Goal: Information Seeking & Learning: Learn about a topic

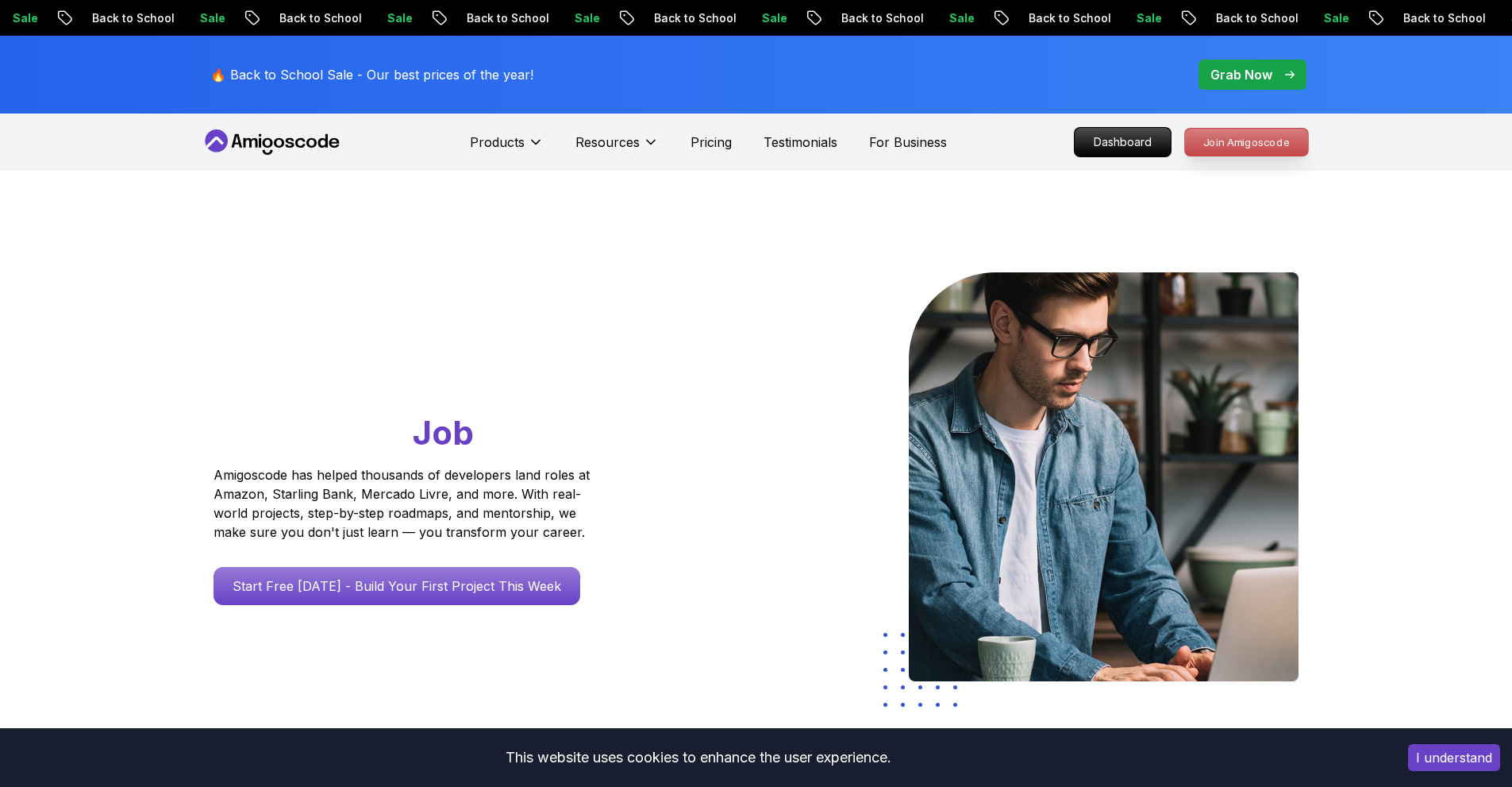
click at [1276, 145] on p "Join Amigoscode" at bounding box center [1247, 142] width 123 height 27
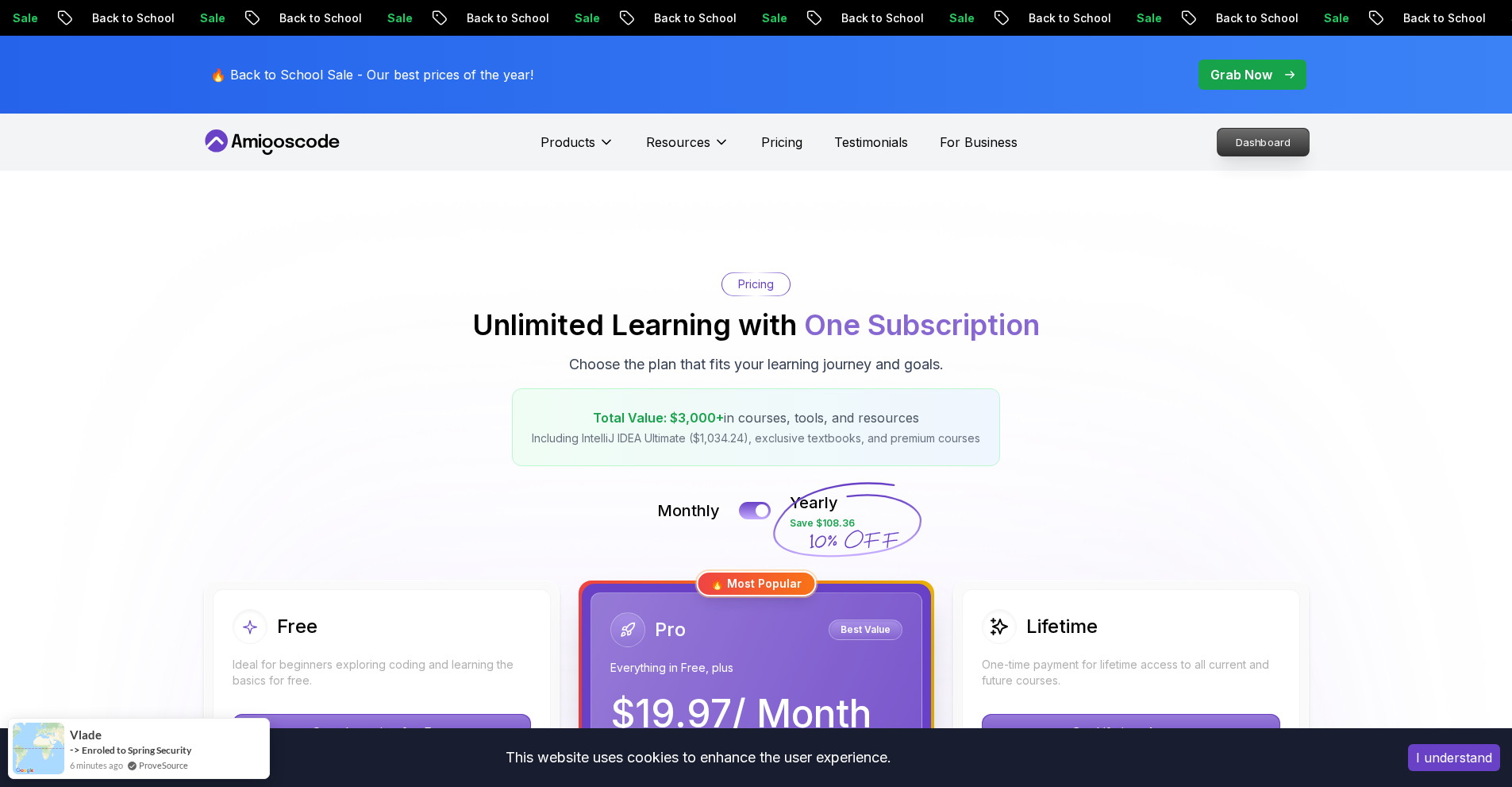
click at [1231, 143] on p "Dashboard" at bounding box center [1263, 142] width 91 height 27
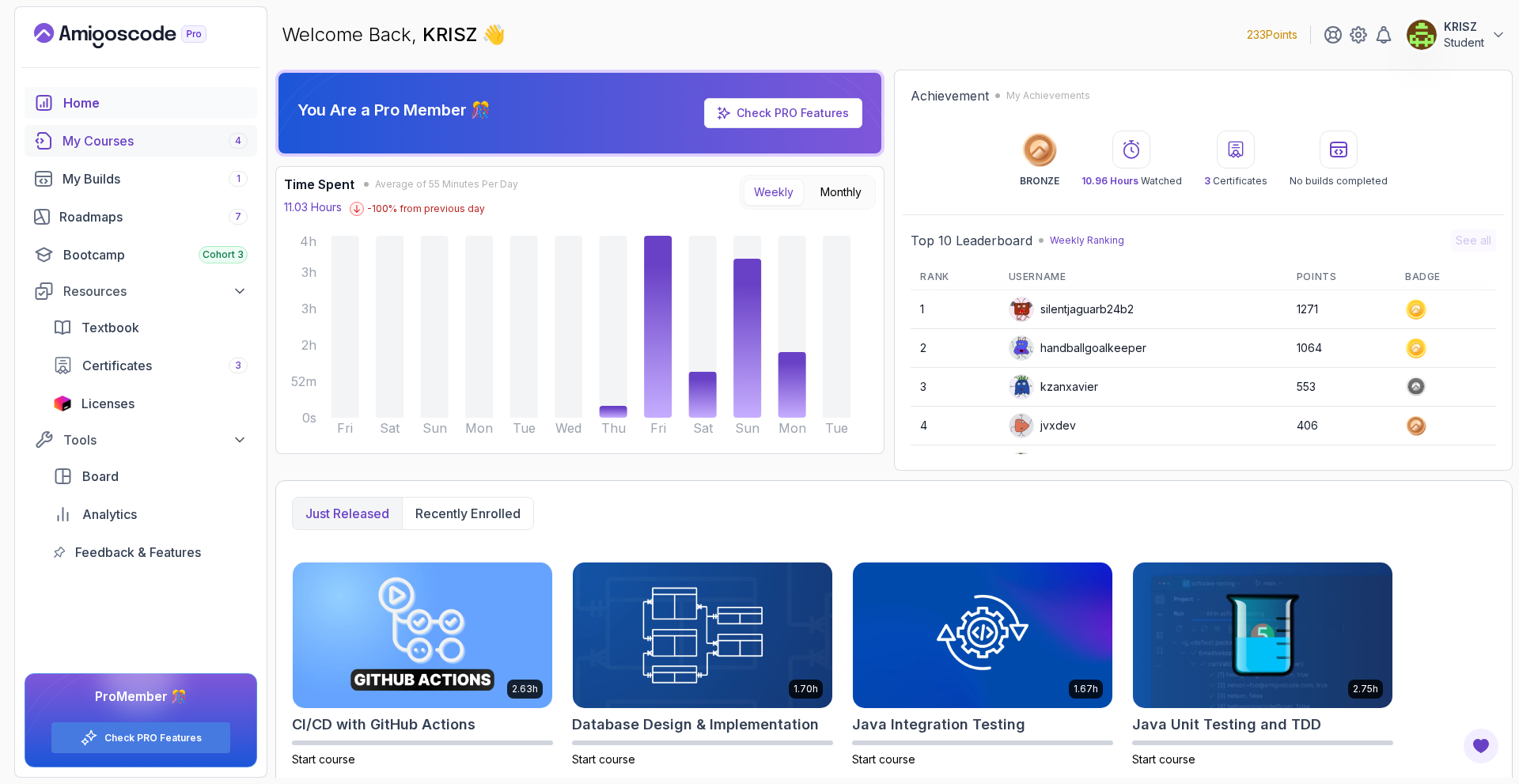
click at [152, 147] on div "My Courses 4" at bounding box center [155, 141] width 185 height 19
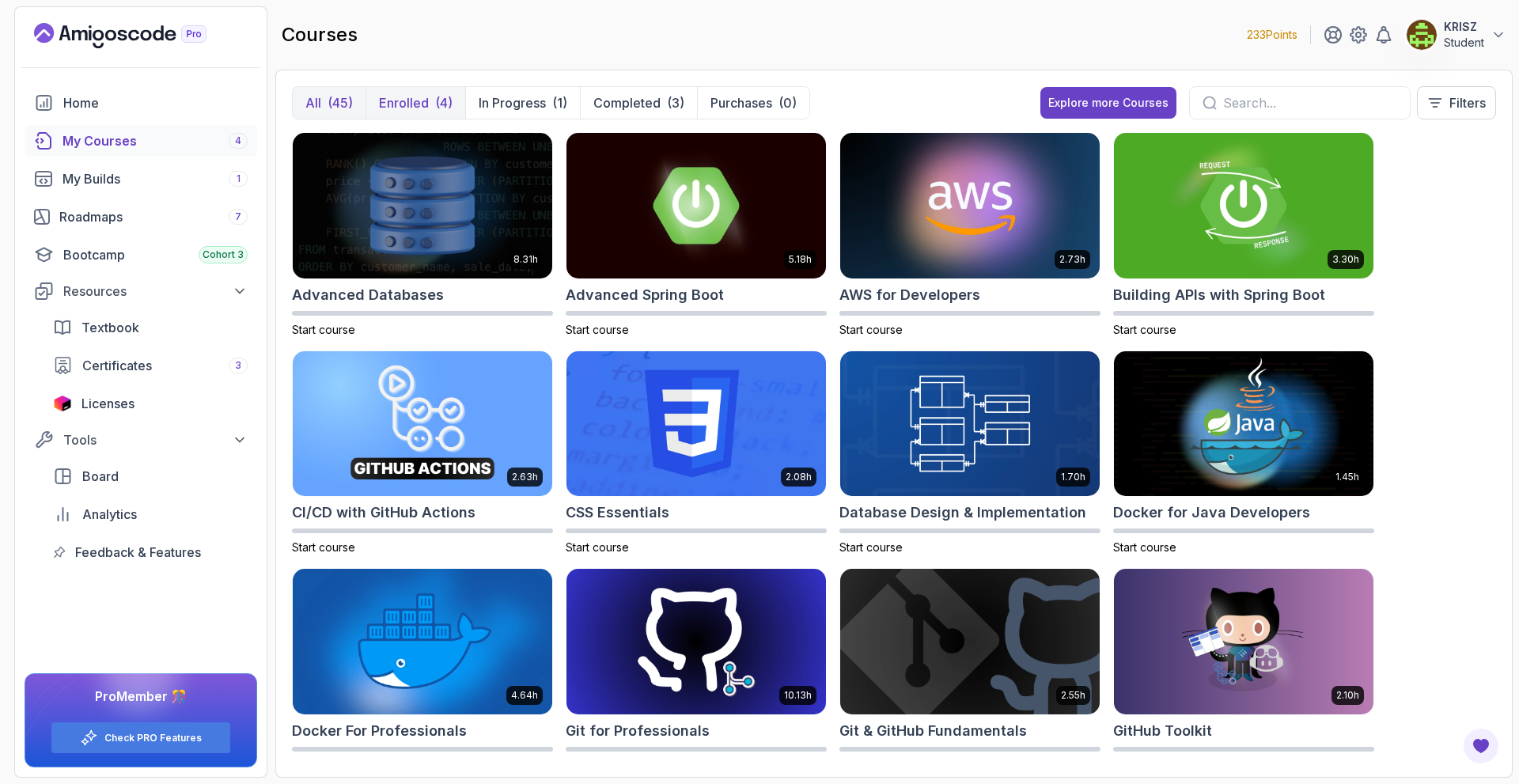
click at [423, 97] on p "Enrolled" at bounding box center [404, 103] width 50 height 19
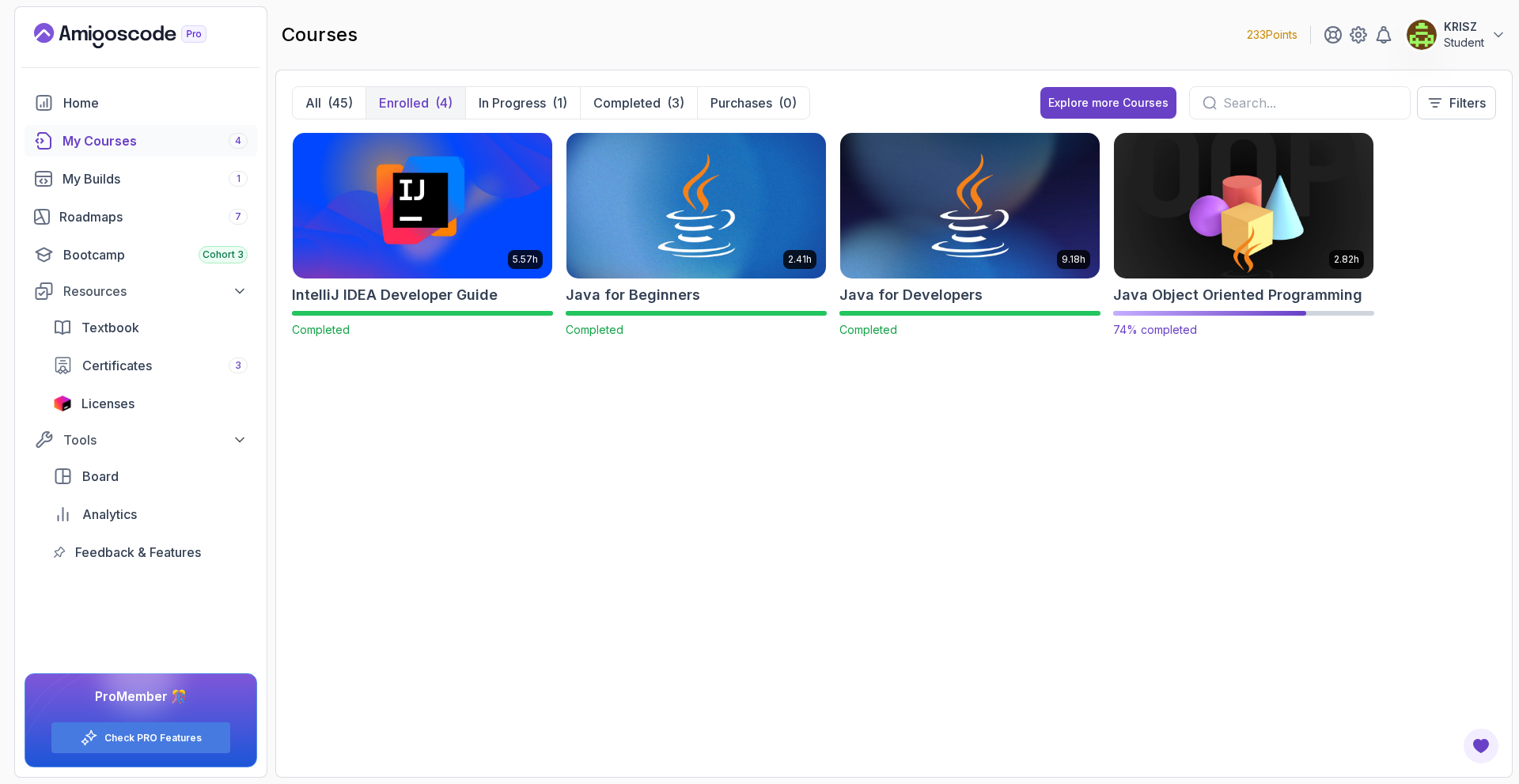
click at [1229, 218] on img at bounding box center [1244, 206] width 273 height 153
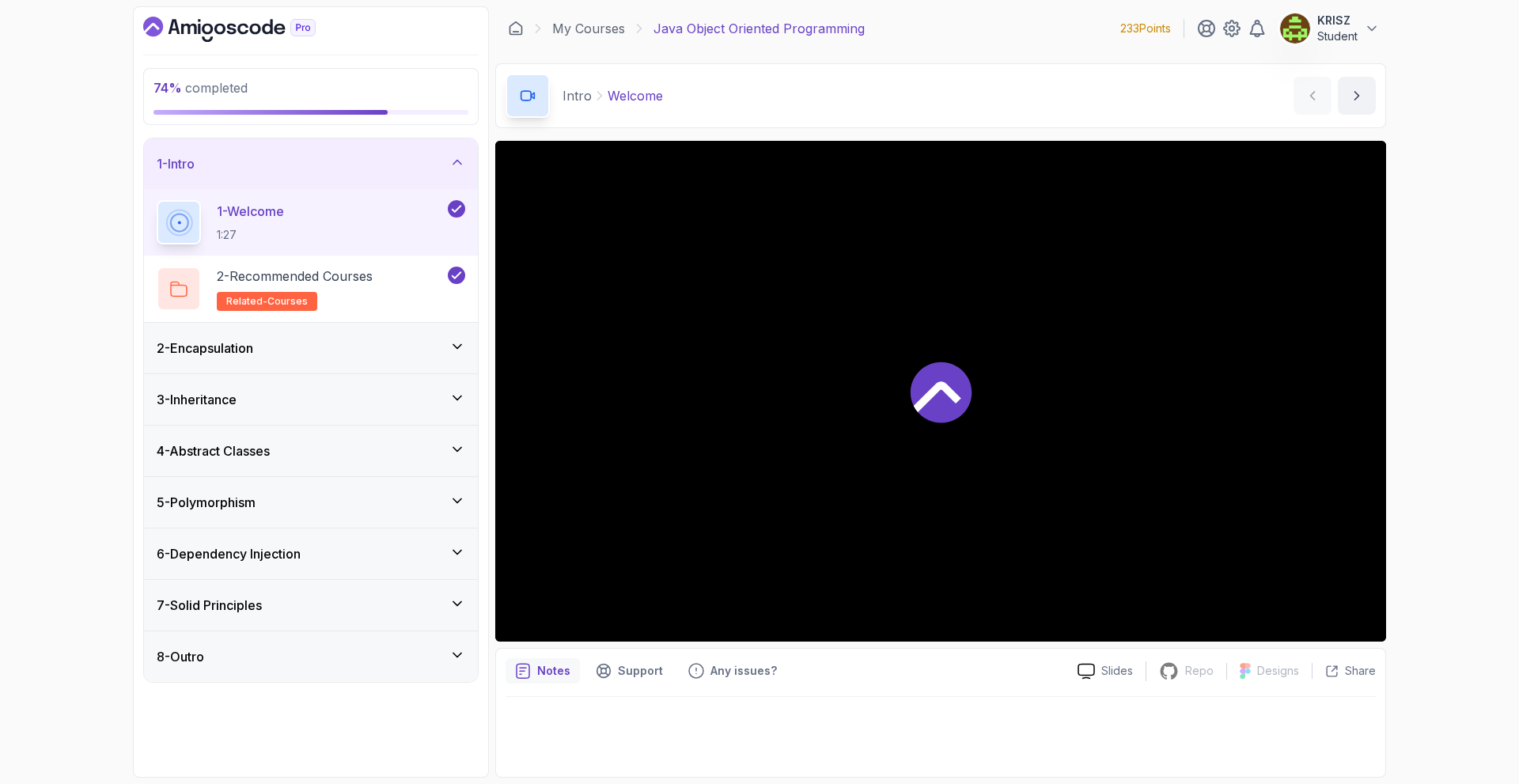
click at [360, 164] on div "1 - Intro" at bounding box center [311, 164] width 308 height 19
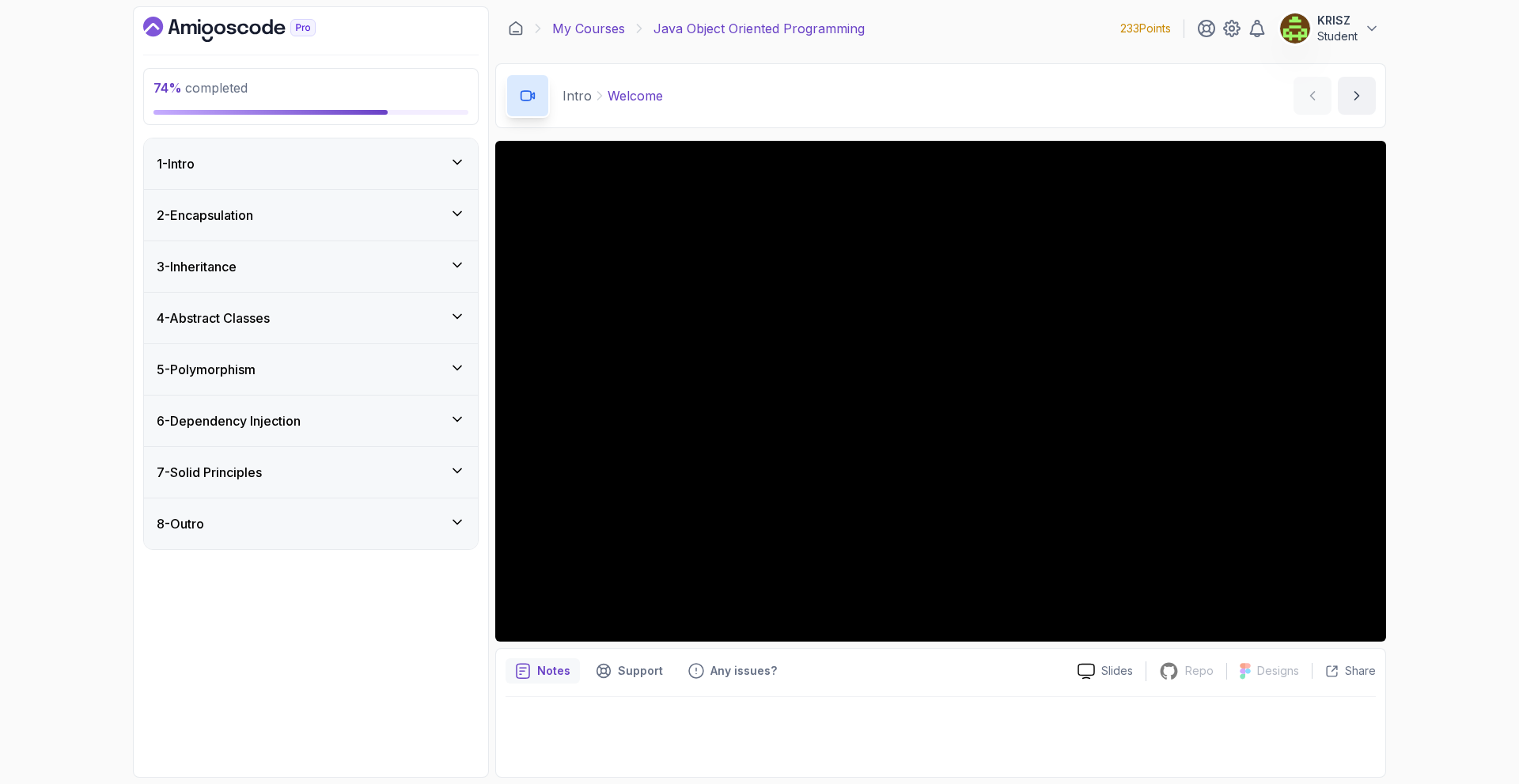
click at [610, 22] on link "My Courses" at bounding box center [588, 29] width 73 height 19
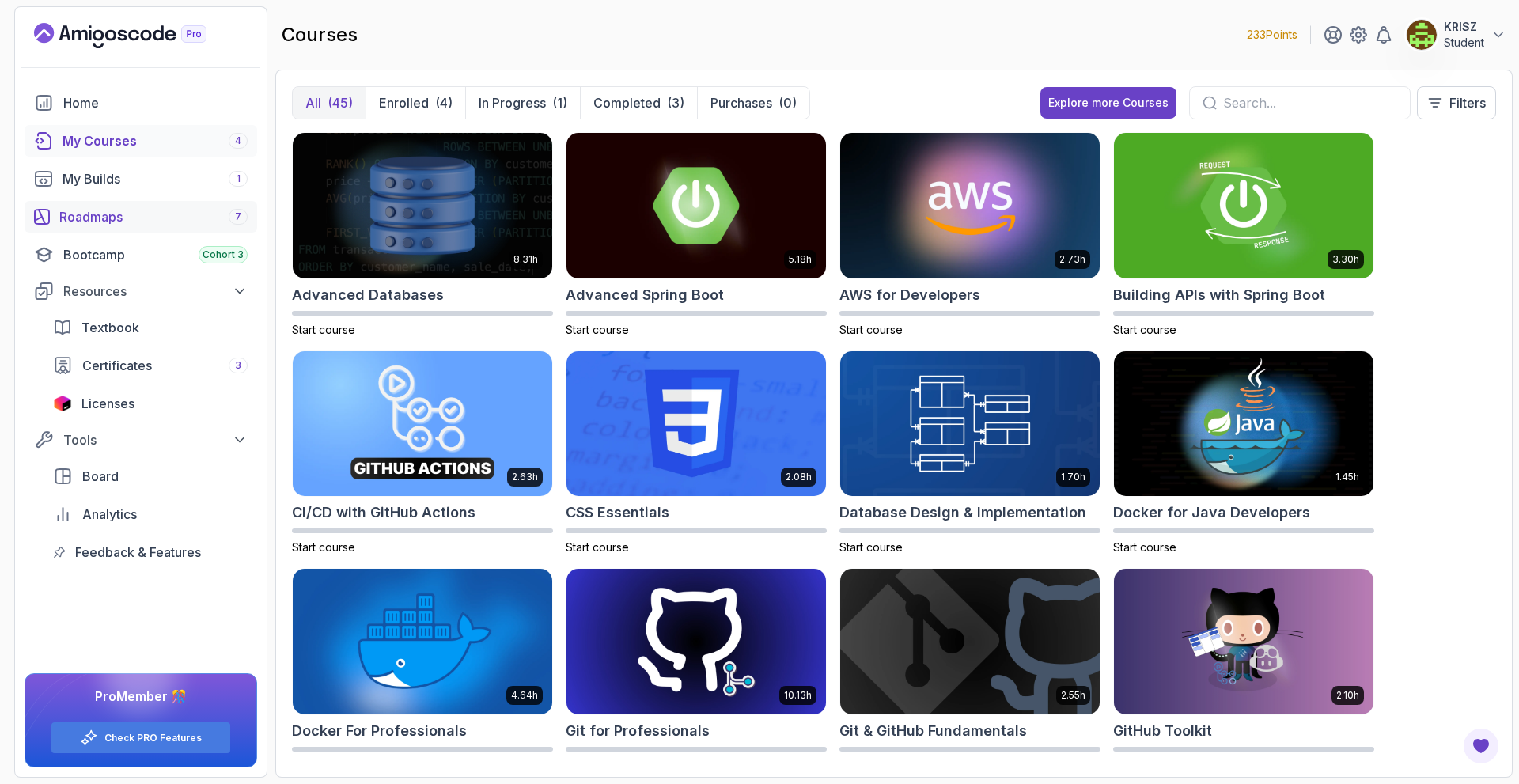
click at [124, 220] on div "Roadmaps 7" at bounding box center [153, 217] width 188 height 19
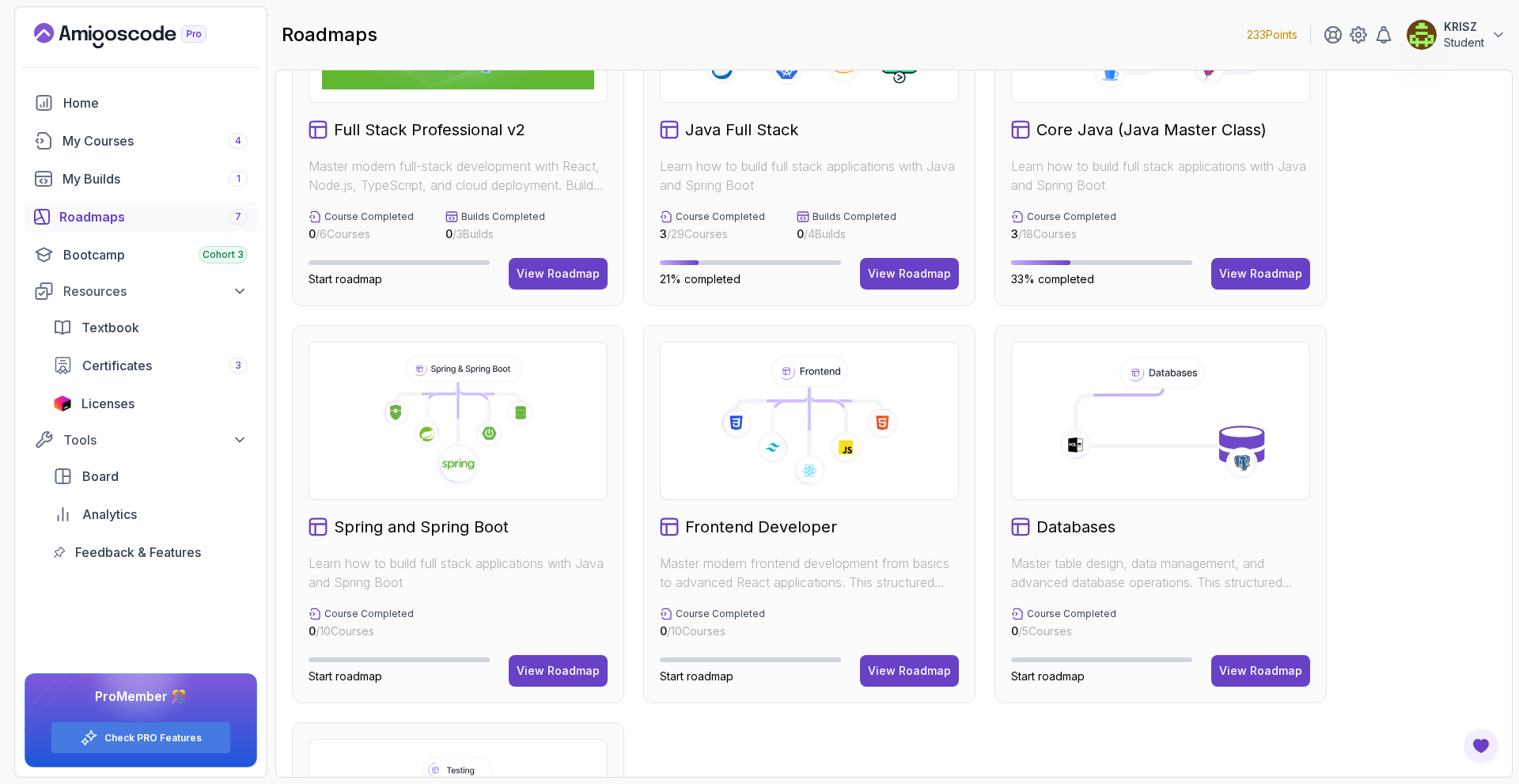
scroll to position [79, 0]
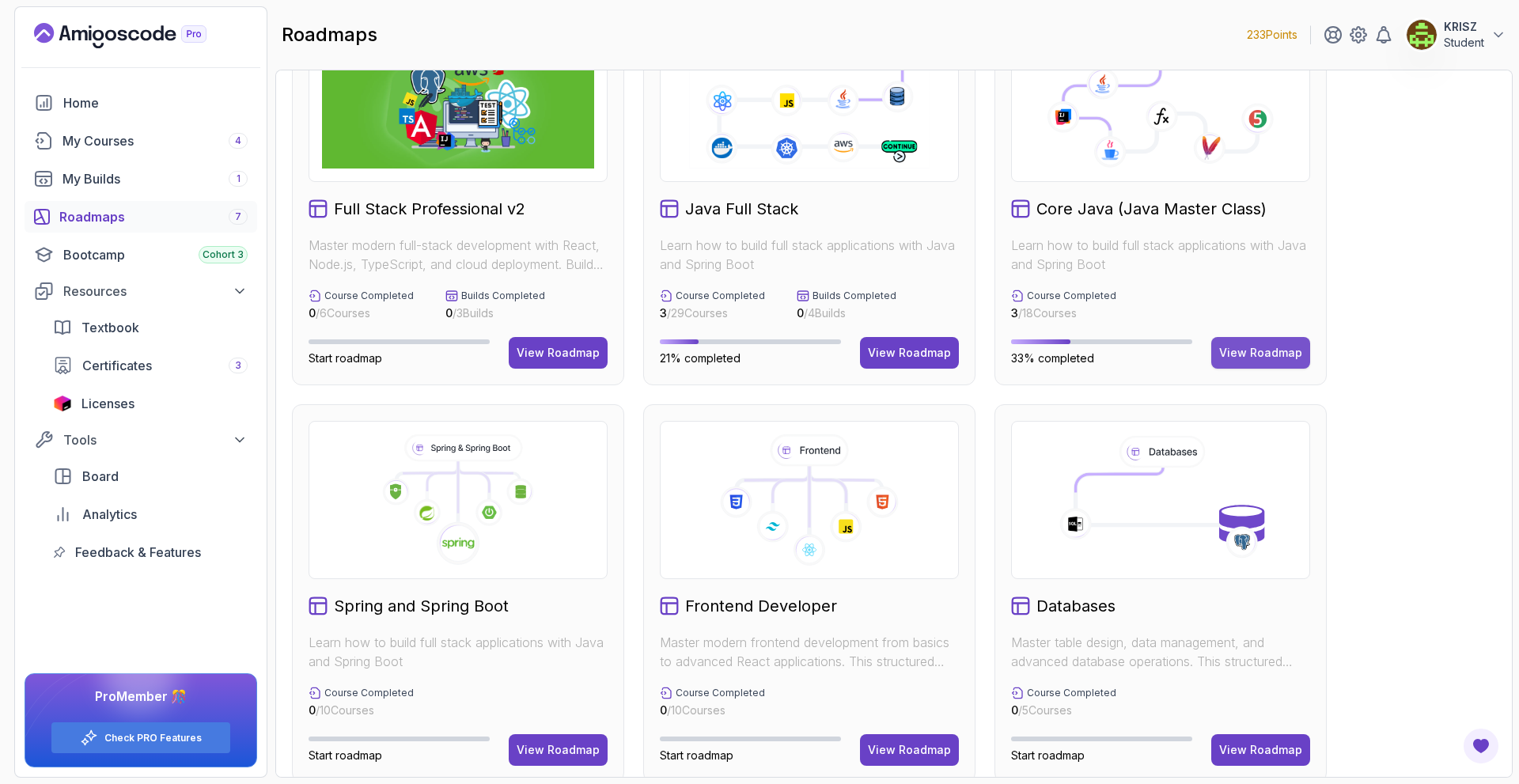
click at [1258, 356] on div "View Roadmap" at bounding box center [1261, 353] width 83 height 16
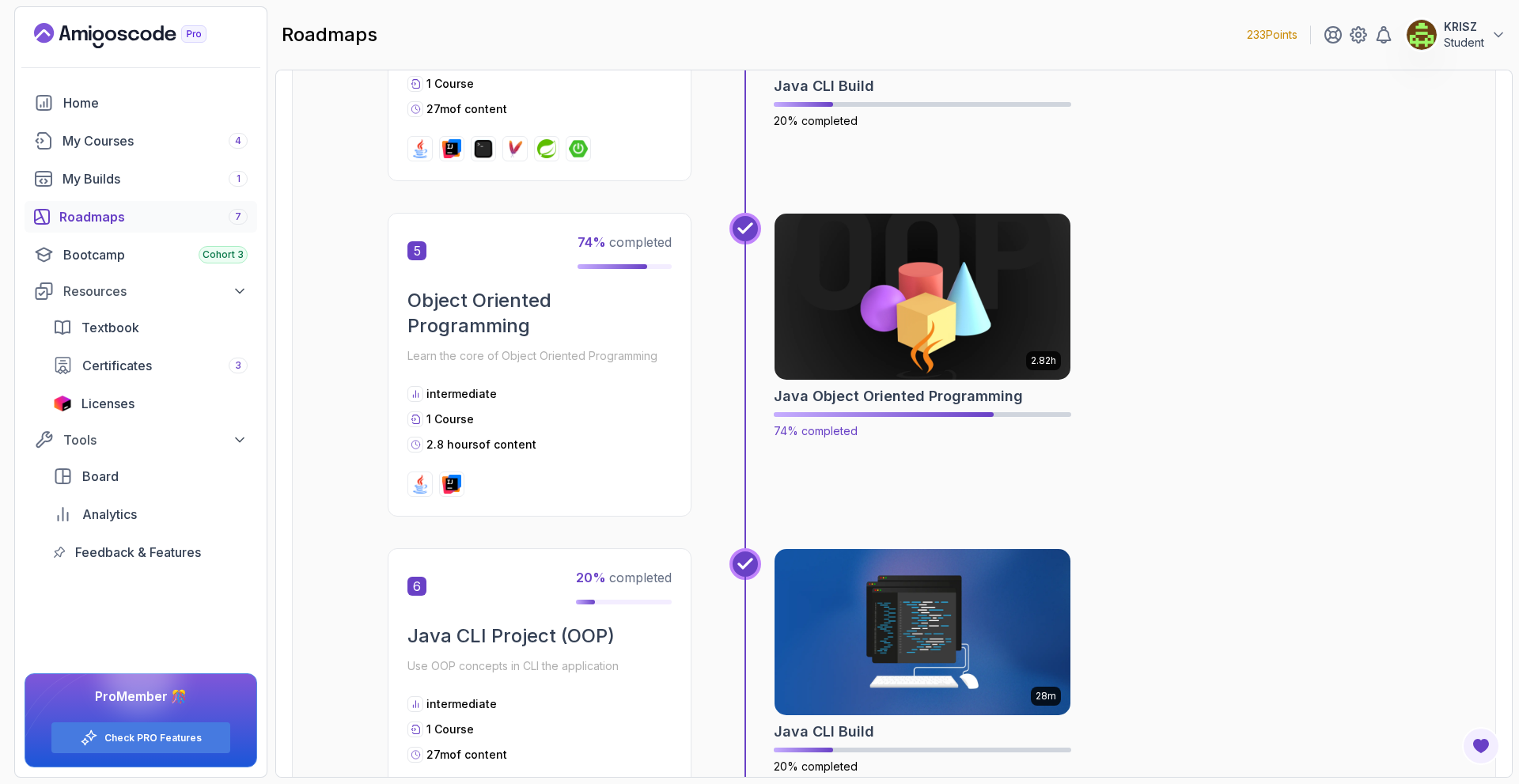
scroll to position [1484, 0]
click at [899, 336] on img at bounding box center [923, 296] width 311 height 174
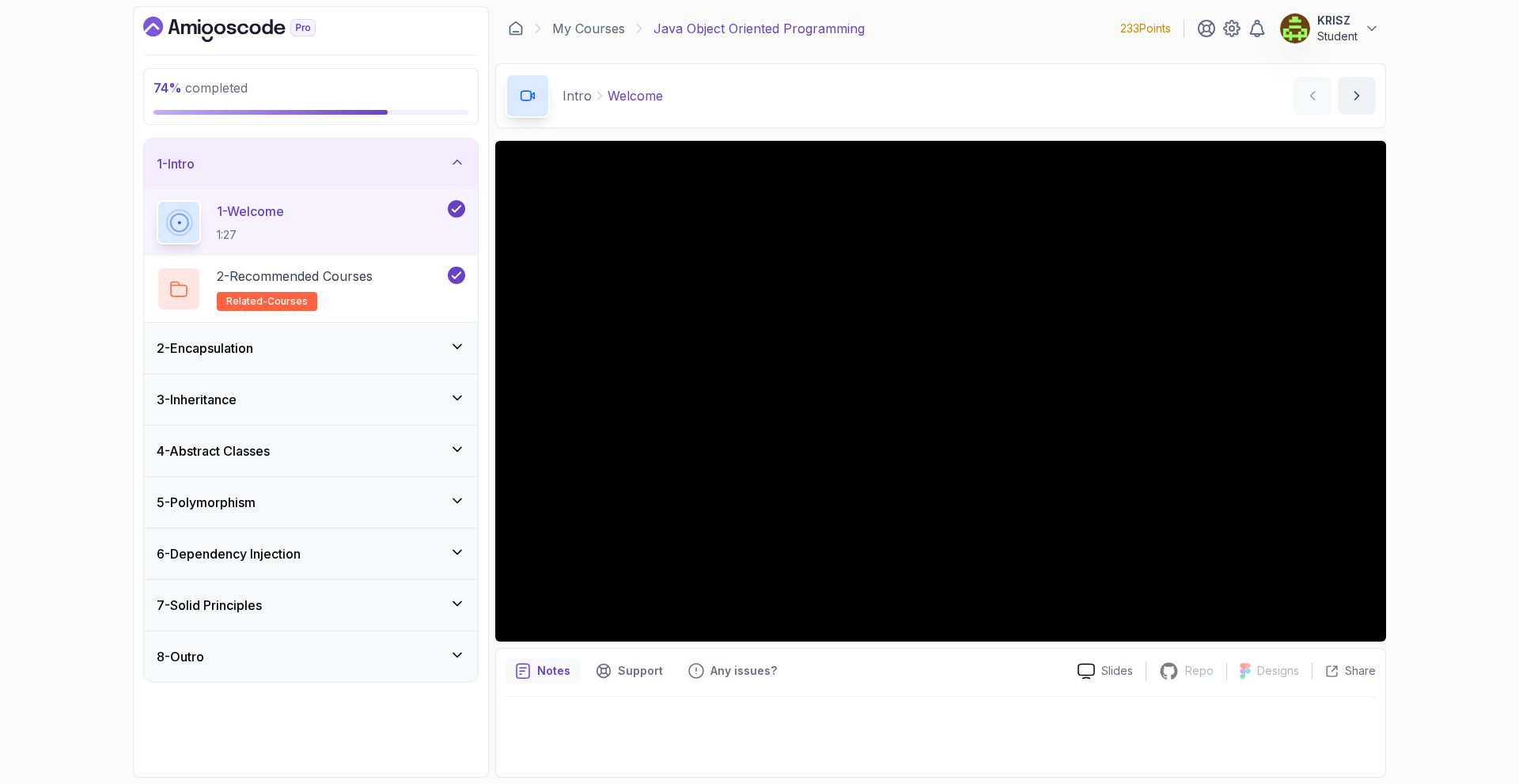
click at [408, 543] on div "6 - Dependency Injection" at bounding box center [311, 554] width 334 height 51
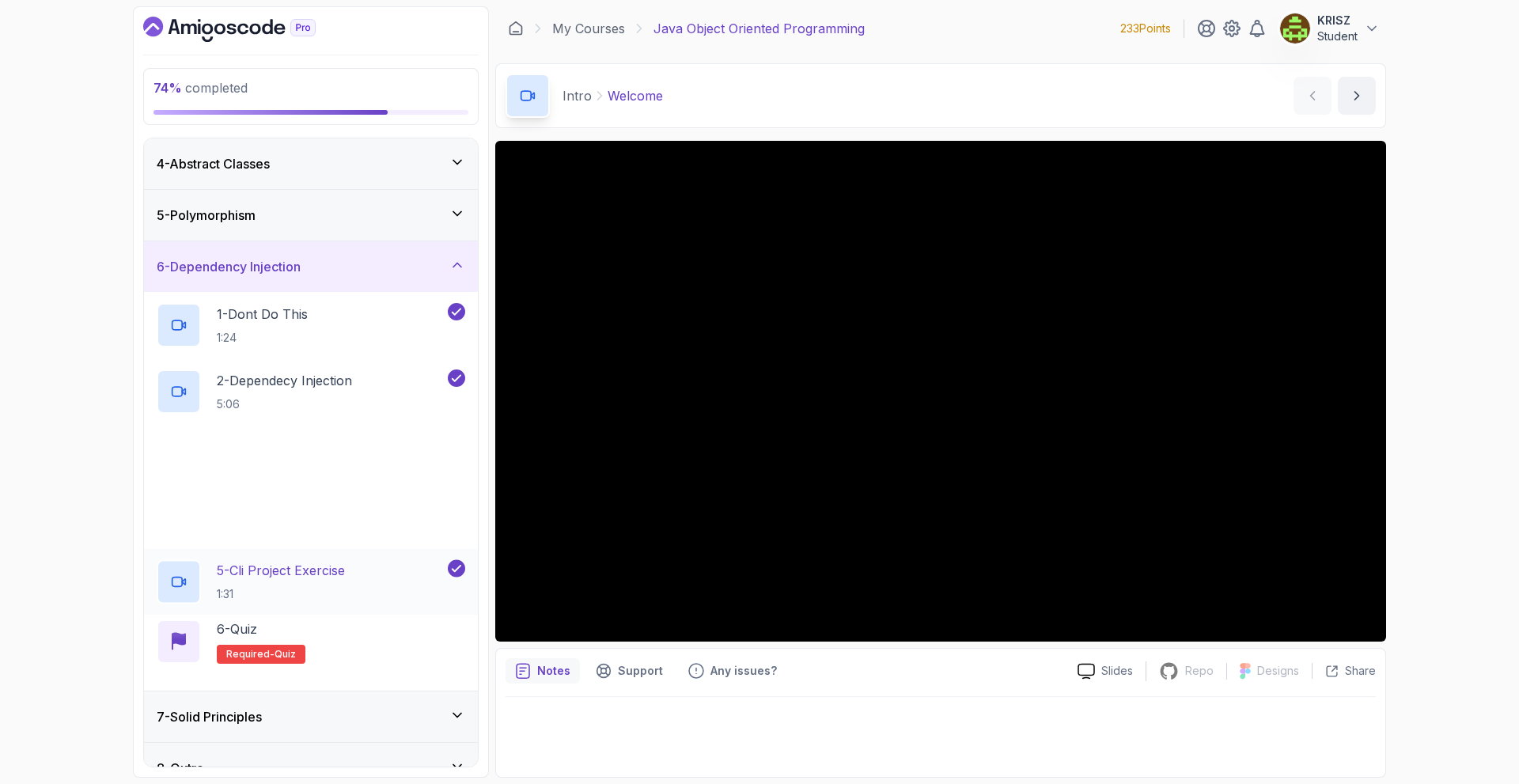
scroll to position [181, 0]
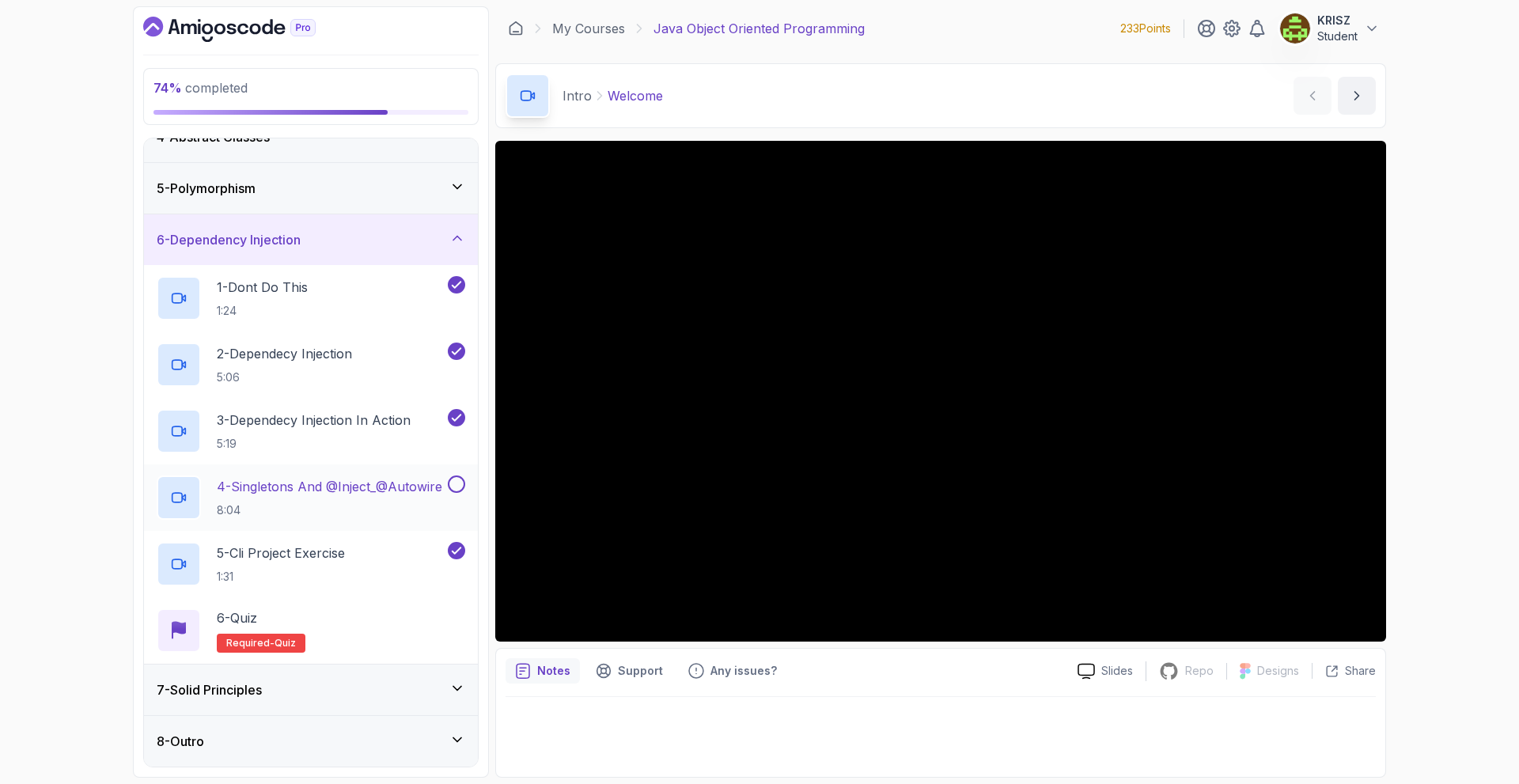
click at [459, 480] on button at bounding box center [457, 484] width 18 height 18
click at [416, 590] on div "5 - Cli Project Exercise 1:31" at bounding box center [311, 563] width 334 height 66
click at [415, 619] on div "6 - Quiz Required- quiz" at bounding box center [311, 630] width 308 height 45
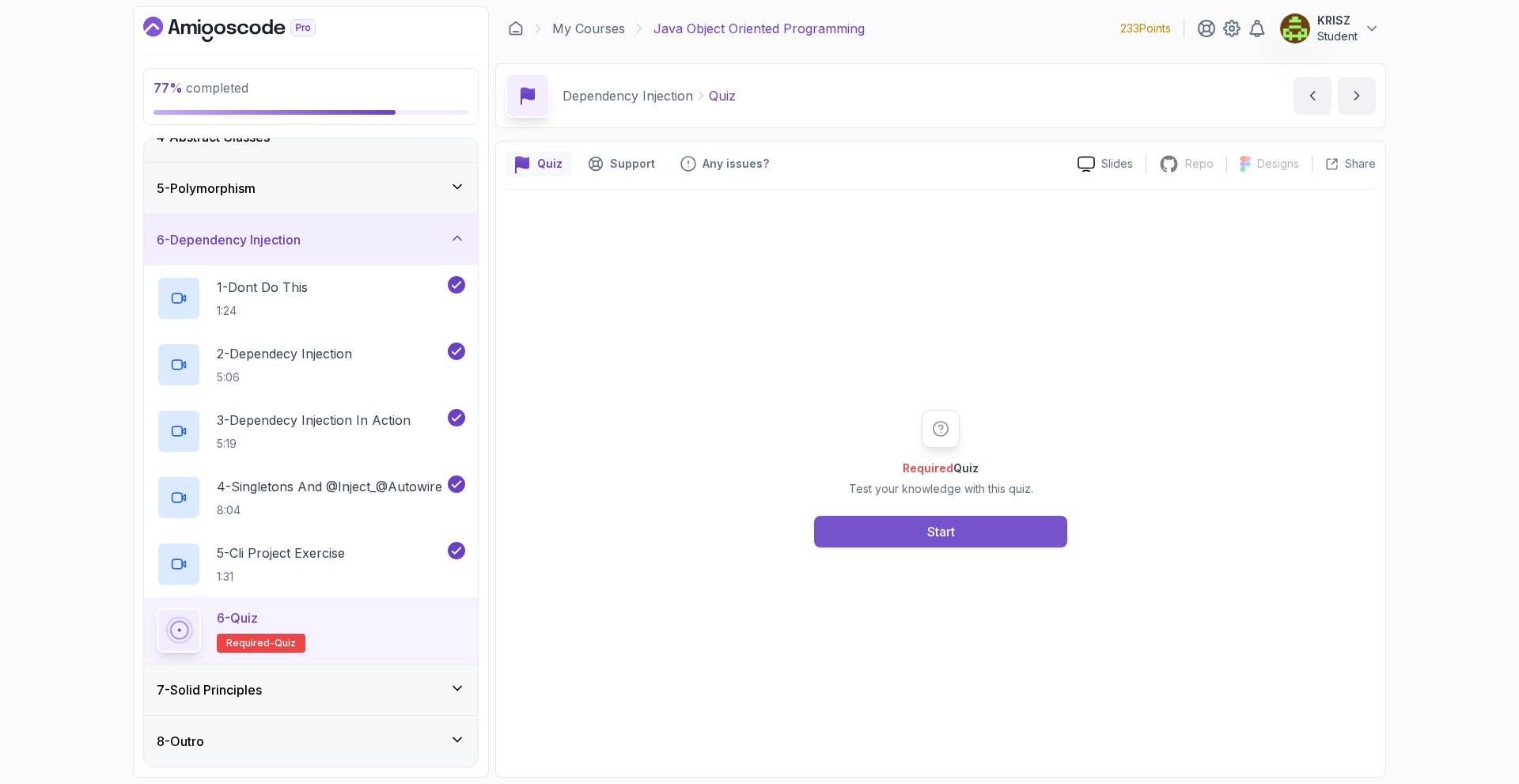
click at [927, 519] on button "Start" at bounding box center [941, 531] width 253 height 32
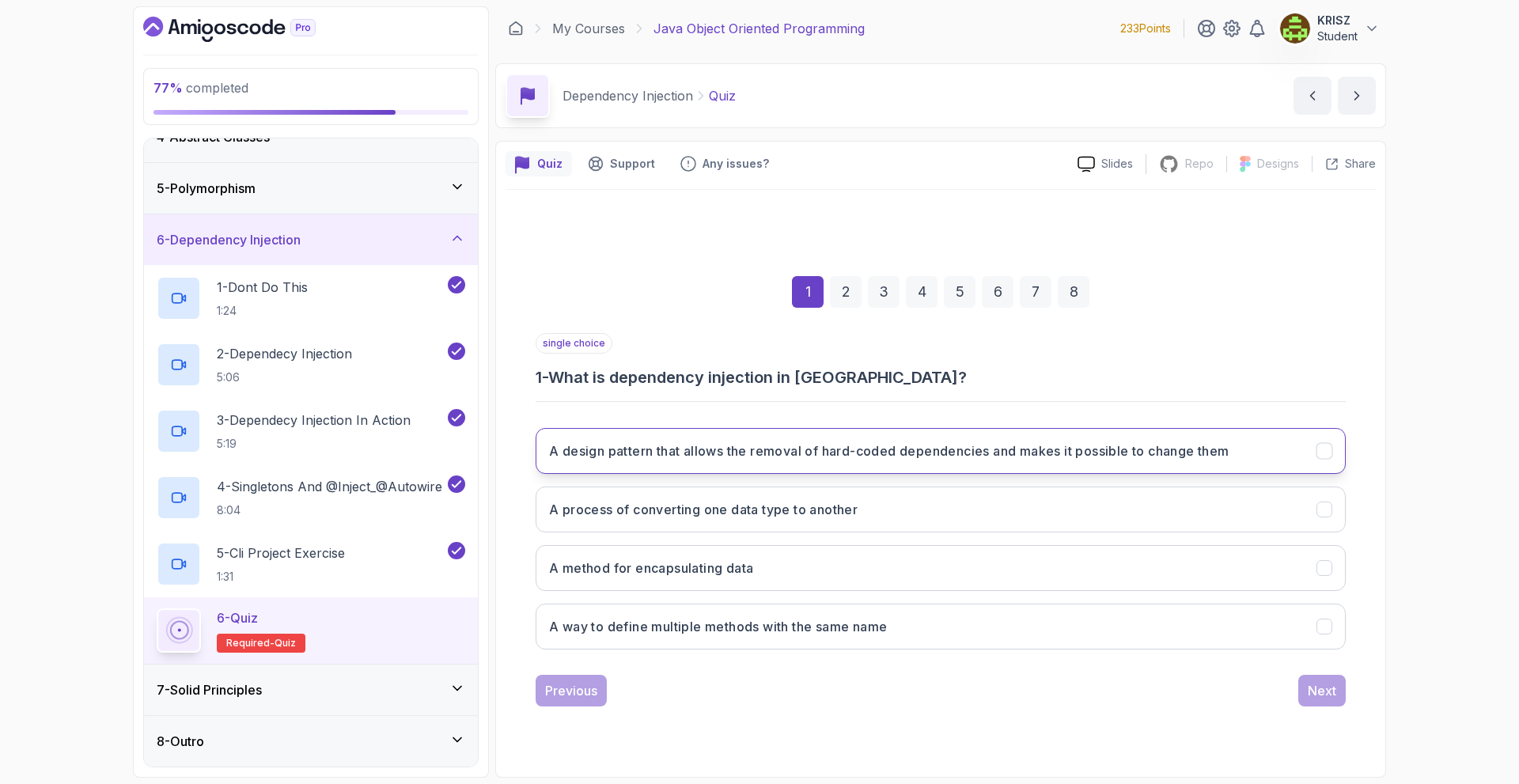
click at [861, 464] on button "A design pattern that allows the removal of hard-coded dependencies and makes i…" at bounding box center [940, 451] width 811 height 46
click at [1317, 702] on button "Next" at bounding box center [1322, 691] width 48 height 32
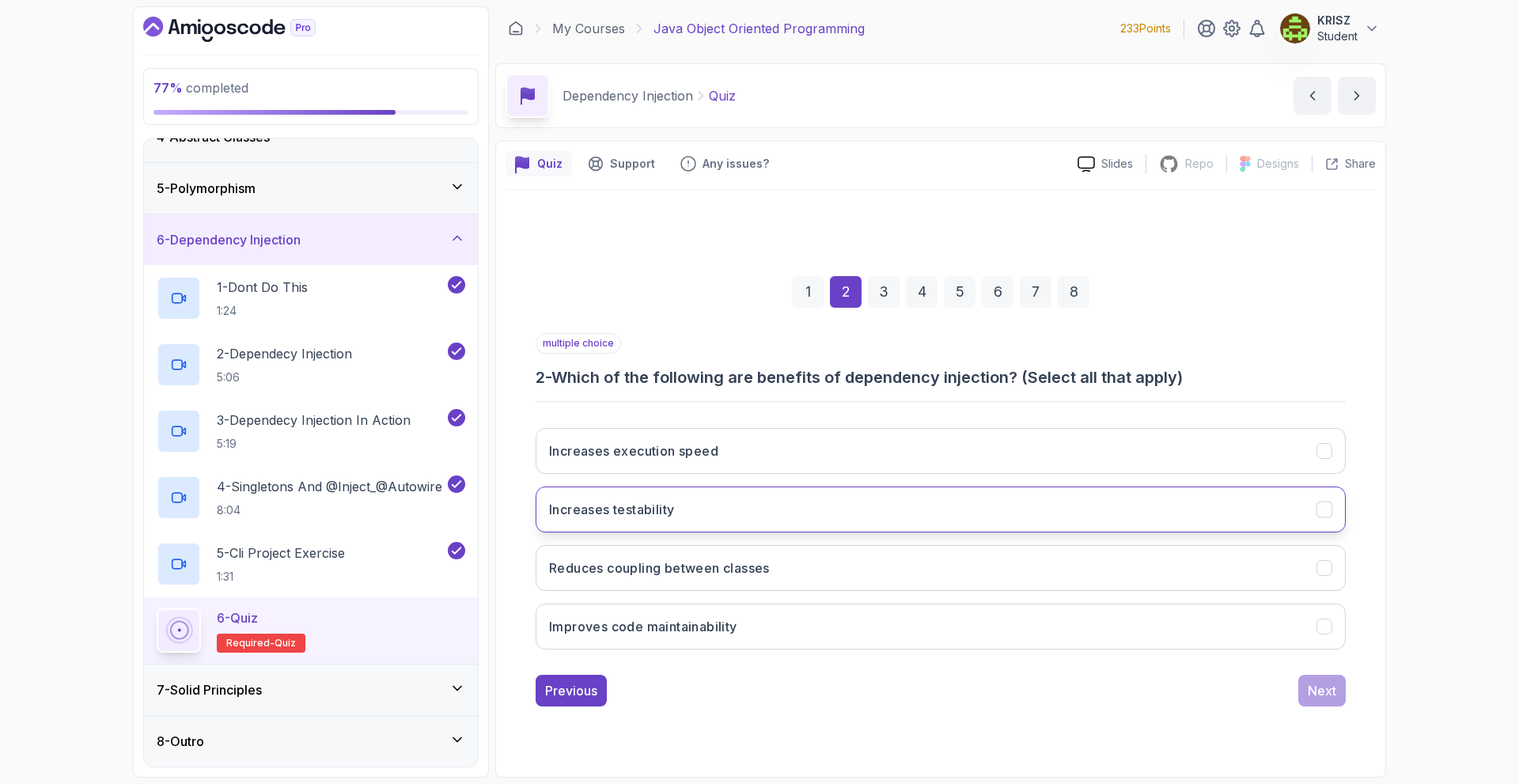
drag, startPoint x: 682, startPoint y: 512, endPoint x: 662, endPoint y: 509, distance: 20.2
click at [671, 512] on button "Increases testability" at bounding box center [940, 510] width 811 height 46
click at [646, 577] on h3 "Reduces coupling between classes" at bounding box center [659, 568] width 221 height 19
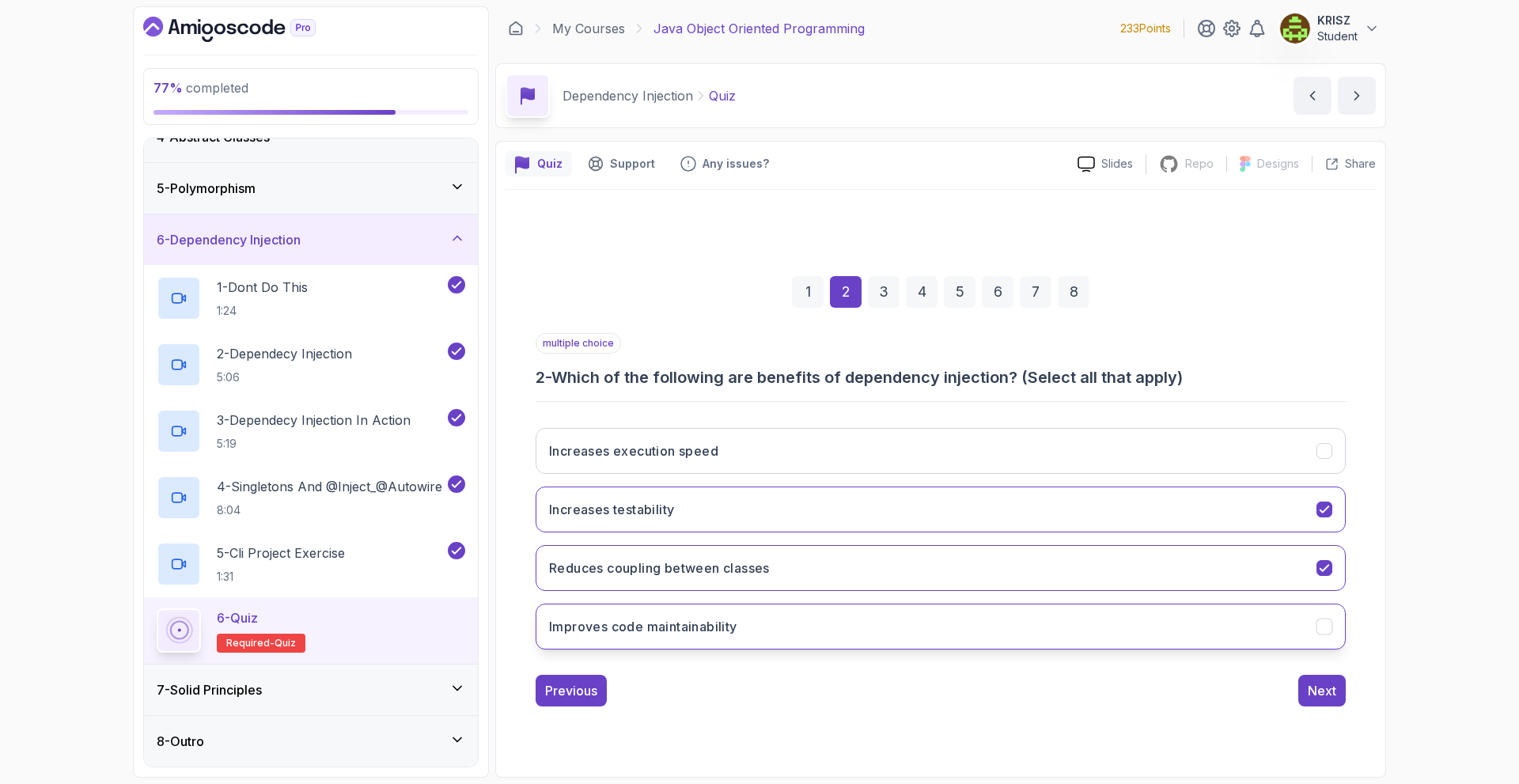
drag, startPoint x: 683, startPoint y: 613, endPoint x: 724, endPoint y: 626, distance: 43.0
click at [693, 618] on button "Improves code maintainability" at bounding box center [940, 626] width 811 height 46
click at [1313, 696] on div "Next" at bounding box center [1322, 691] width 29 height 19
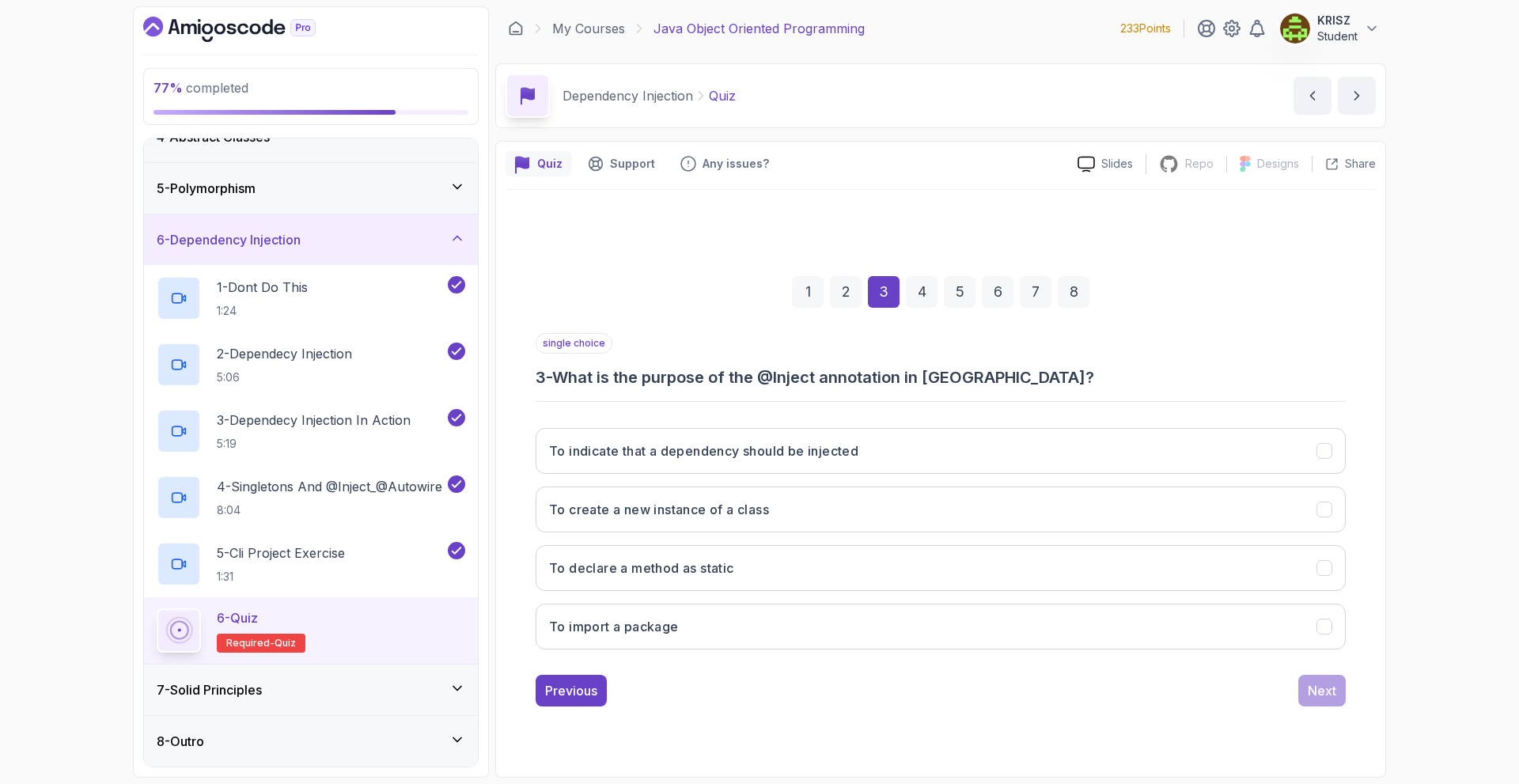
click at [840, 288] on div "2" at bounding box center [846, 292] width 32 height 32
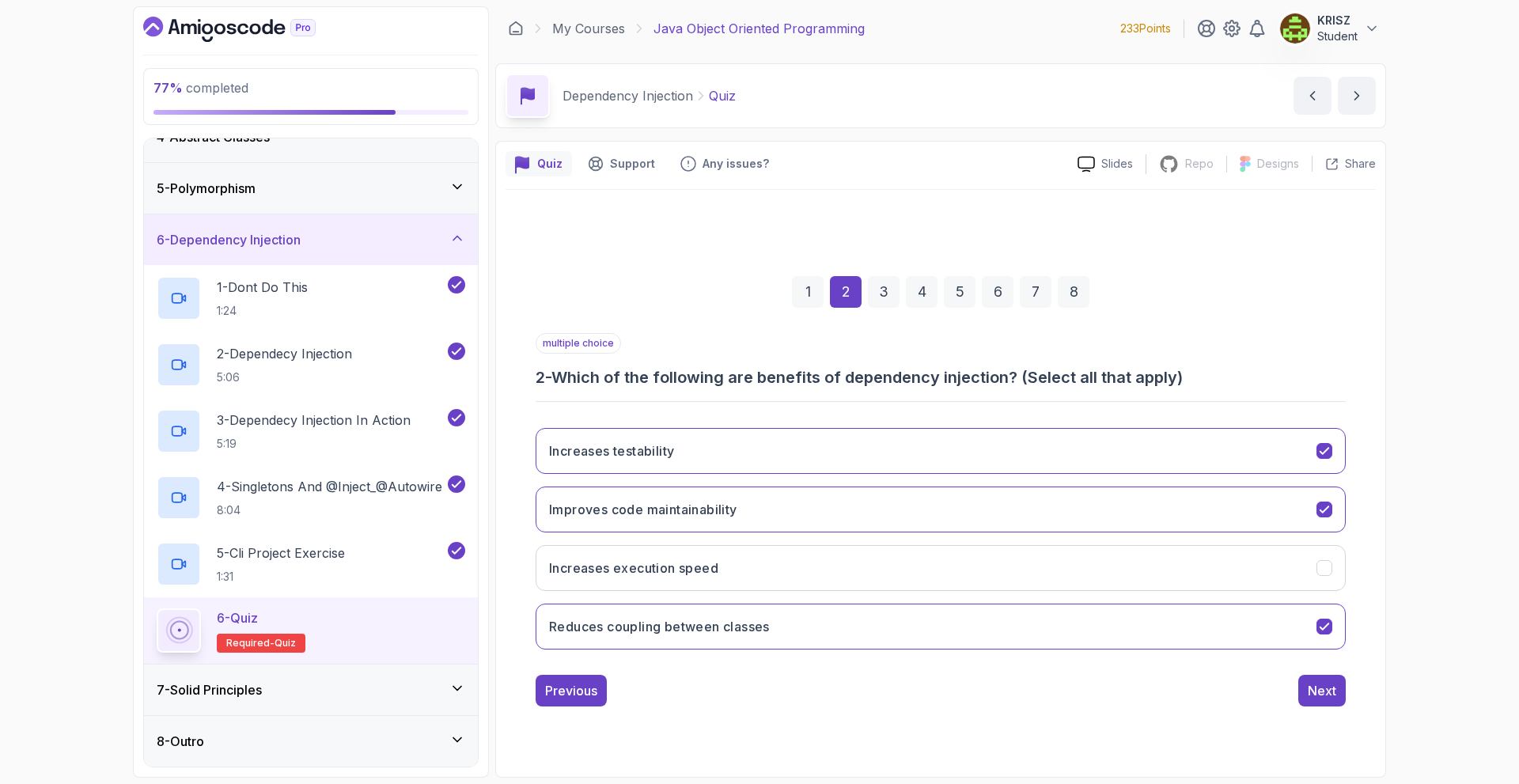
click at [1325, 711] on div "1 2 3 4 5 6 7 8 multiple choice 2 - Which of the following are benefits of depe…" at bounding box center [940, 479] width 870 height 481
click at [1313, 701] on button "Next" at bounding box center [1322, 691] width 48 height 32
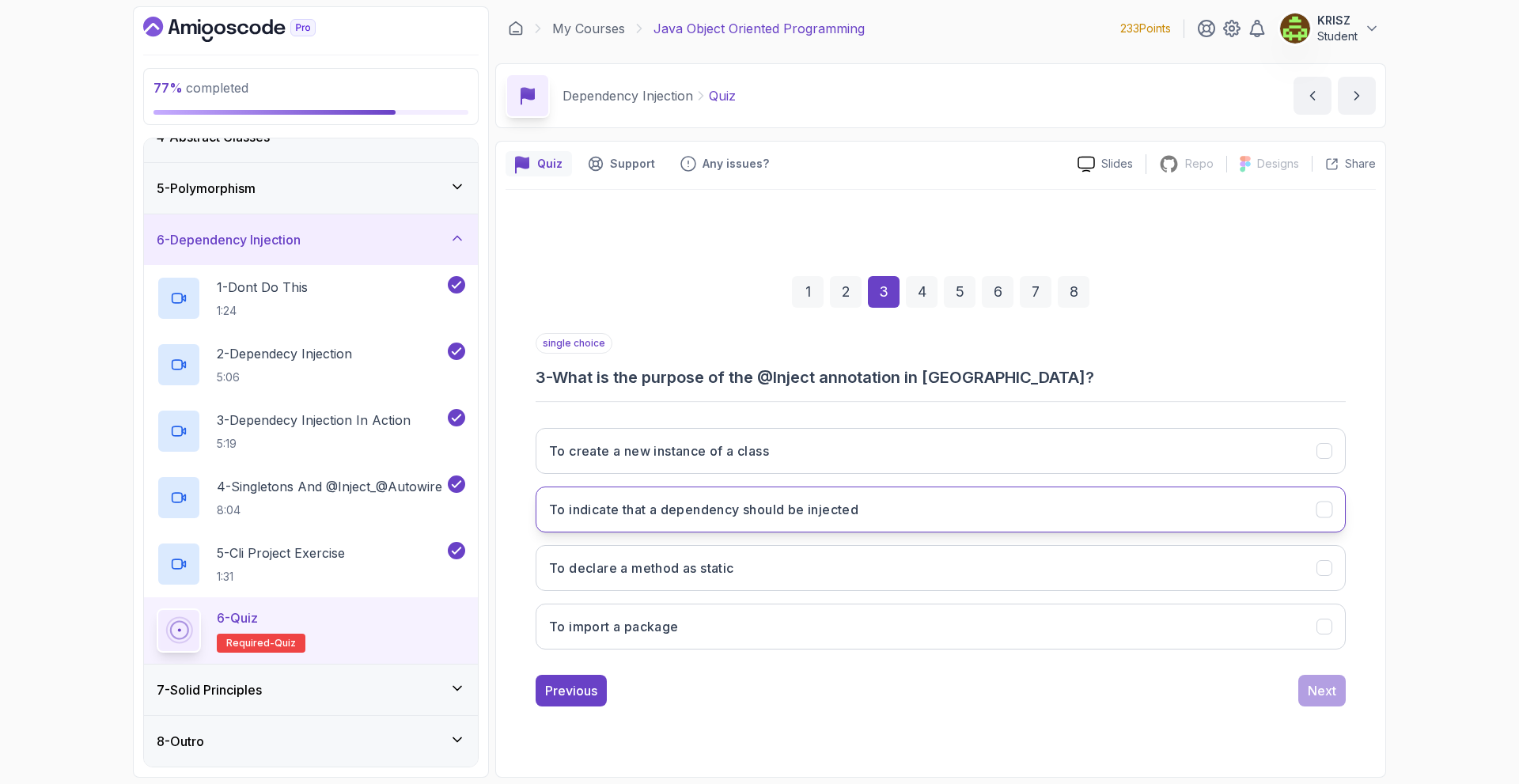
click at [856, 492] on button "To indicate that a dependency should be injected" at bounding box center [940, 510] width 811 height 46
click at [1305, 692] on button "Next" at bounding box center [1322, 691] width 48 height 32
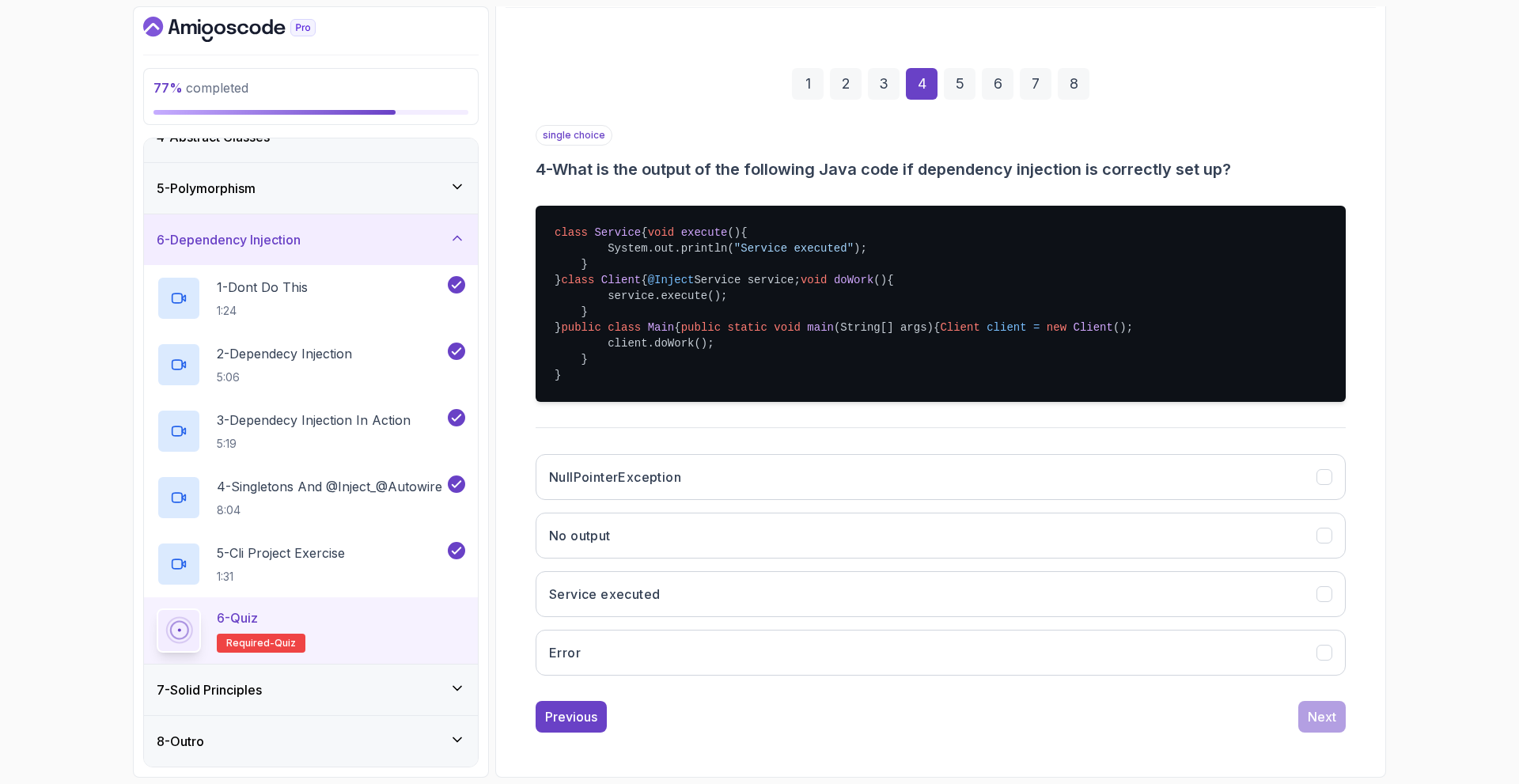
scroll to position [237, 0]
click at [968, 617] on button "Service executed" at bounding box center [940, 594] width 811 height 46
click at [1301, 714] on button "Next" at bounding box center [1322, 717] width 48 height 32
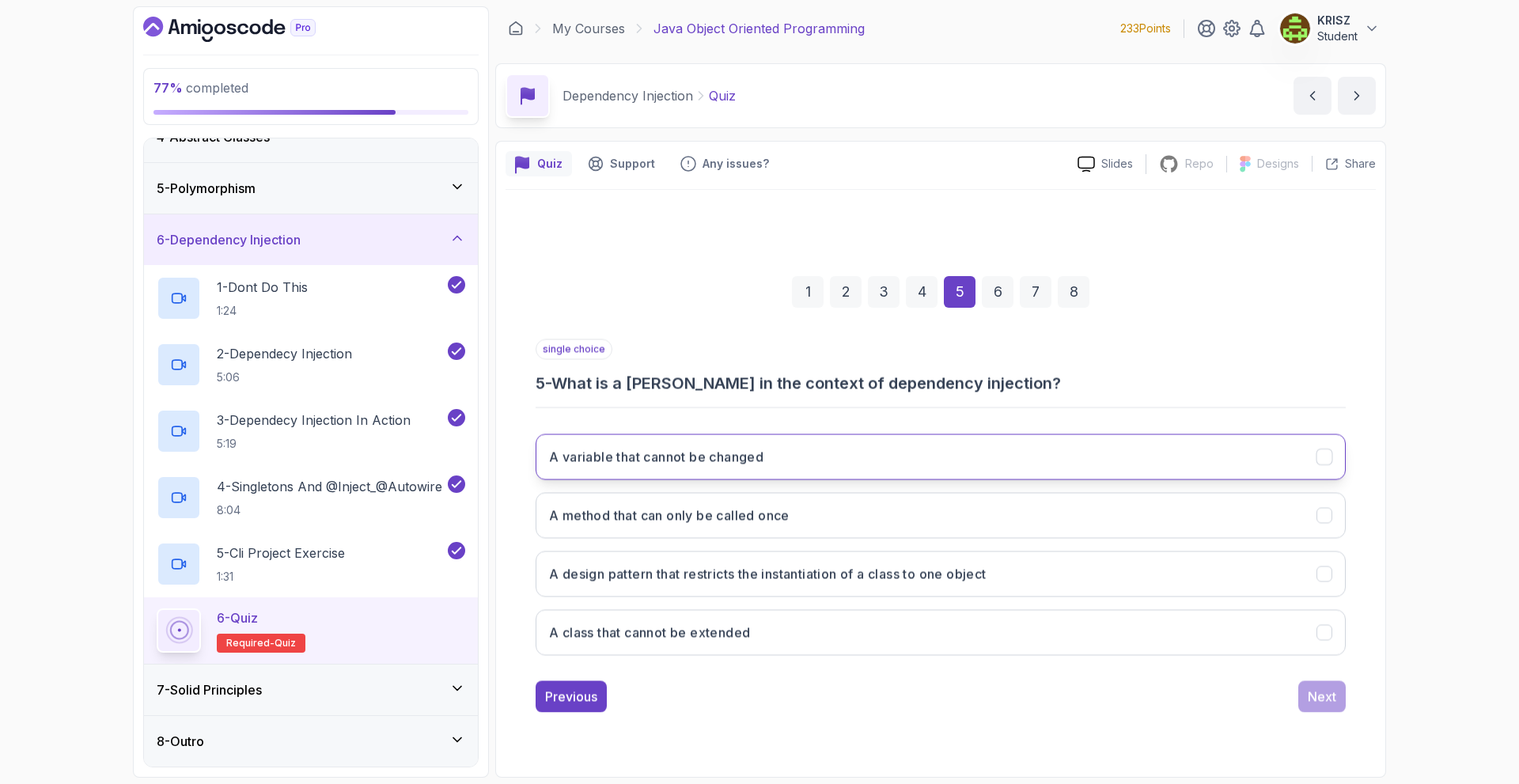
scroll to position [0, 0]
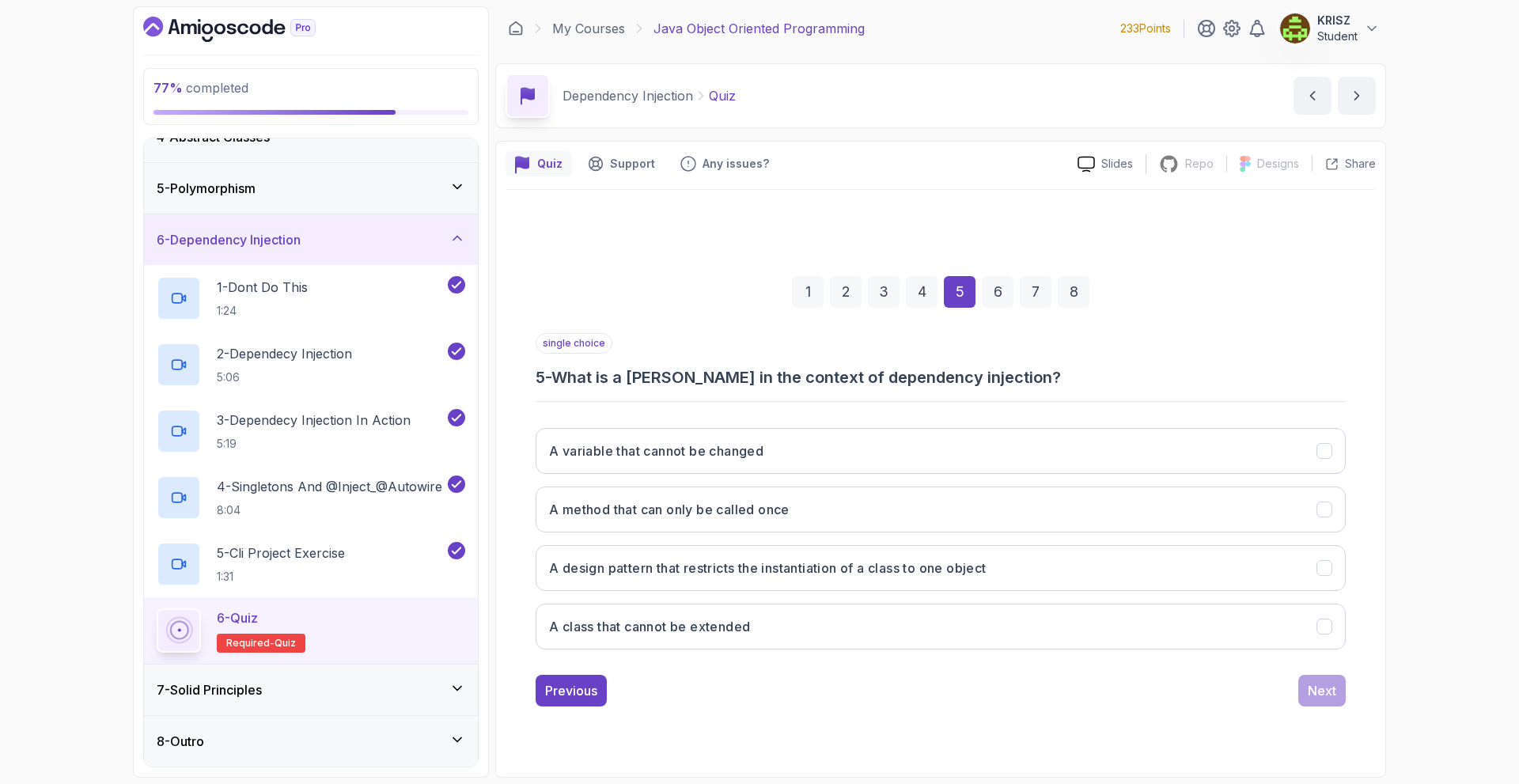
drag, startPoint x: 932, startPoint y: 567, endPoint x: 1051, endPoint y: 591, distance: 121.4
click at [933, 567] on h3 "A design pattern that restricts the instantiation of a class to one object" at bounding box center [767, 568] width 438 height 19
click at [1324, 687] on div "Next" at bounding box center [1322, 691] width 29 height 19
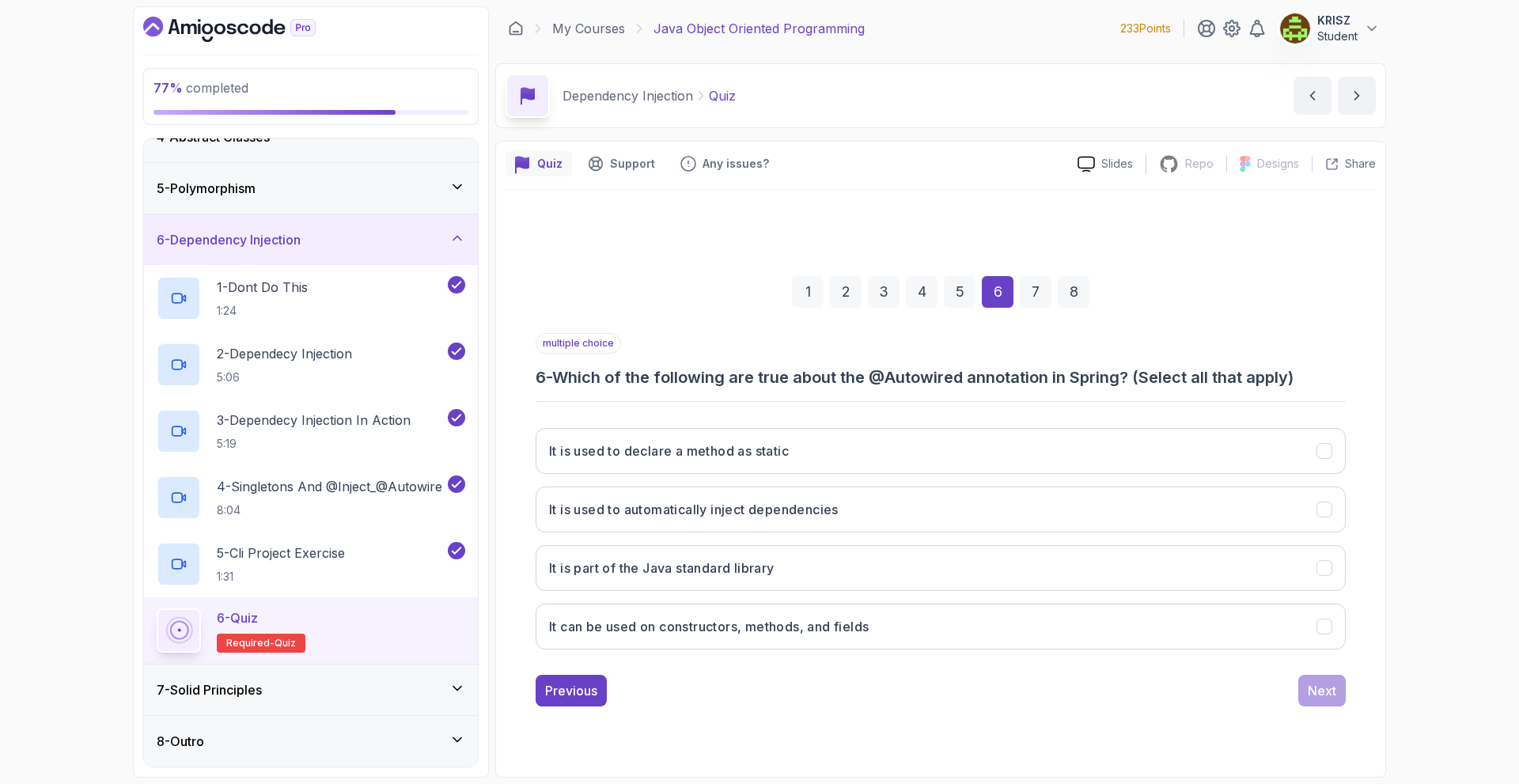
drag, startPoint x: 556, startPoint y: 376, endPoint x: 1025, endPoint y: 360, distance: 469.3
click at [1031, 360] on div "multiple choice 6 - Which of the following are true about the @Autowired annota…" at bounding box center [940, 360] width 811 height 55
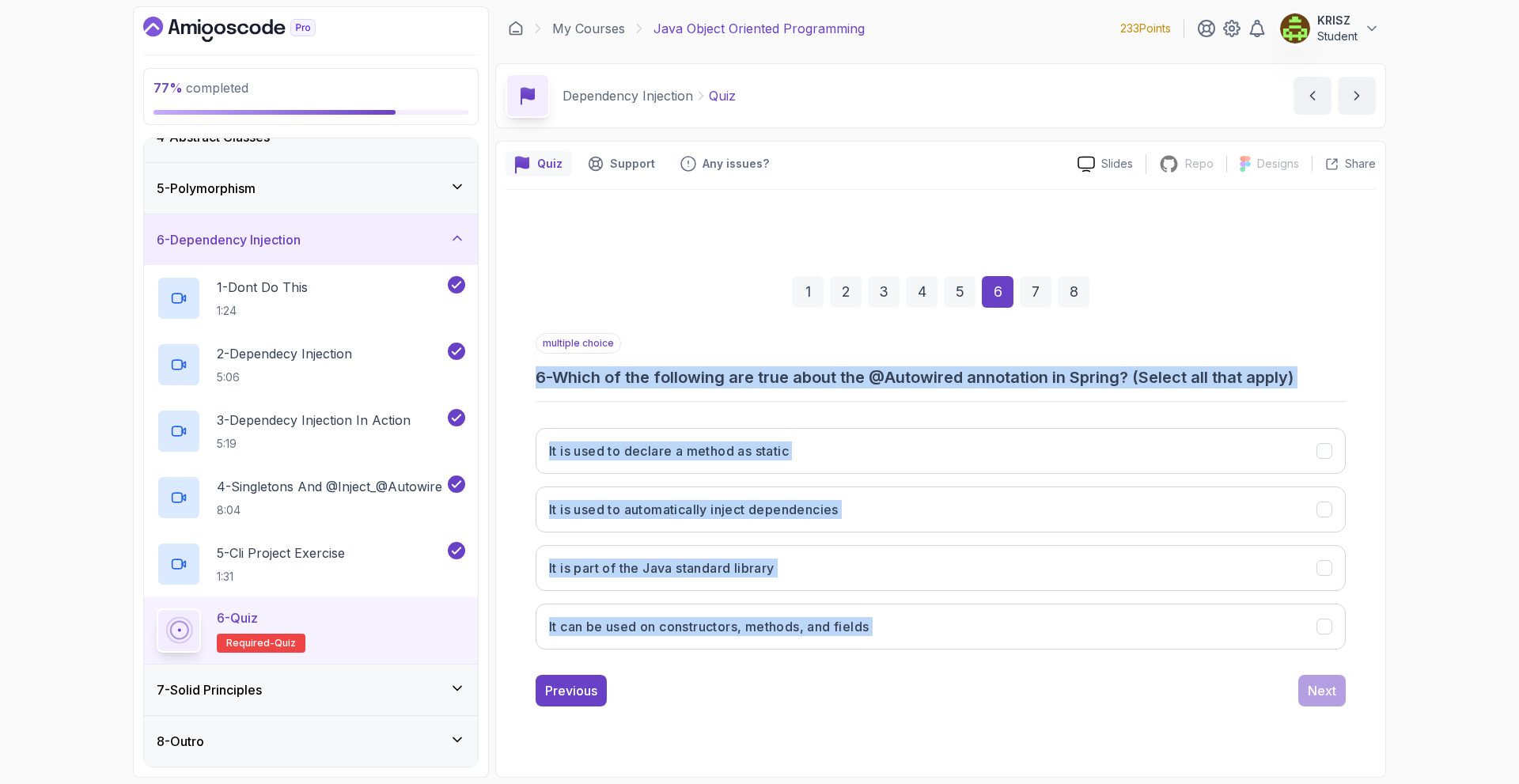
drag, startPoint x: 536, startPoint y: 380, endPoint x: 1349, endPoint y: 617, distance: 846.8
click at [1349, 617] on div "1 2 3 4 5 6 7 8 multiple choice 6 - Which of the following are true about the @…" at bounding box center [940, 479] width 870 height 481
copy div "6 - Which of the following are true about the @Autowired annotation in Spring? …"
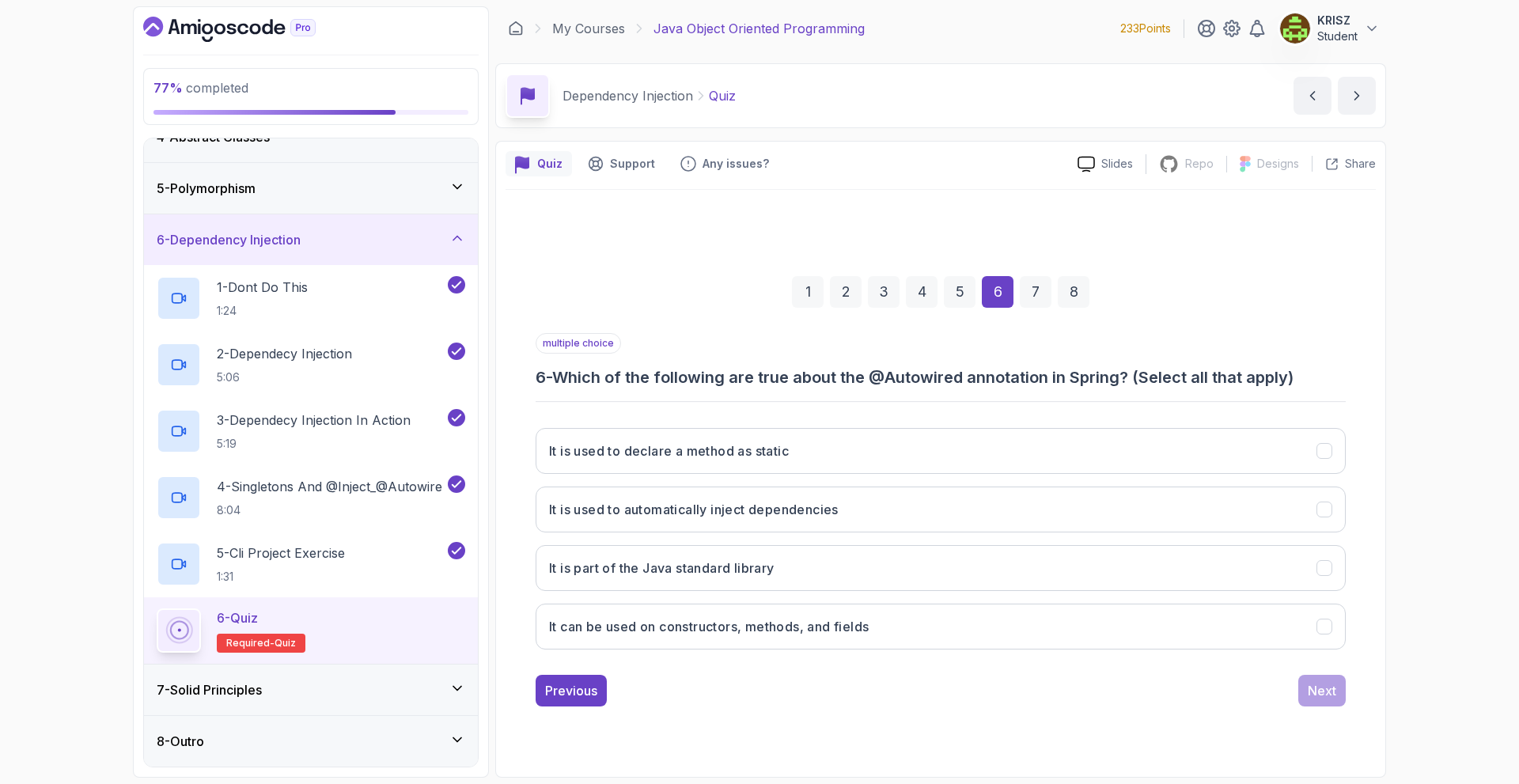
click at [802, 696] on div "Previous Next" at bounding box center [940, 691] width 811 height 32
click at [842, 633] on h3 "It can be used on constructors, methods, and fields" at bounding box center [708, 626] width 320 height 19
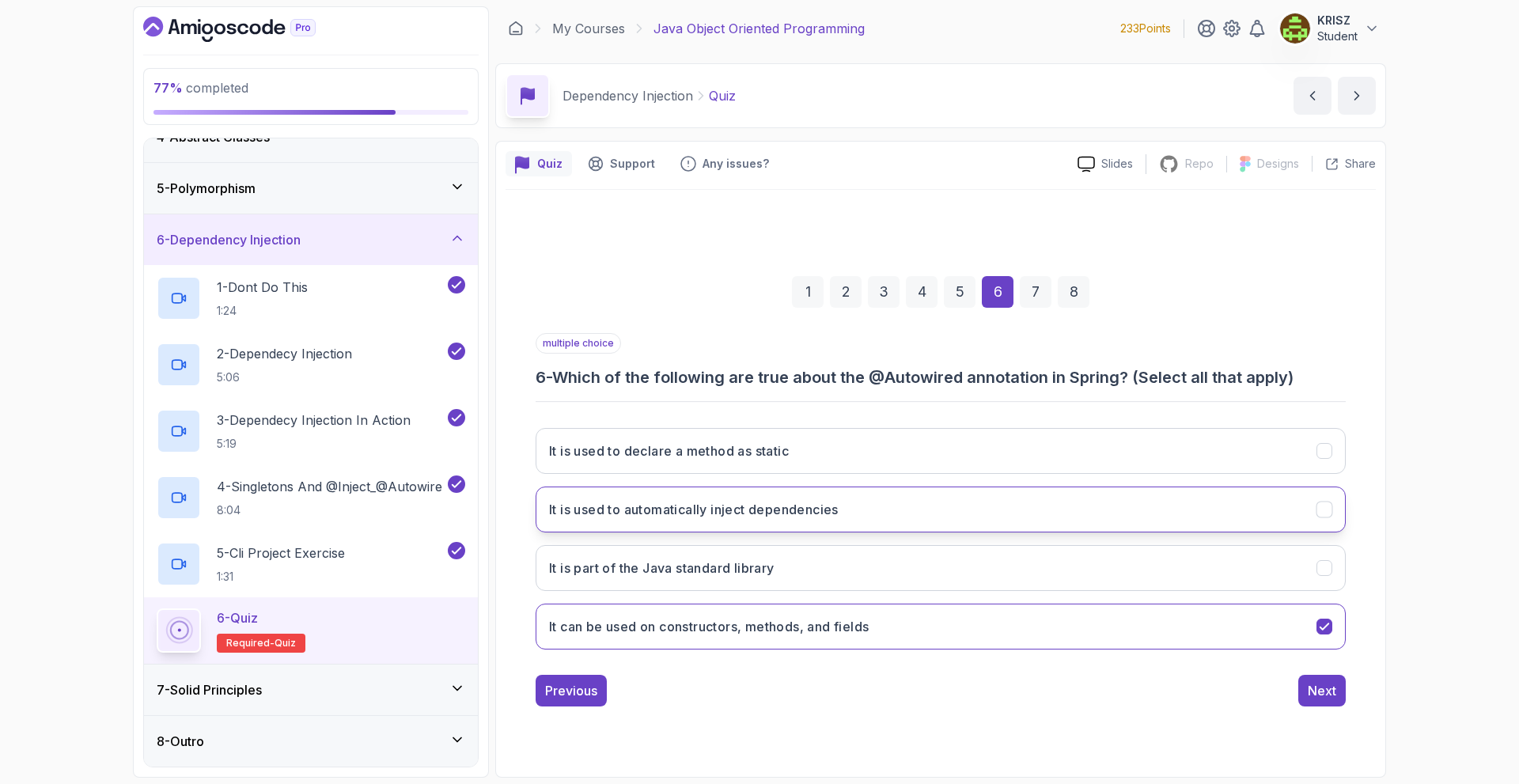
click at [816, 518] on h3 "It is used to automatically inject dependencies" at bounding box center [693, 509] width 289 height 19
click at [1315, 699] on div "Next" at bounding box center [1322, 691] width 29 height 19
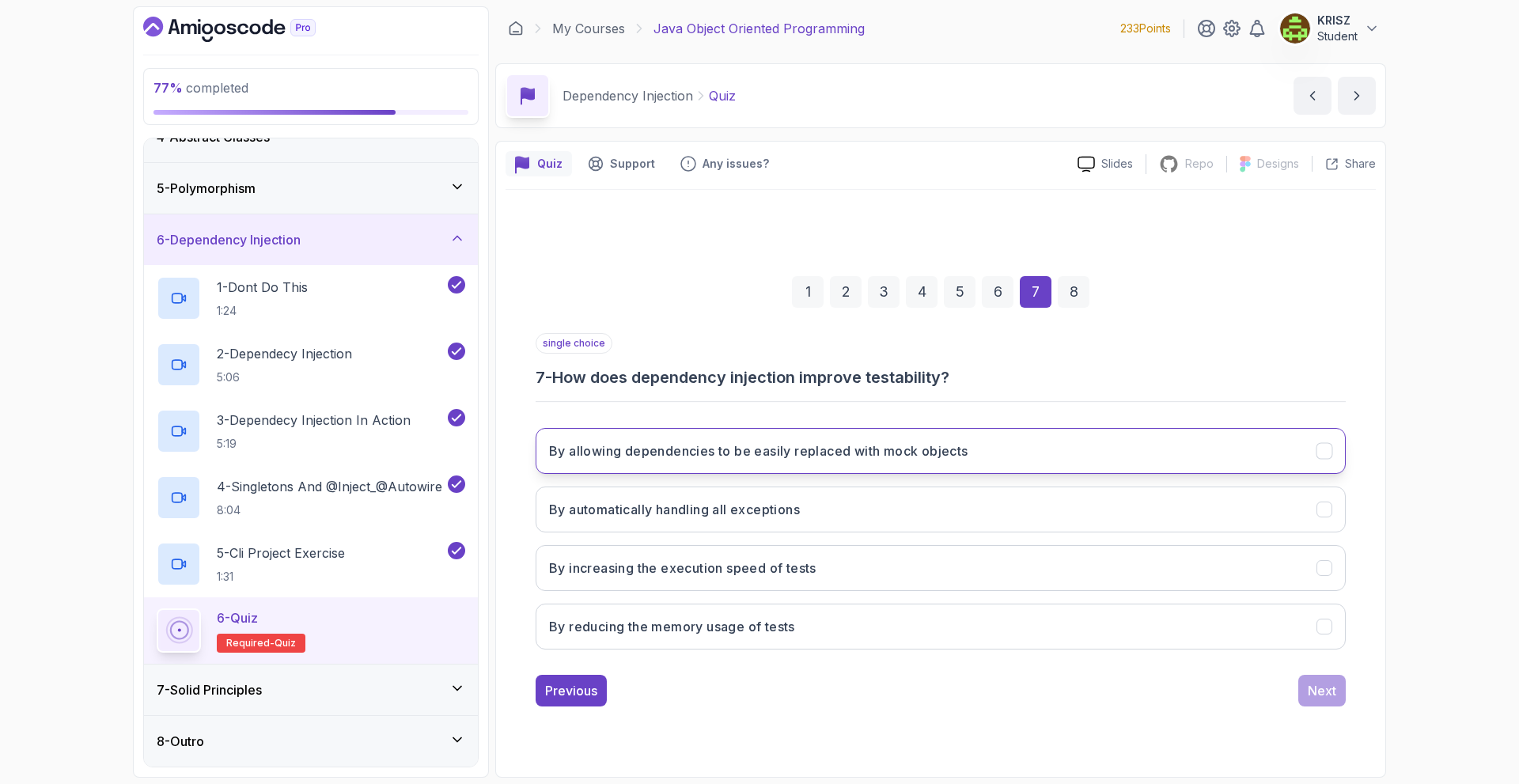
click at [910, 445] on h3 "By allowing dependencies to be easily replaced with mock objects" at bounding box center [759, 451] width 419 height 19
click at [1331, 703] on button "Next" at bounding box center [1322, 691] width 48 height 32
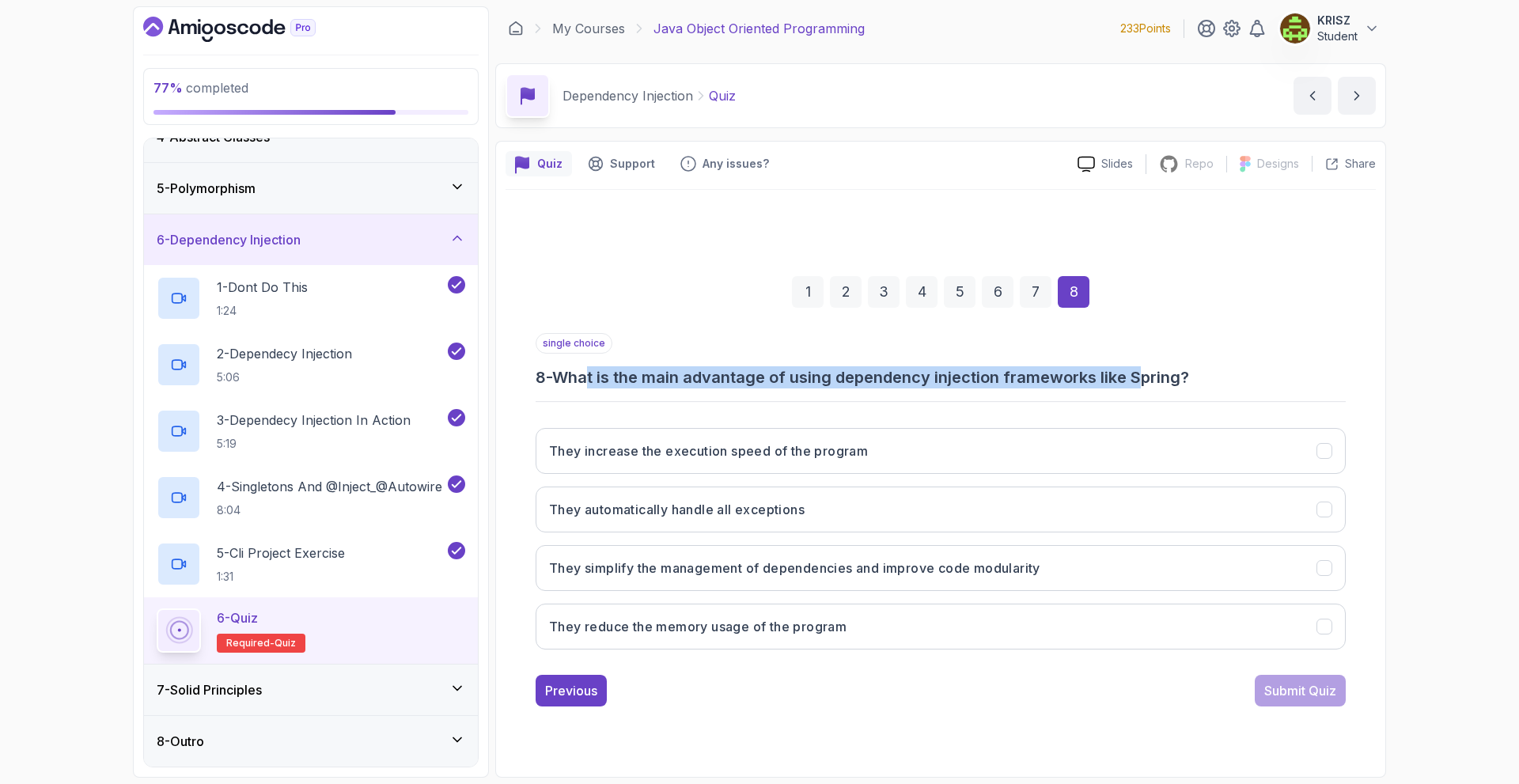
drag, startPoint x: 626, startPoint y: 378, endPoint x: 1181, endPoint y: 371, distance: 555.0
click at [1148, 370] on h3 "8 - What is the main advantage of using dependency injection frameworks like Sp…" at bounding box center [940, 378] width 811 height 22
click at [1255, 351] on div "single choice 8 - What is the main advantage of using dependency injection fram…" at bounding box center [940, 360] width 811 height 55
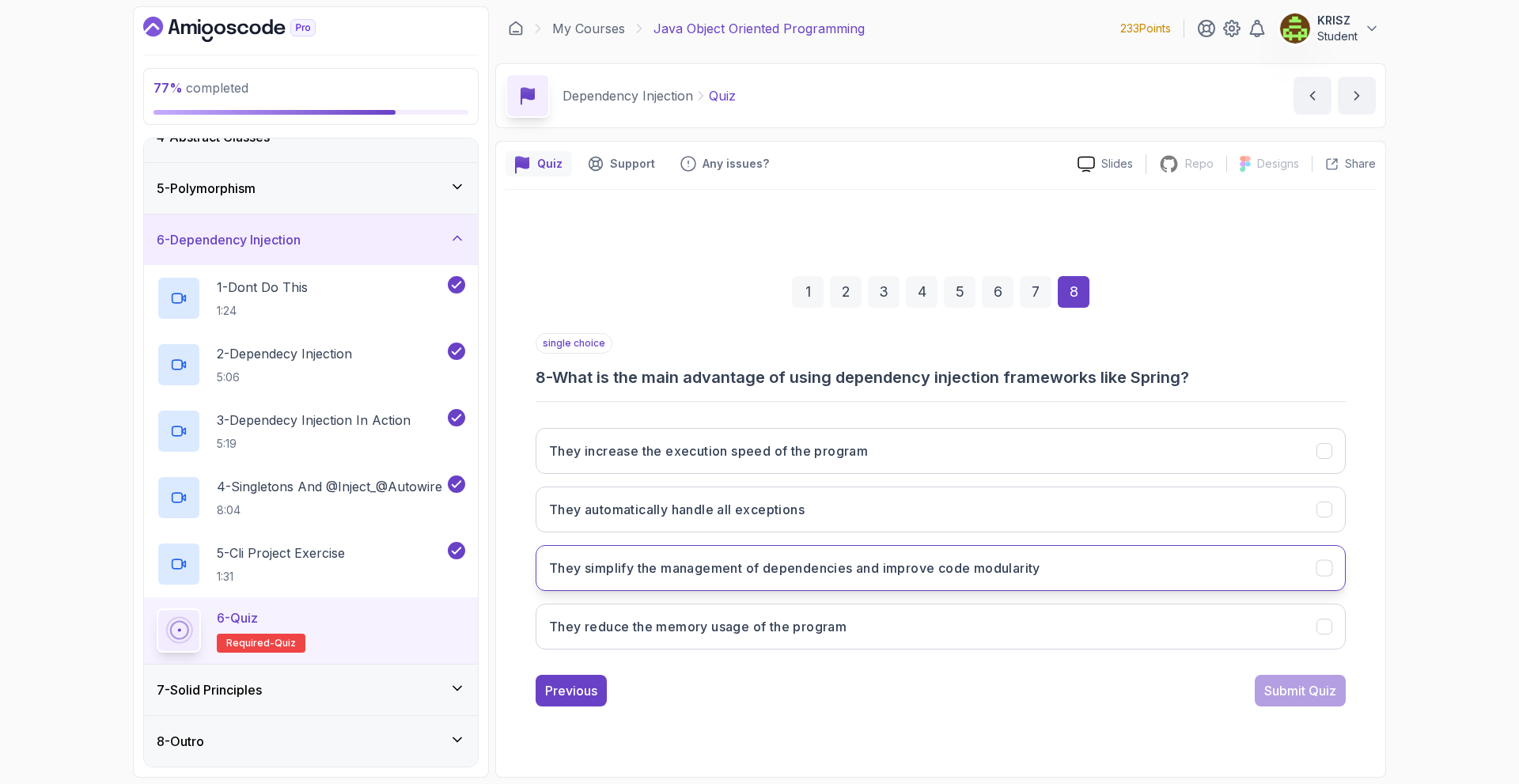
drag, startPoint x: 872, startPoint y: 563, endPoint x: 977, endPoint y: 586, distance: 107.5
click at [873, 563] on h3 "They simplify the management of dependencies and improve code modularity" at bounding box center [795, 568] width 492 height 19
click at [1272, 682] on div "Submit Quiz" at bounding box center [1300, 691] width 72 height 19
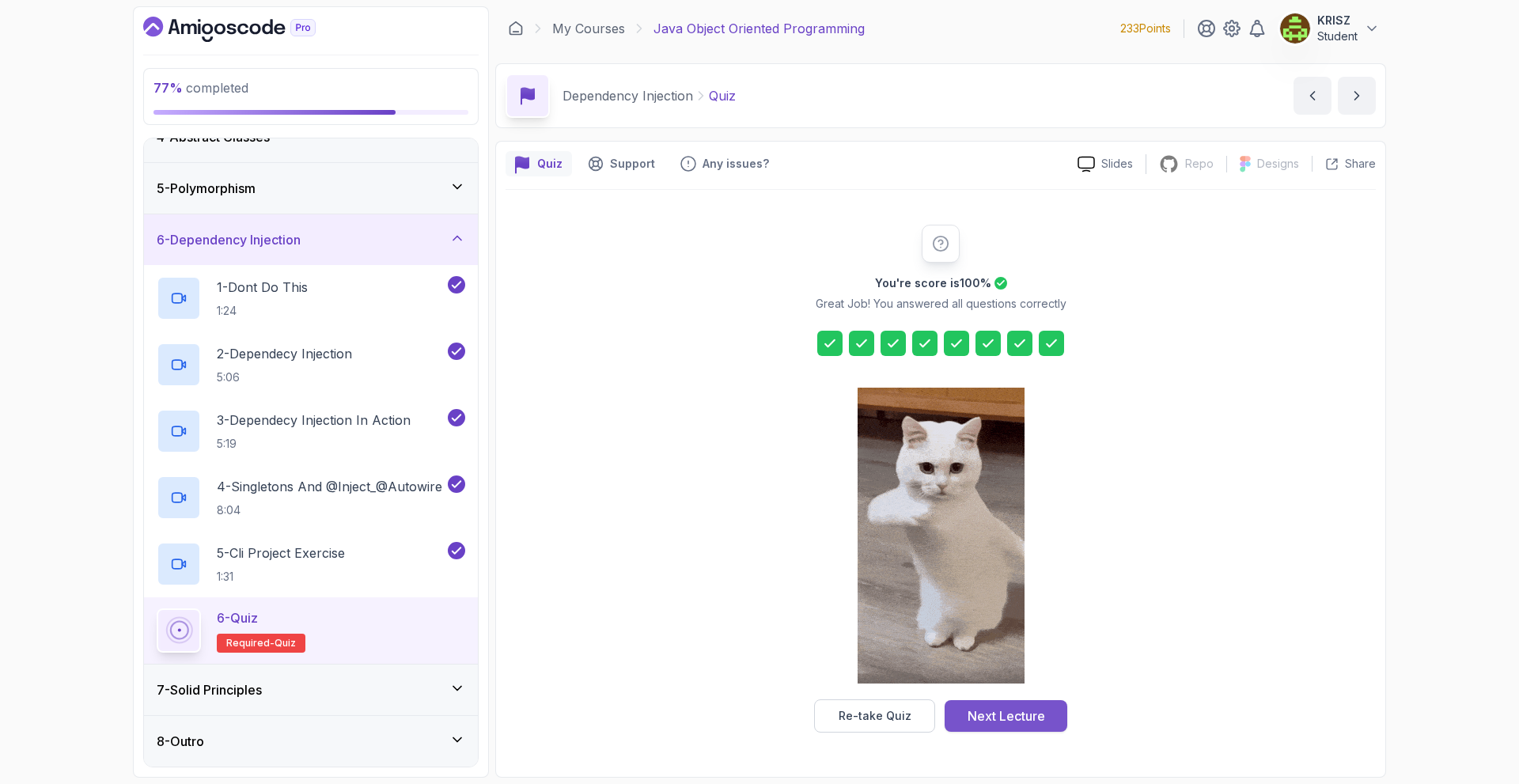
click at [971, 721] on div "Next Lecture" at bounding box center [1006, 716] width 77 height 19
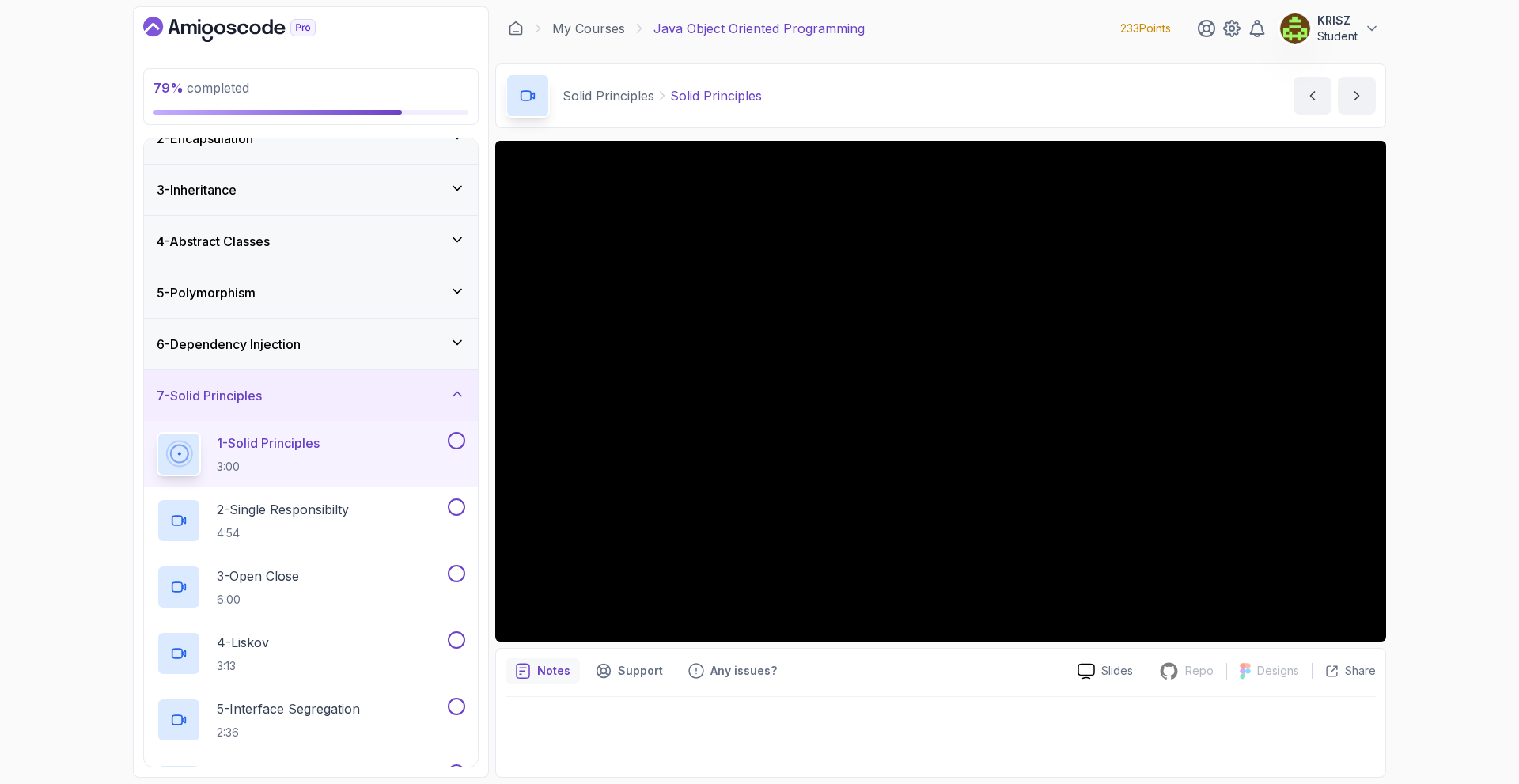
scroll to position [79, 0]
click at [457, 436] on button at bounding box center [457, 438] width 18 height 18
click at [448, 503] on button at bounding box center [457, 504] width 18 height 18
click at [457, 572] on button at bounding box center [457, 571] width 18 height 18
click at [455, 633] on button at bounding box center [457, 637] width 18 height 18
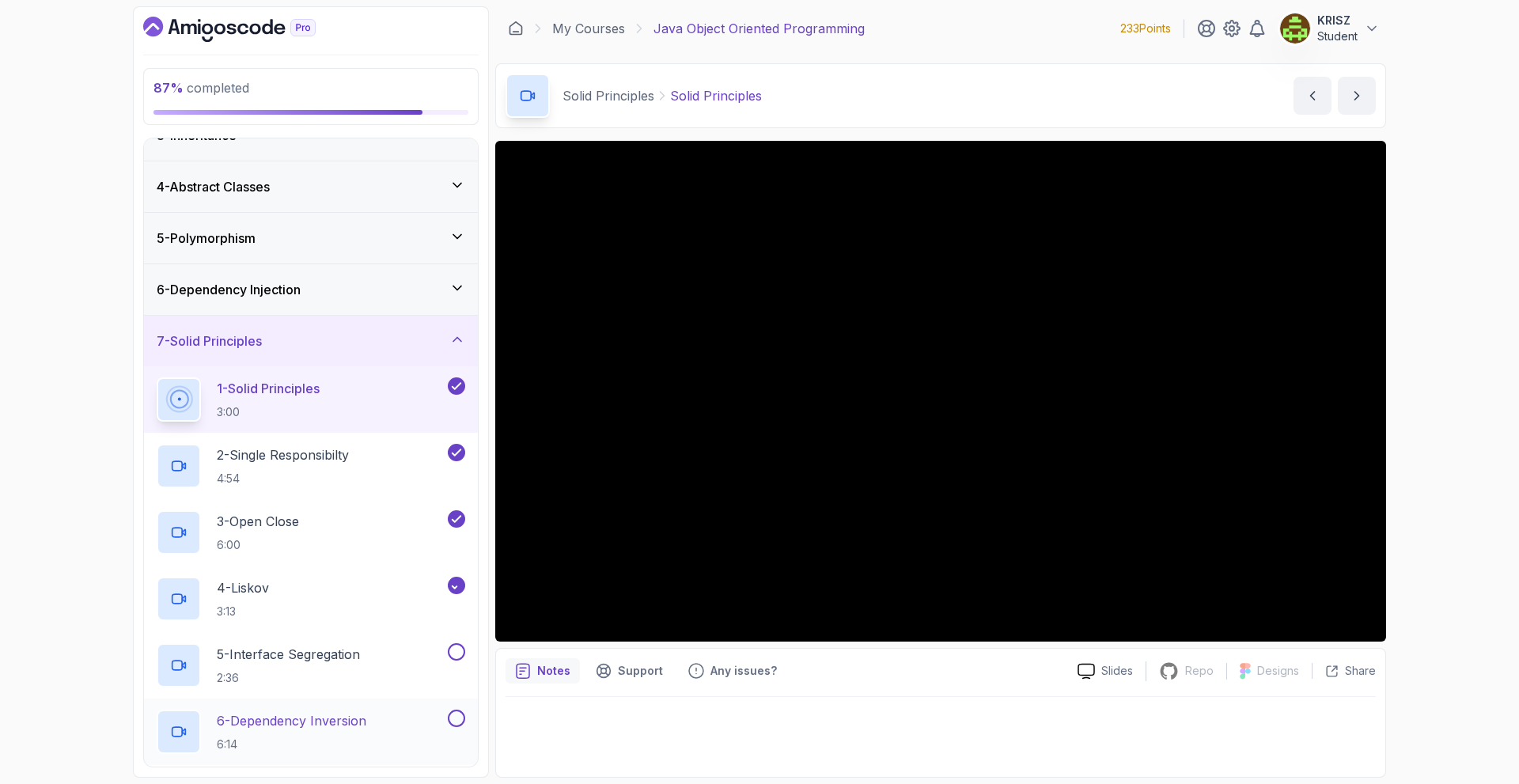
scroll to position [248, 0]
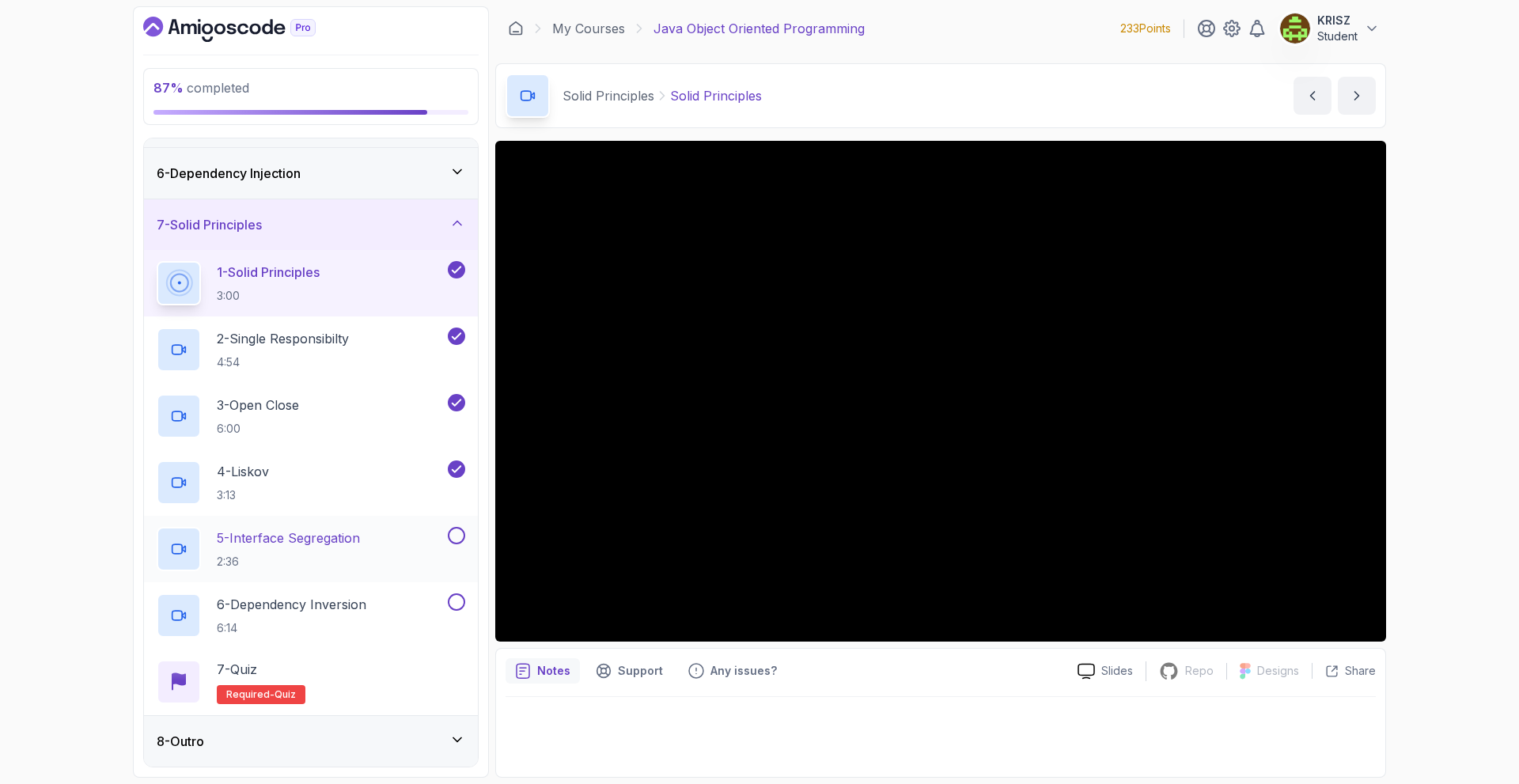
click at [459, 539] on button at bounding box center [457, 535] width 18 height 18
click at [459, 602] on button at bounding box center [457, 602] width 18 height 18
click at [391, 180] on div "6 - Dependency Injection" at bounding box center [311, 174] width 308 height 19
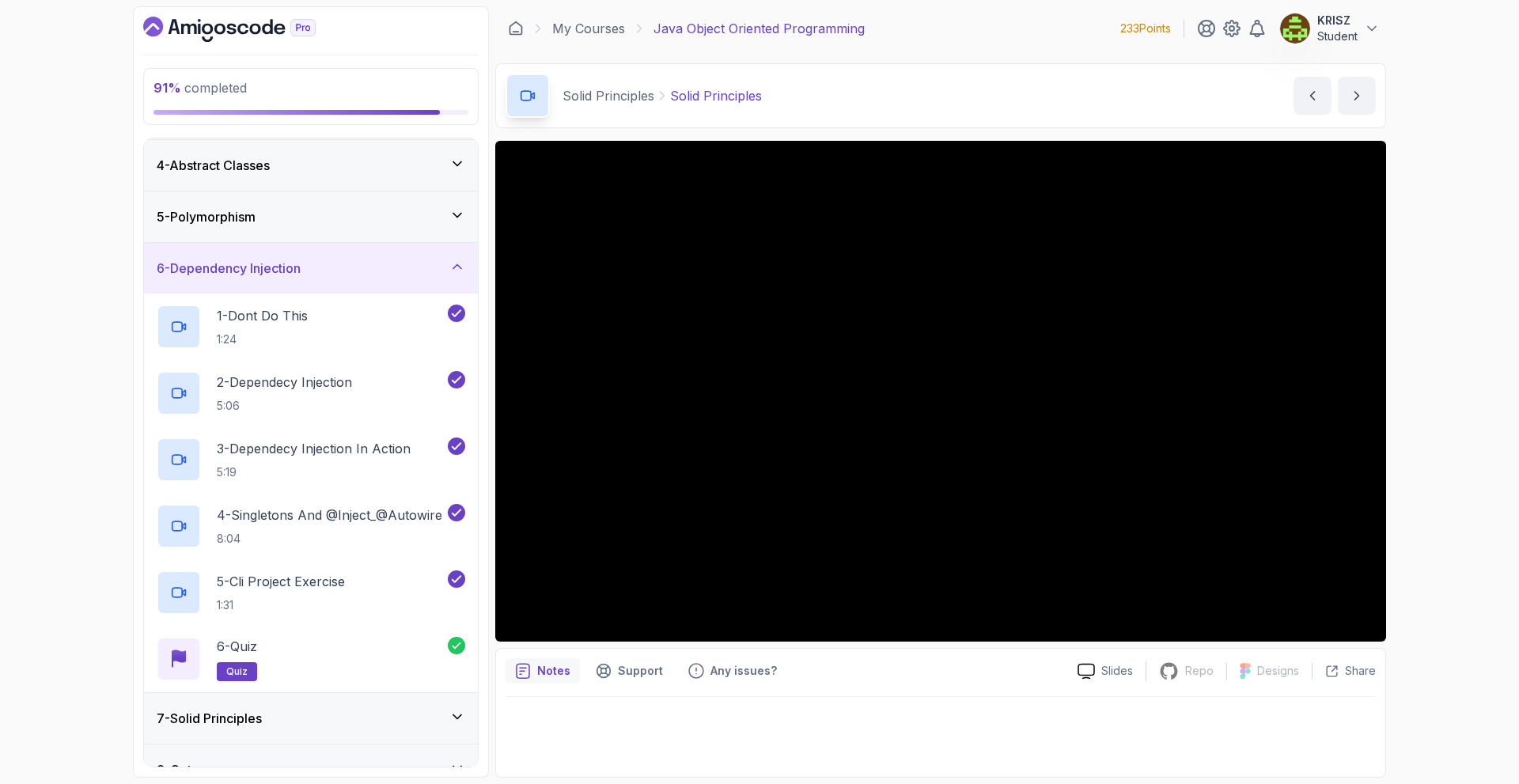
scroll to position [181, 0]
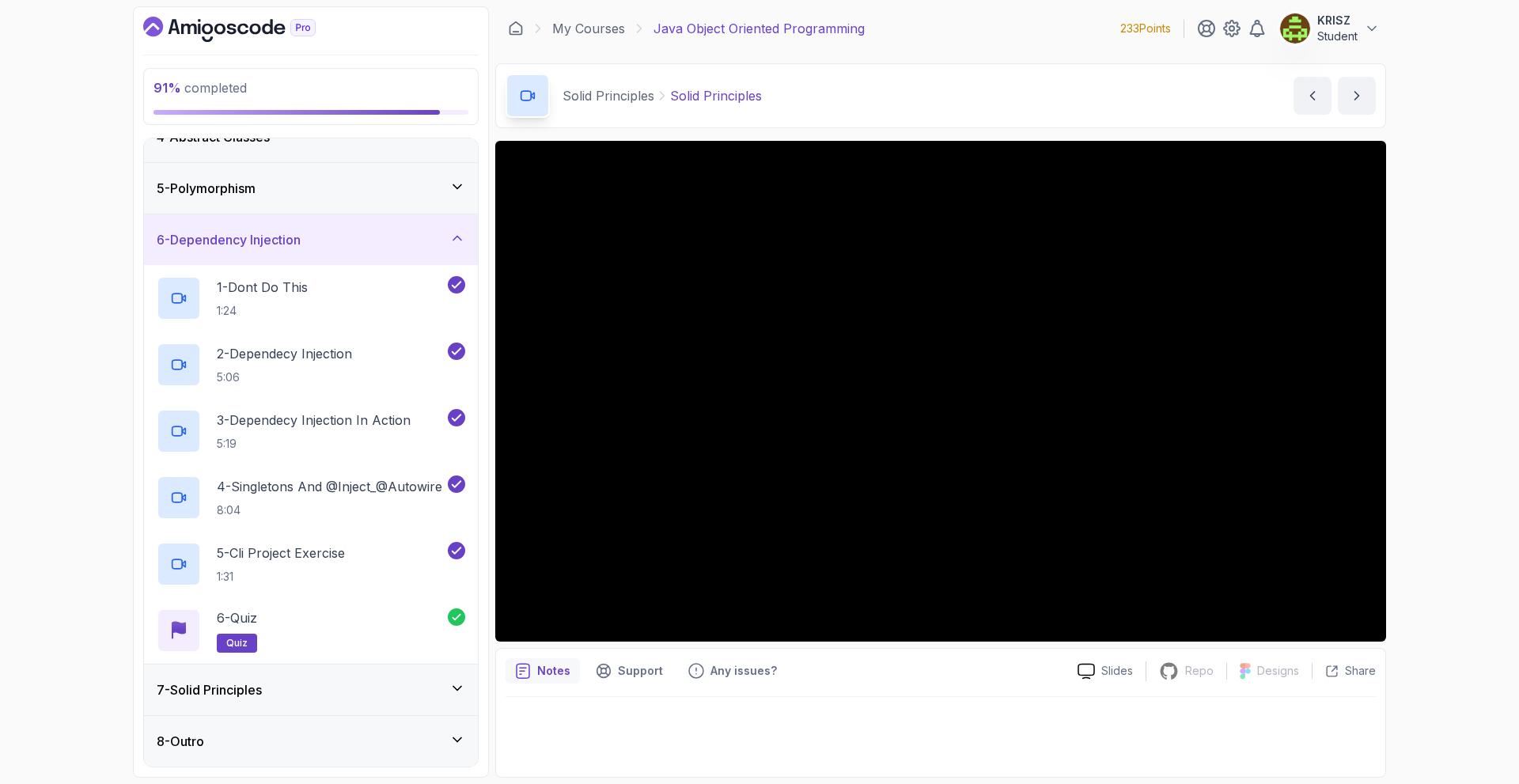
click at [398, 673] on div "7 - Solid Principles" at bounding box center [311, 690] width 334 height 51
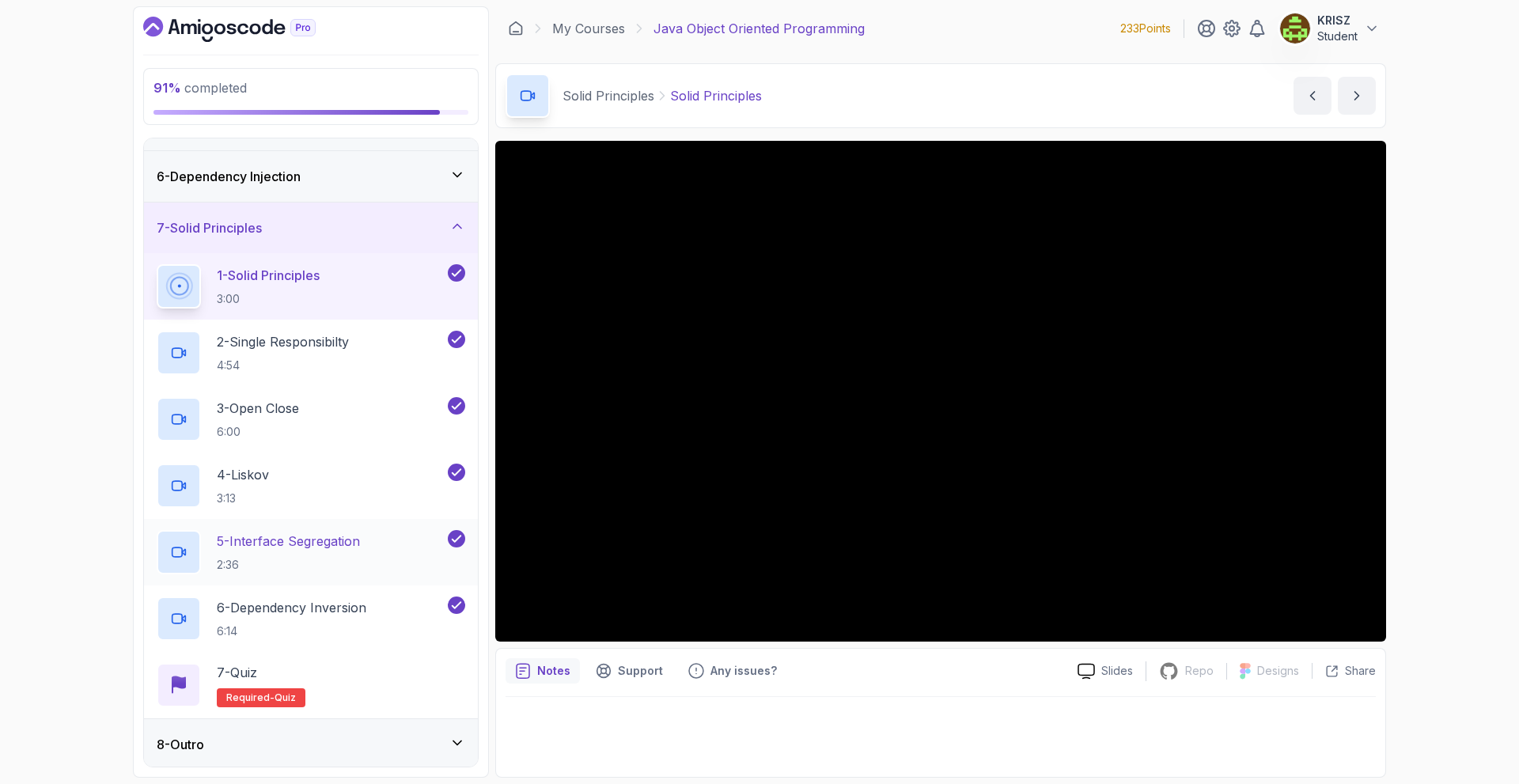
scroll to position [248, 0]
click at [372, 672] on div "7 - Quiz Required- quiz" at bounding box center [311, 682] width 308 height 45
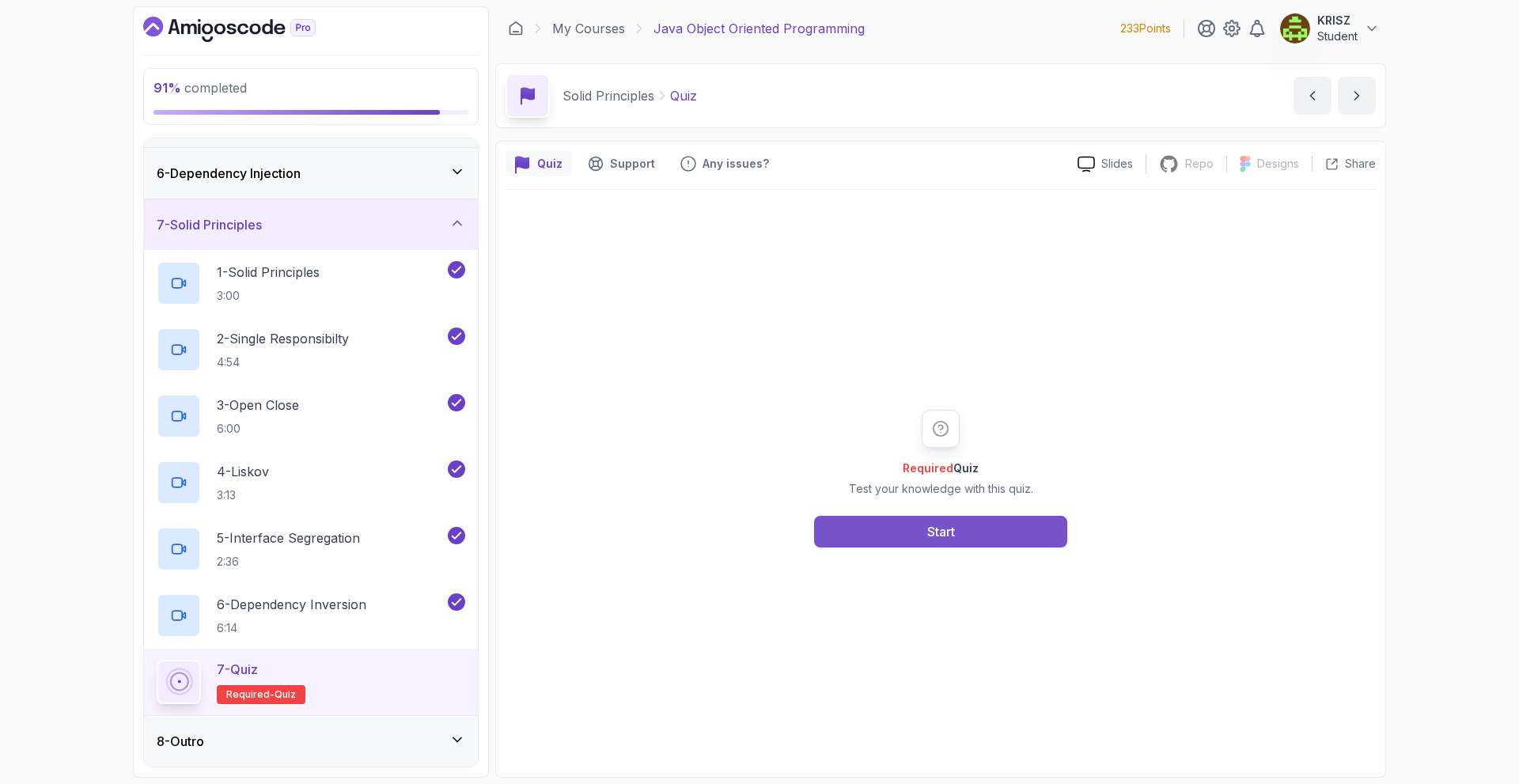
click at [956, 540] on button "Start" at bounding box center [941, 531] width 253 height 32
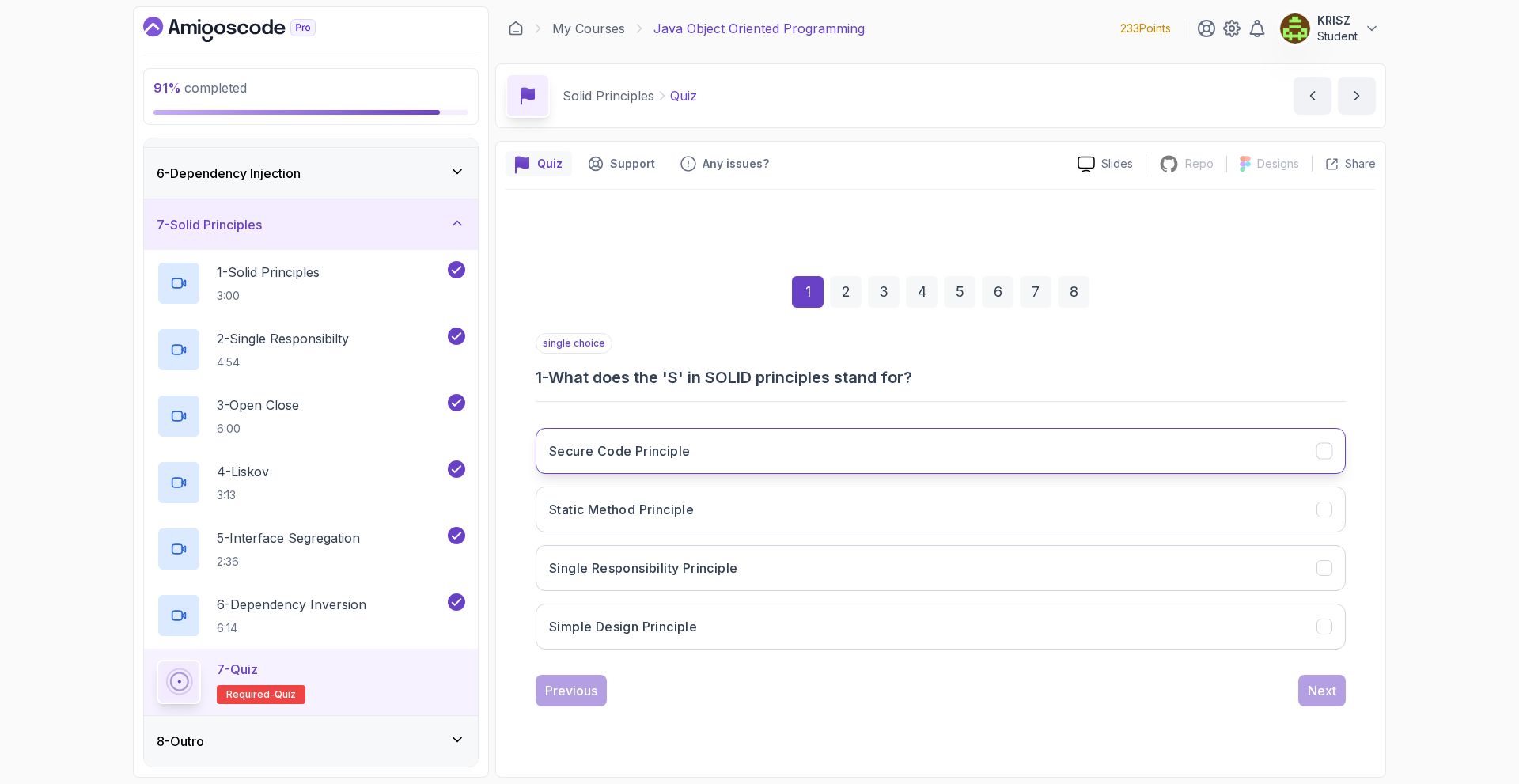
click at [789, 453] on button "Secure Code Principle" at bounding box center [940, 451] width 811 height 46
click at [1317, 694] on div "Next" at bounding box center [1322, 691] width 29 height 19
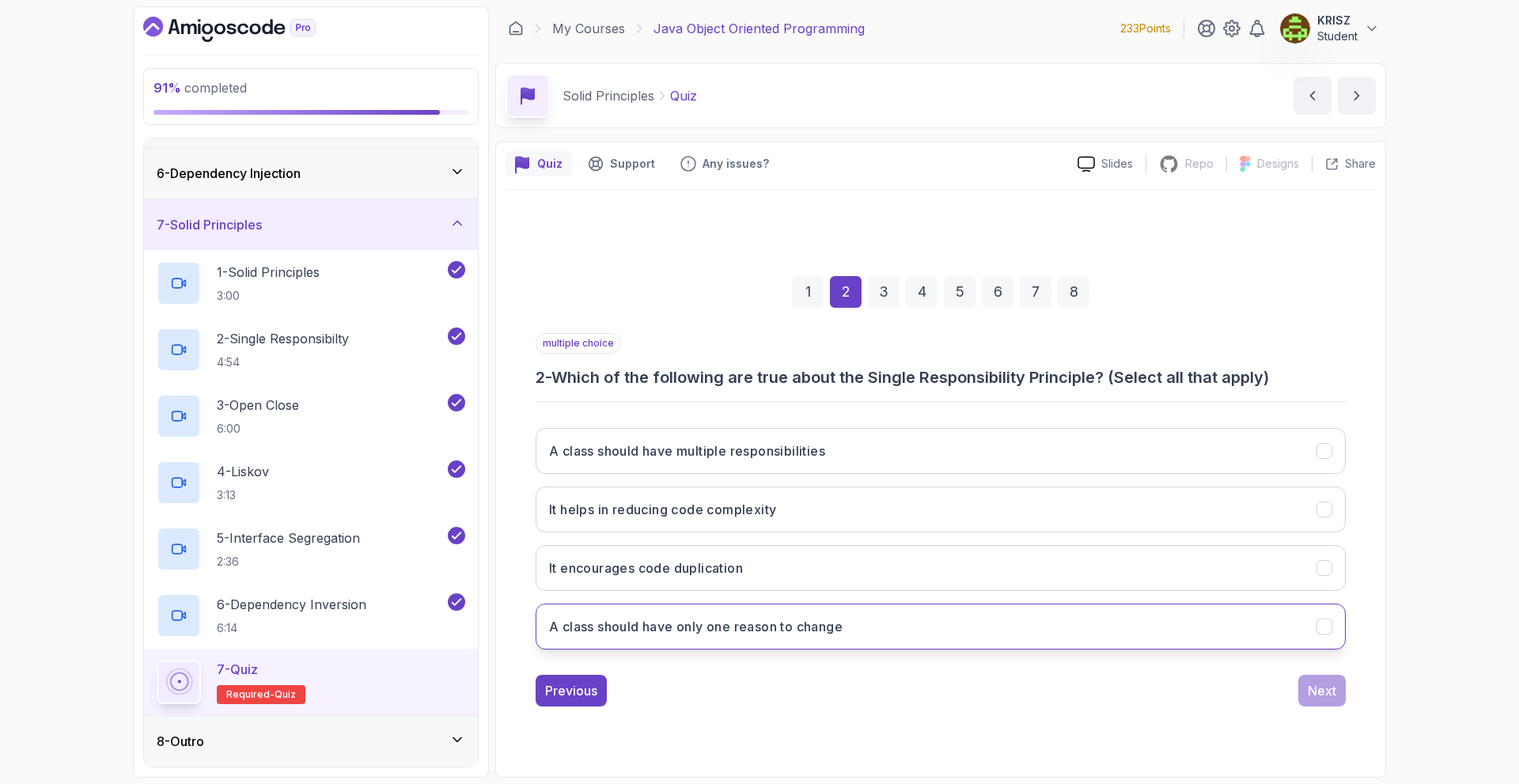
click at [1012, 616] on button "A class should have only one reason to change" at bounding box center [940, 626] width 811 height 46
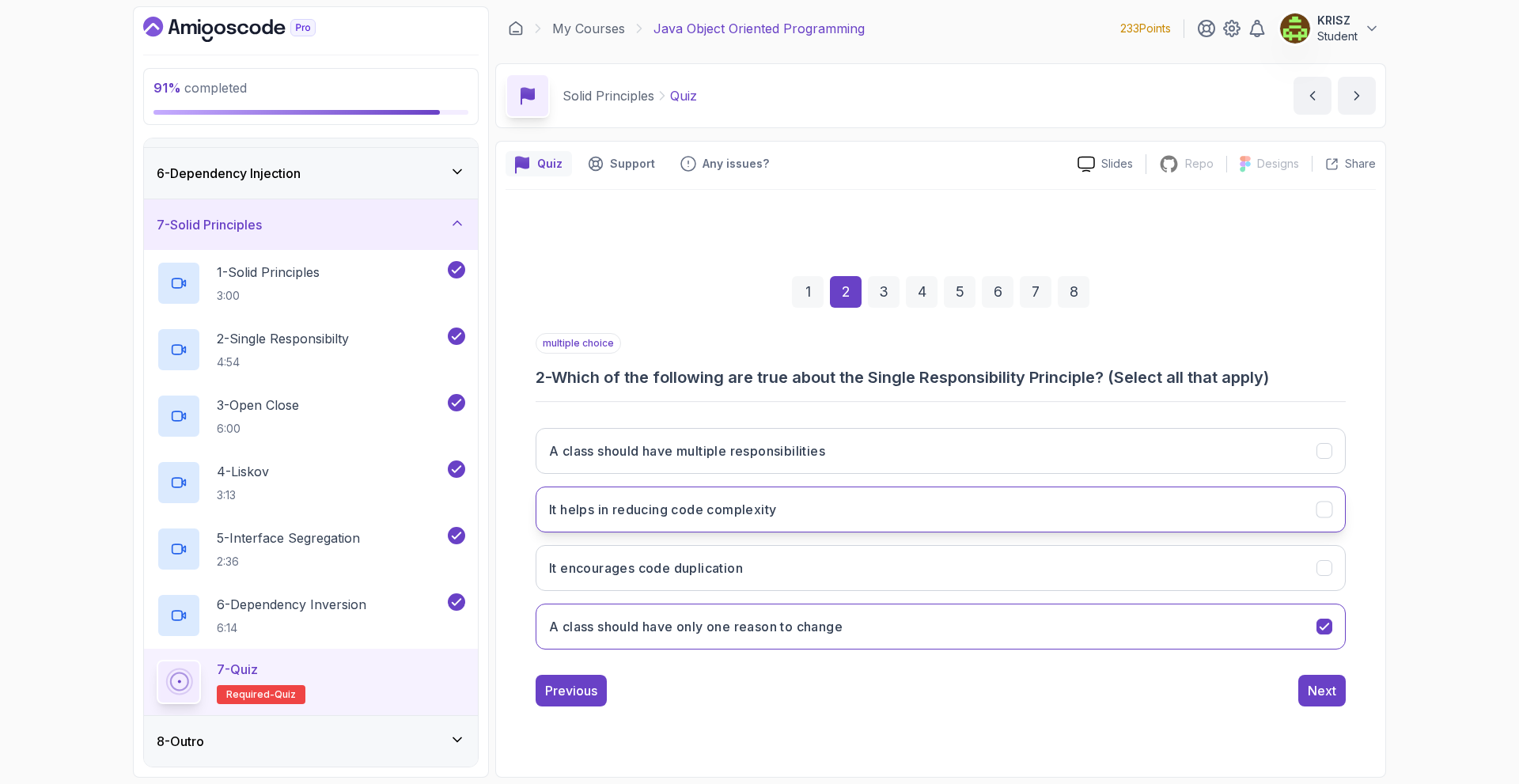
click at [1032, 506] on button "It helps in reducing code complexity" at bounding box center [940, 510] width 811 height 46
click at [1007, 453] on button "A class should have multiple responsibilities" at bounding box center [940, 451] width 811 height 46
click at [1314, 691] on div "Next" at bounding box center [1322, 691] width 29 height 19
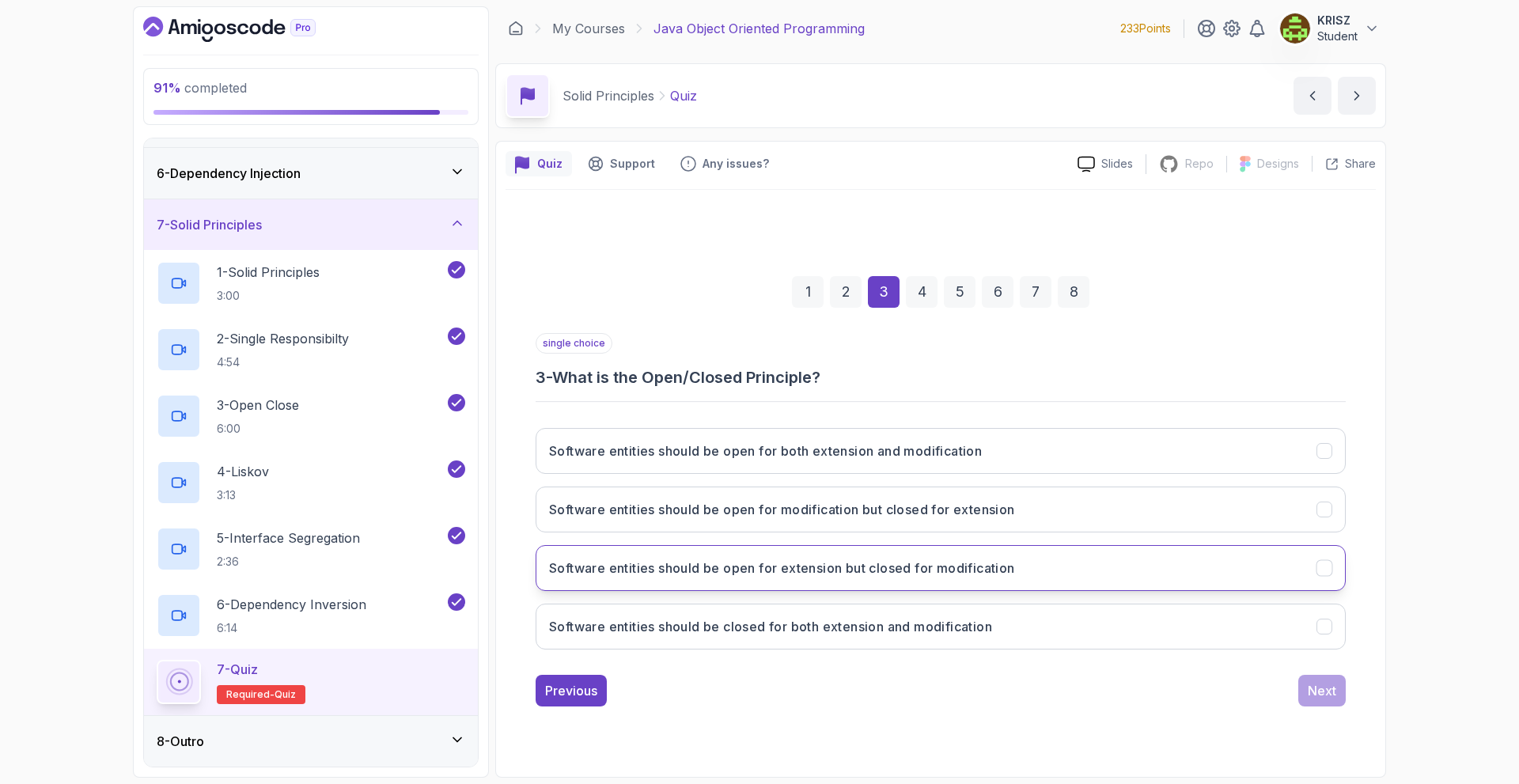
drag, startPoint x: 908, startPoint y: 570, endPoint x: 971, endPoint y: 587, distance: 65.3
click at [909, 570] on h3 "Software entities should be open for extension but closed for modification" at bounding box center [782, 568] width 466 height 19
drag, startPoint x: 1335, startPoint y: 699, endPoint x: 1318, endPoint y: 691, distance: 18.8
click at [1332, 696] on div "Next" at bounding box center [1322, 691] width 29 height 19
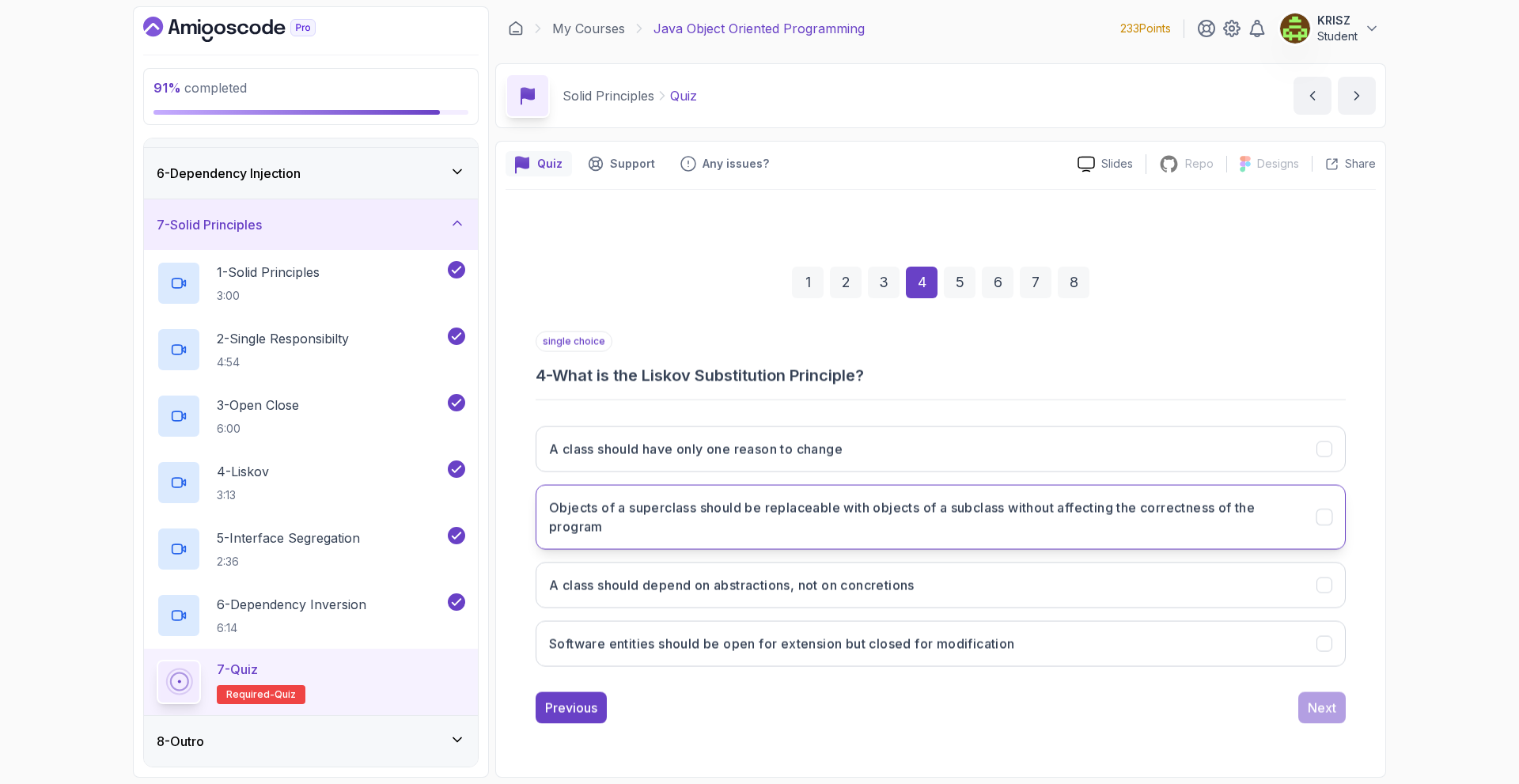
click at [1020, 508] on h3 "Objects of a superclass should be replaceable with objects of a subclass withou…" at bounding box center [923, 517] width 748 height 38
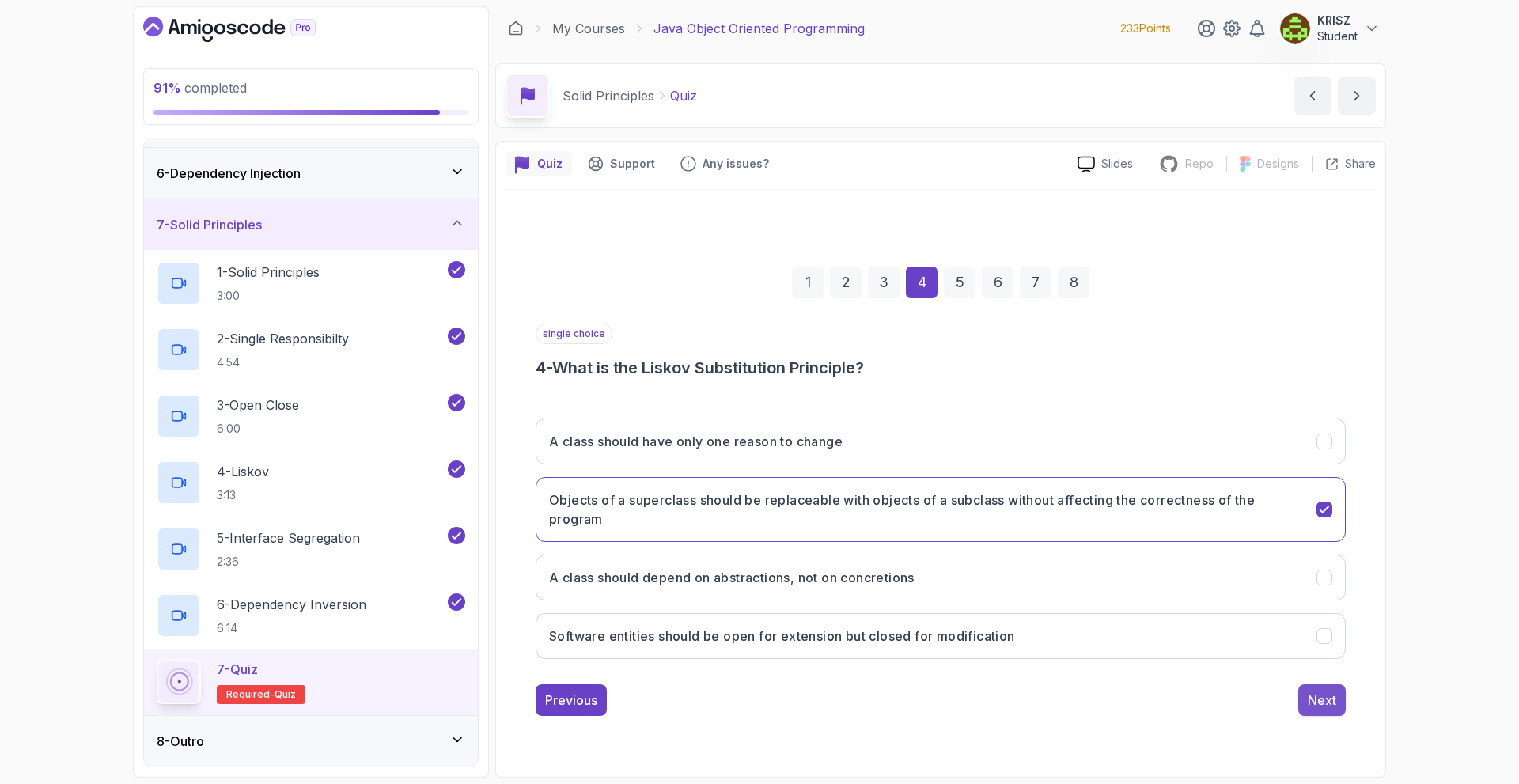
click at [1331, 691] on button "Next" at bounding box center [1322, 700] width 48 height 32
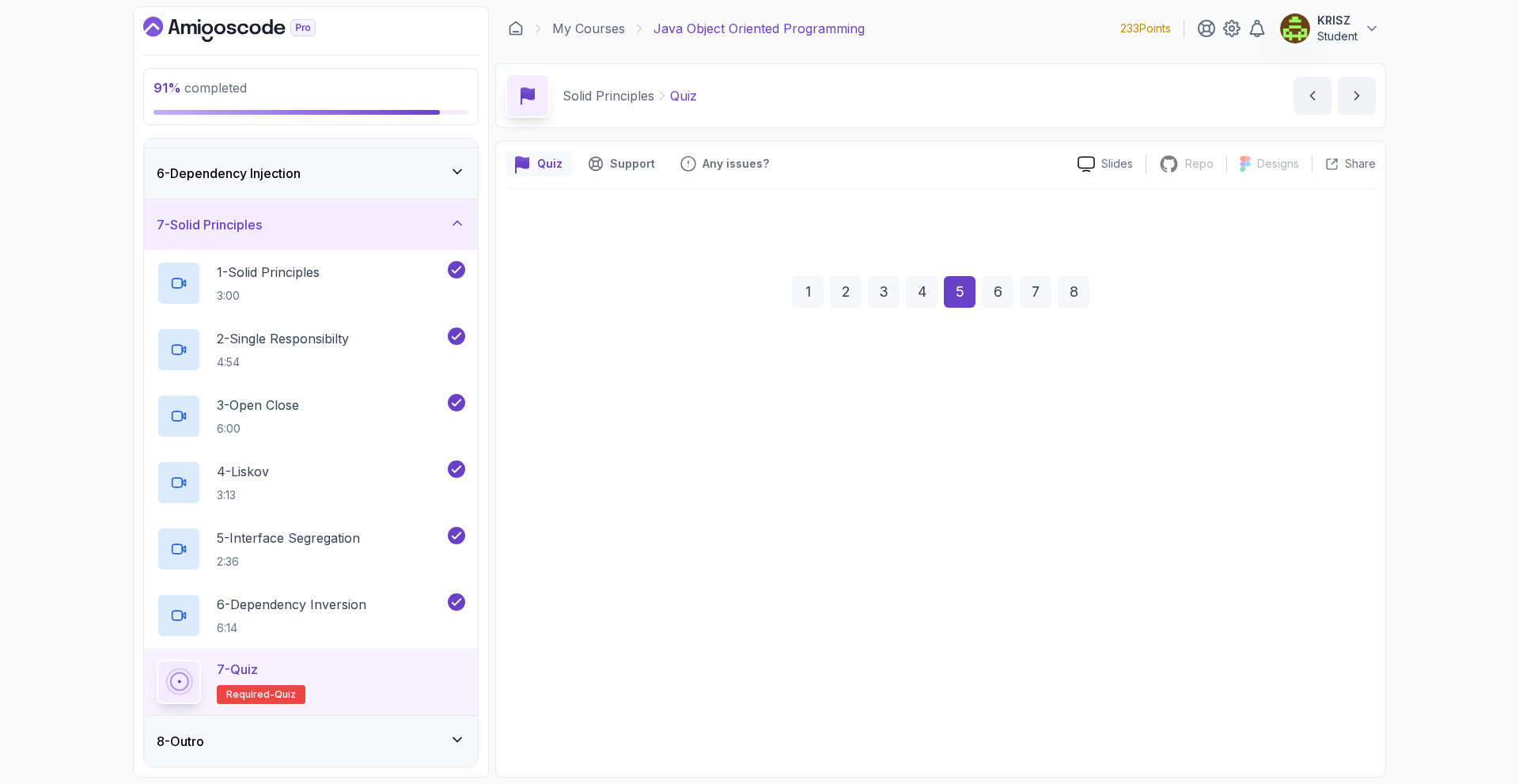
click at [982, 515] on button "It encourages the use of multiple interfaces" at bounding box center [940, 509] width 811 height 46
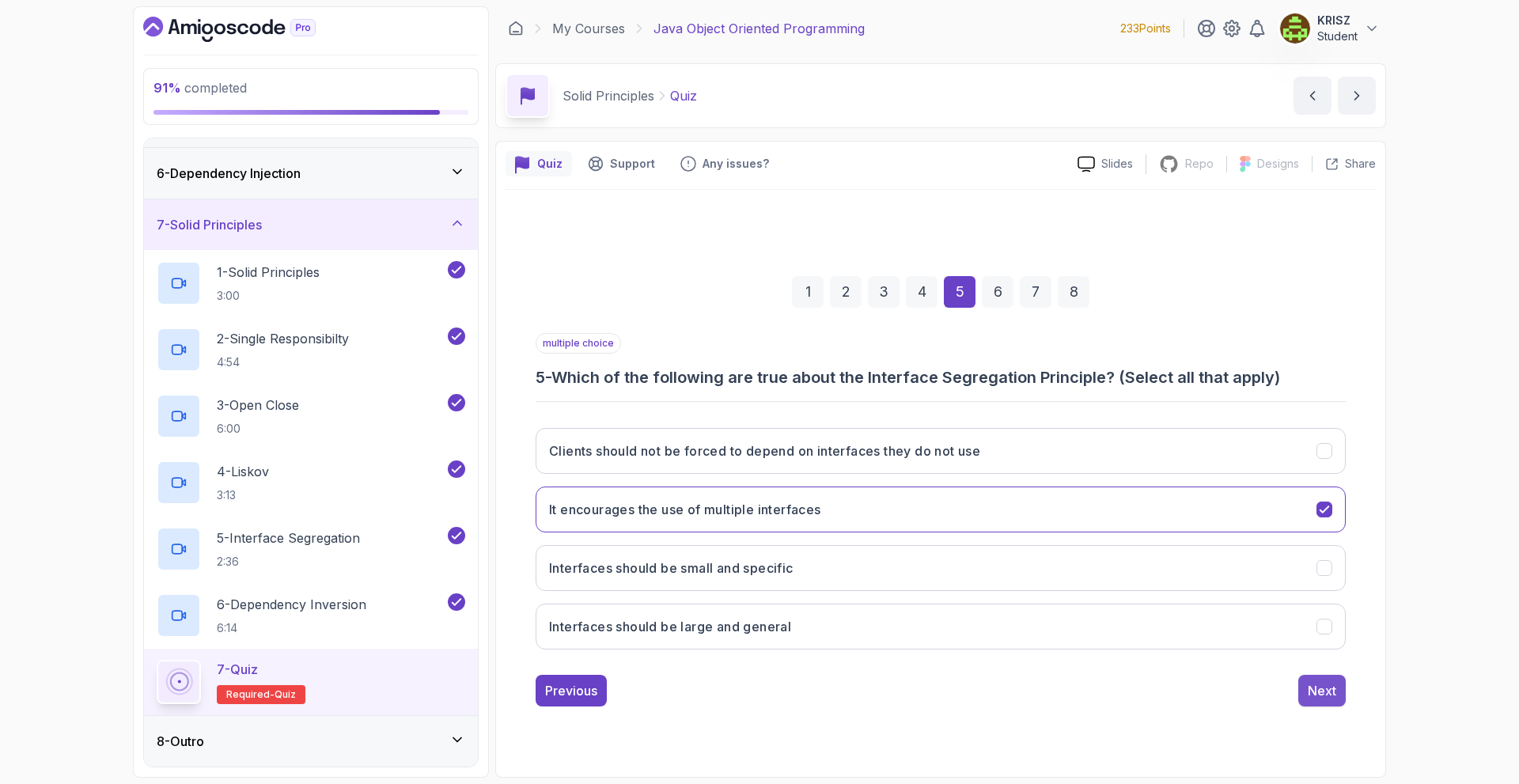
click at [1328, 699] on div "Next" at bounding box center [1322, 691] width 29 height 19
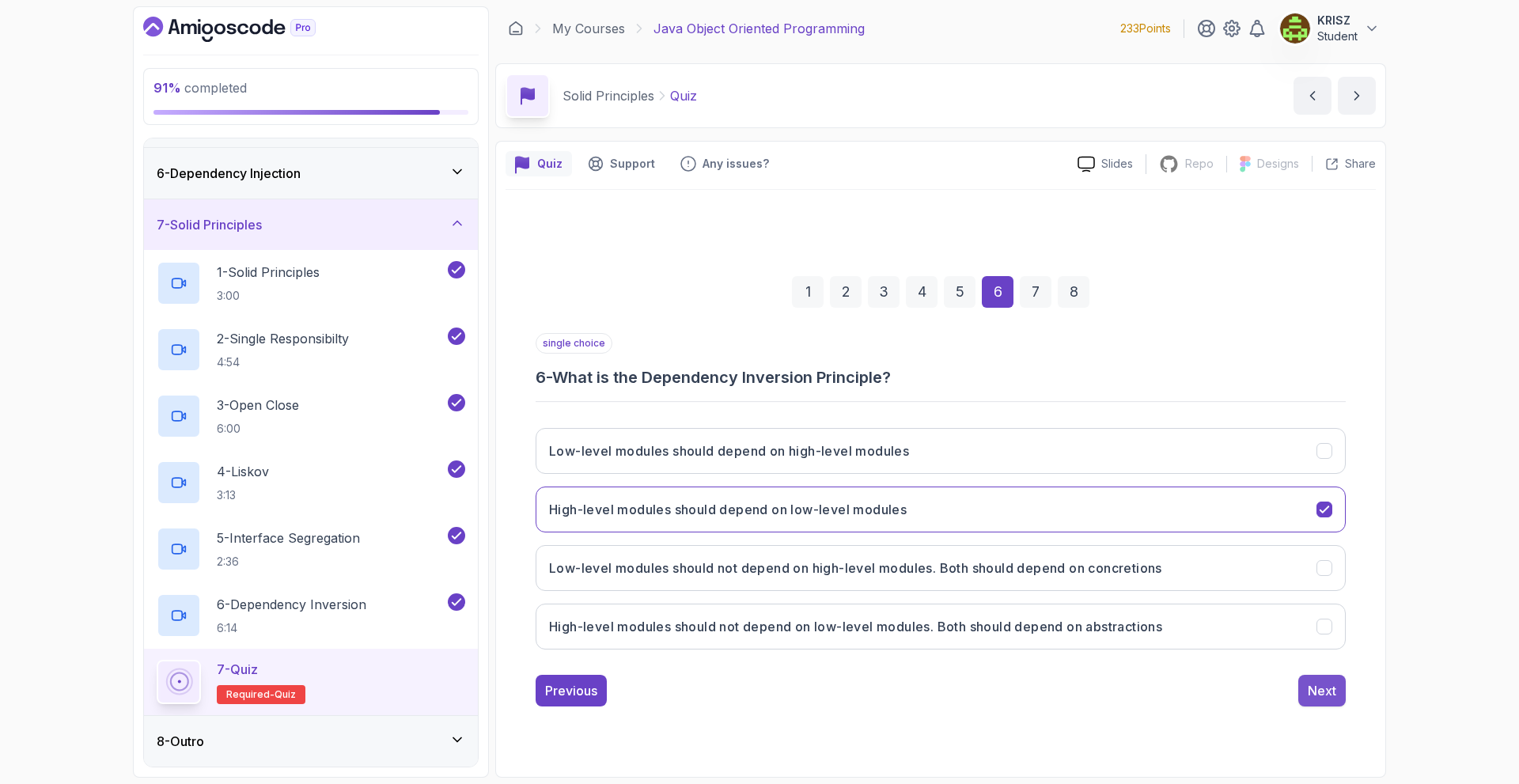
click at [1335, 694] on div "Next" at bounding box center [1322, 691] width 29 height 19
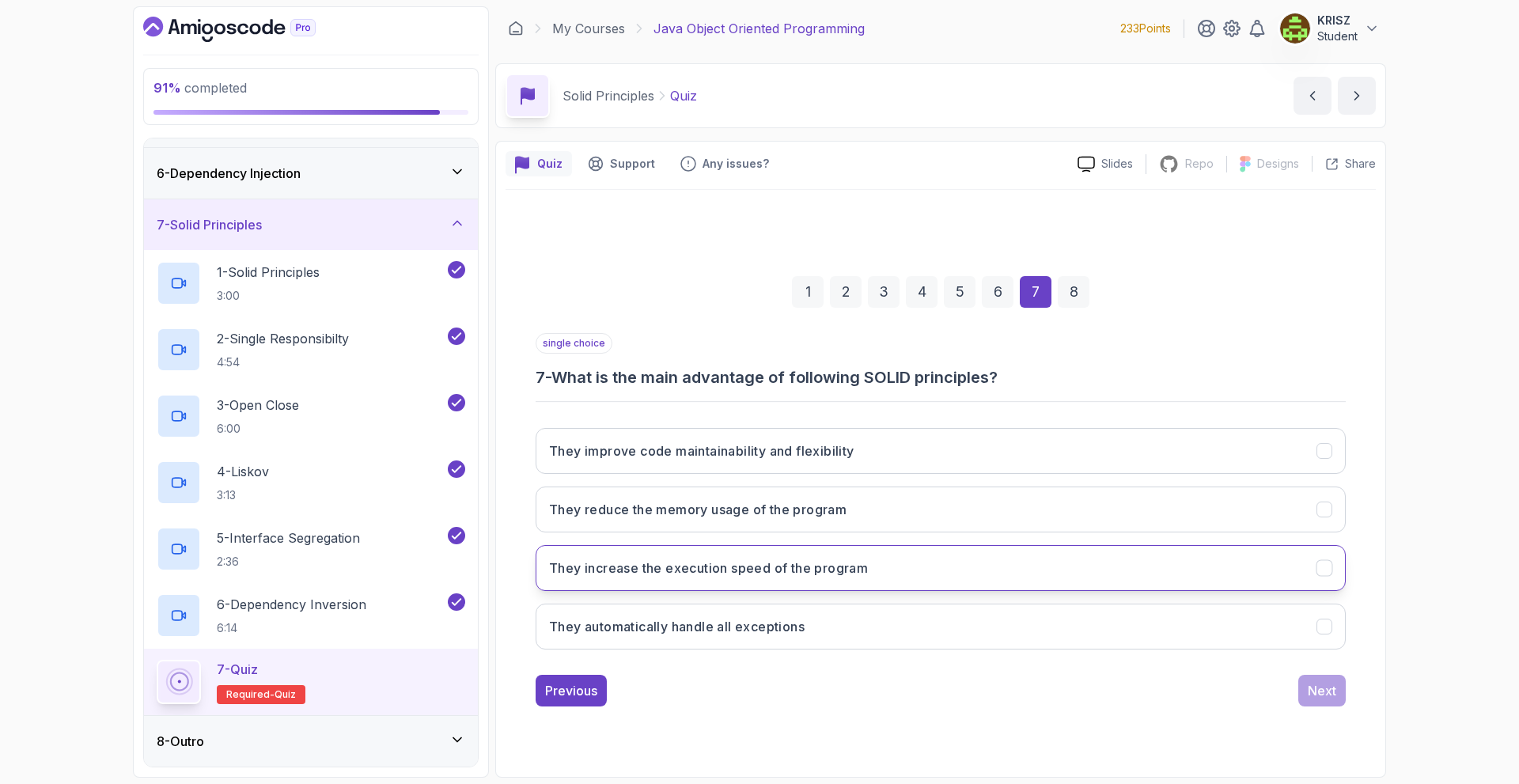
click at [1016, 557] on button "They increase the execution speed of the program" at bounding box center [940, 568] width 811 height 46
click at [1314, 692] on div "Next" at bounding box center [1322, 691] width 29 height 19
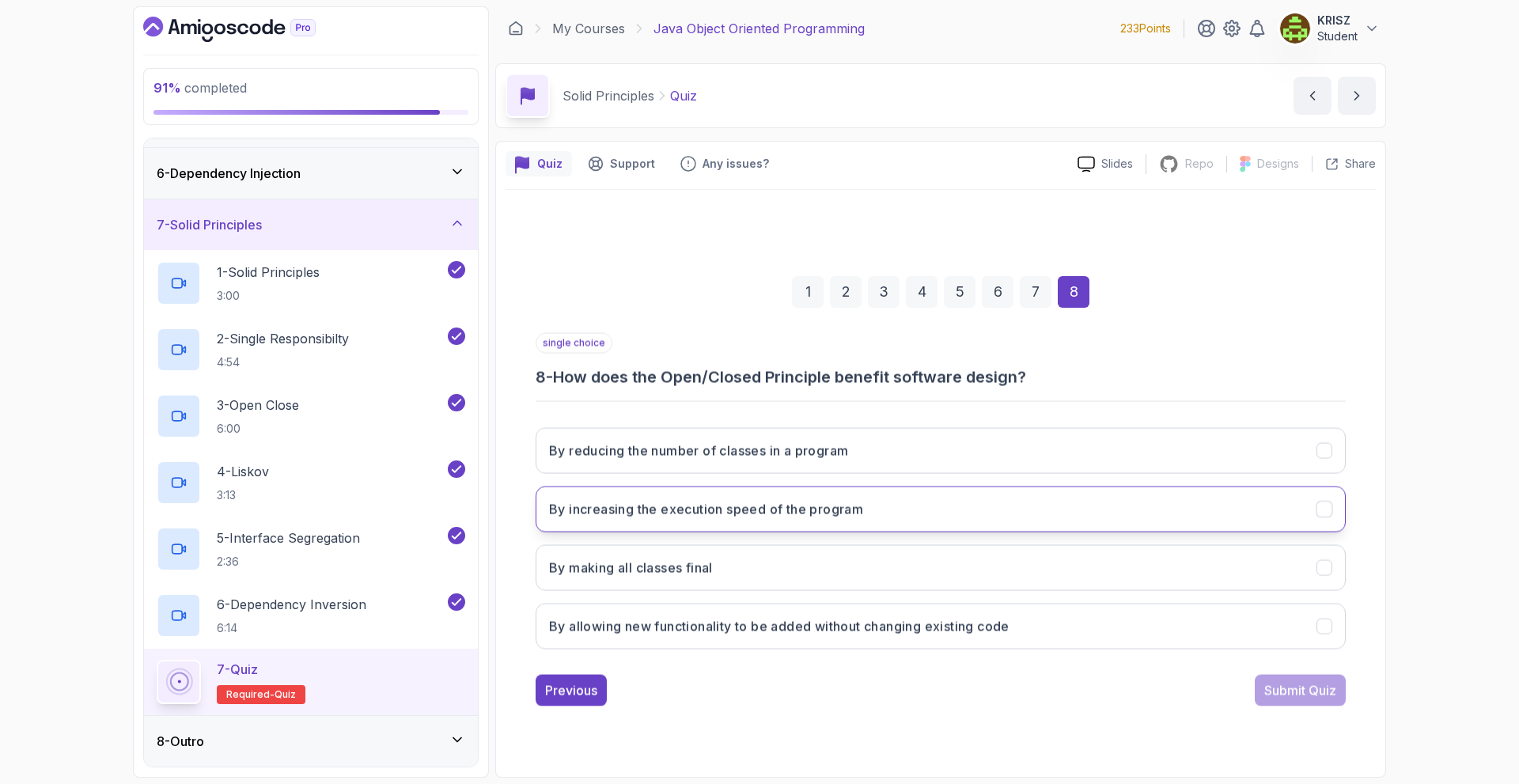
click at [971, 498] on button "By increasing the execution speed of the program" at bounding box center [940, 510] width 811 height 46
click at [1319, 696] on div "Submit Quiz" at bounding box center [1300, 691] width 72 height 19
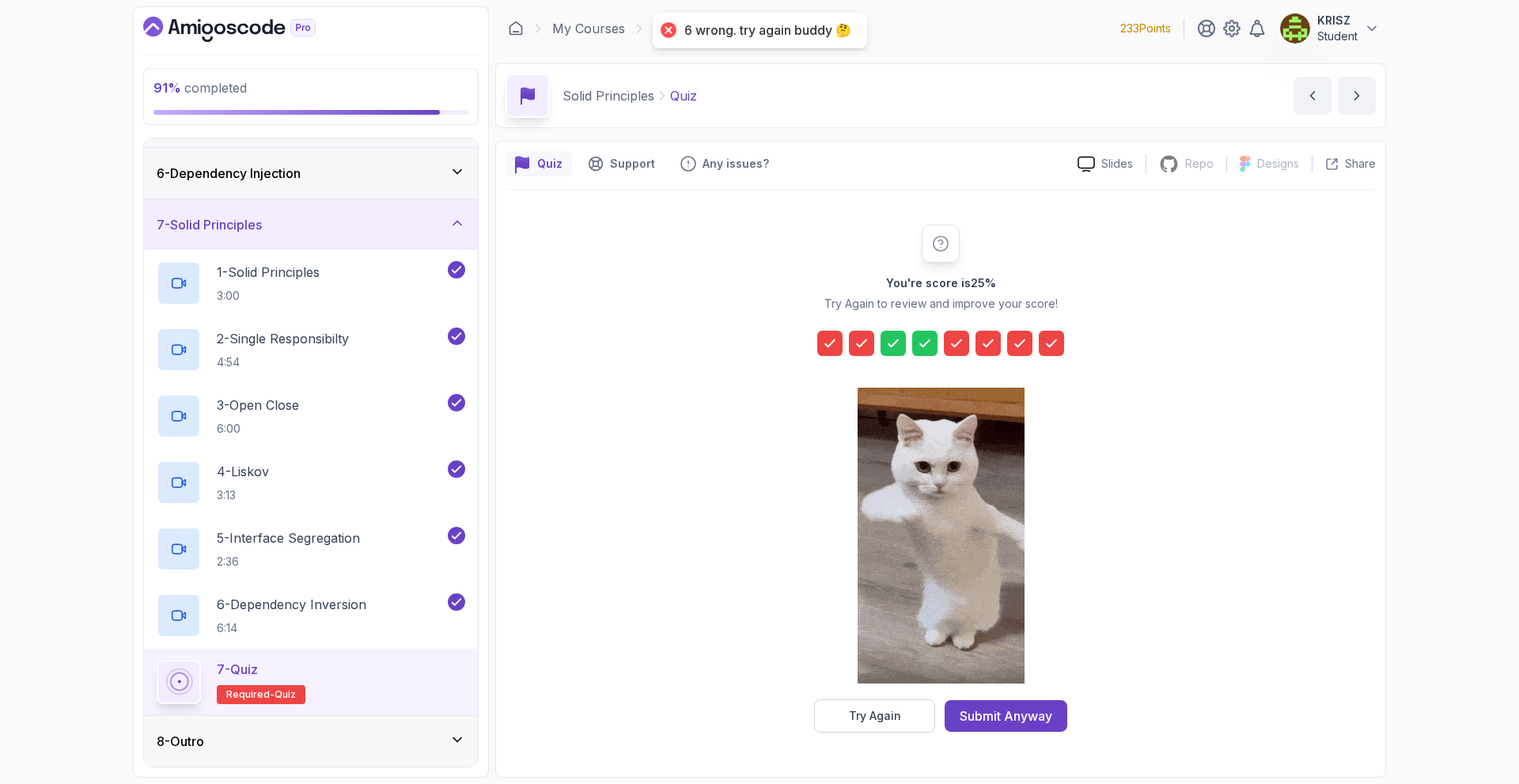
click at [832, 349] on icon at bounding box center [830, 343] width 16 height 16
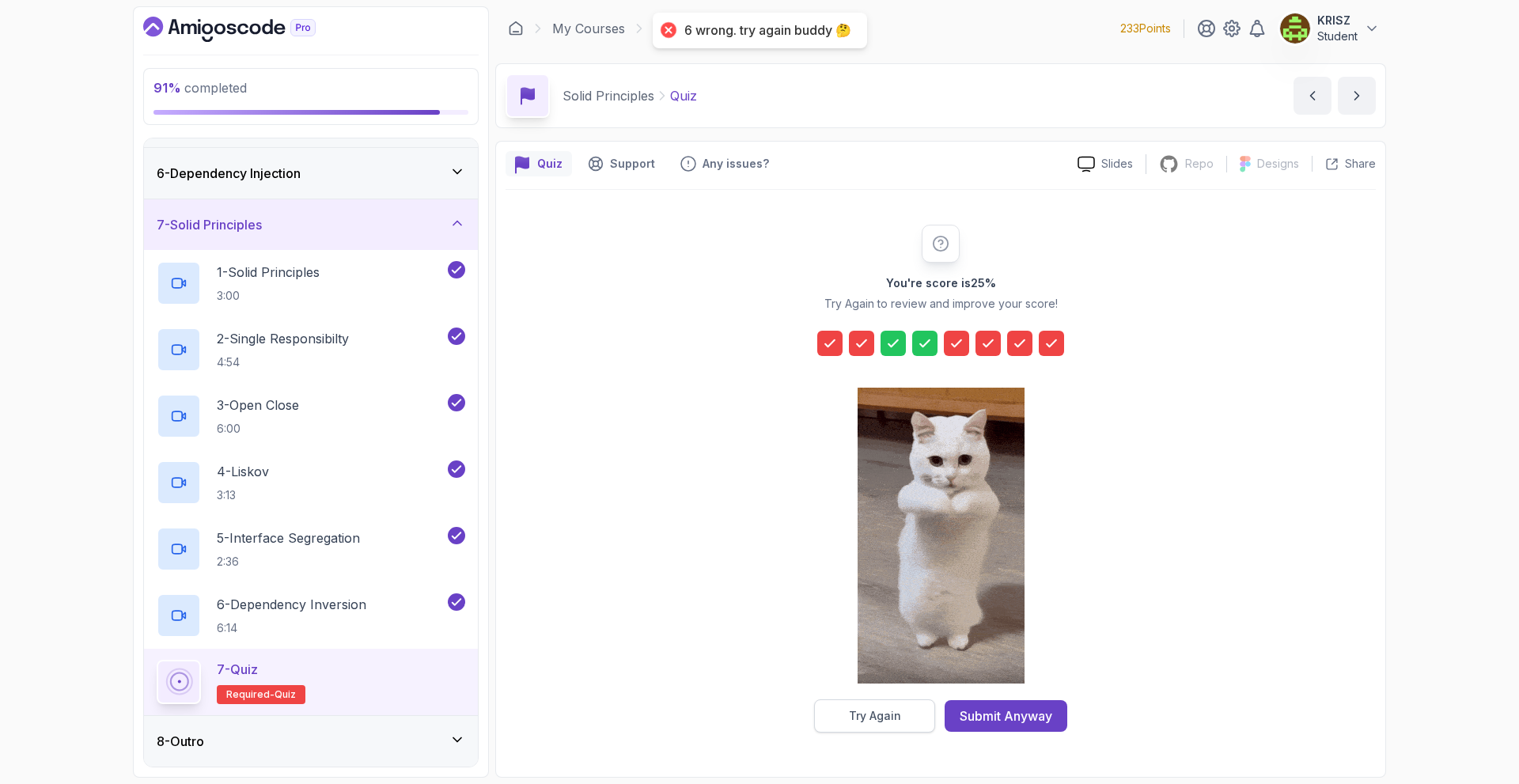
click at [922, 726] on button "Try Again" at bounding box center [875, 716] width 121 height 33
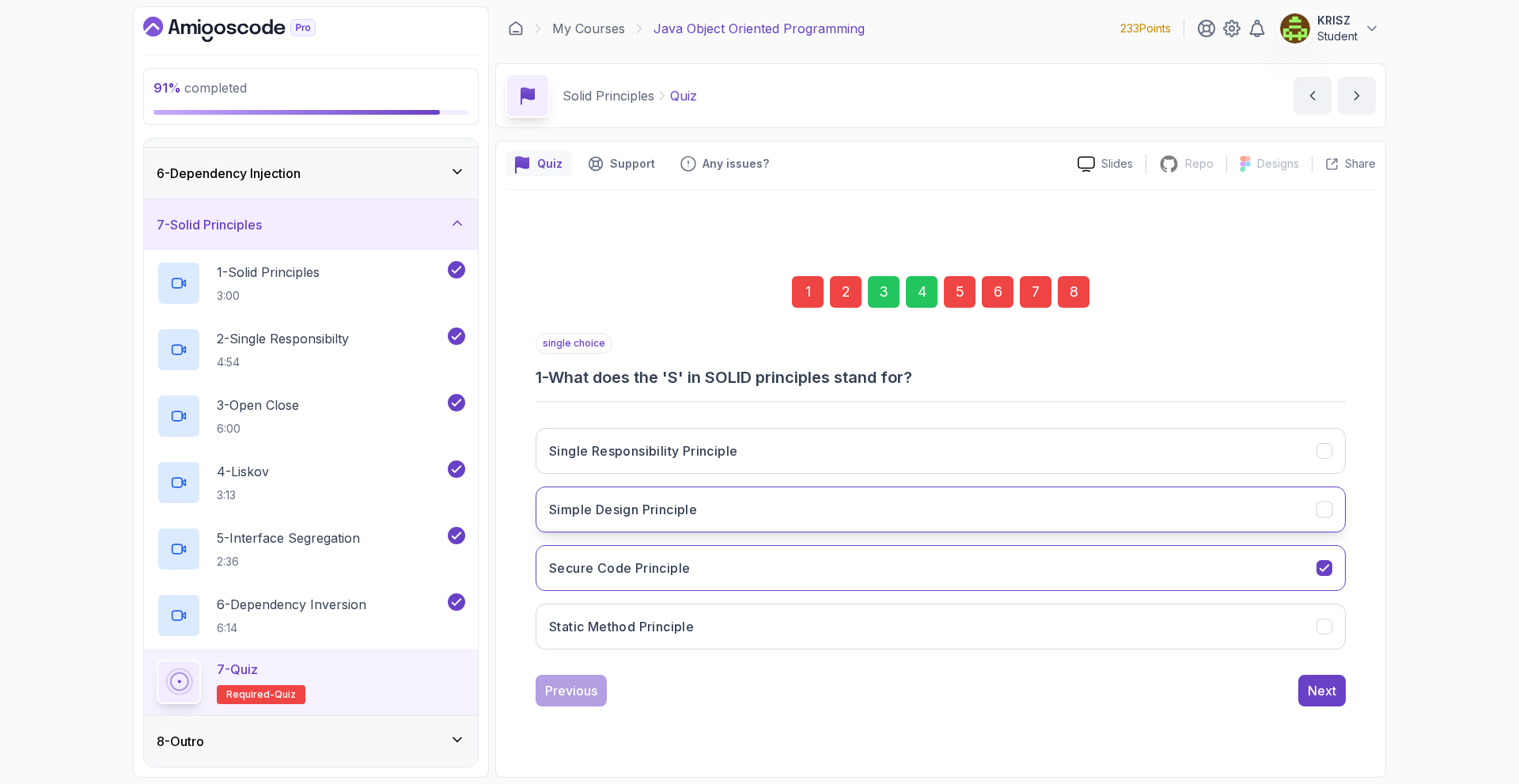
click at [794, 503] on button "Simple Design Principle" at bounding box center [940, 510] width 811 height 46
click at [1302, 696] on button "Next" at bounding box center [1322, 691] width 48 height 32
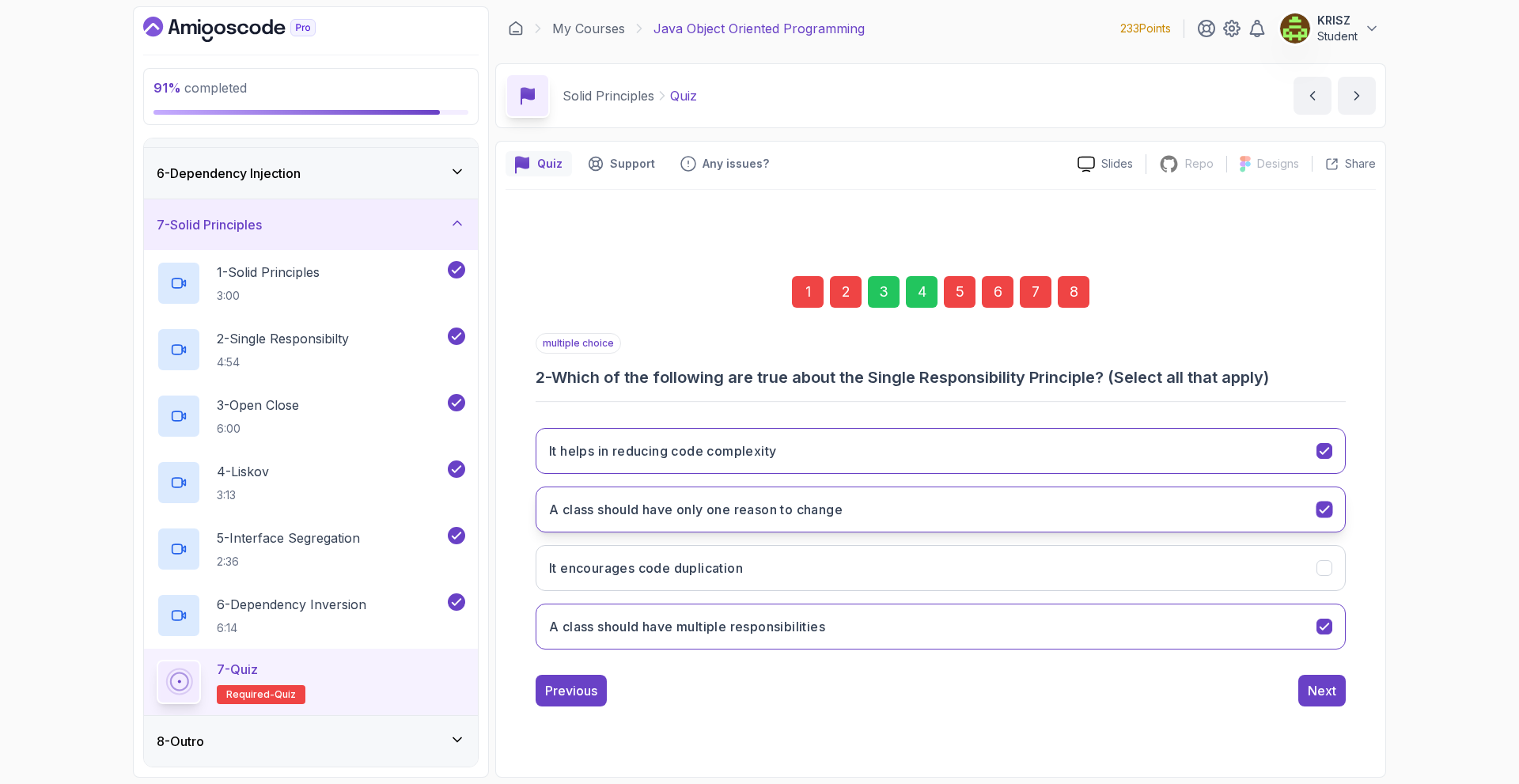
click at [854, 514] on button "A class should have only one reason to change" at bounding box center [940, 510] width 811 height 46
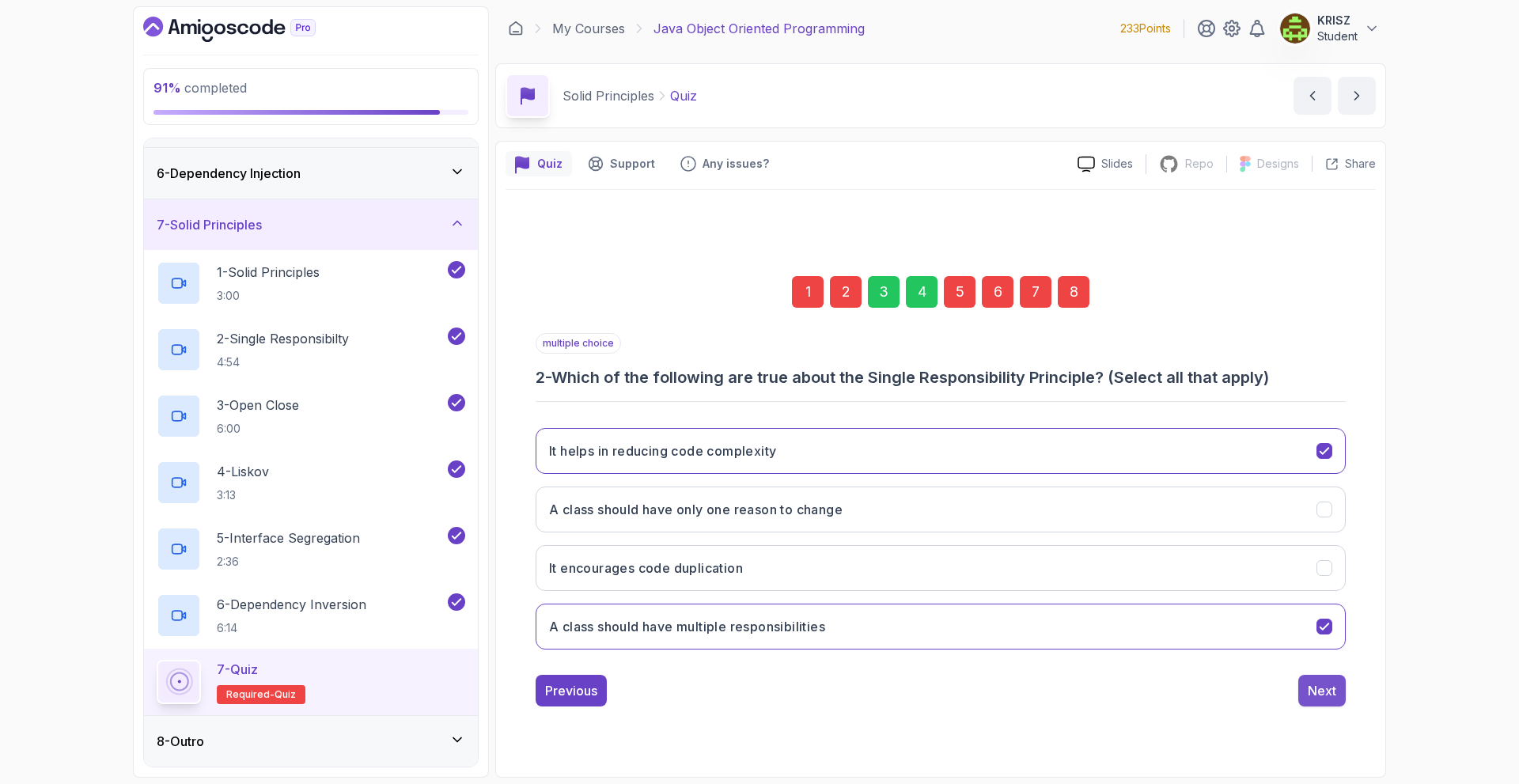
click at [1323, 688] on div "Next" at bounding box center [1322, 691] width 29 height 19
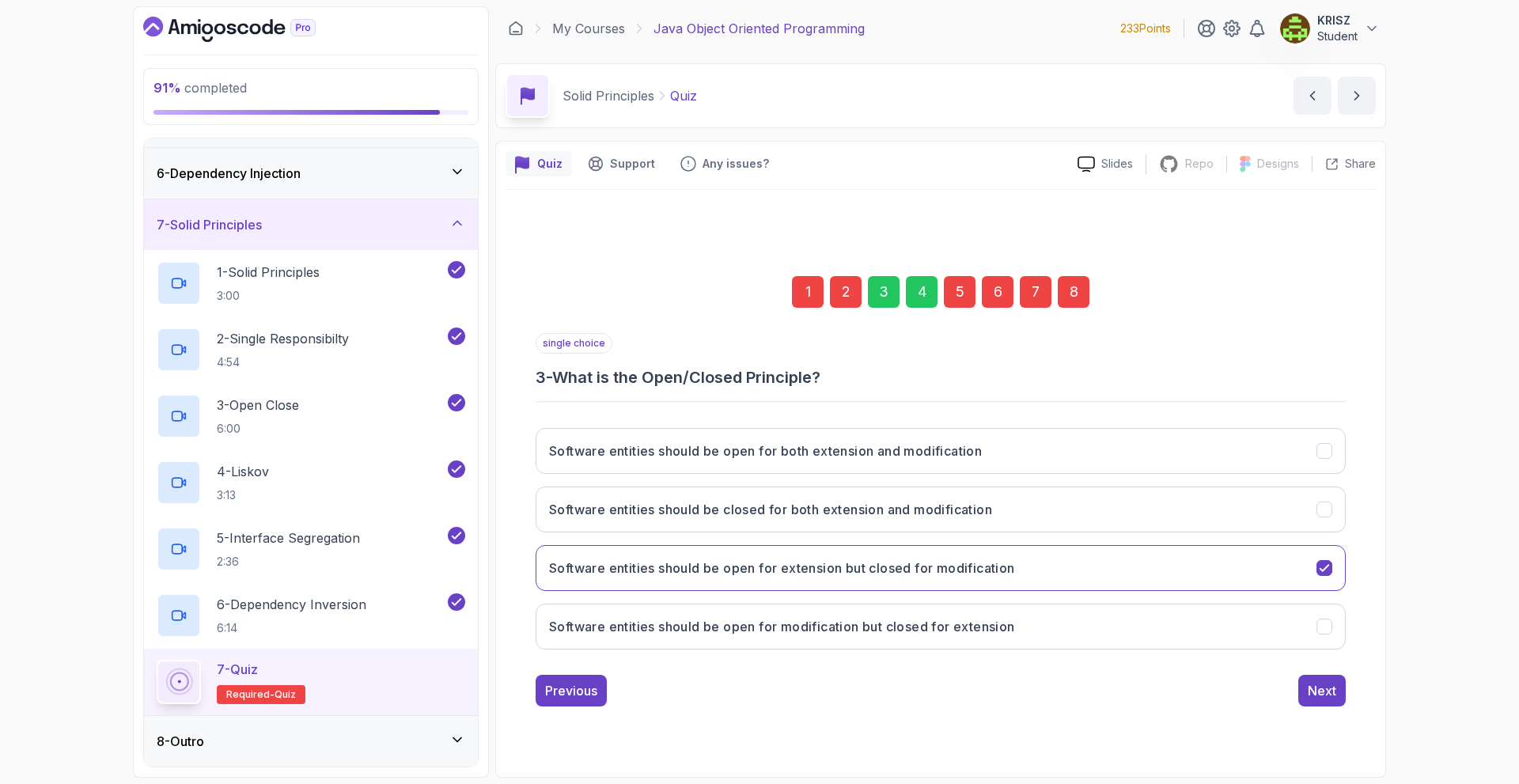
click at [1323, 684] on div "Next" at bounding box center [1322, 691] width 29 height 19
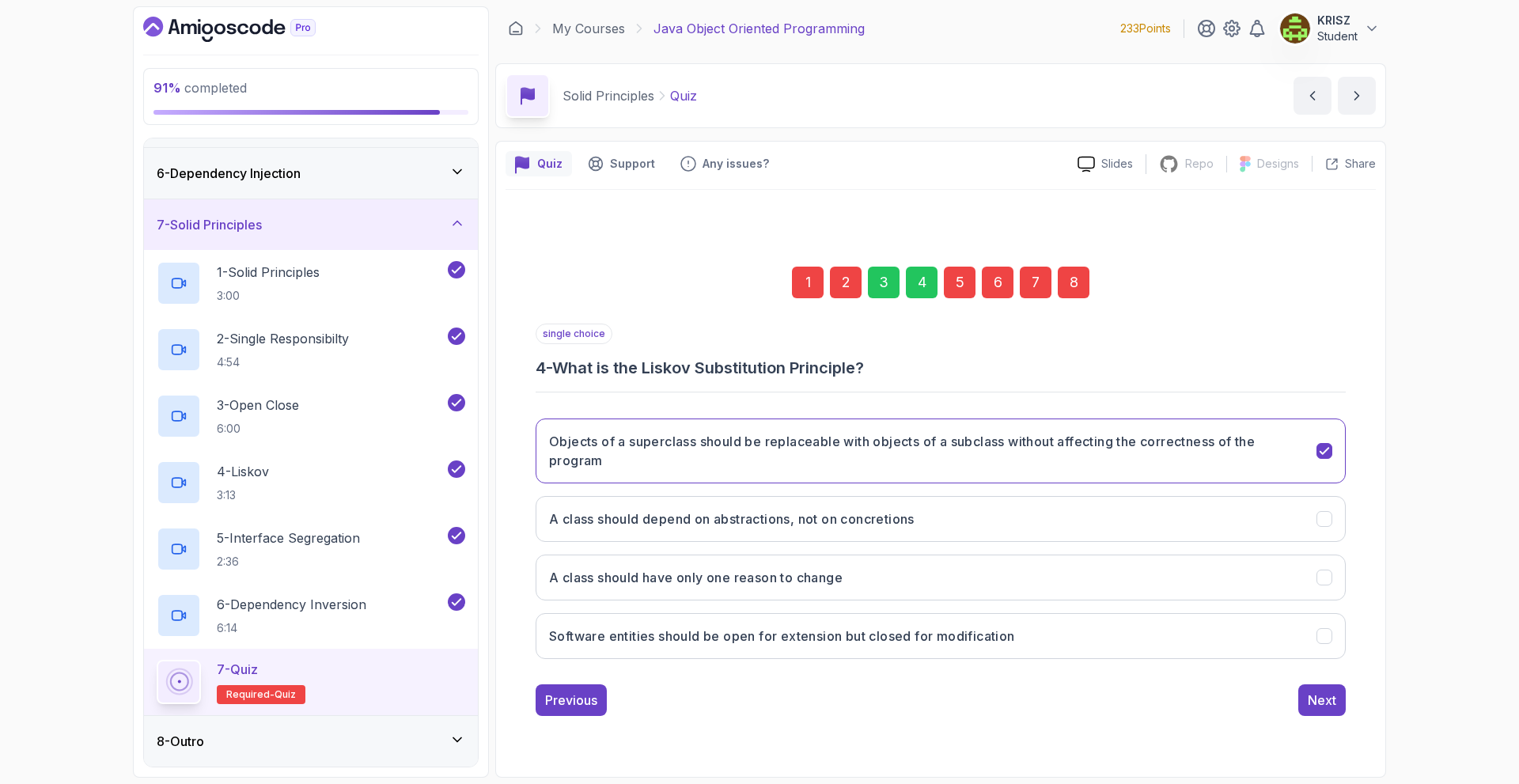
click at [1323, 684] on div "single choice 4 - What is the Liskov Substitution Principle? Objects of a super…" at bounding box center [940, 519] width 811 height 392
click at [1325, 687] on button "Next" at bounding box center [1322, 700] width 48 height 32
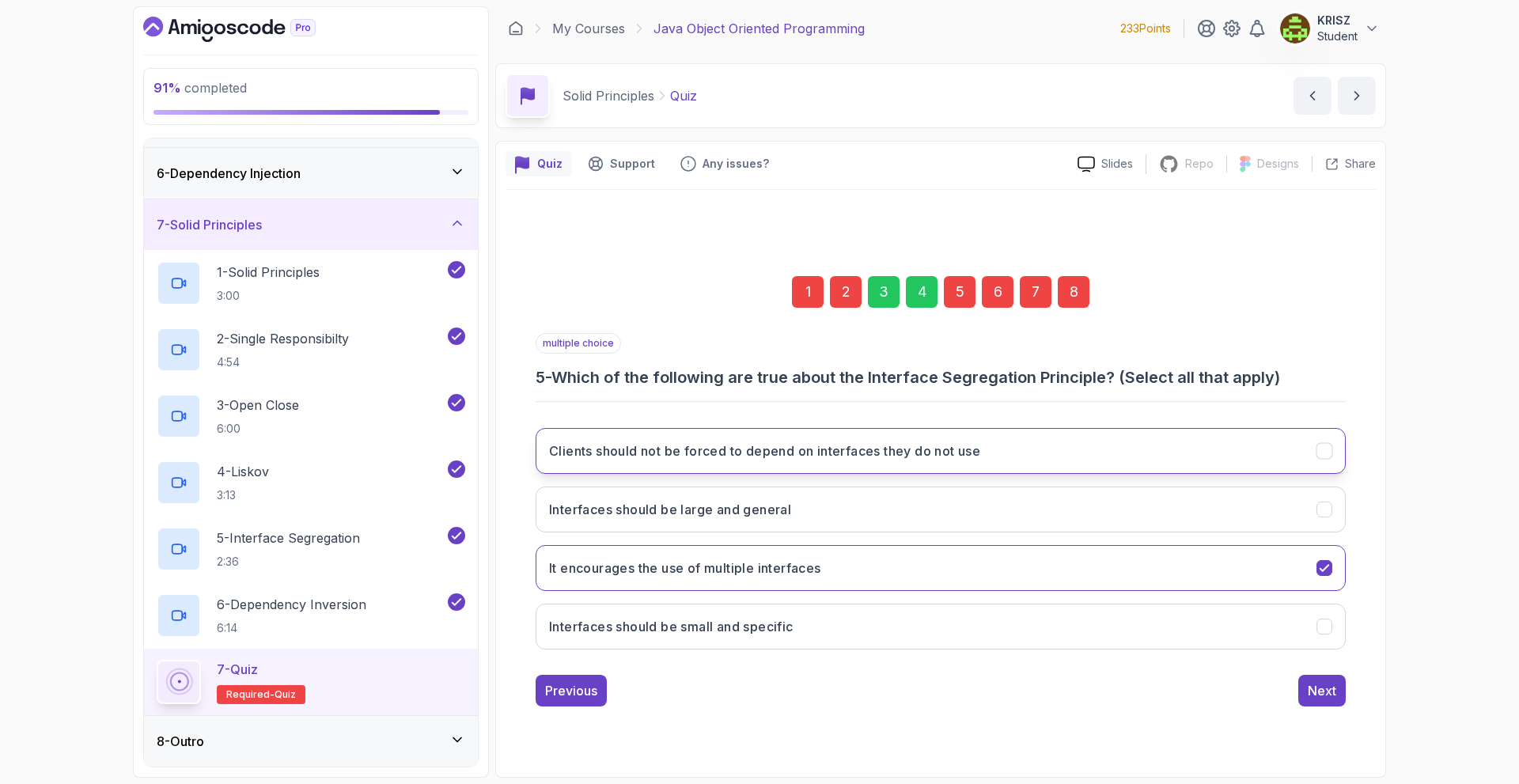
click at [1043, 447] on button "Clients should not be forced to depend on interfaces they do not use" at bounding box center [940, 451] width 811 height 46
click at [969, 513] on button "Interfaces should be large and general" at bounding box center [940, 510] width 811 height 46
click at [1001, 618] on button "Interfaces should be small and specific" at bounding box center [940, 626] width 811 height 46
click at [1335, 688] on div "Next" at bounding box center [1322, 691] width 29 height 19
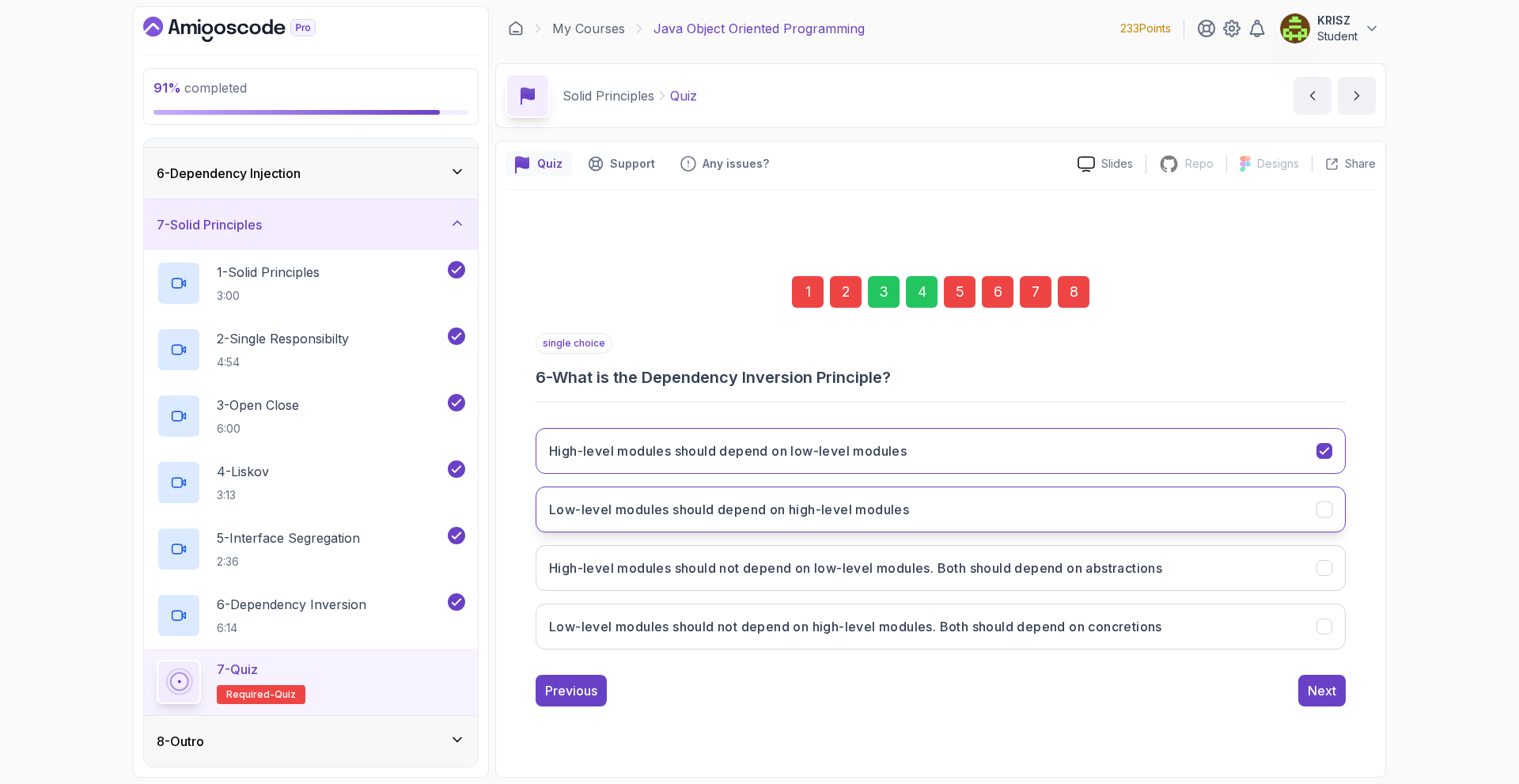
click at [905, 513] on h3 "Low-level modules should depend on high-level modules" at bounding box center [729, 509] width 360 height 19
click at [1162, 572] on h3 "High-level modules should not depend on low-level modules. Both should depend o…" at bounding box center [855, 568] width 613 height 19
click at [1317, 698] on div "Next" at bounding box center [1322, 691] width 29 height 19
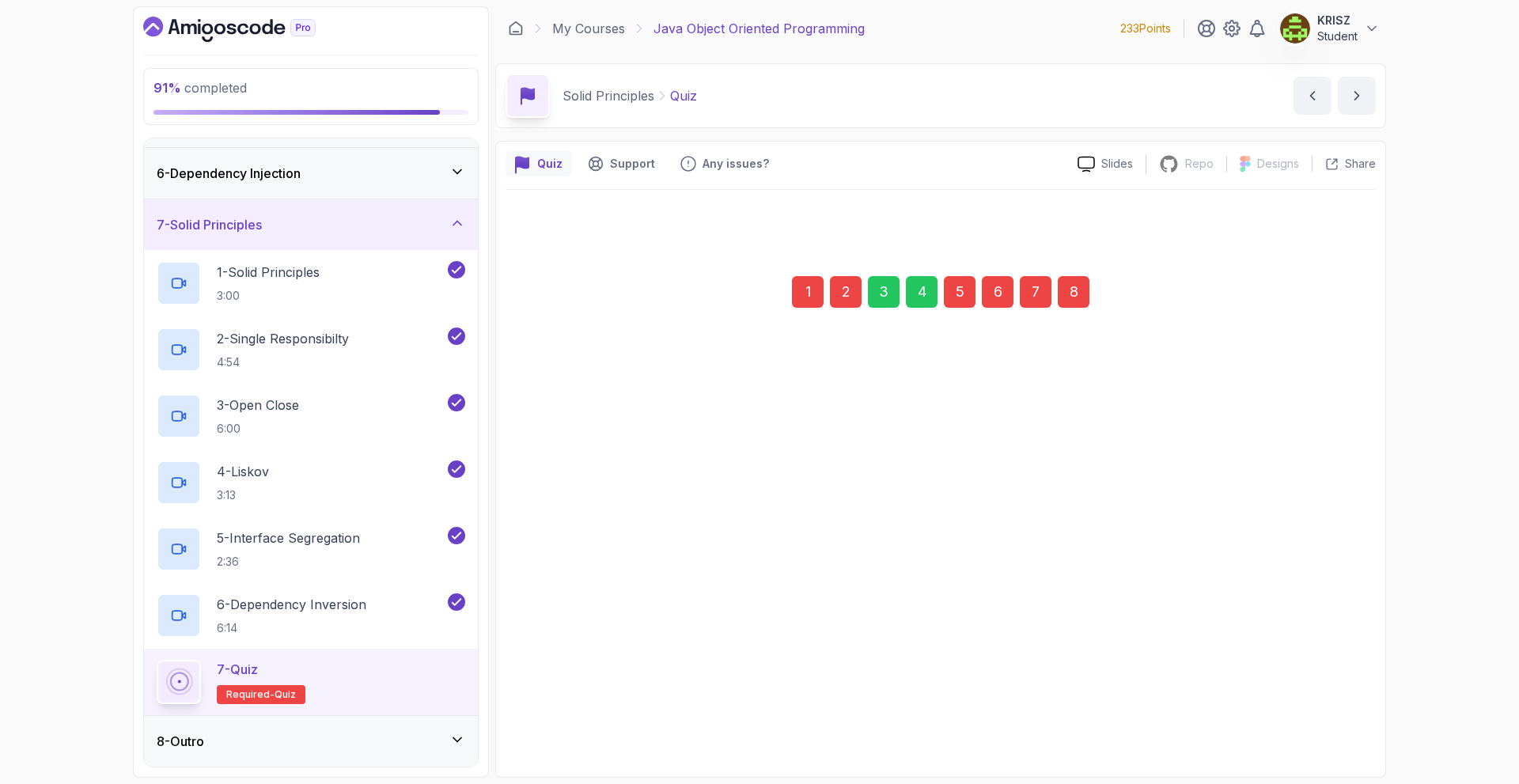
click at [1313, 687] on div "Next" at bounding box center [1322, 690] width 29 height 19
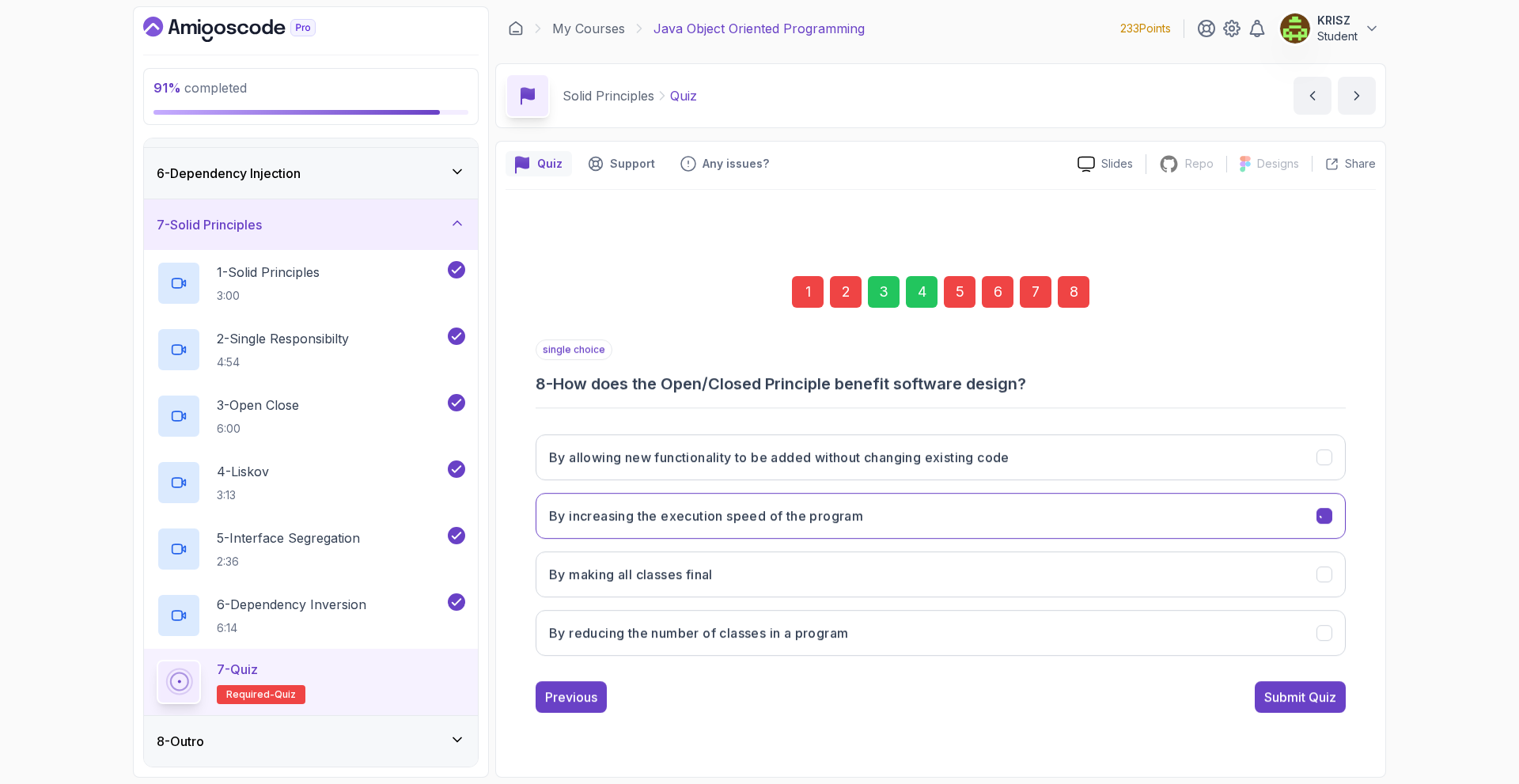
click at [1313, 688] on div "Submit Quiz" at bounding box center [1300, 697] width 72 height 19
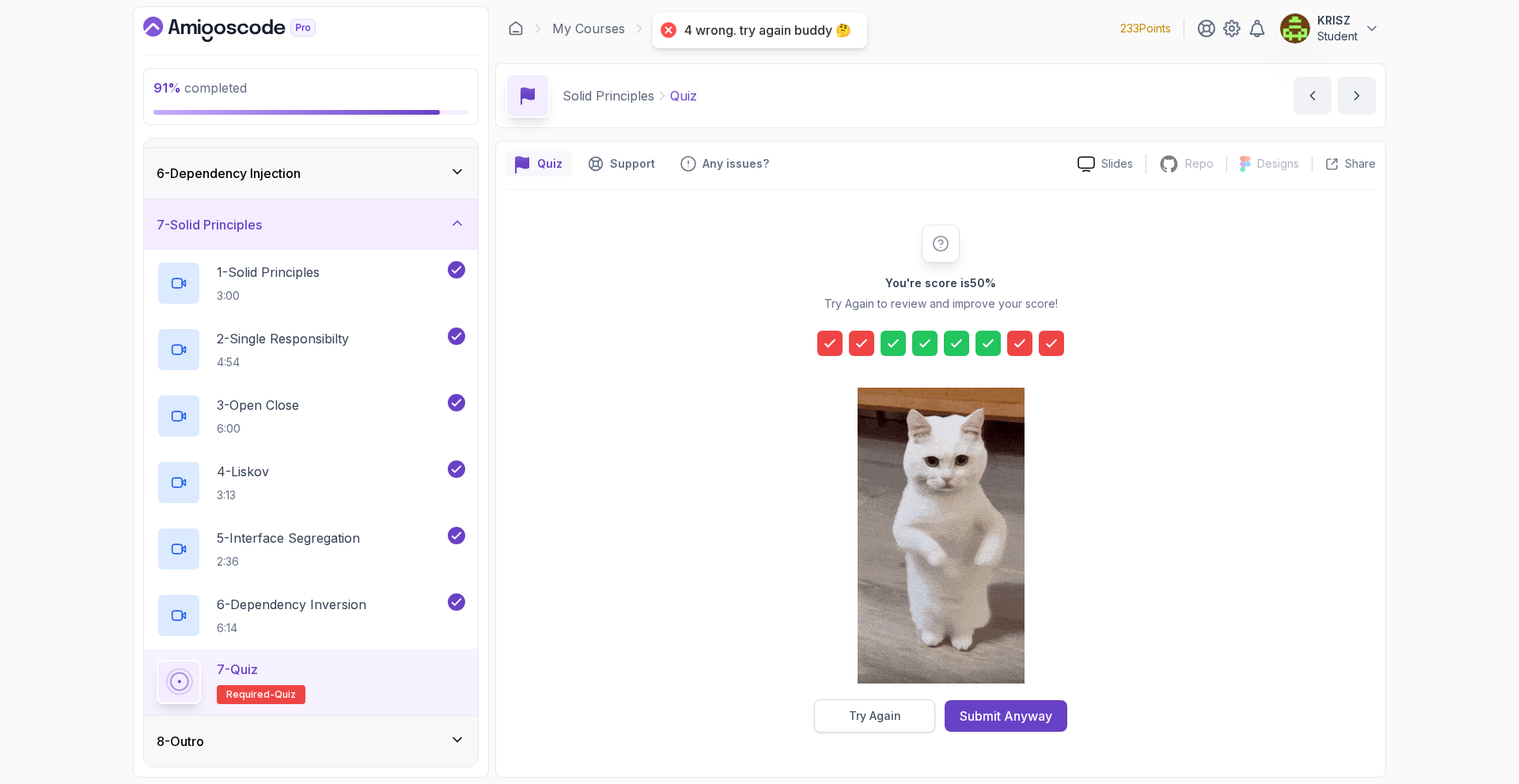
click at [870, 713] on div "Try Again" at bounding box center [875, 716] width 53 height 16
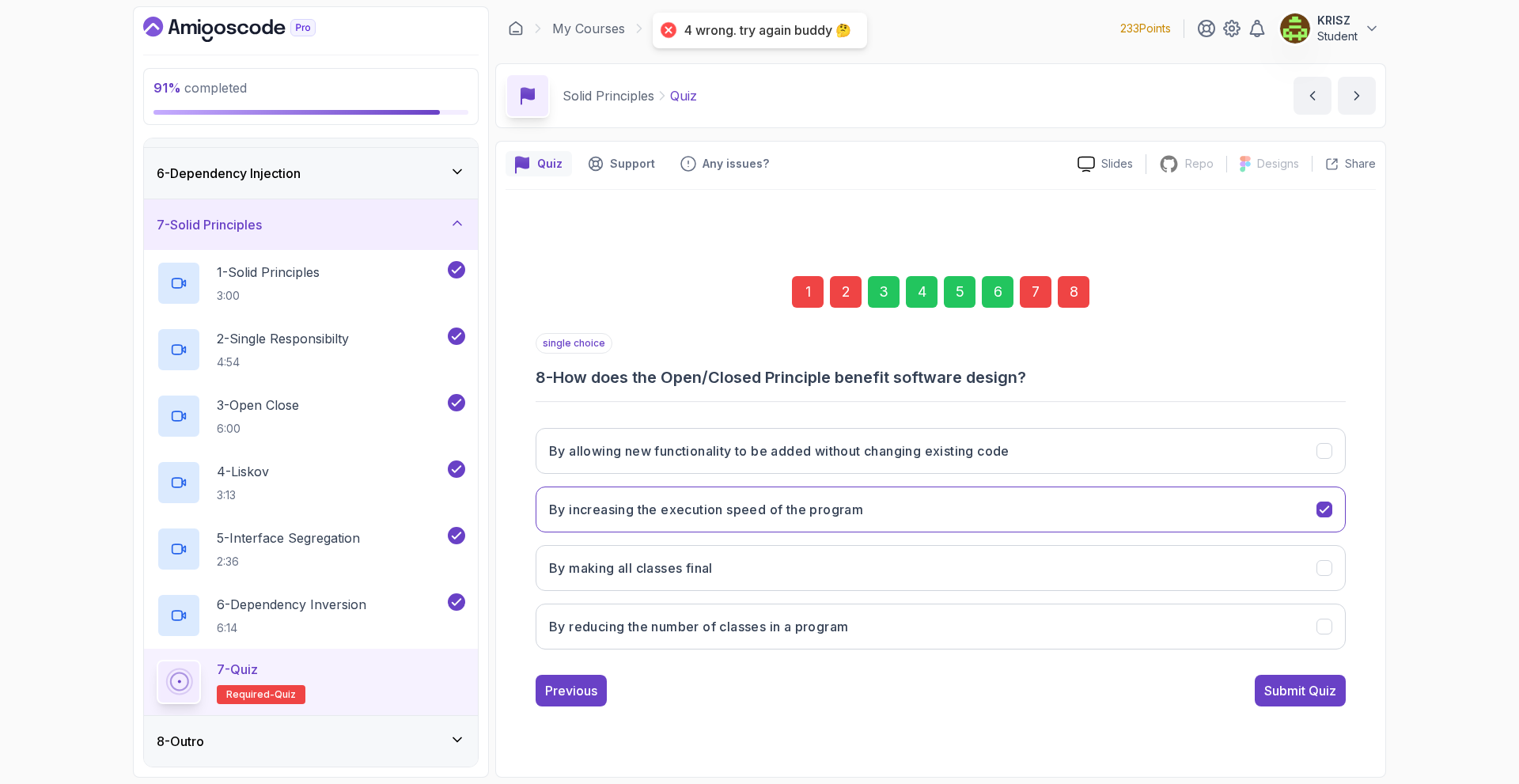
click at [1037, 304] on div "7" at bounding box center [1036, 292] width 32 height 32
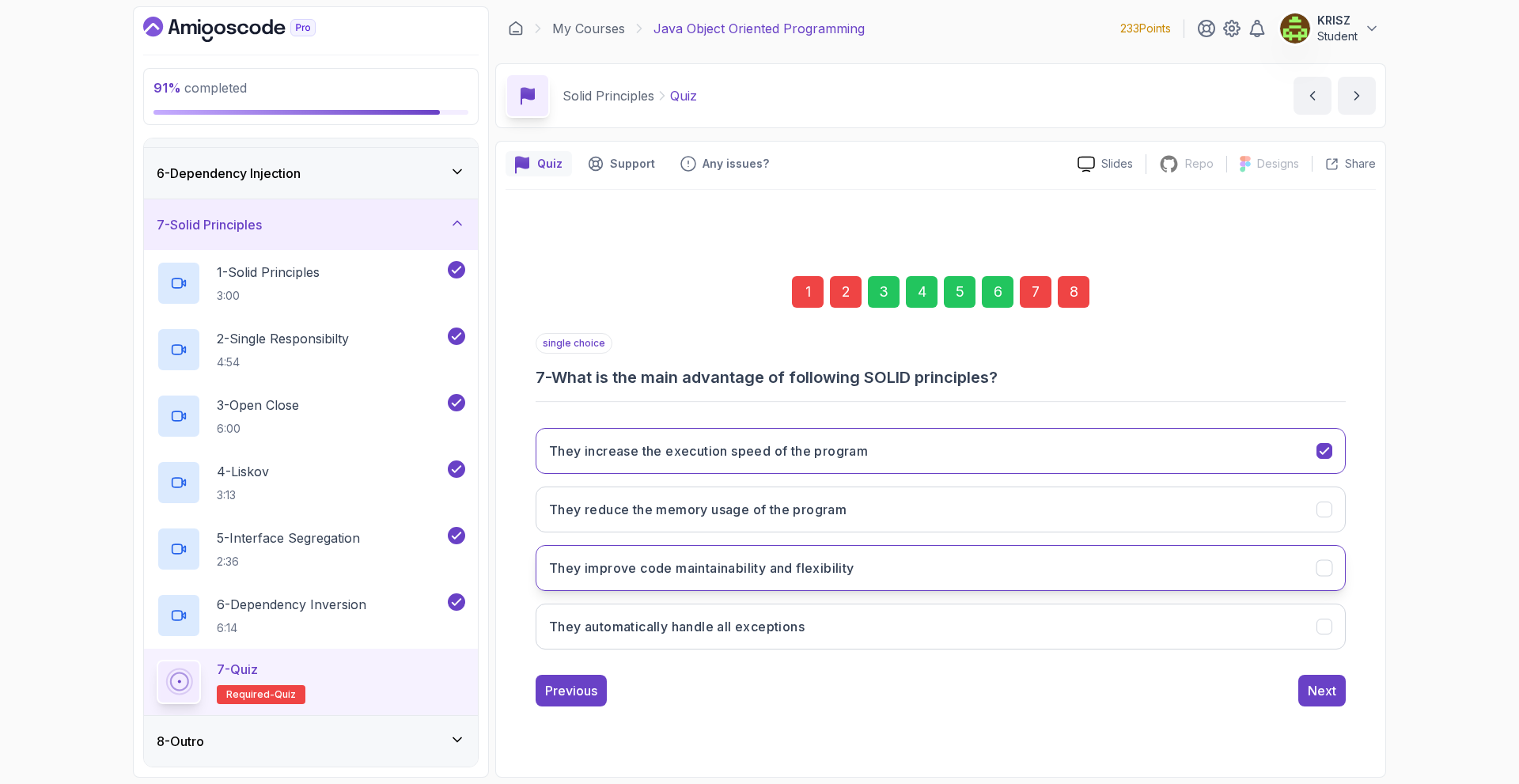
click at [1026, 559] on button "They improve code maintainability and flexibility" at bounding box center [940, 568] width 811 height 46
click at [1329, 697] on div "Next" at bounding box center [1322, 691] width 29 height 19
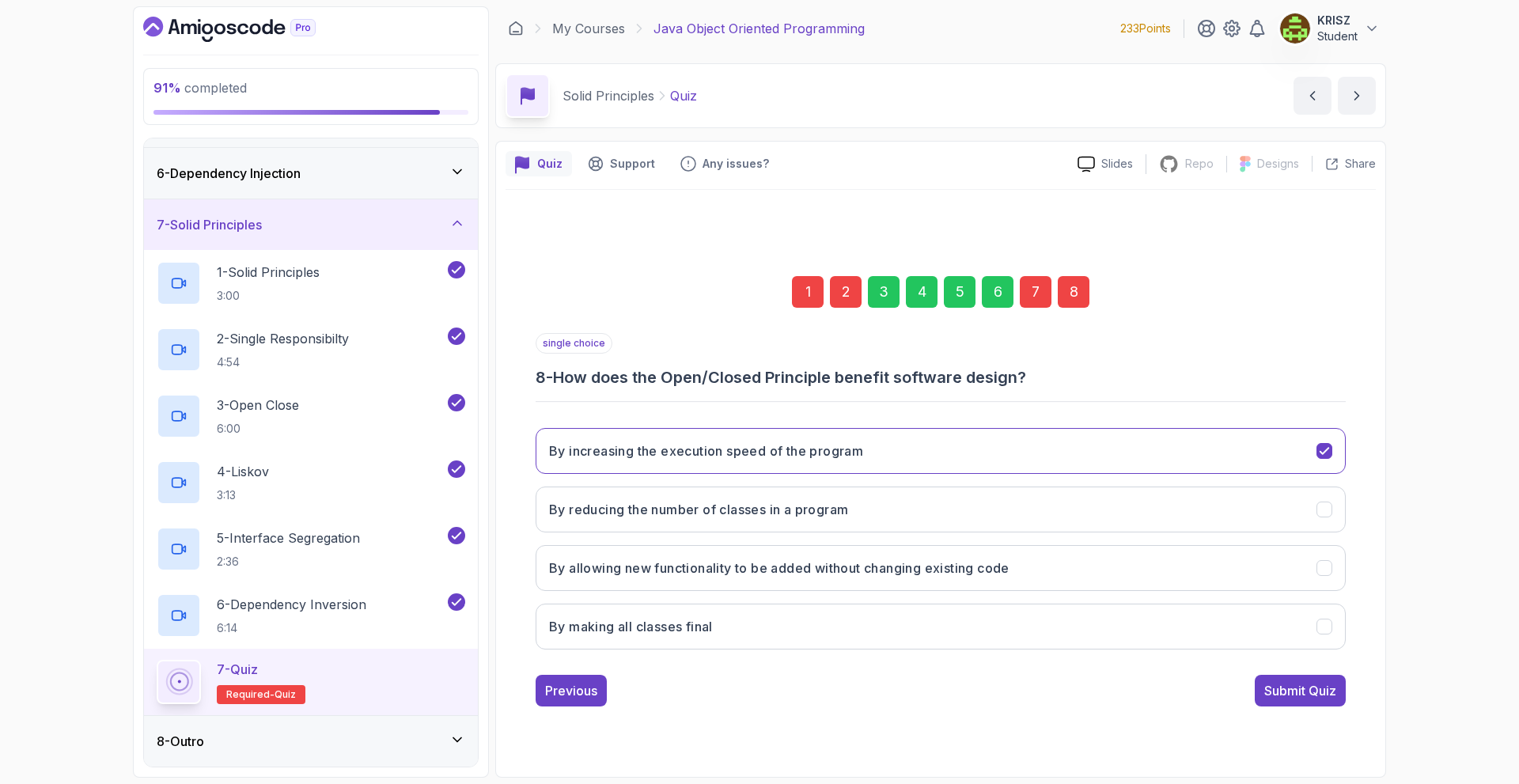
drag, startPoint x: 957, startPoint y: 582, endPoint x: 1156, endPoint y: 653, distance: 211.3
click at [958, 582] on button "By allowing new functionality to be added without changing existing code" at bounding box center [940, 568] width 811 height 46
click at [1275, 694] on div "Submit Quiz" at bounding box center [1300, 691] width 72 height 19
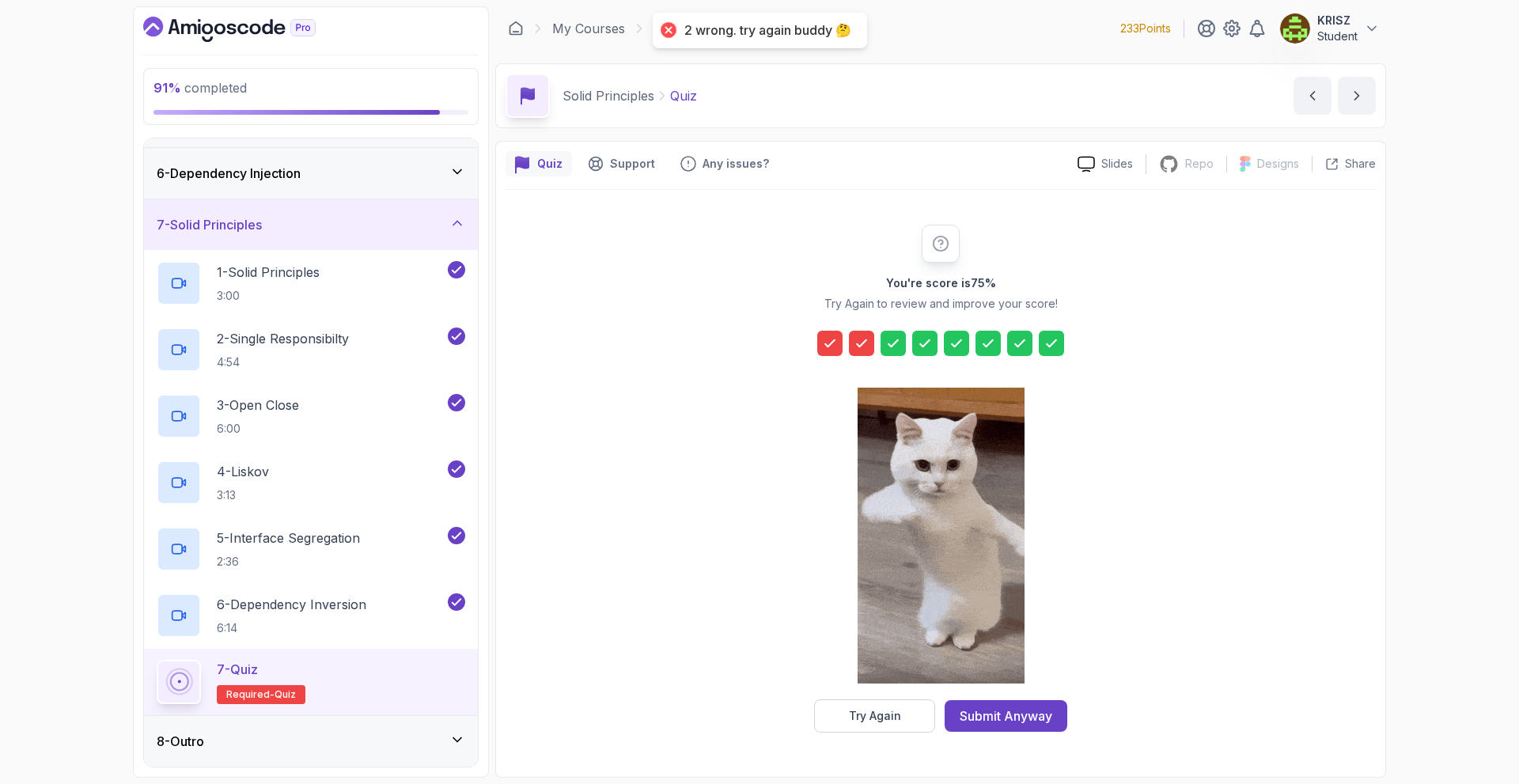
click at [834, 346] on icon at bounding box center [830, 343] width 16 height 16
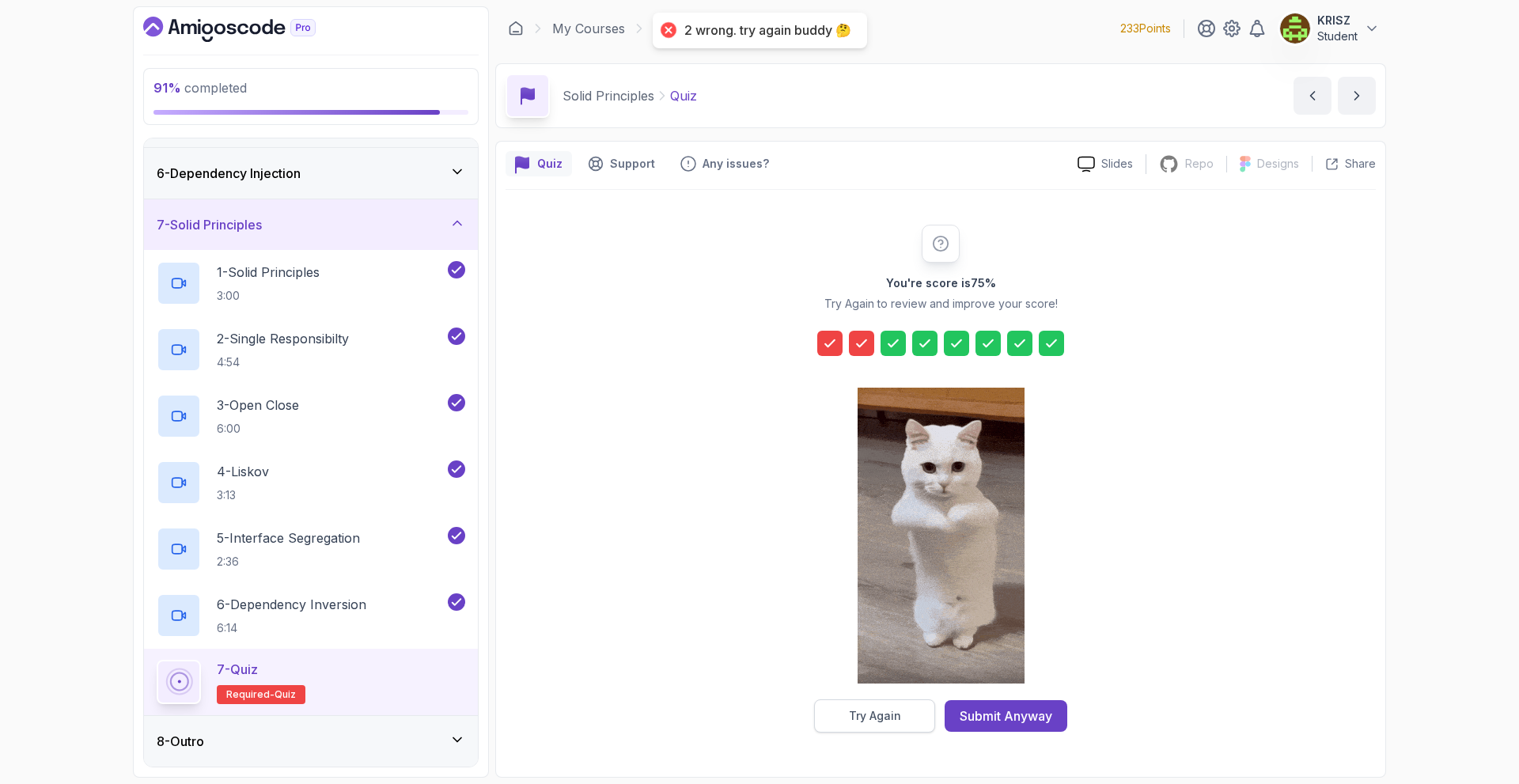
click at [868, 712] on div "Try Again" at bounding box center [875, 716] width 53 height 16
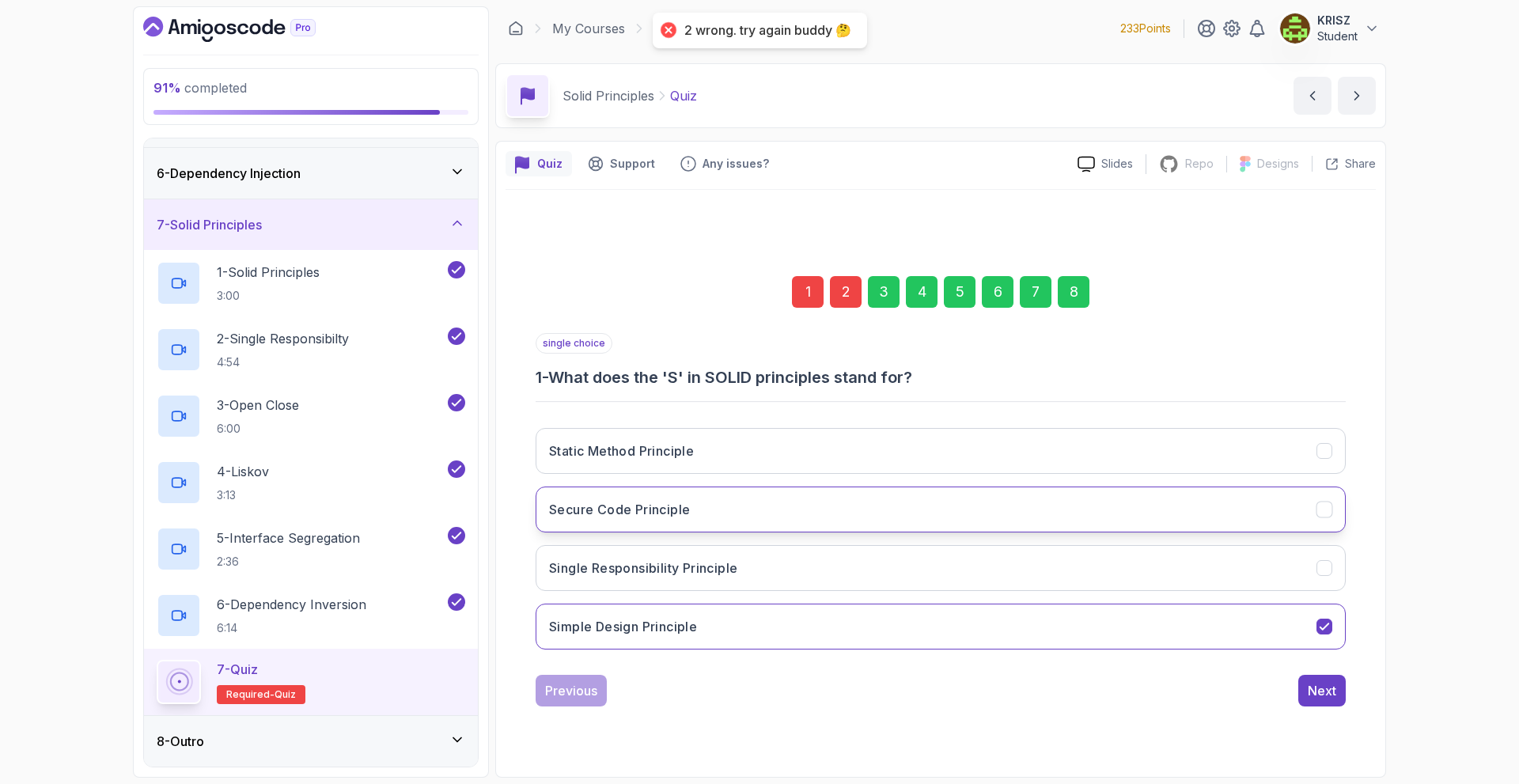
click at [781, 516] on button "Secure Code Principle" at bounding box center [940, 510] width 811 height 46
click at [1071, 291] on div "8" at bounding box center [1074, 292] width 32 height 32
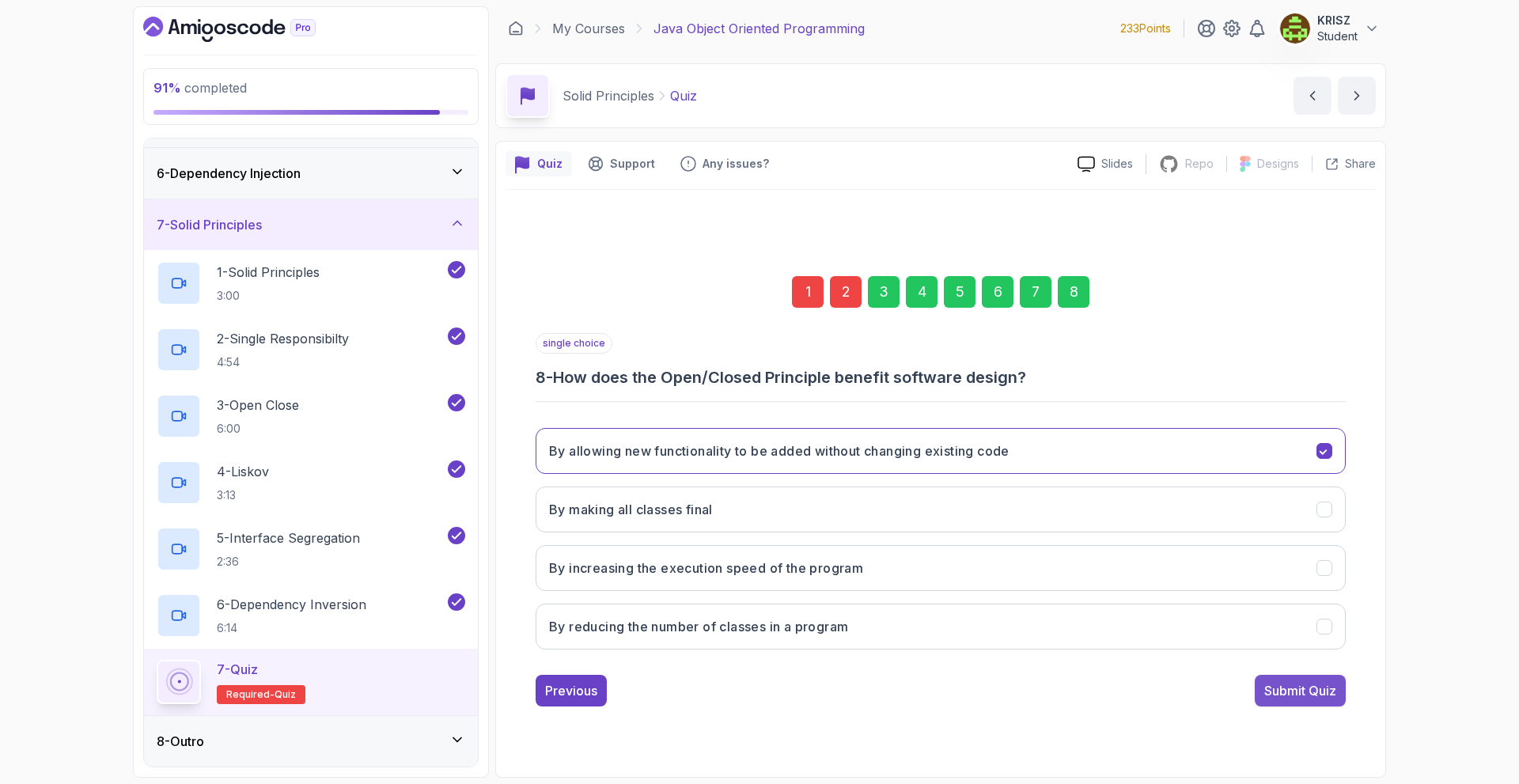
click at [1317, 683] on div "Submit Quiz" at bounding box center [1300, 691] width 72 height 19
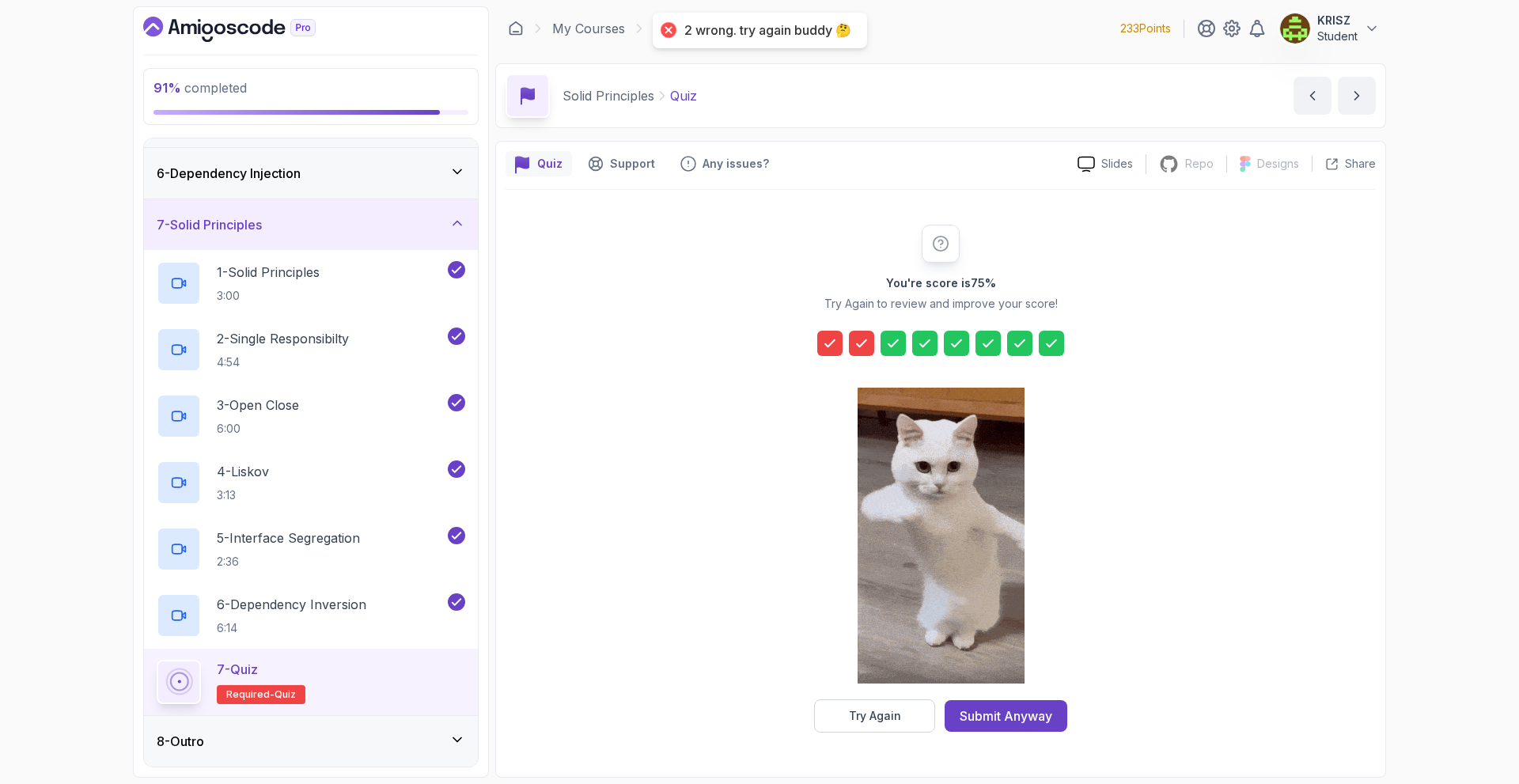
click at [869, 696] on div at bounding box center [940, 537] width 167 height 324
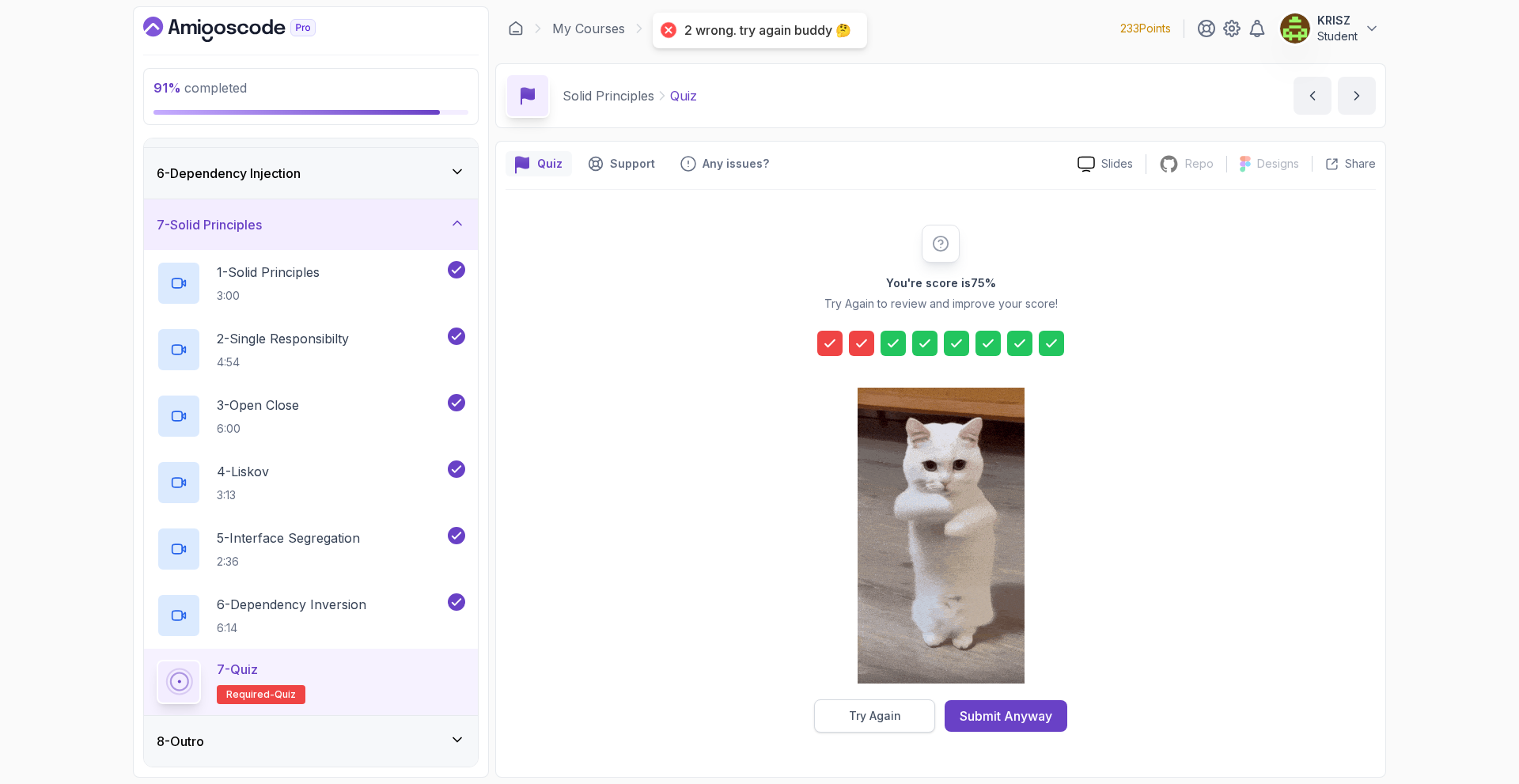
click at [874, 715] on div "Try Again" at bounding box center [875, 716] width 53 height 16
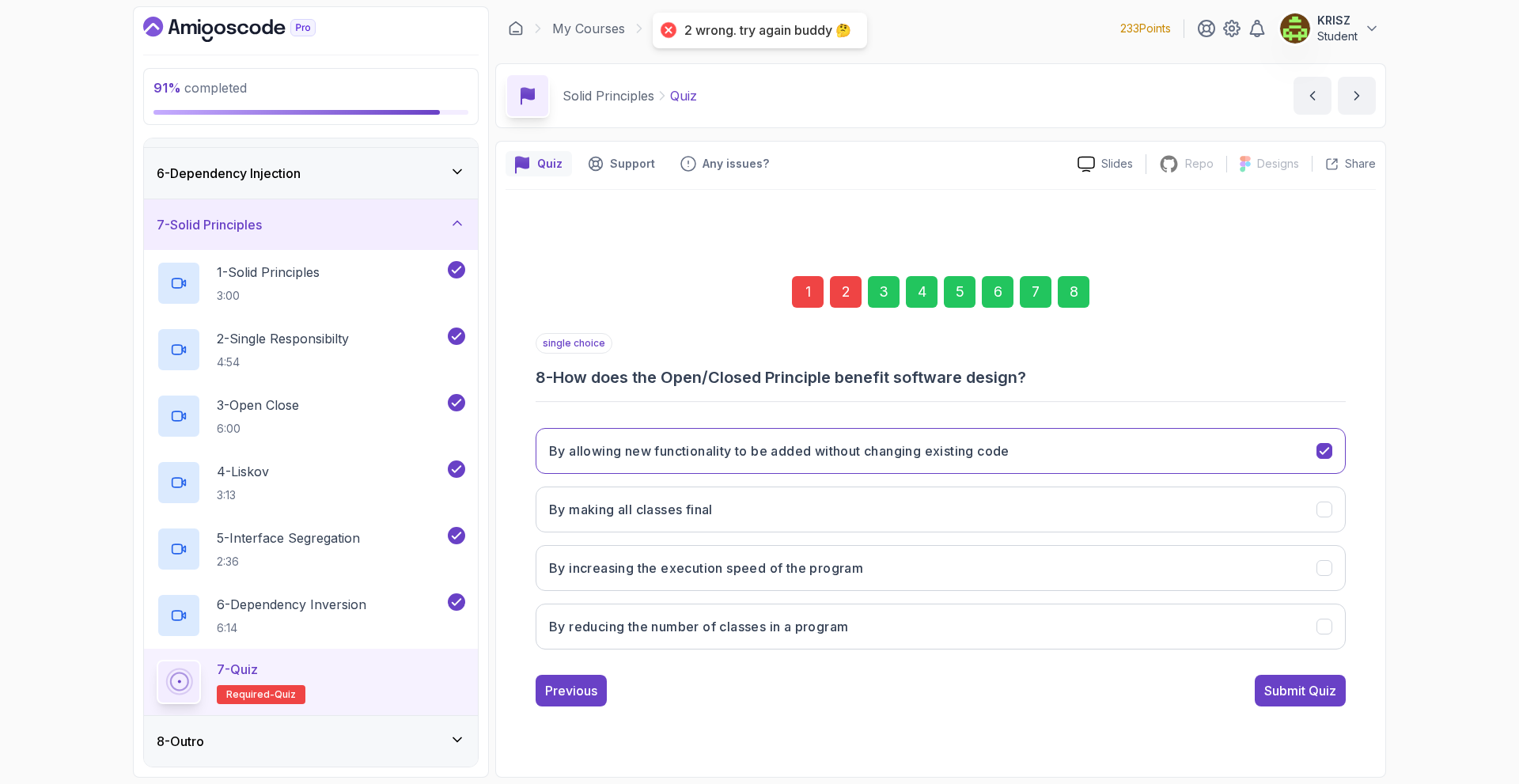
click at [812, 291] on div "1" at bounding box center [808, 292] width 32 height 32
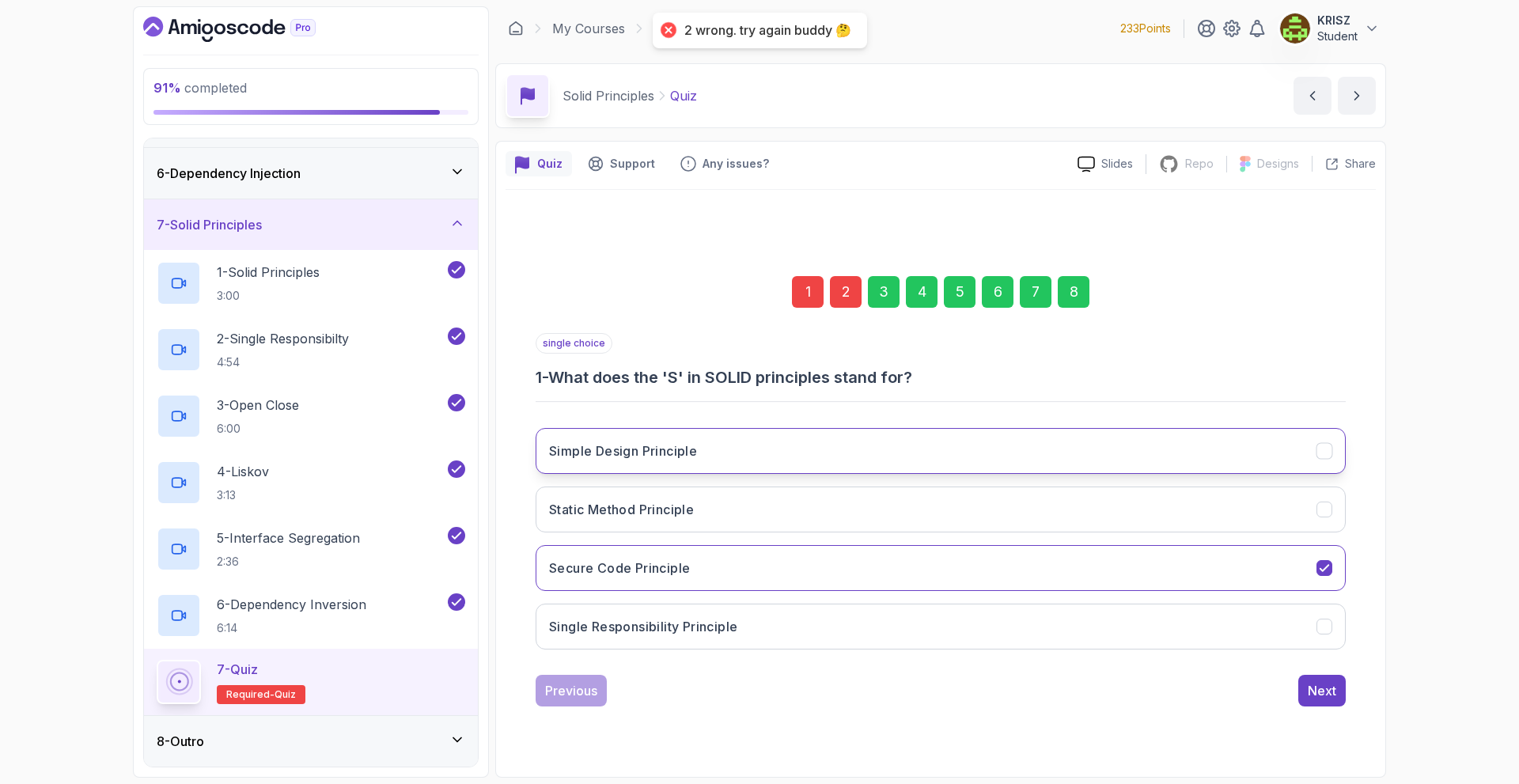
click at [791, 461] on button "Simple Design Principle" at bounding box center [940, 451] width 811 height 46
click at [787, 499] on button "Static Method Principle" at bounding box center [940, 510] width 811 height 46
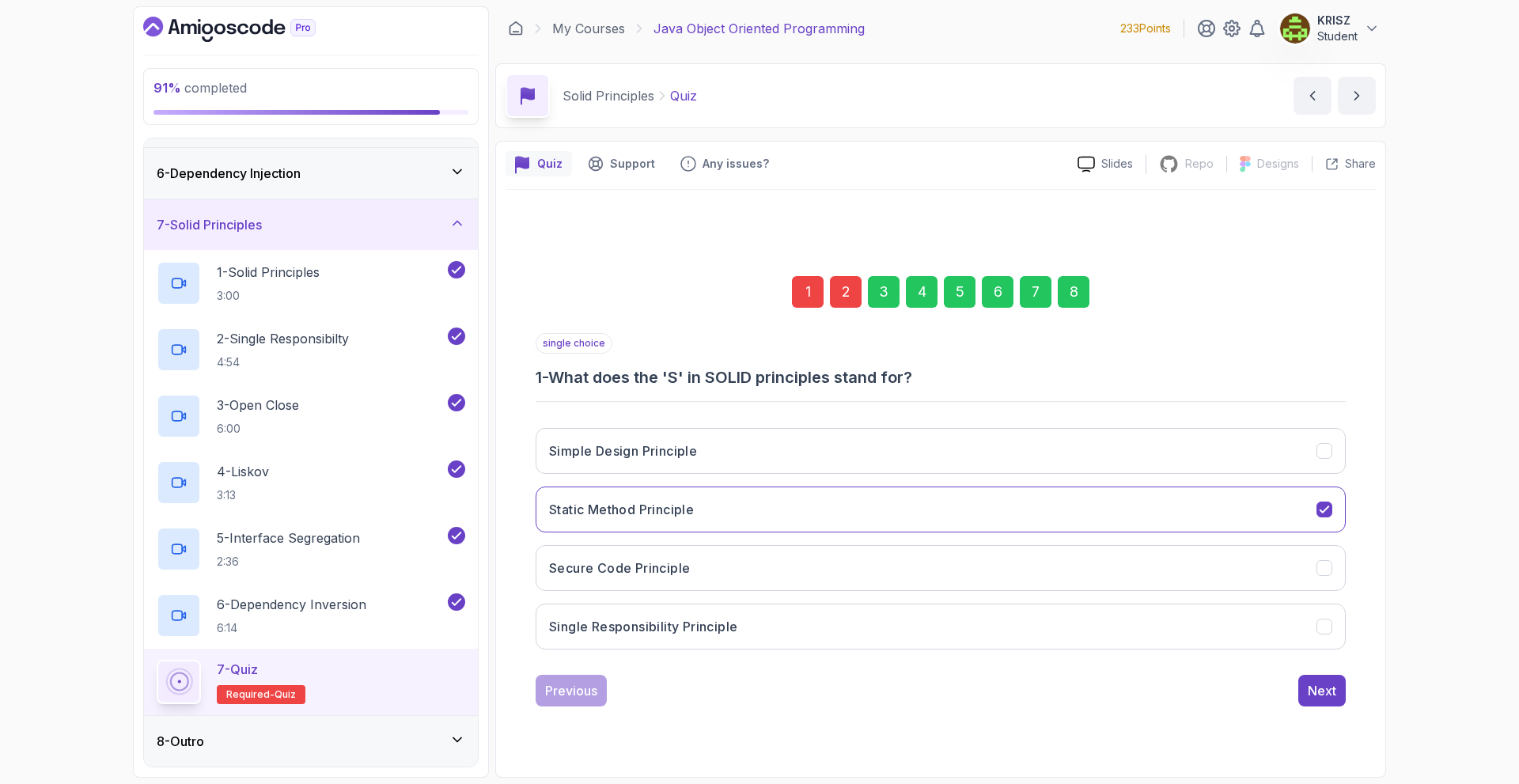
click at [1067, 300] on div "8" at bounding box center [1074, 292] width 32 height 32
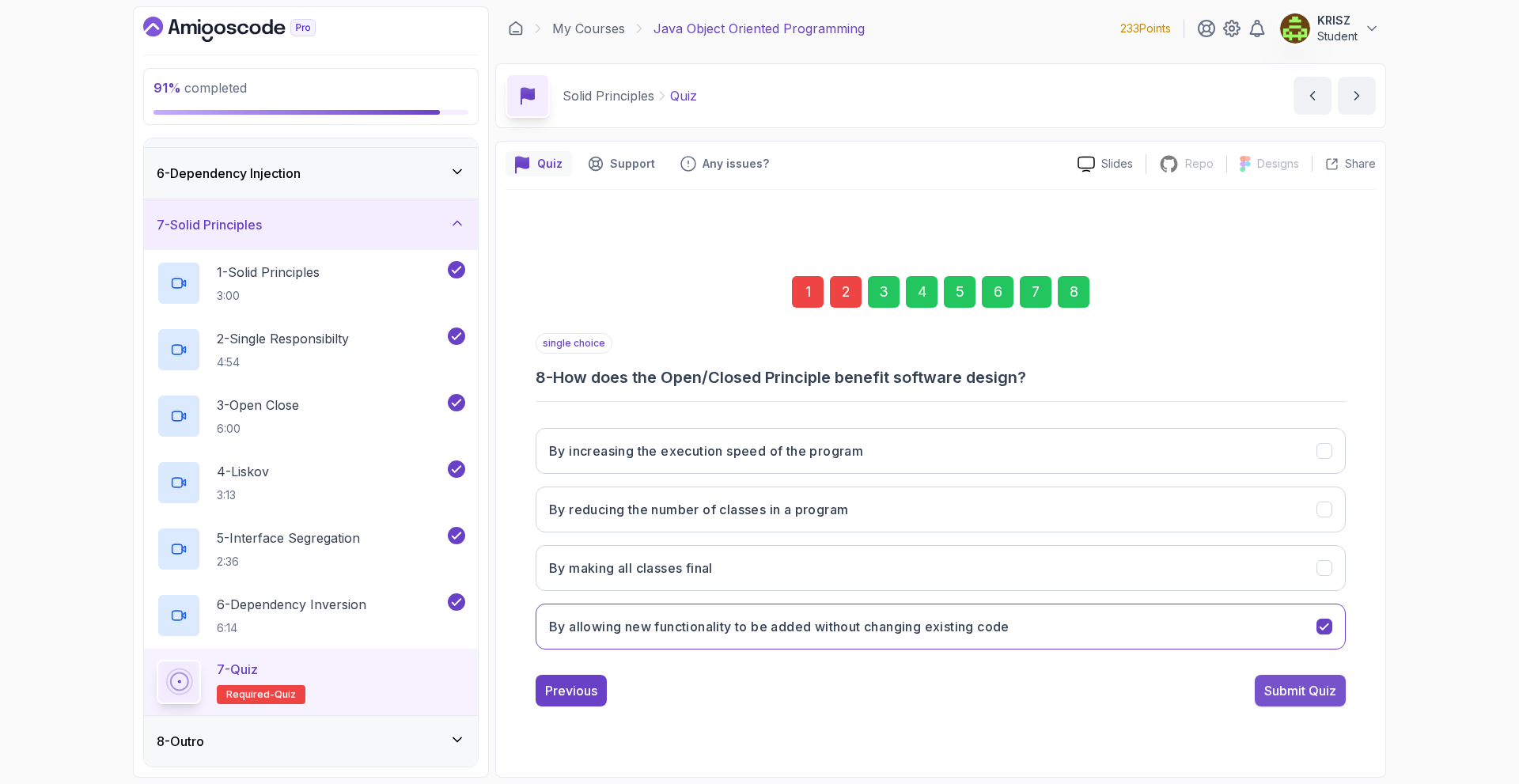
click at [1282, 688] on div "Submit Quiz" at bounding box center [1300, 691] width 72 height 19
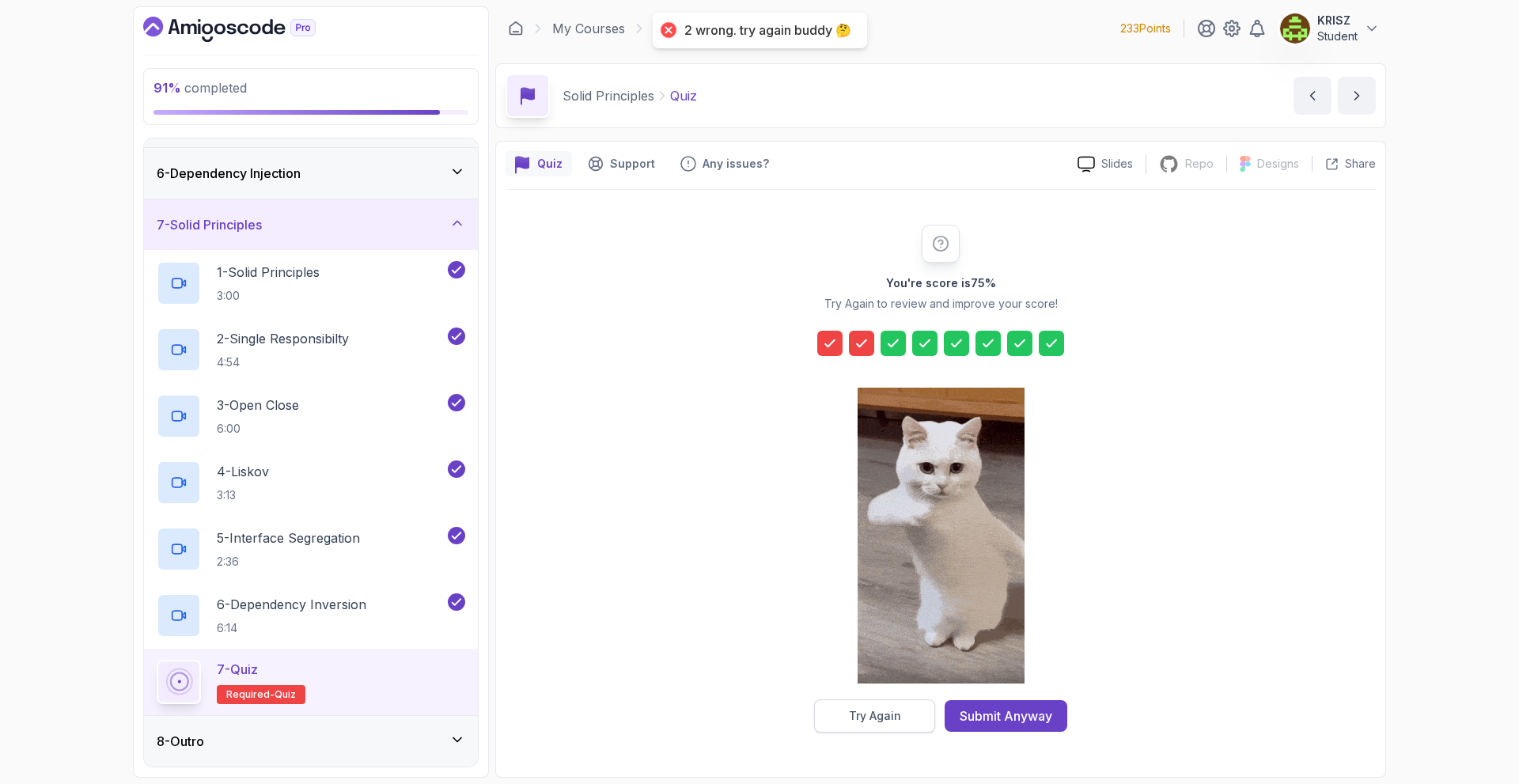
click at [858, 715] on div "Try Again" at bounding box center [875, 716] width 53 height 16
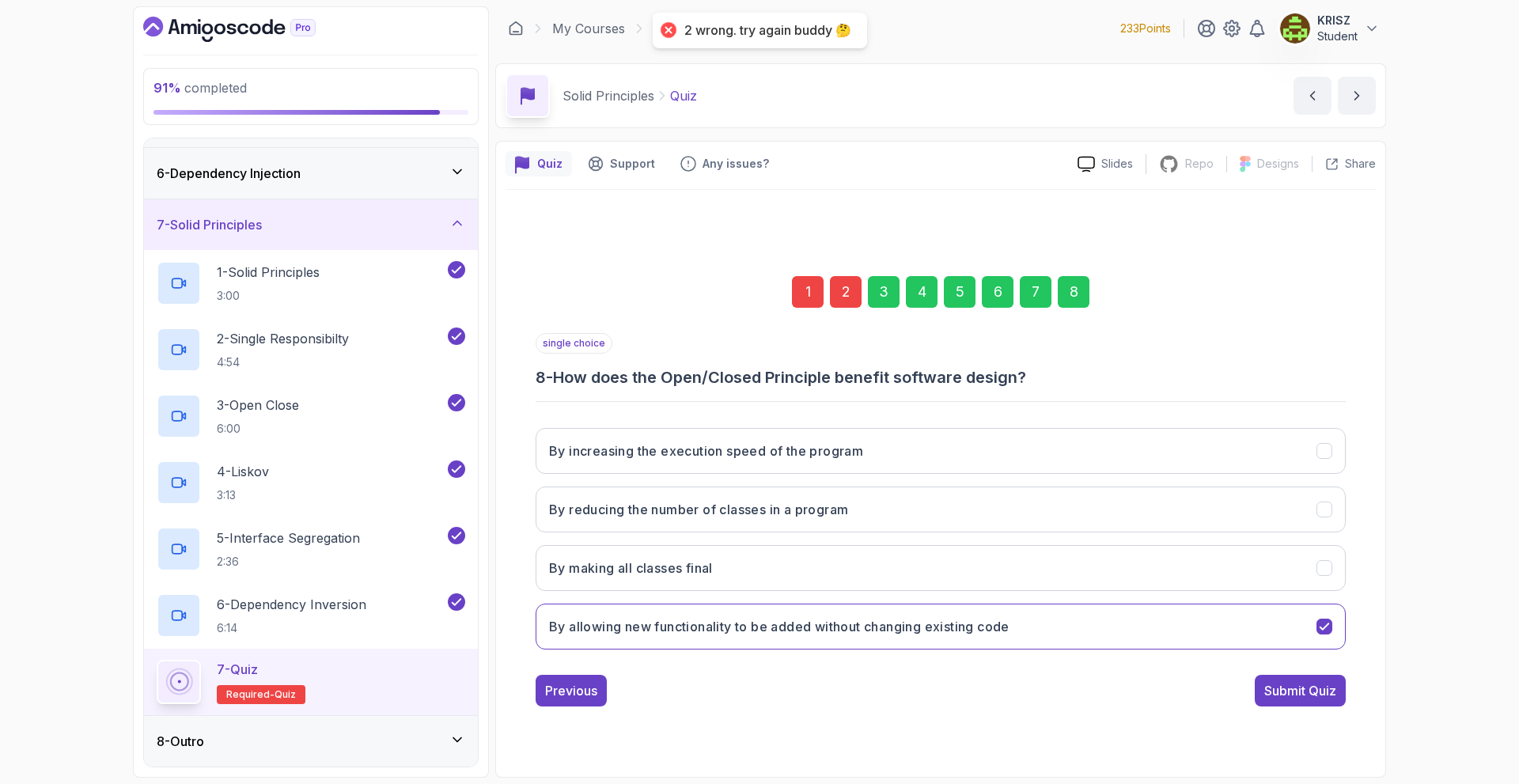
click at [804, 309] on div "1 2 3 4 5 6 7 8" at bounding box center [940, 292] width 811 height 82
click at [806, 290] on div "1" at bounding box center [808, 292] width 32 height 32
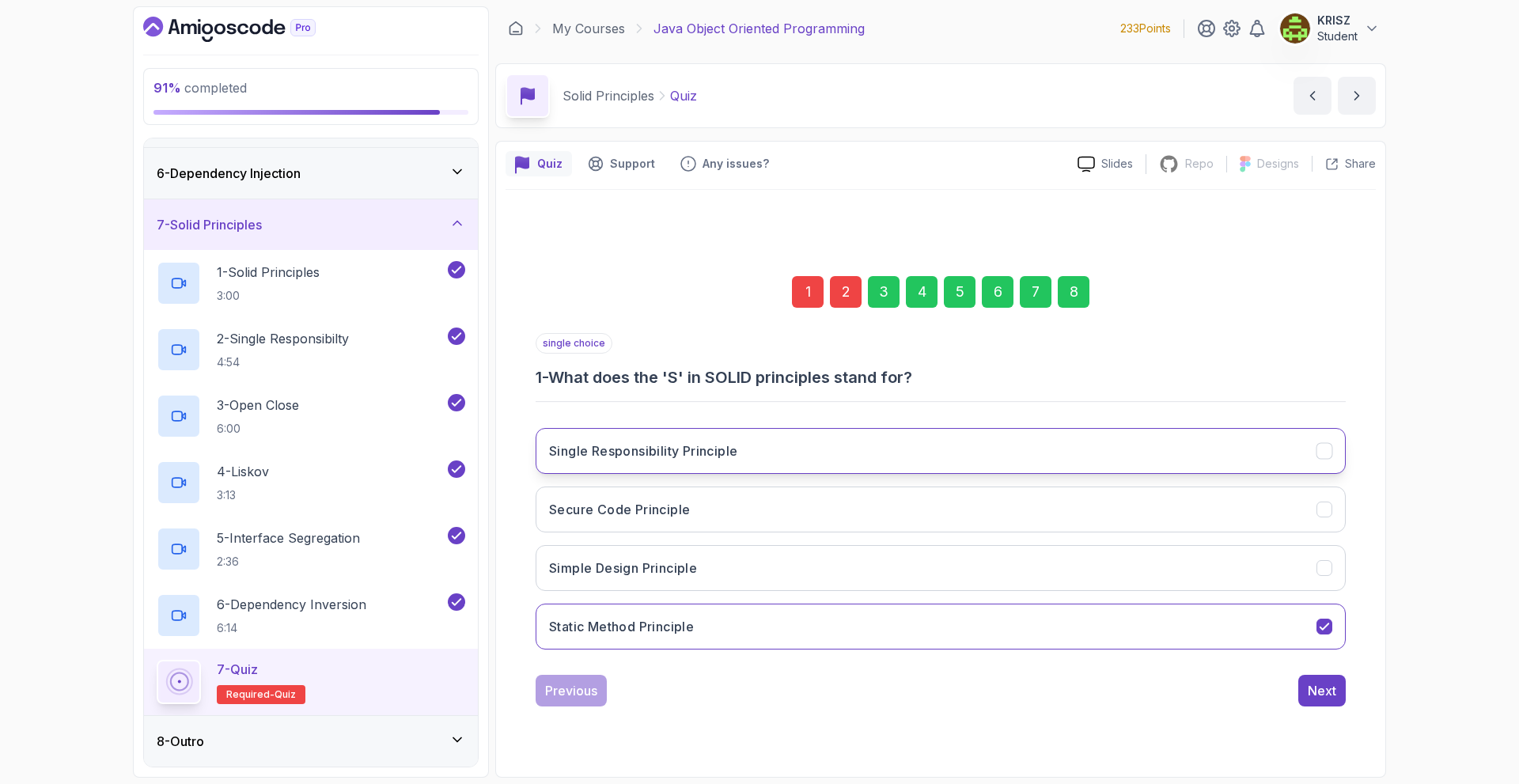
click at [814, 464] on button "Single Responsibility Principle" at bounding box center [940, 451] width 811 height 46
click at [1085, 292] on div "8" at bounding box center [1074, 292] width 32 height 32
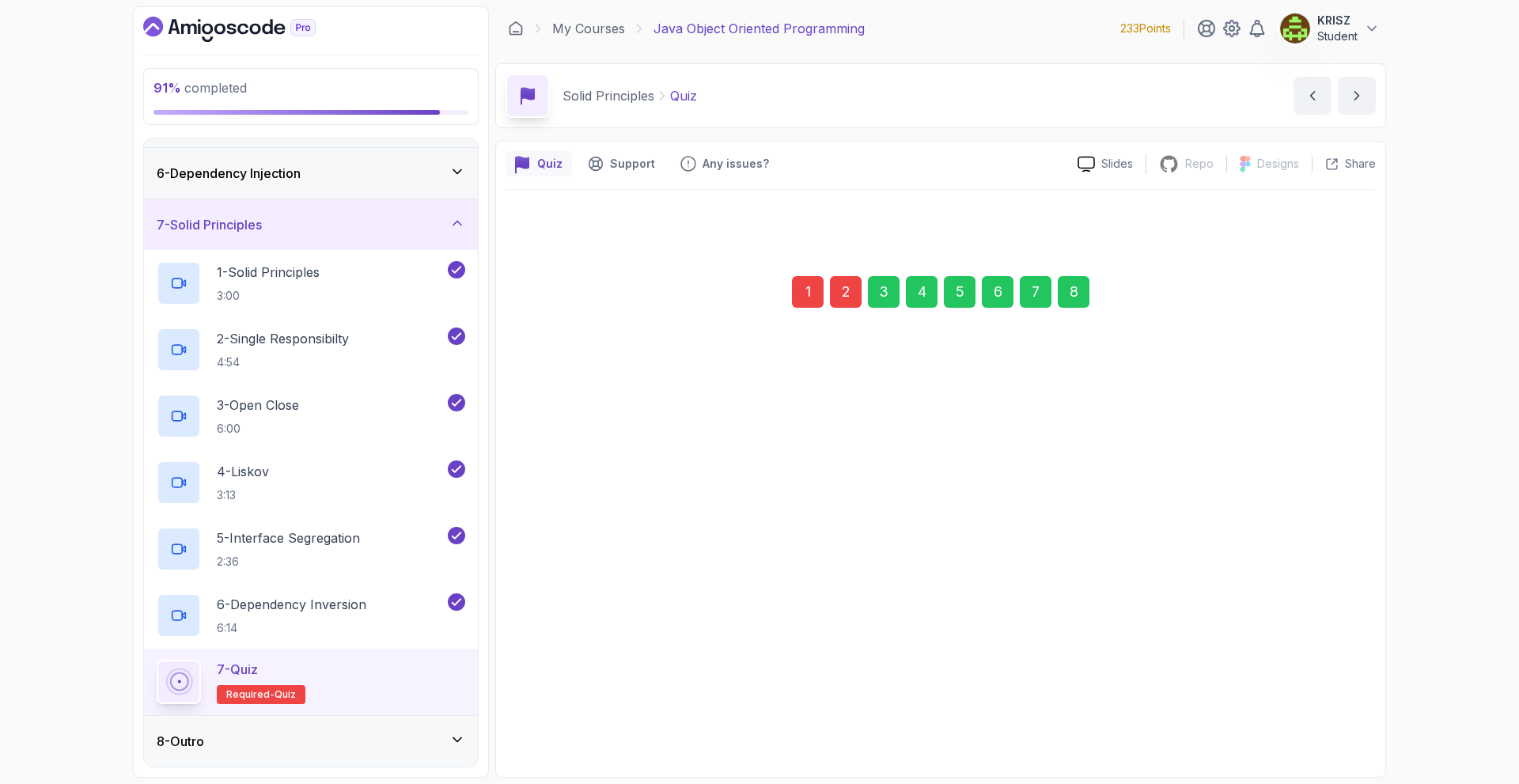
click at [1300, 699] on div "Submit Quiz" at bounding box center [1300, 691] width 72 height 19
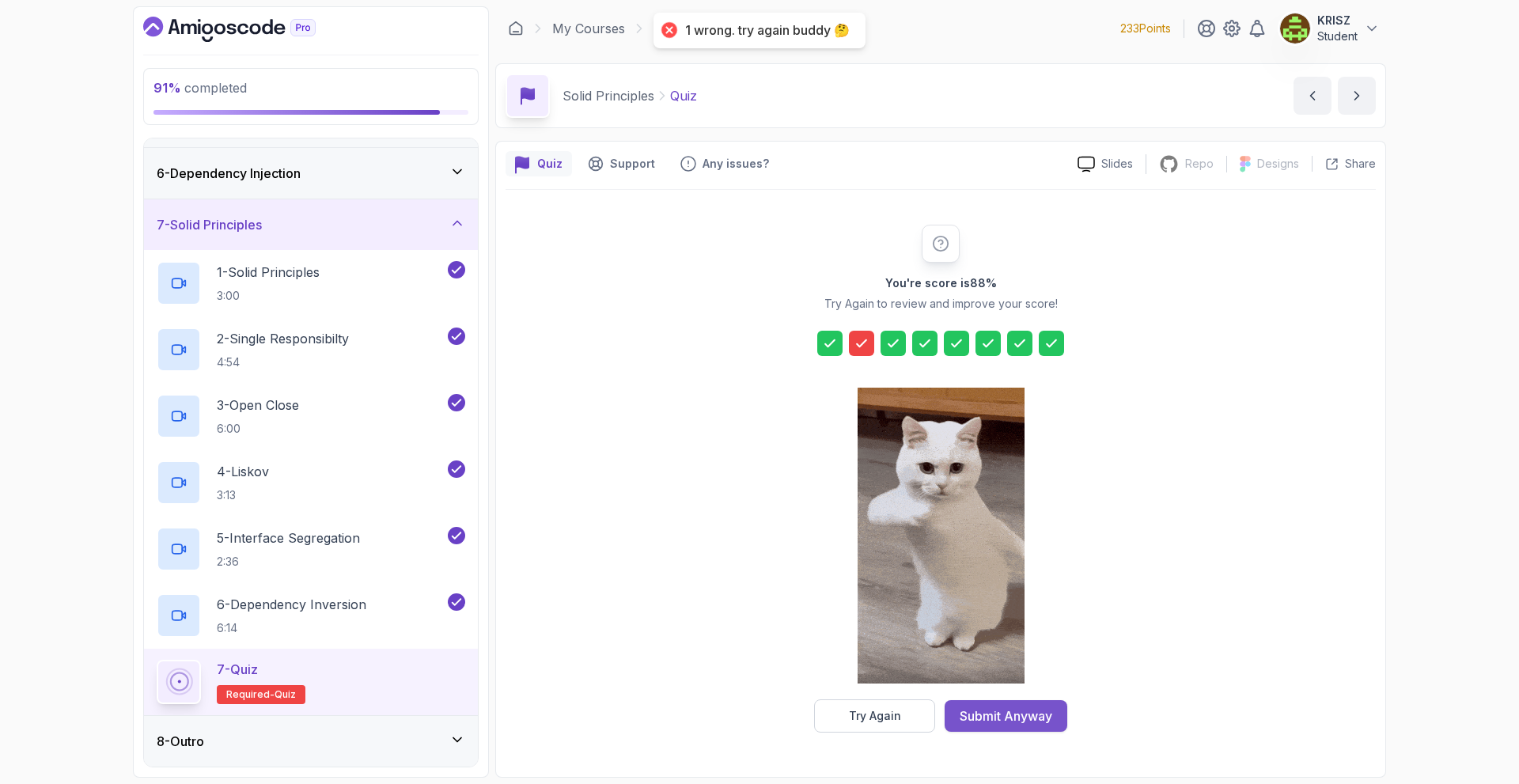
click at [982, 721] on div "Submit Anyway" at bounding box center [1006, 716] width 92 height 19
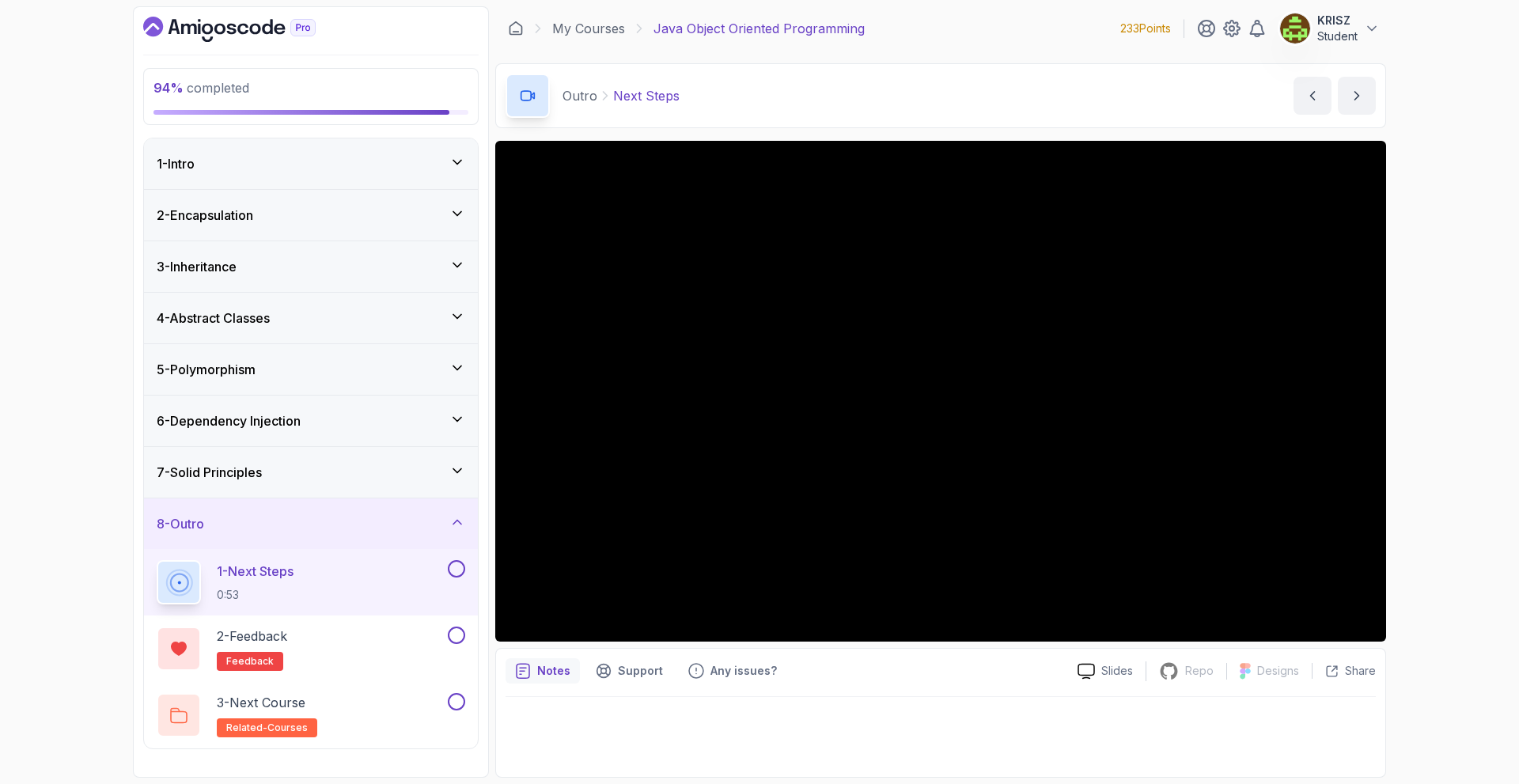
click at [456, 566] on button at bounding box center [457, 569] width 18 height 18
click at [453, 629] on button at bounding box center [457, 635] width 18 height 18
click at [459, 701] on button at bounding box center [457, 702] width 18 height 18
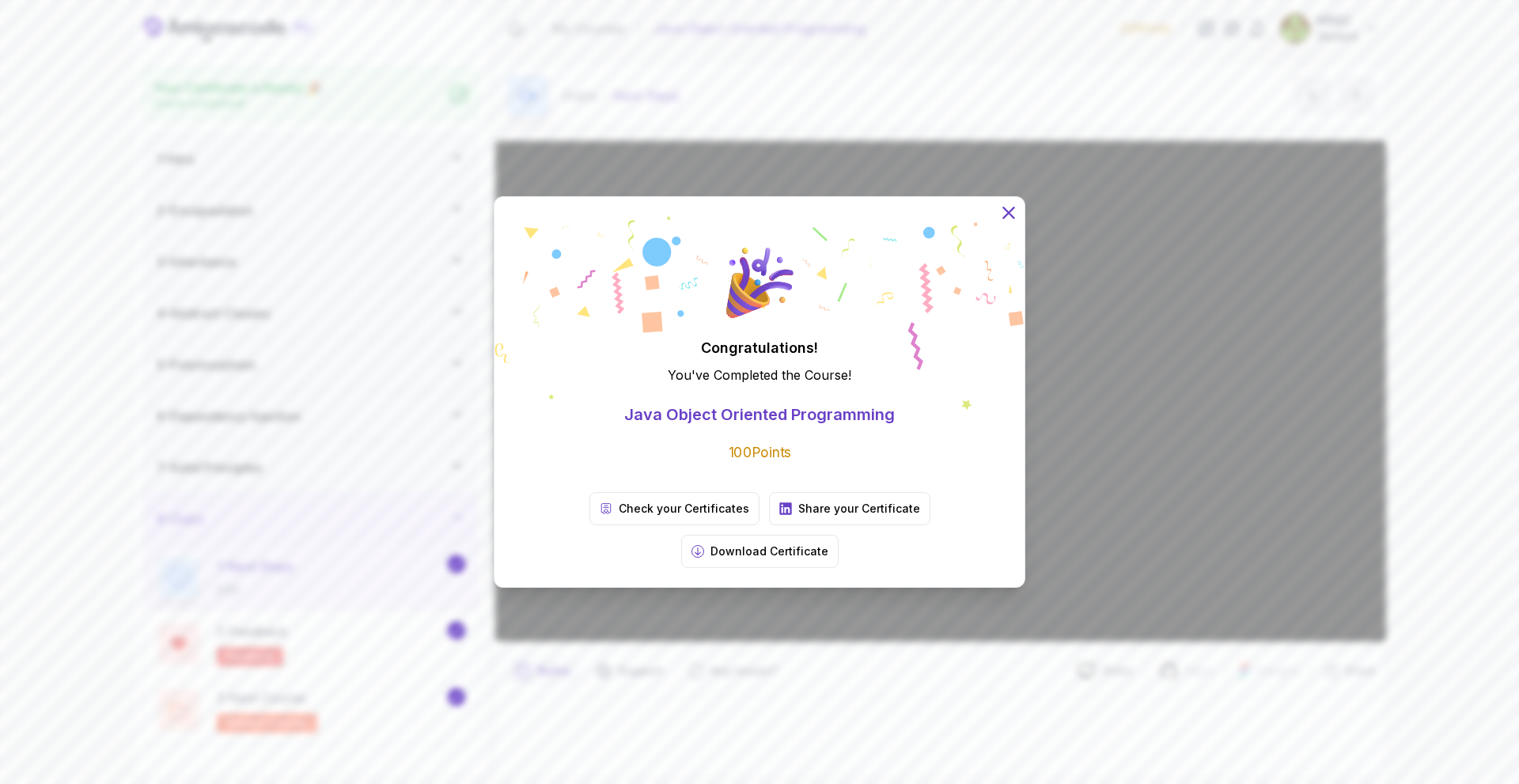
click at [1010, 218] on icon at bounding box center [1008, 212] width 10 height 10
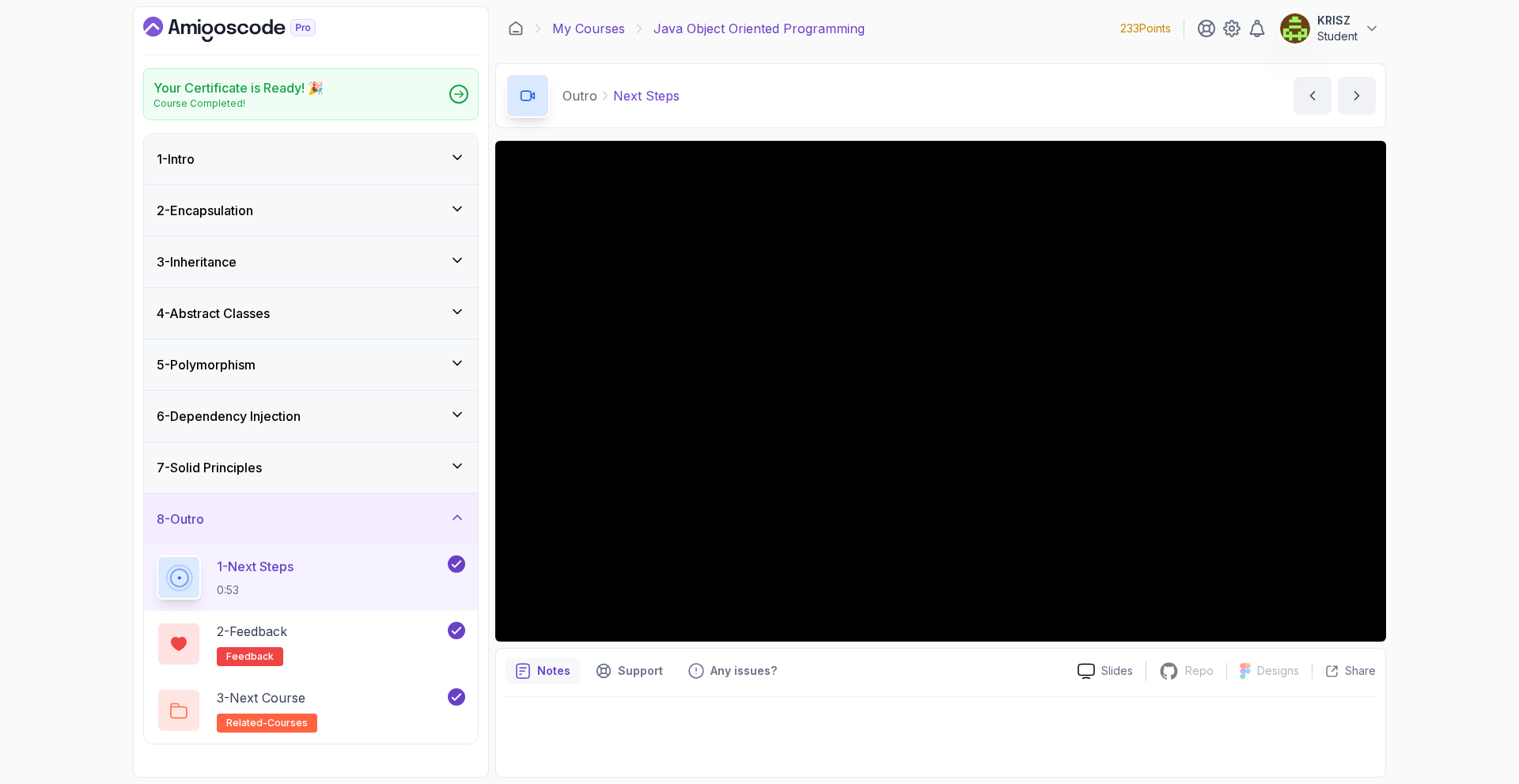
click at [617, 29] on link "My Courses" at bounding box center [588, 29] width 73 height 19
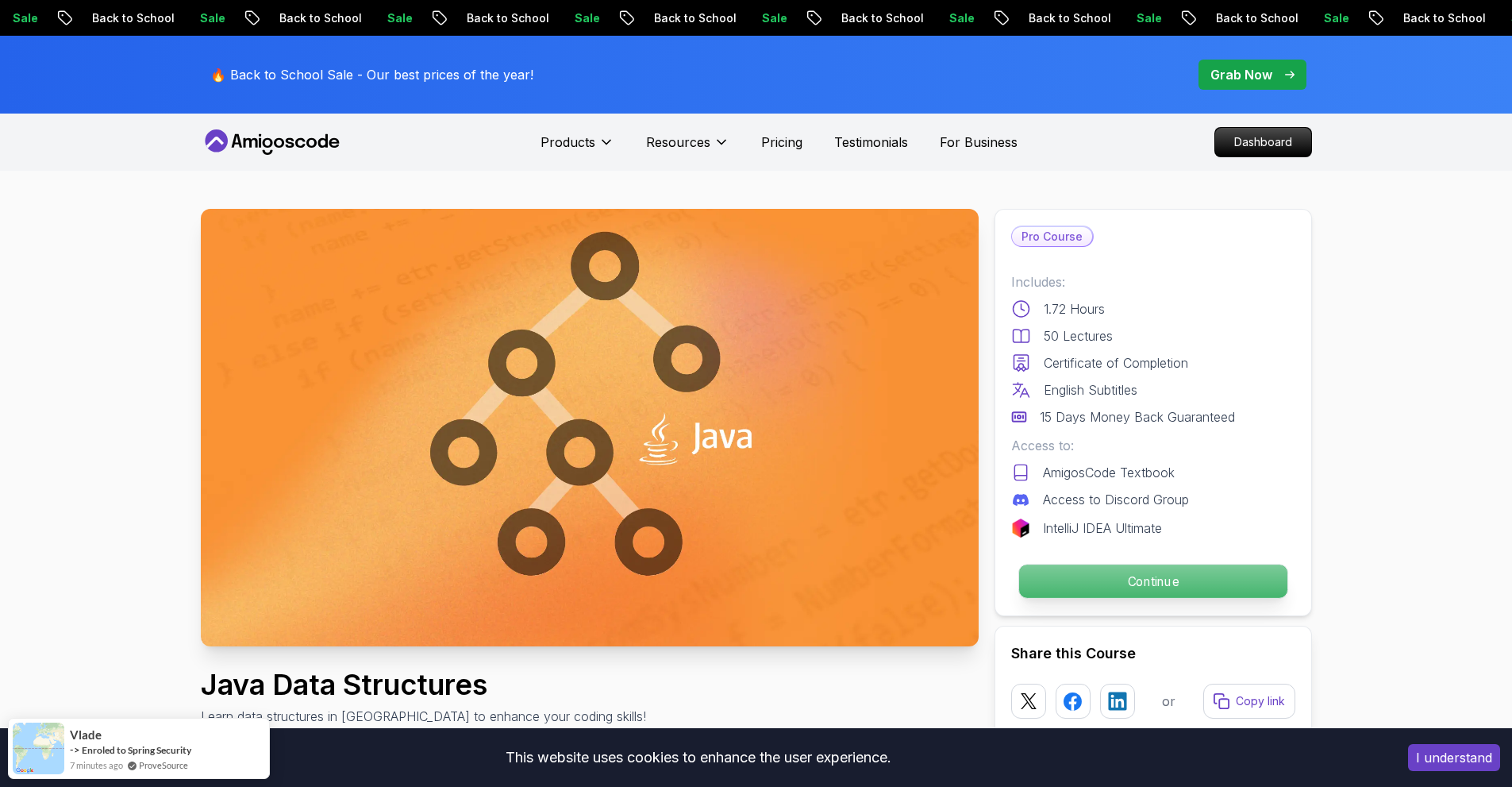
click at [1147, 582] on p "Continue" at bounding box center [1153, 581] width 269 height 34
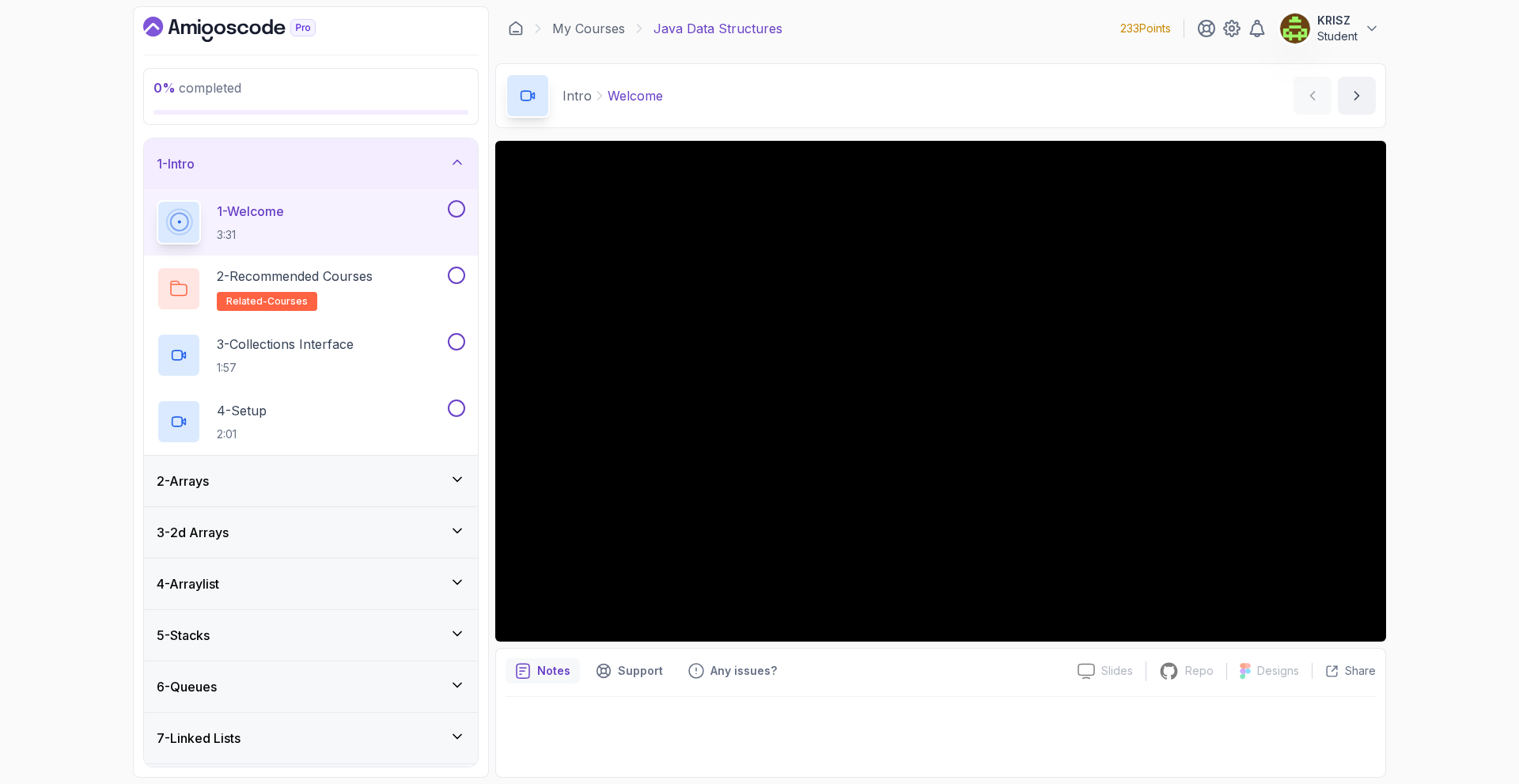
click at [265, 175] on div "1 - Intro" at bounding box center [311, 164] width 334 height 51
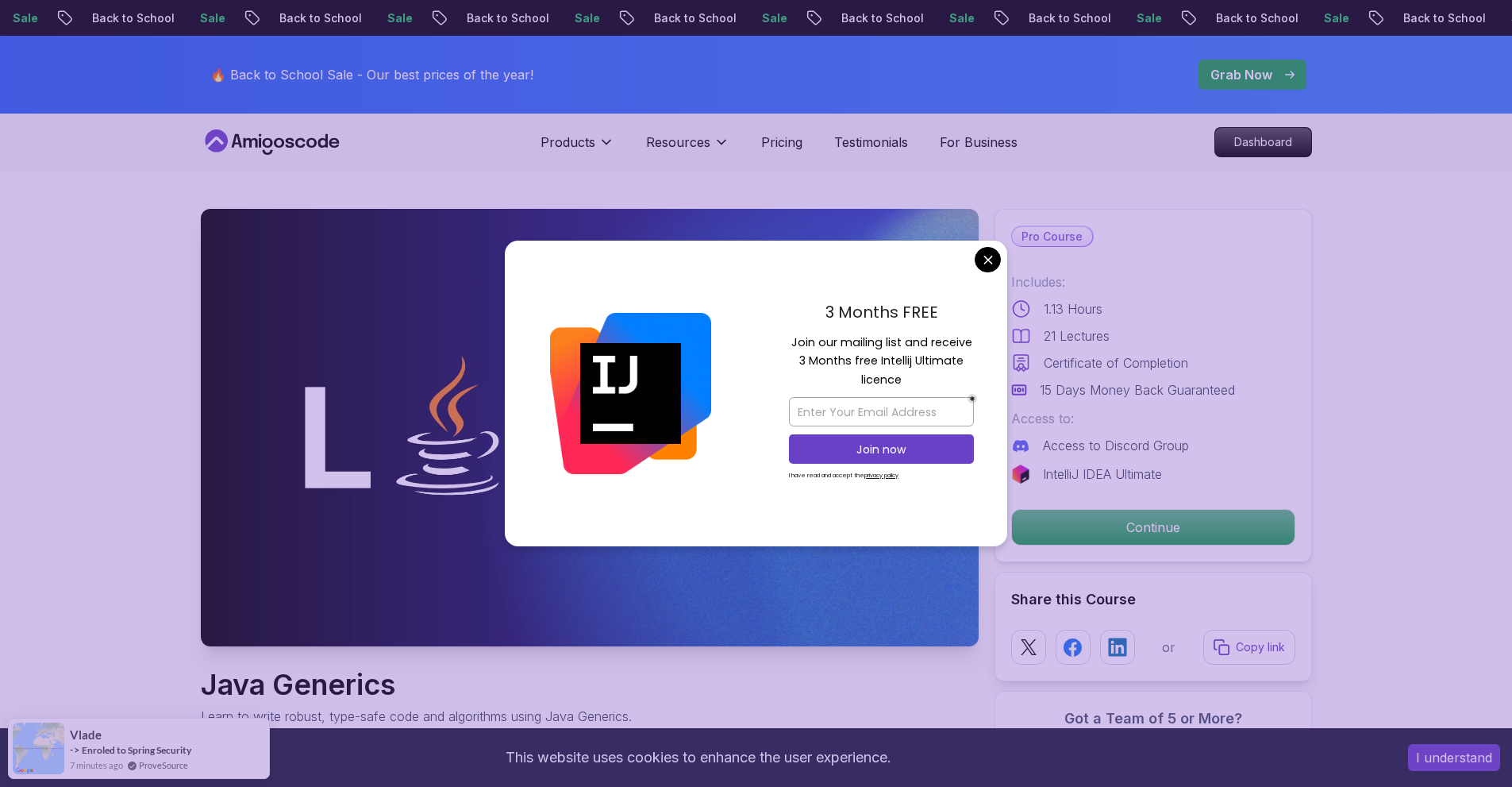
drag, startPoint x: 978, startPoint y: 238, endPoint x: 983, endPoint y: 259, distance: 21.6
click at [978, 238] on img at bounding box center [589, 427] width 778 height 437
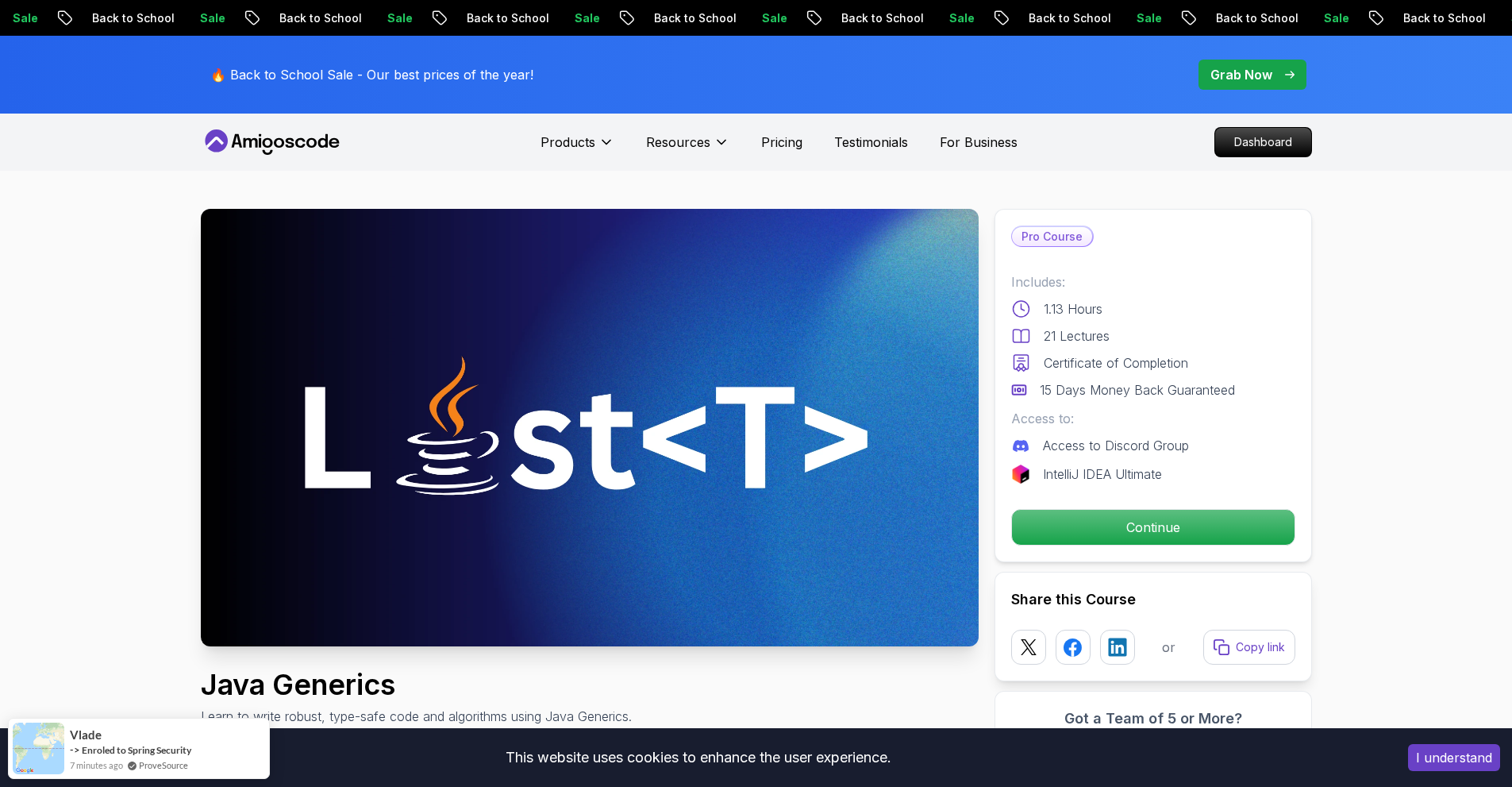
click at [1071, 519] on p "Continue" at bounding box center [1153, 527] width 269 height 34
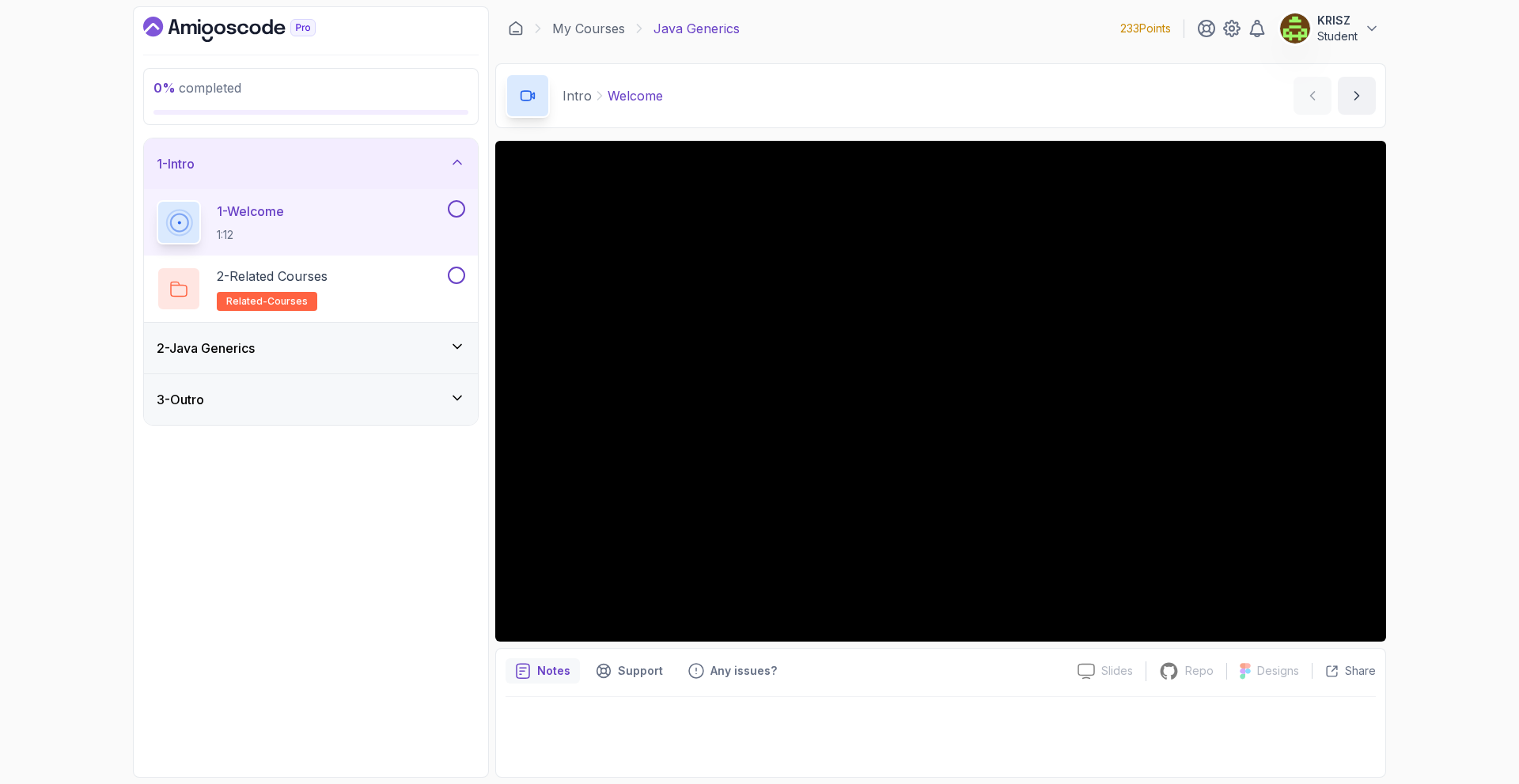
click at [346, 331] on div "2 - Java Generics" at bounding box center [311, 348] width 334 height 51
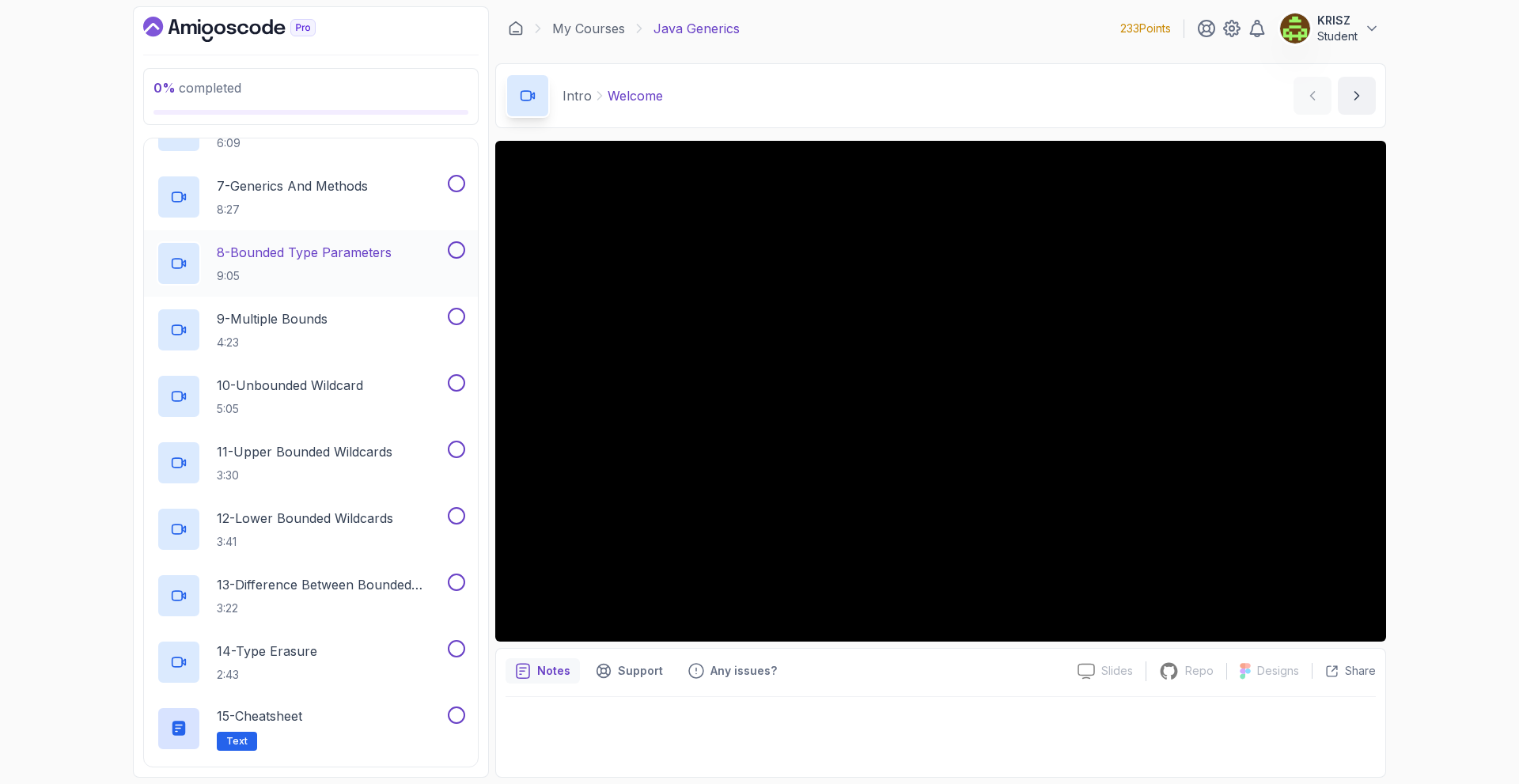
scroll to position [475, 0]
click at [302, 708] on p "15 - Cheatsheet" at bounding box center [259, 717] width 85 height 19
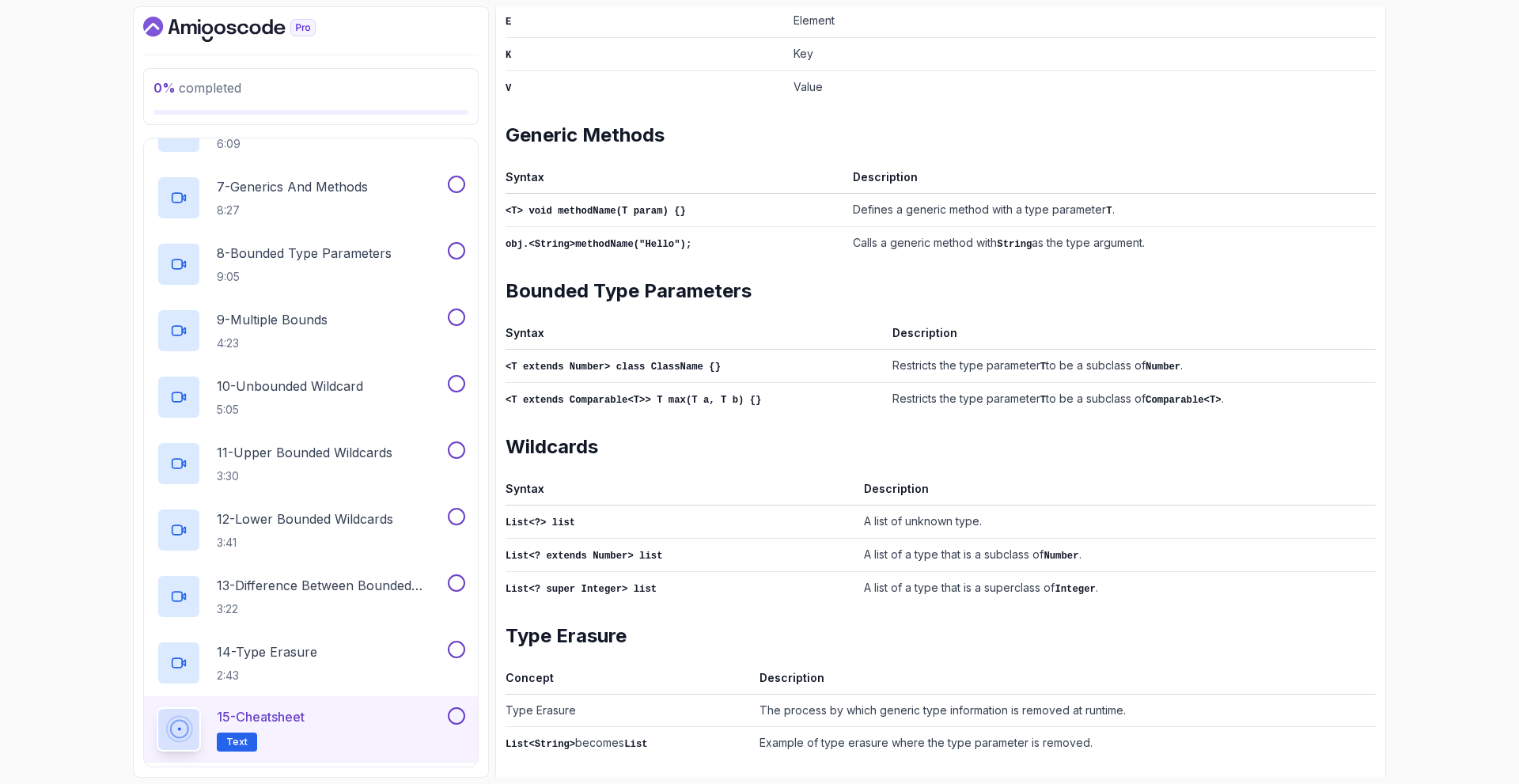
scroll to position [518, 0]
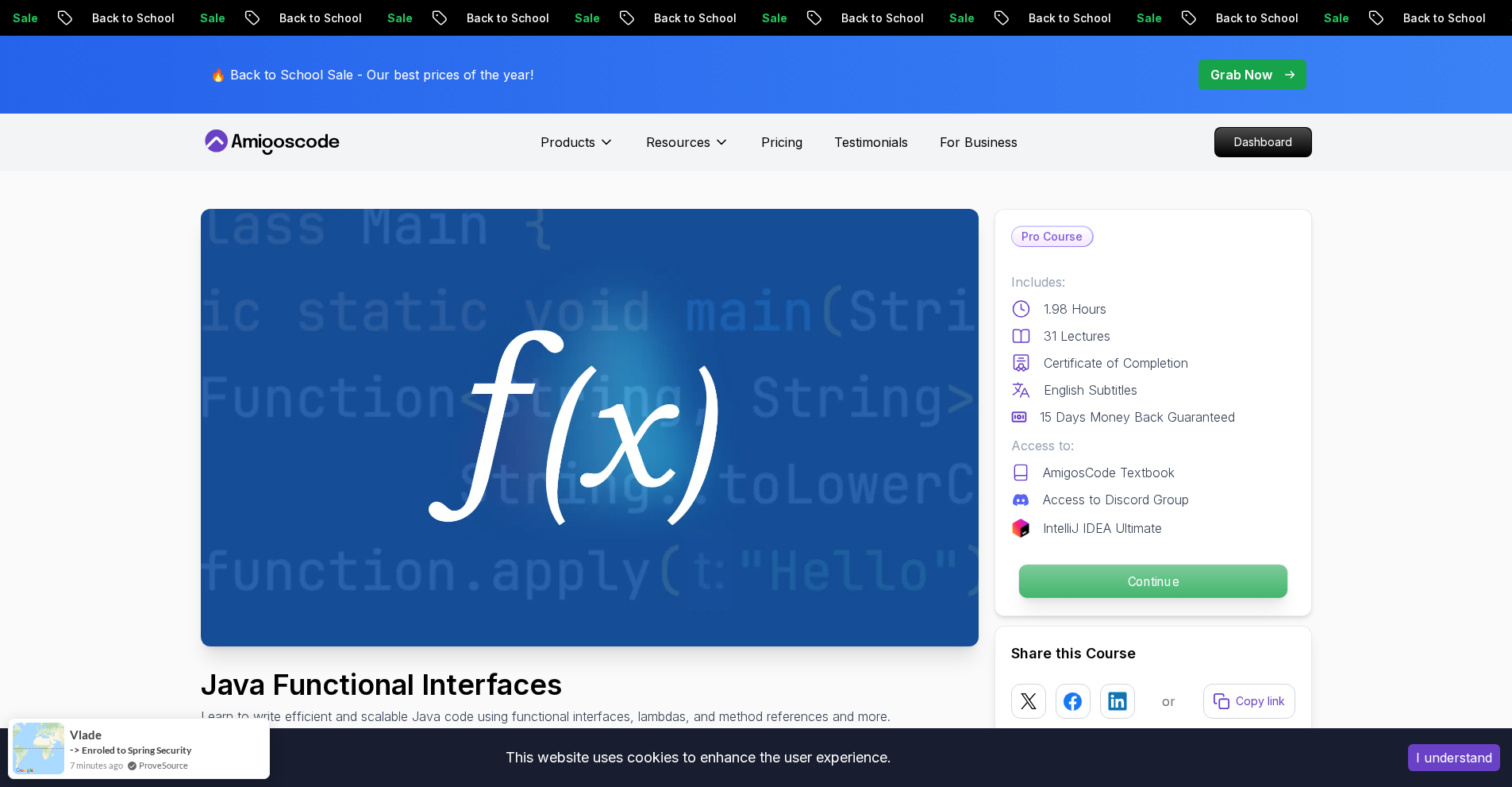
click at [1090, 577] on p "Continue" at bounding box center [1153, 581] width 269 height 34
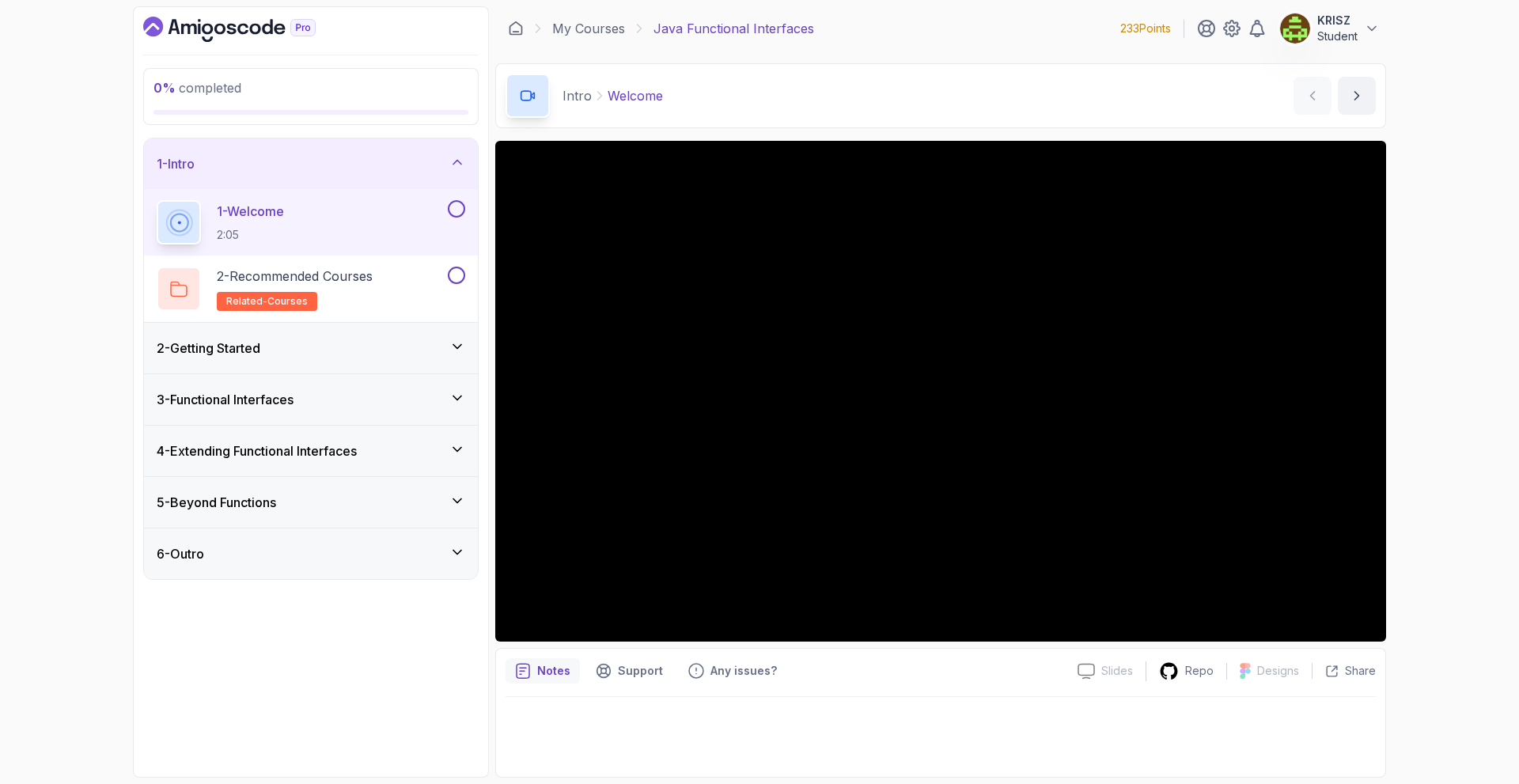
click at [320, 345] on div "2 - Getting Started" at bounding box center [311, 348] width 308 height 19
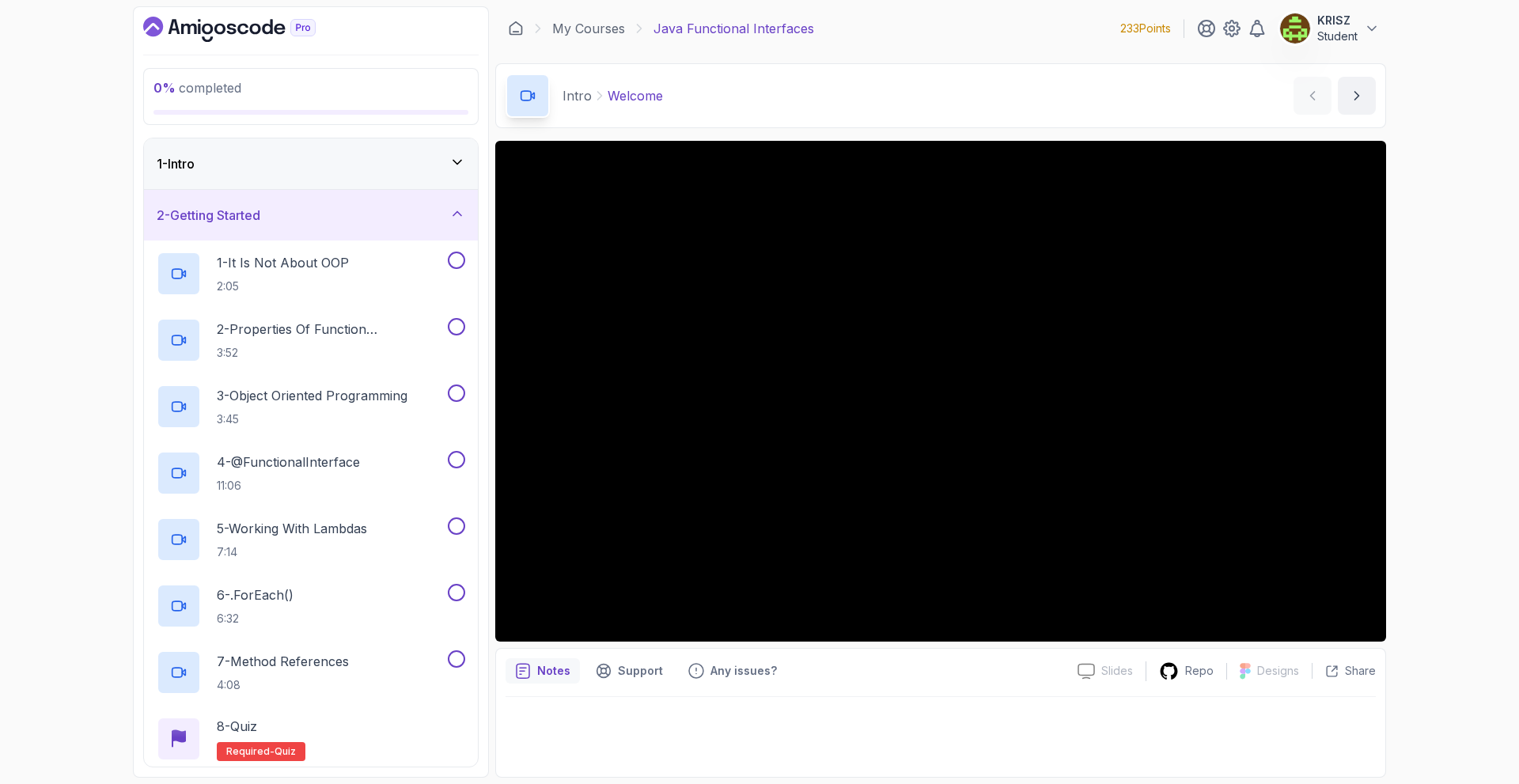
click at [313, 225] on div "2 - Getting Started" at bounding box center [311, 215] width 334 height 51
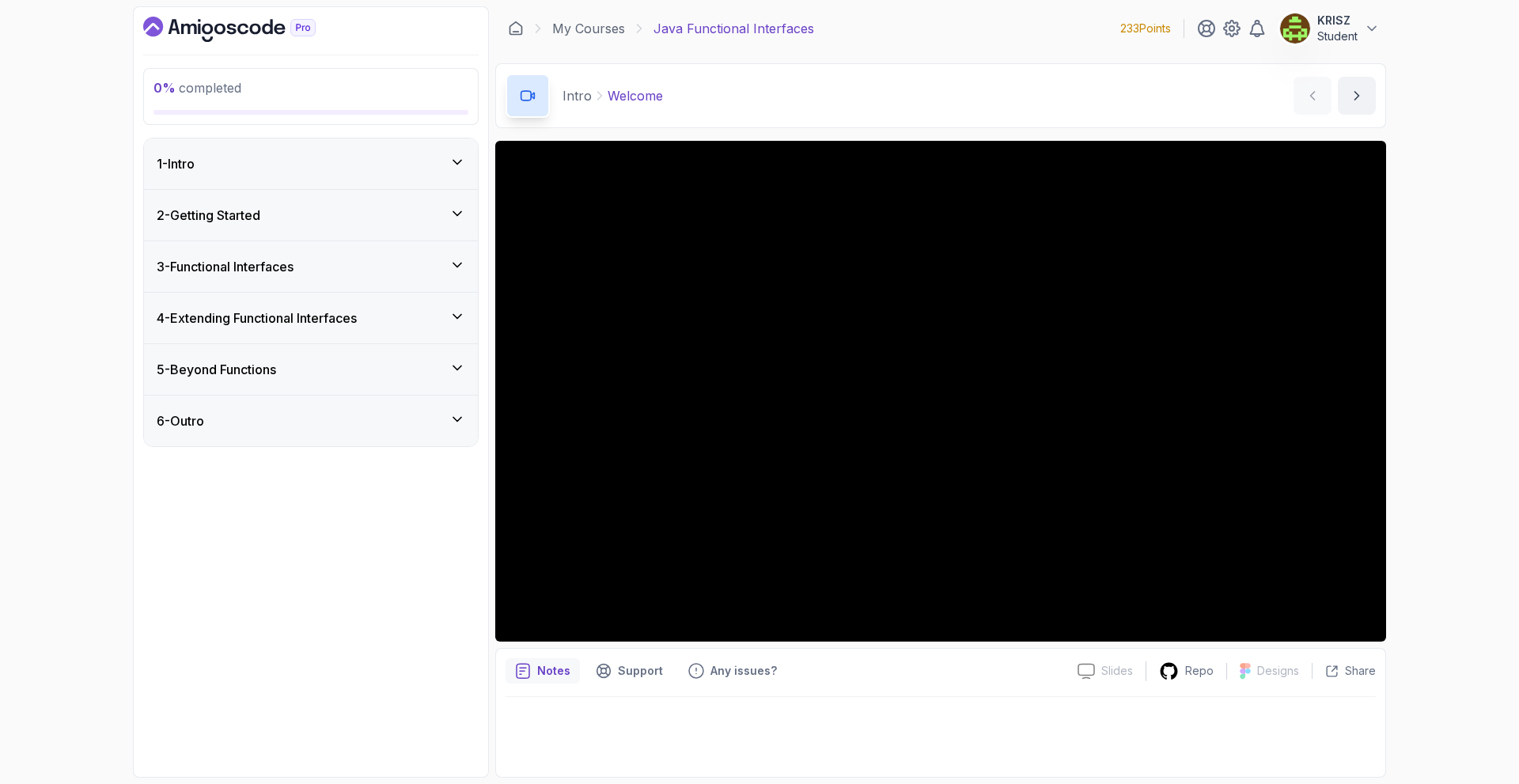
click at [286, 224] on div "2 - Getting Started" at bounding box center [311, 215] width 308 height 19
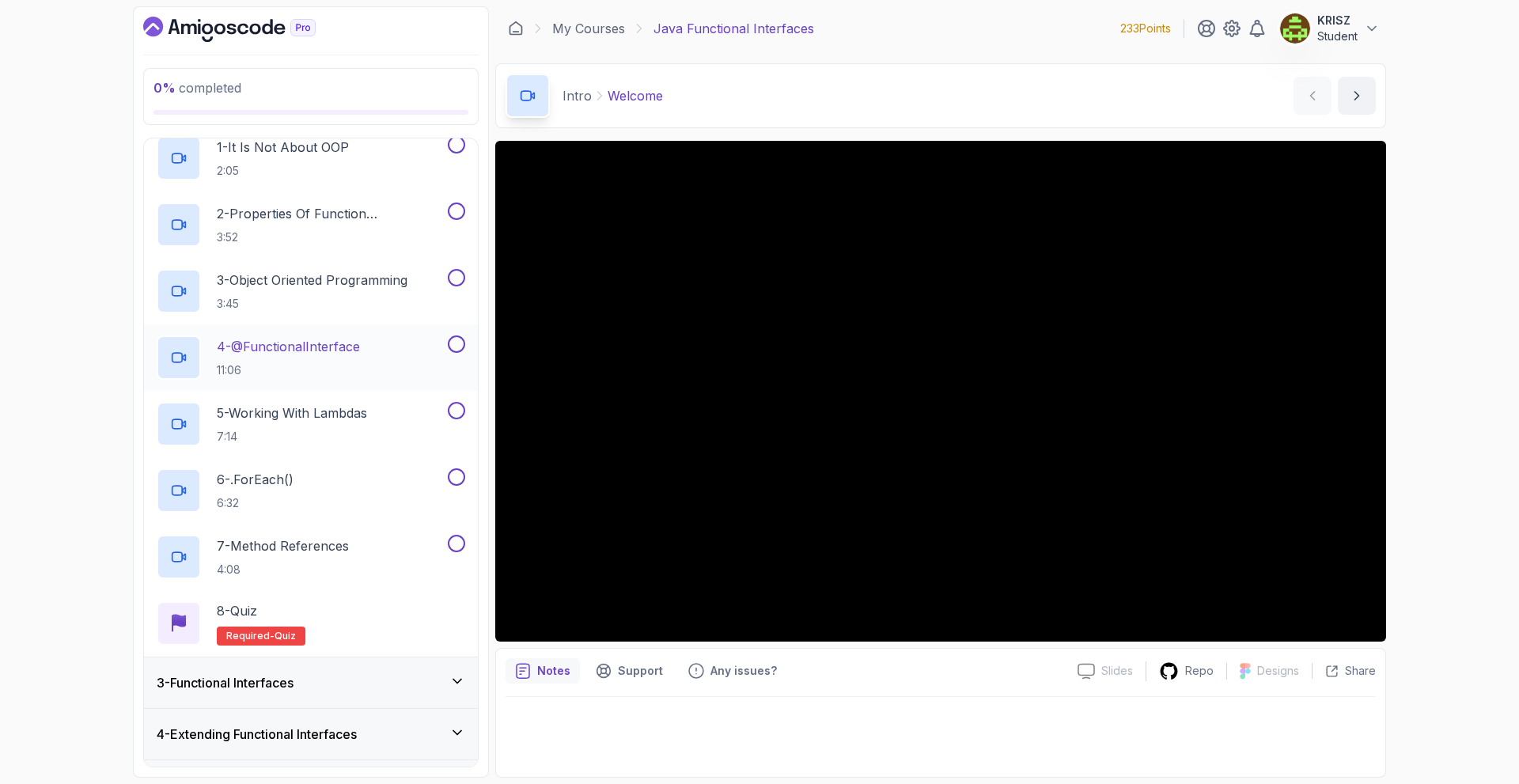
scroll to position [211, 0]
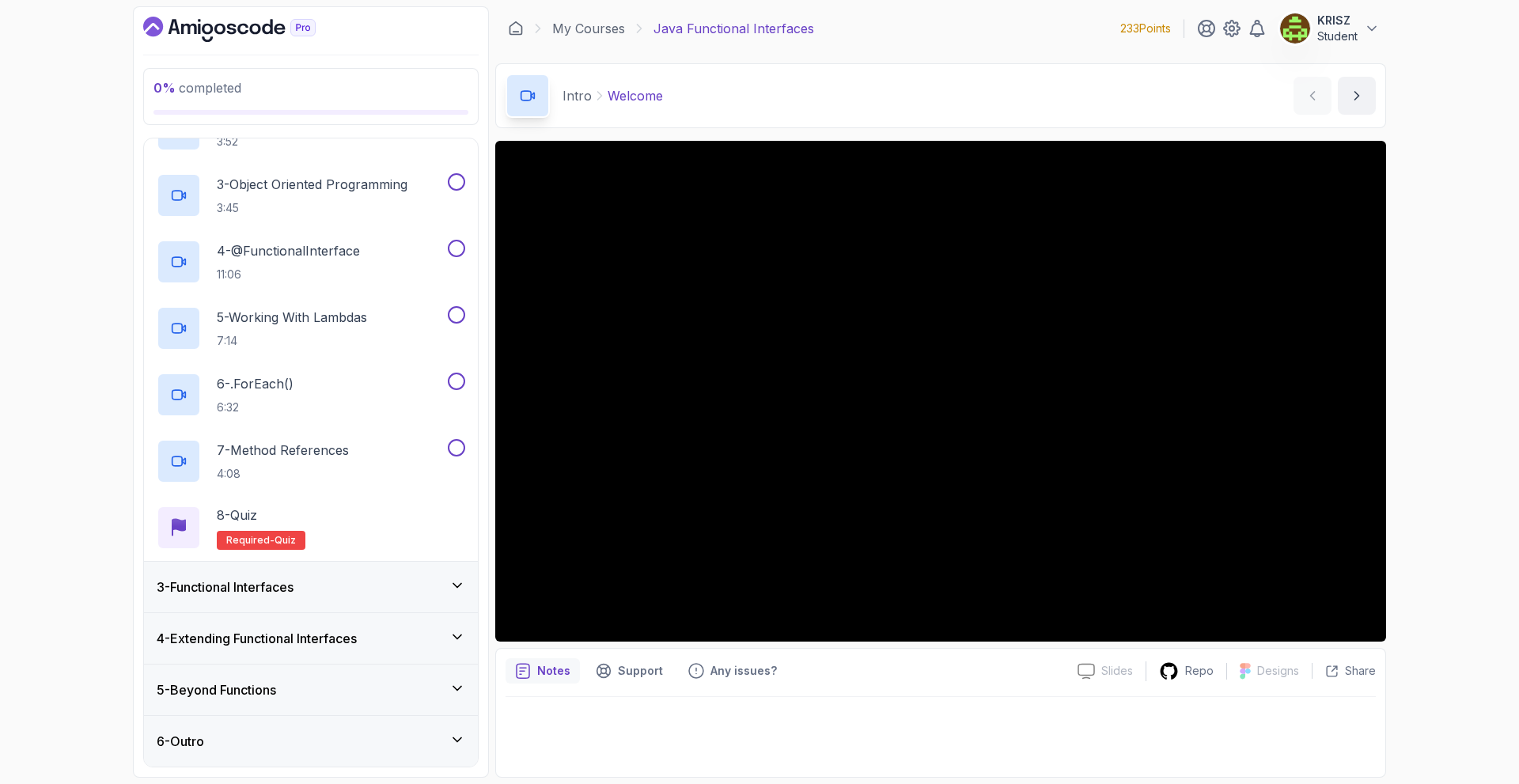
click at [406, 586] on div "3 - Functional Interfaces" at bounding box center [311, 587] width 308 height 19
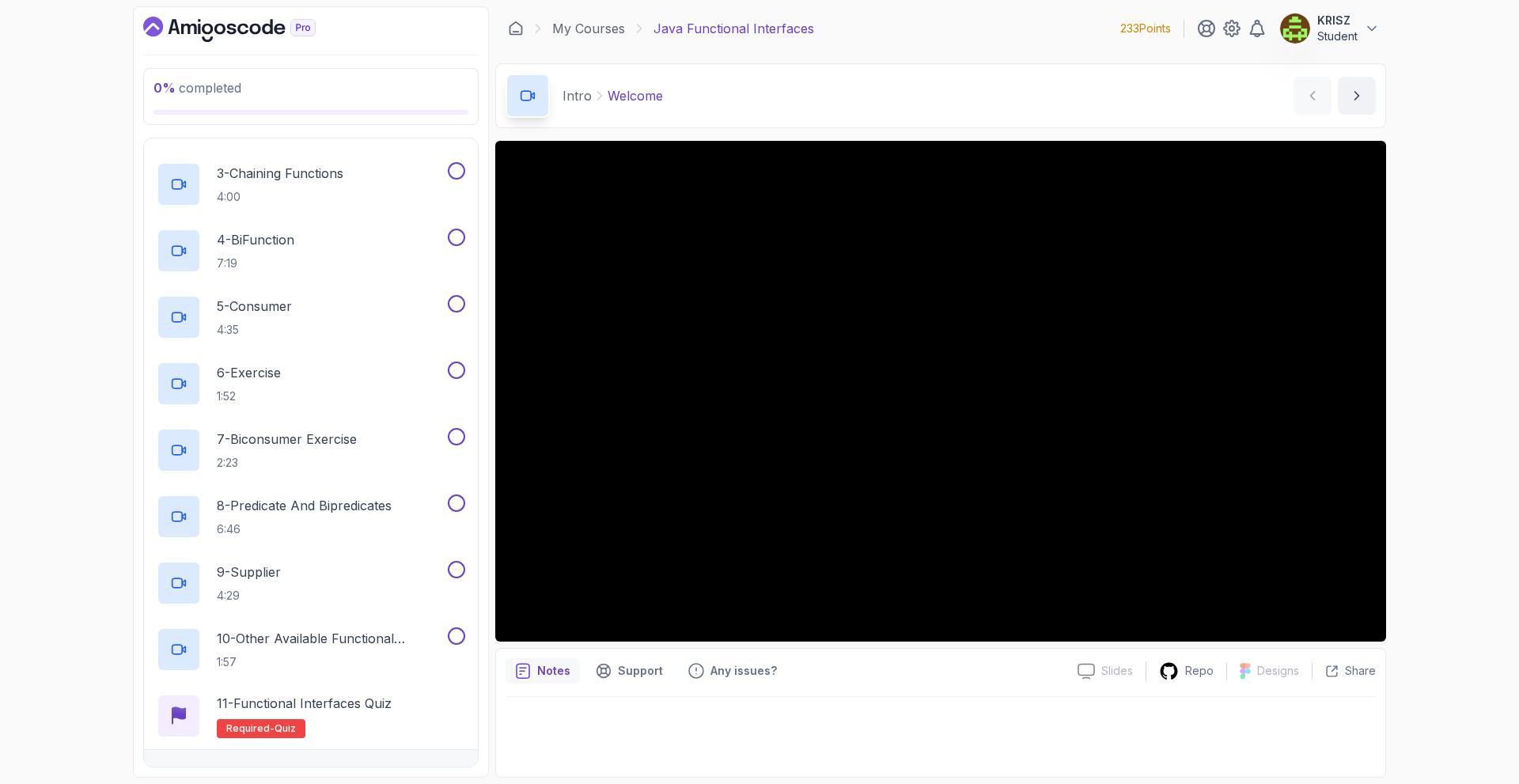
scroll to position [410, 0]
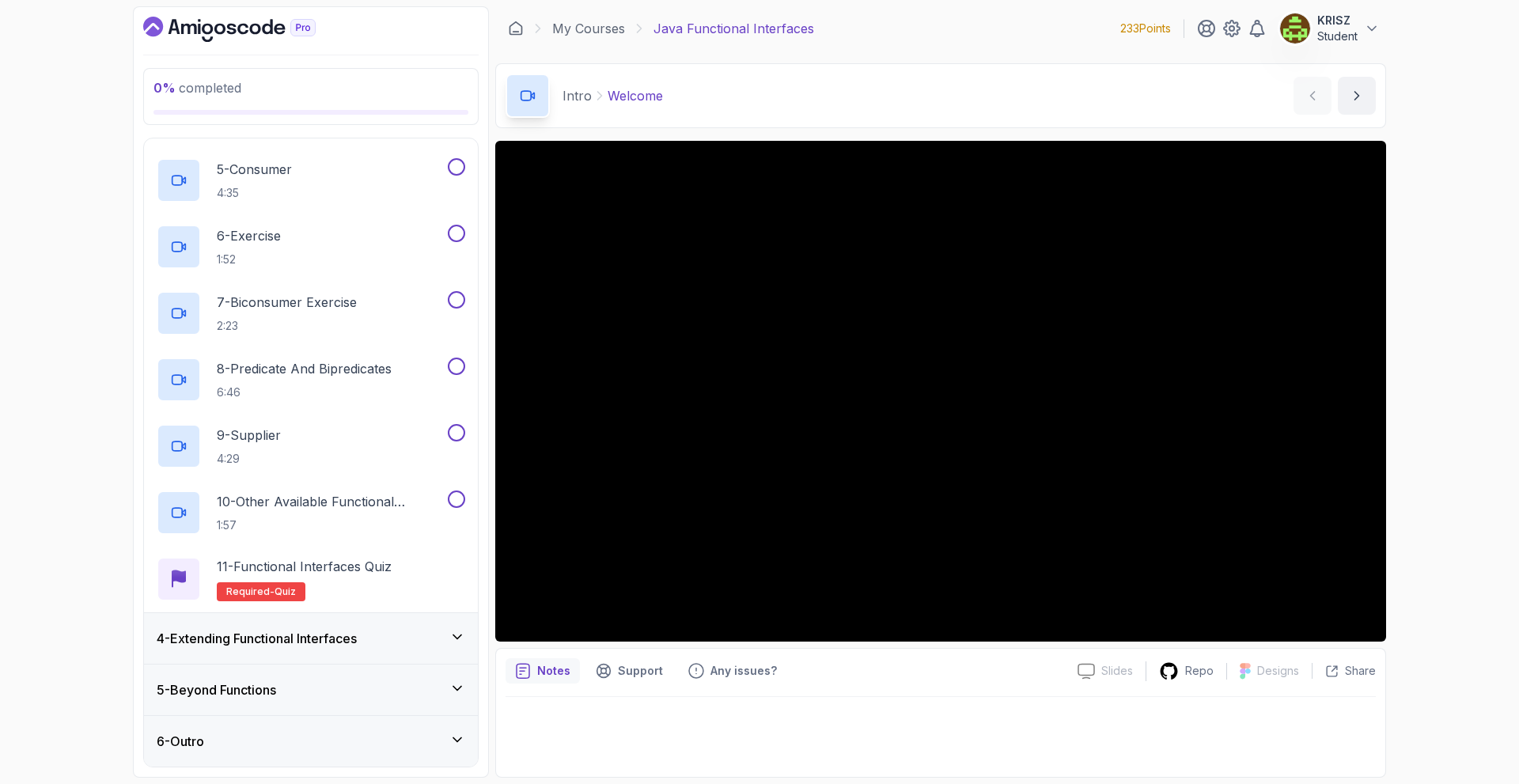
click at [357, 629] on h3 "4 - Extending Functional Interfaces" at bounding box center [257, 638] width 200 height 19
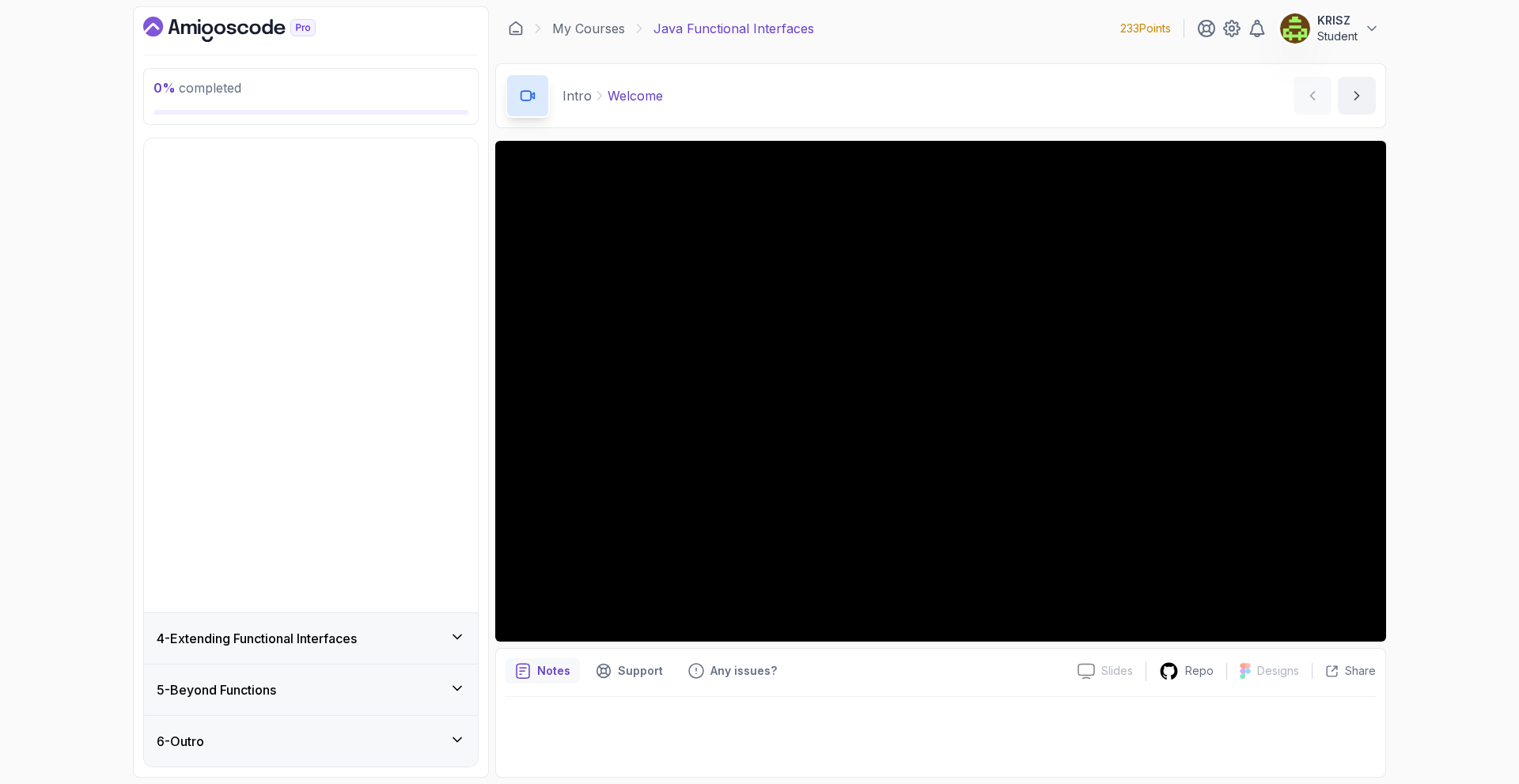
scroll to position [0, 0]
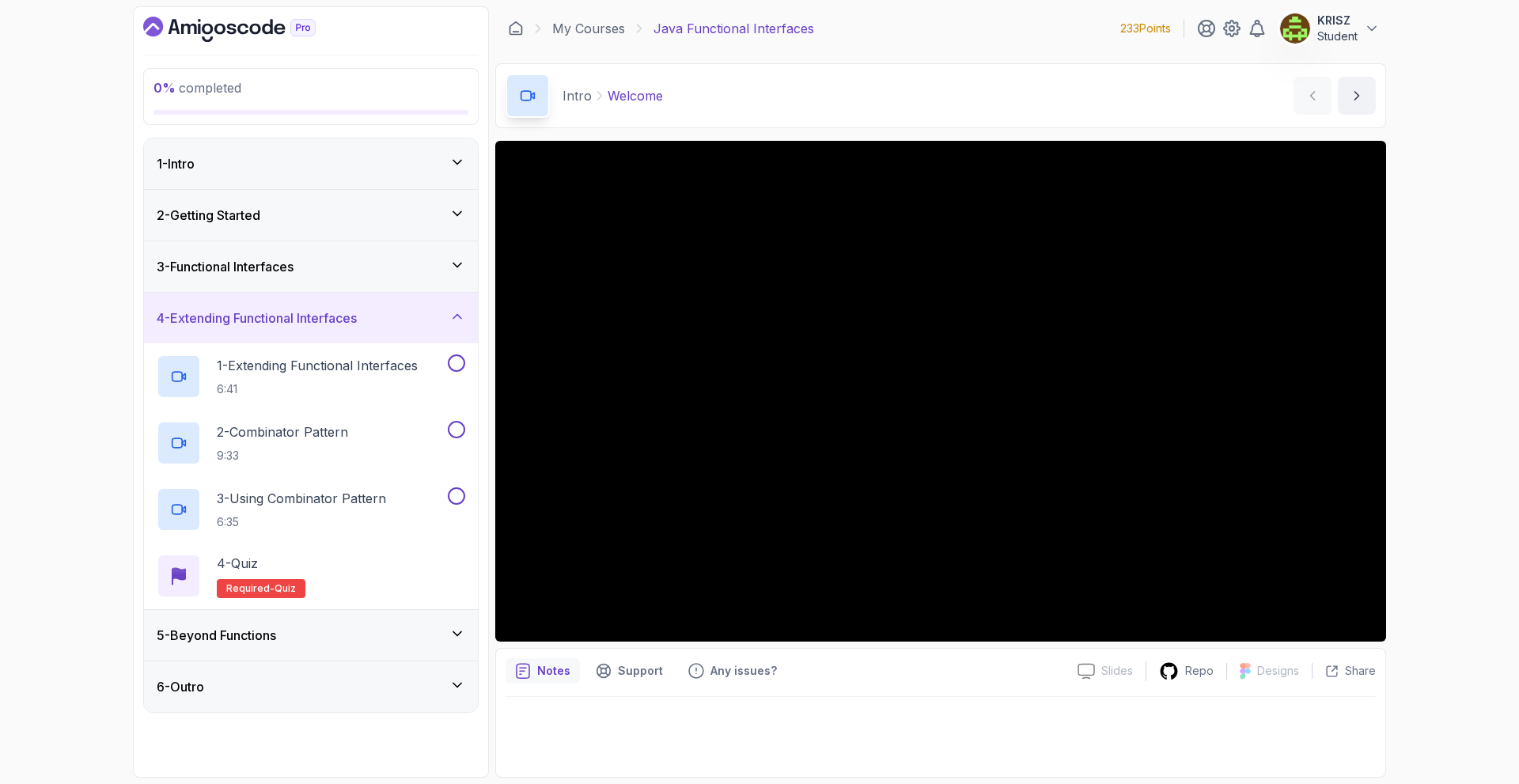
click at [310, 632] on div "5 - Beyond Functions" at bounding box center [311, 635] width 308 height 19
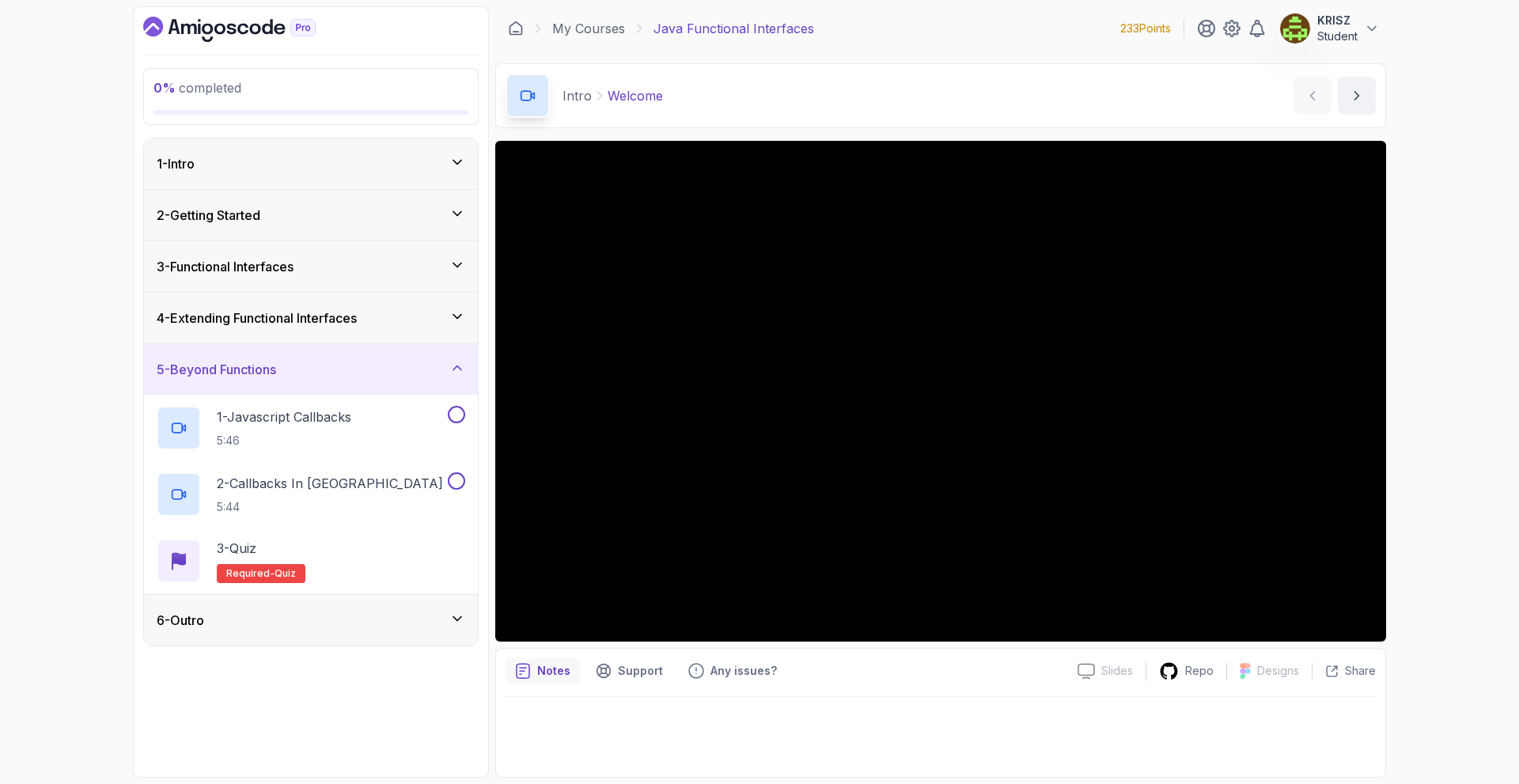
click at [315, 323] on h3 "4 - Extending Functional Interfaces" at bounding box center [257, 318] width 200 height 19
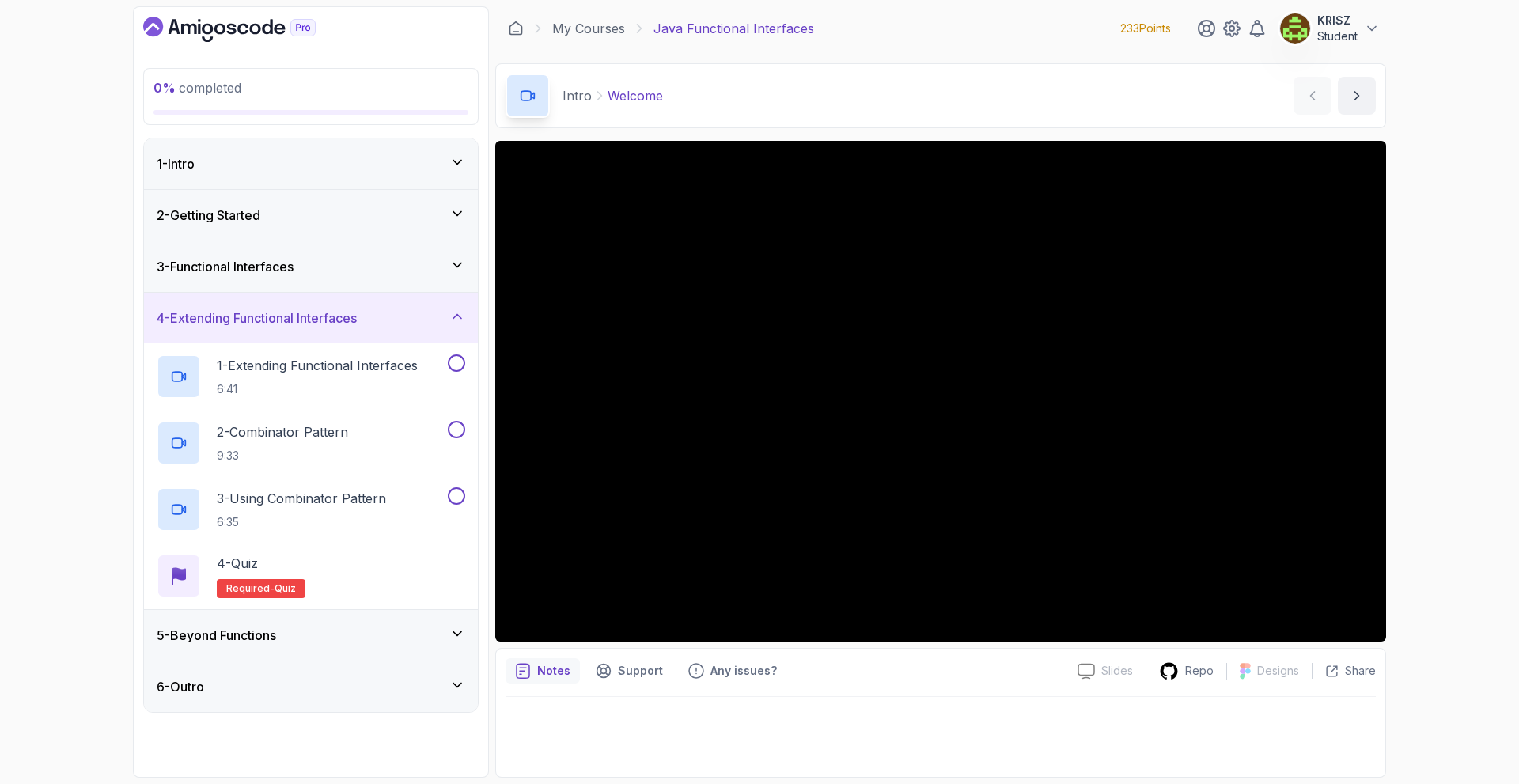
click at [308, 633] on div "5 - Beyond Functions" at bounding box center [311, 635] width 308 height 19
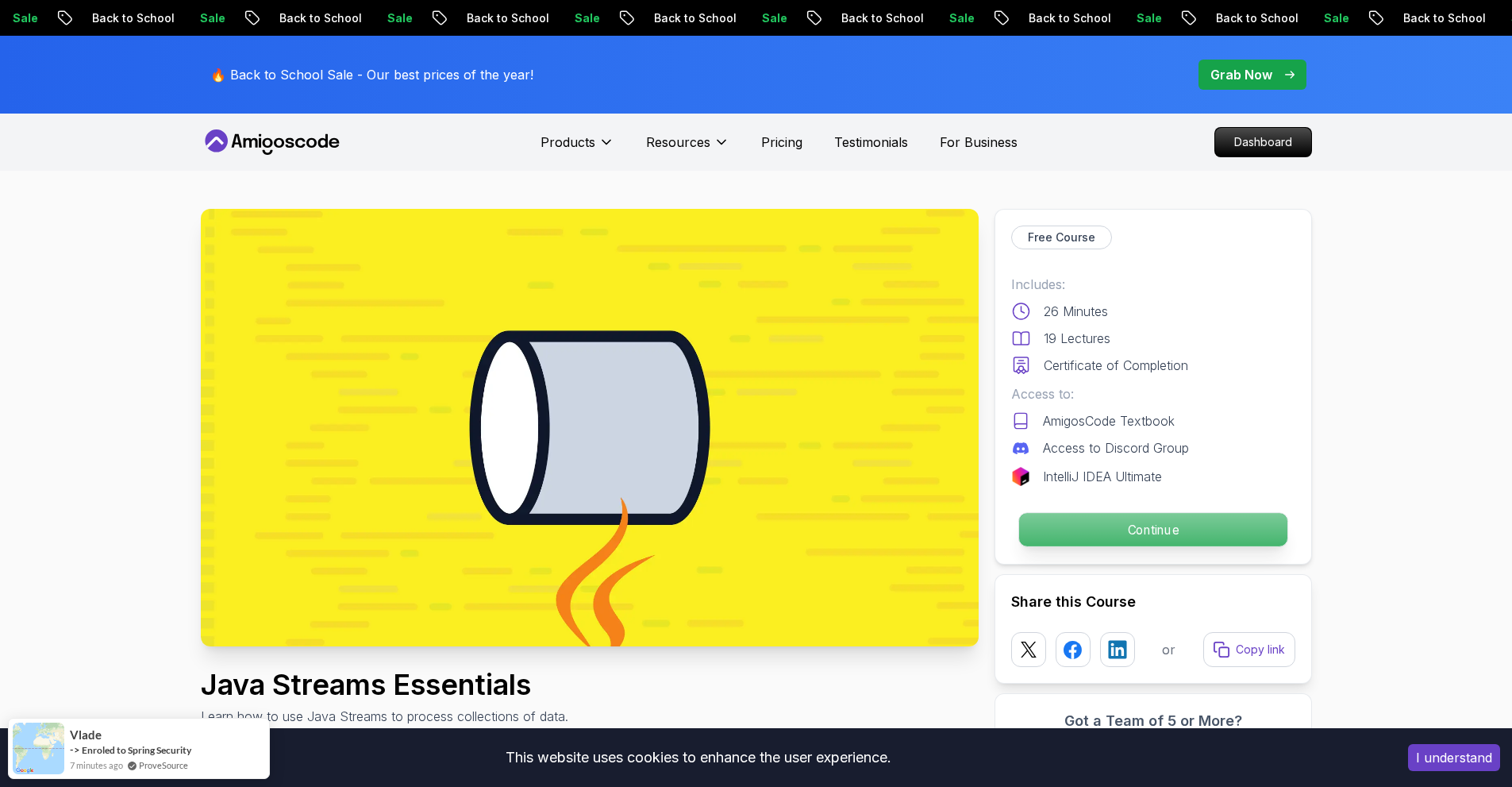
click at [1123, 524] on p "Continue" at bounding box center [1153, 529] width 269 height 34
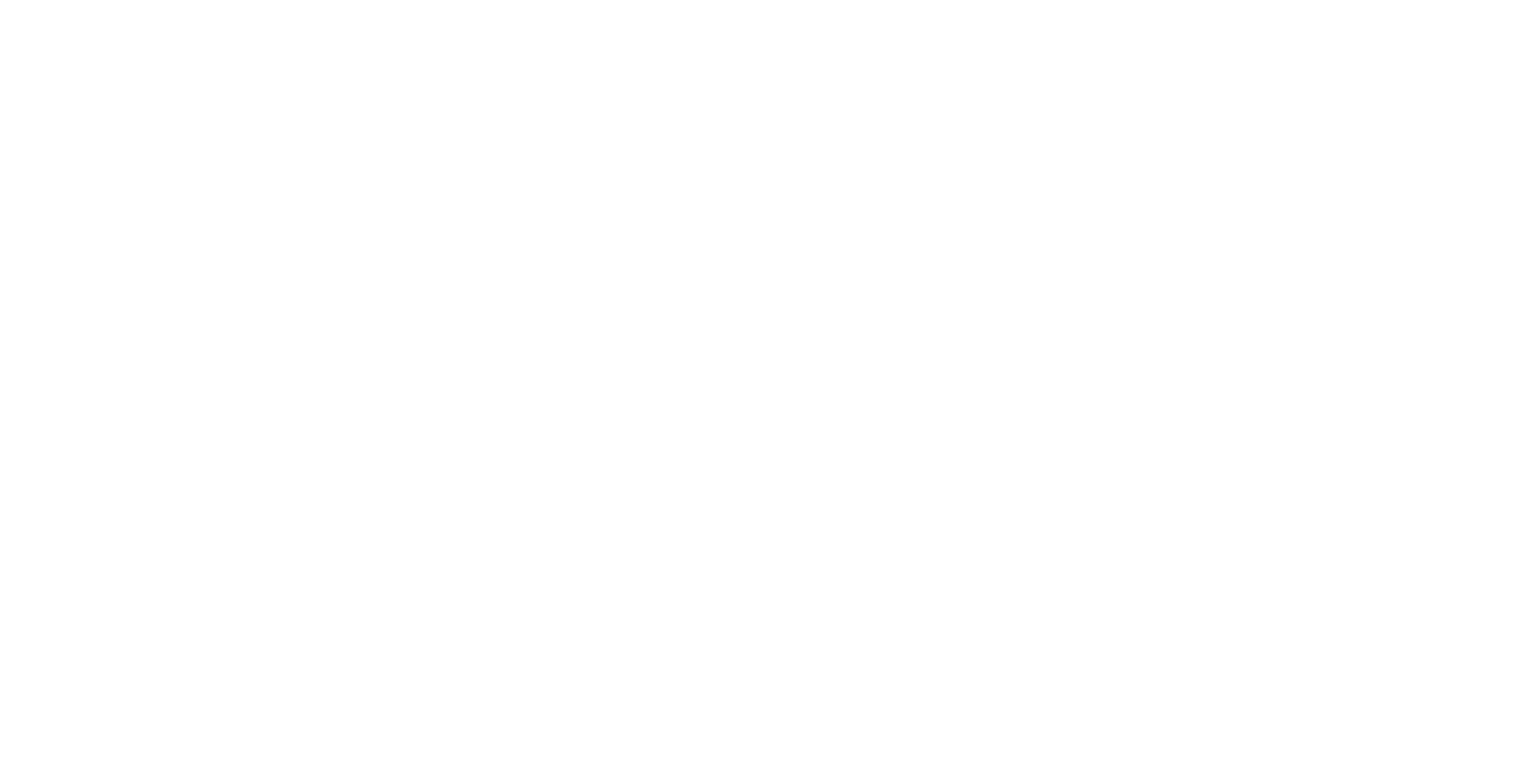
click at [1147, 0] on html at bounding box center [760, 0] width 1519 height 0
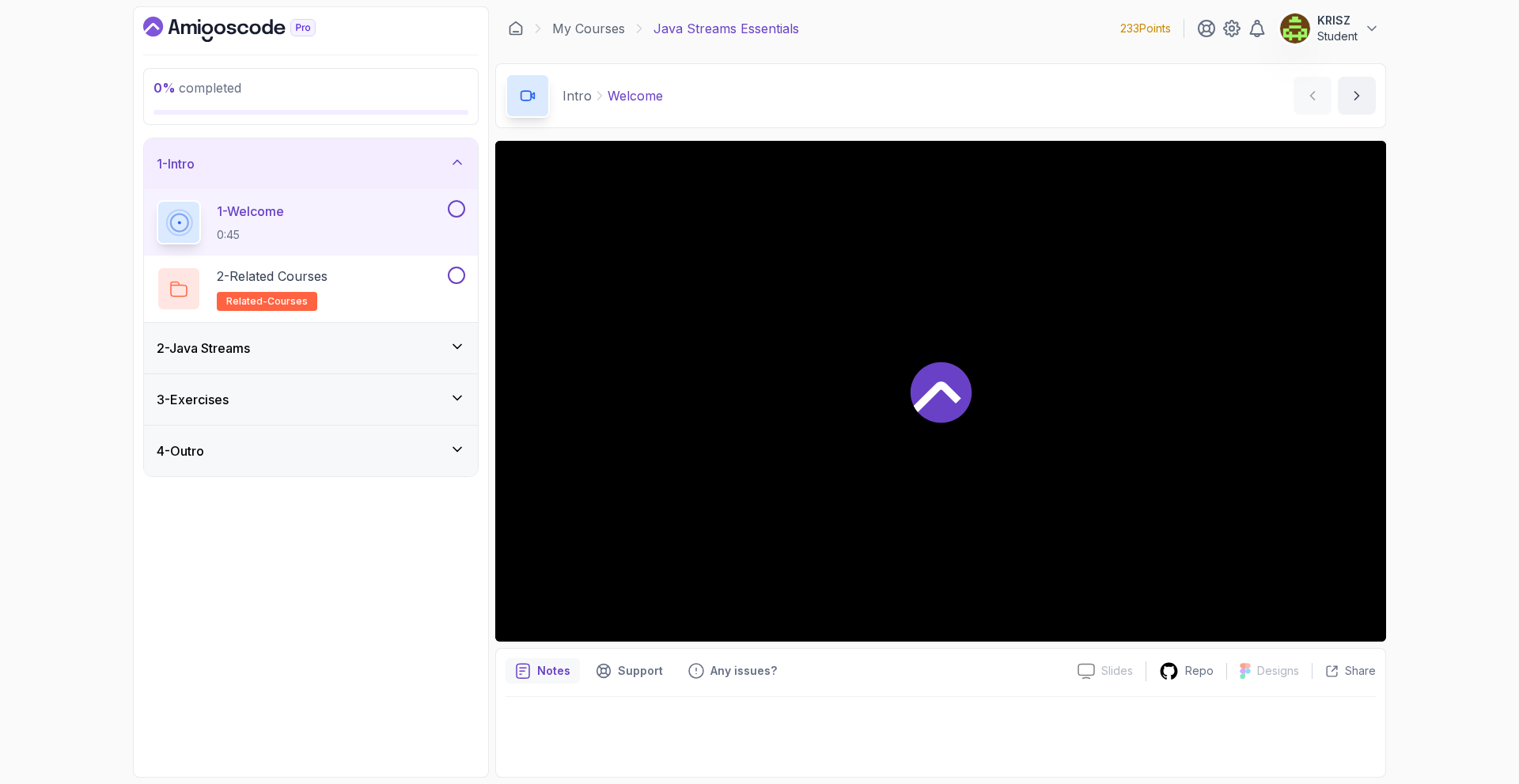
click at [246, 330] on div "2 - Java Streams" at bounding box center [311, 348] width 334 height 51
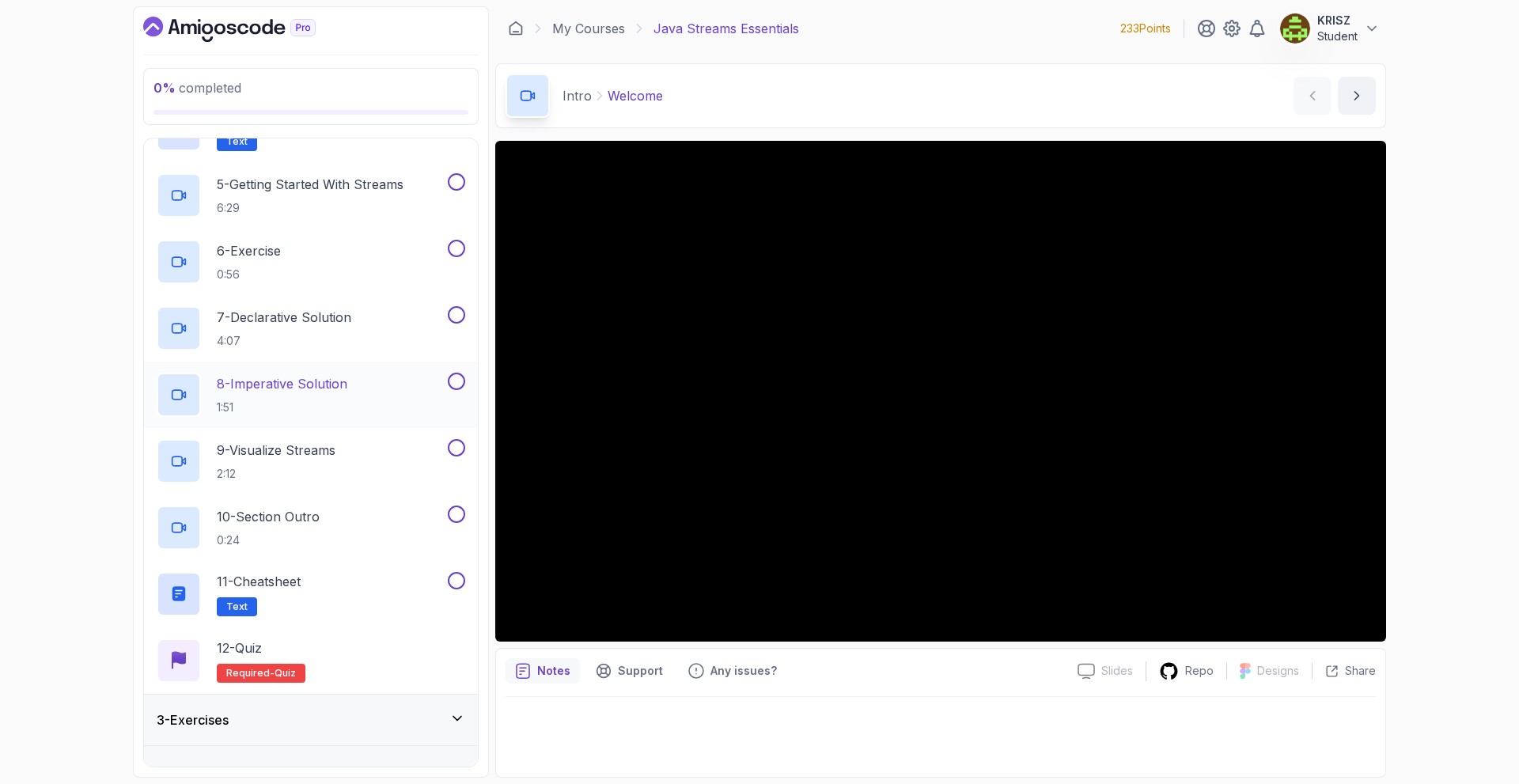
scroll to position [374, 0]
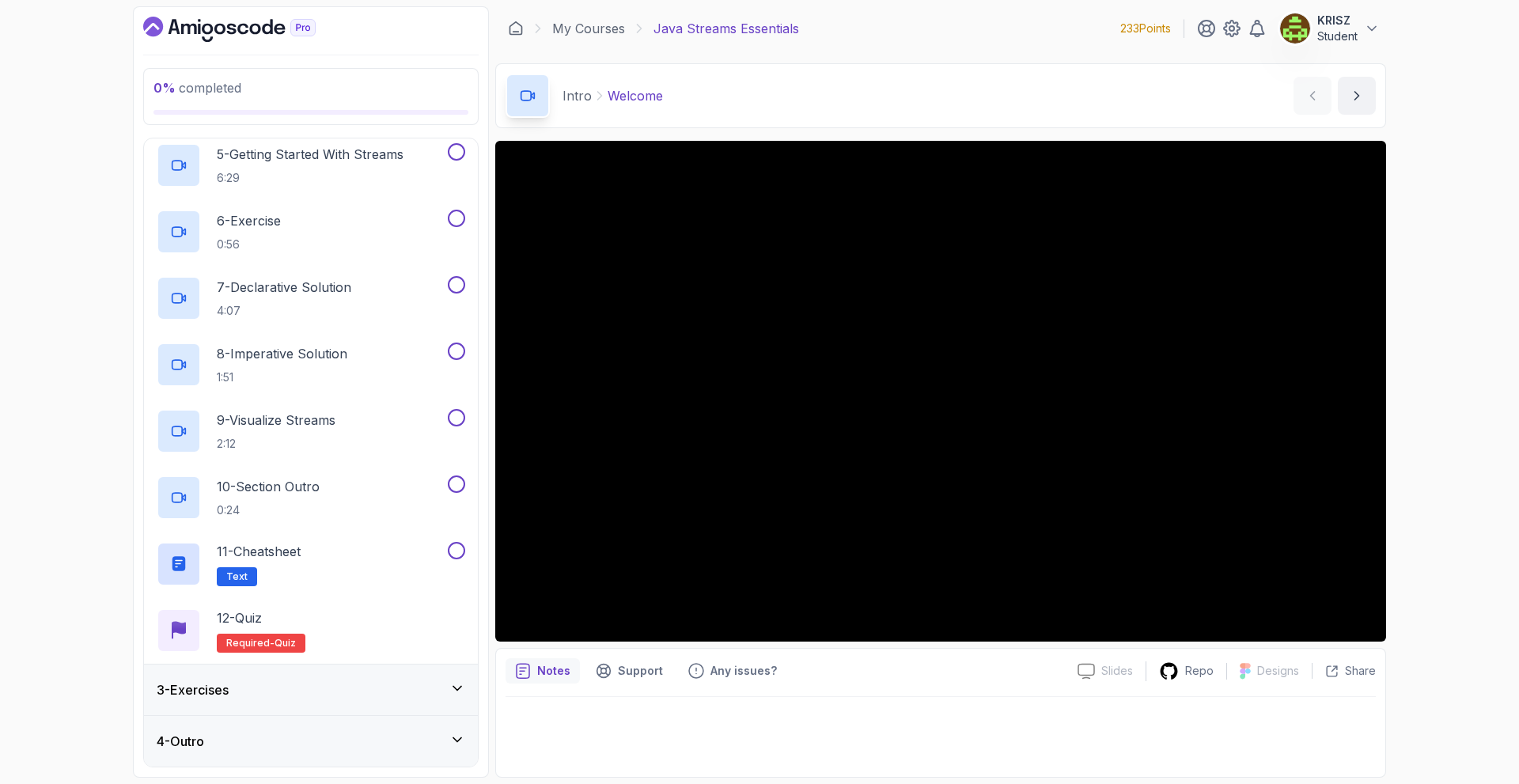
click at [347, 701] on div "3 - Exercises" at bounding box center [311, 690] width 334 height 51
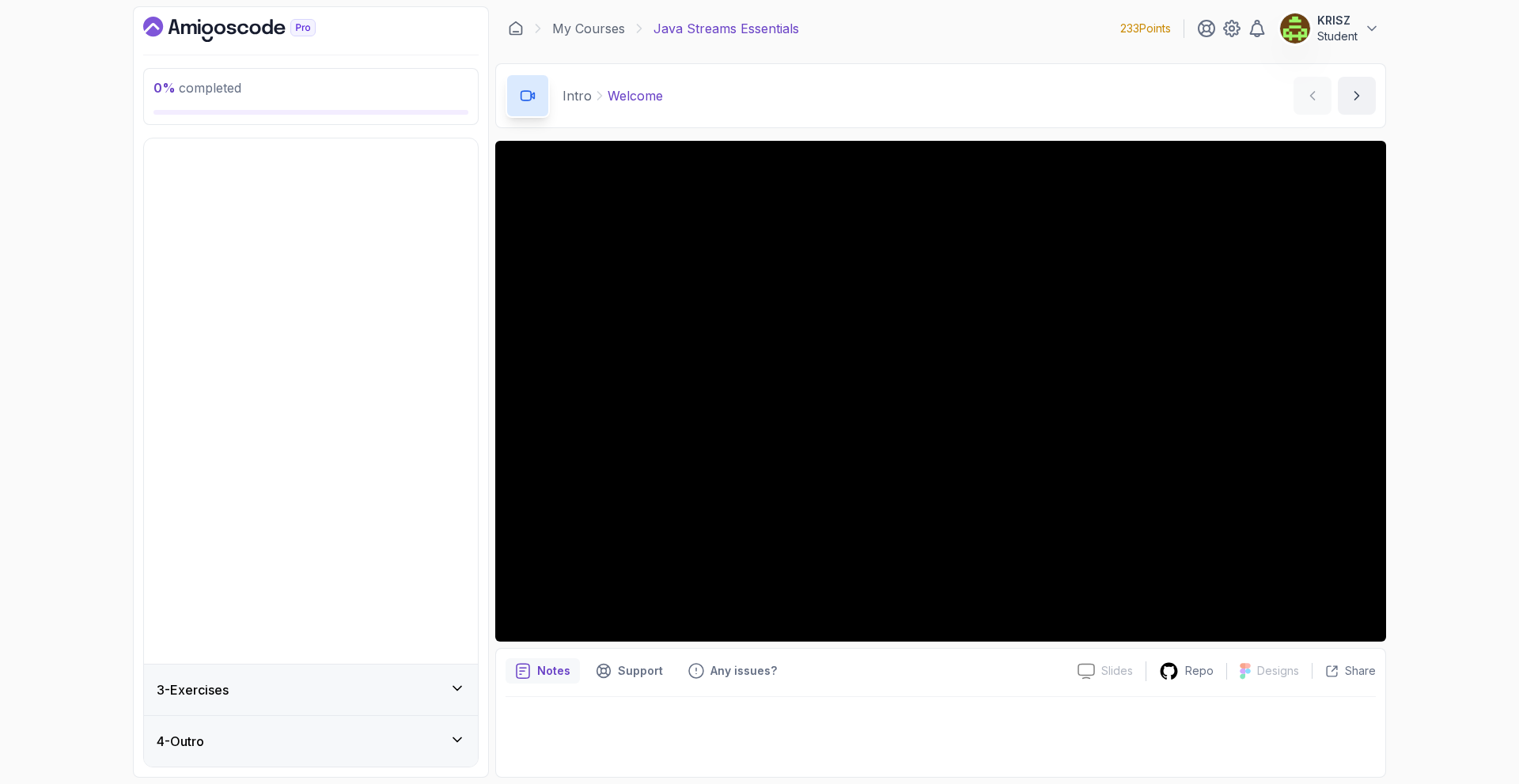
scroll to position [0, 0]
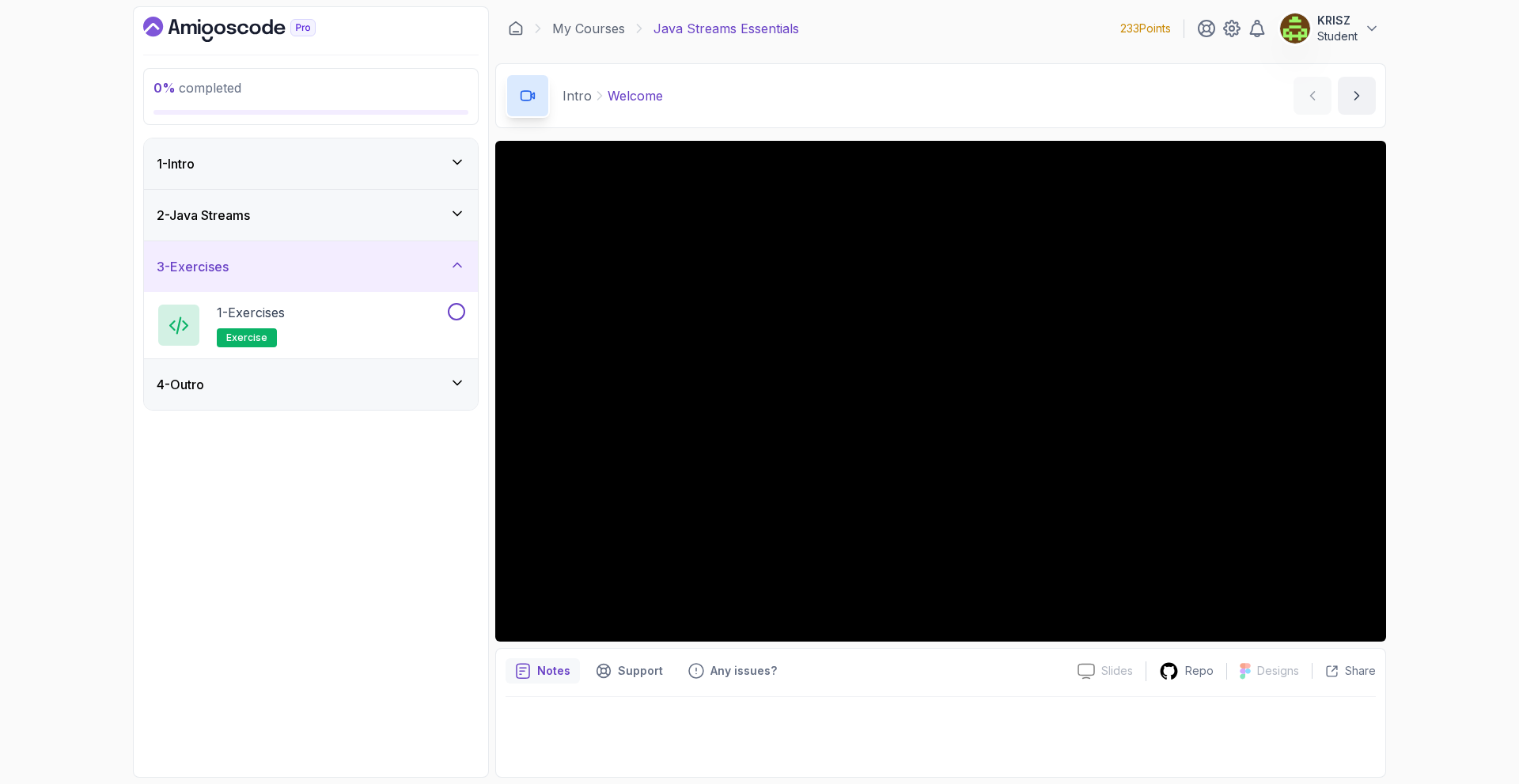
click at [394, 367] on div "4 - Outro" at bounding box center [311, 385] width 334 height 51
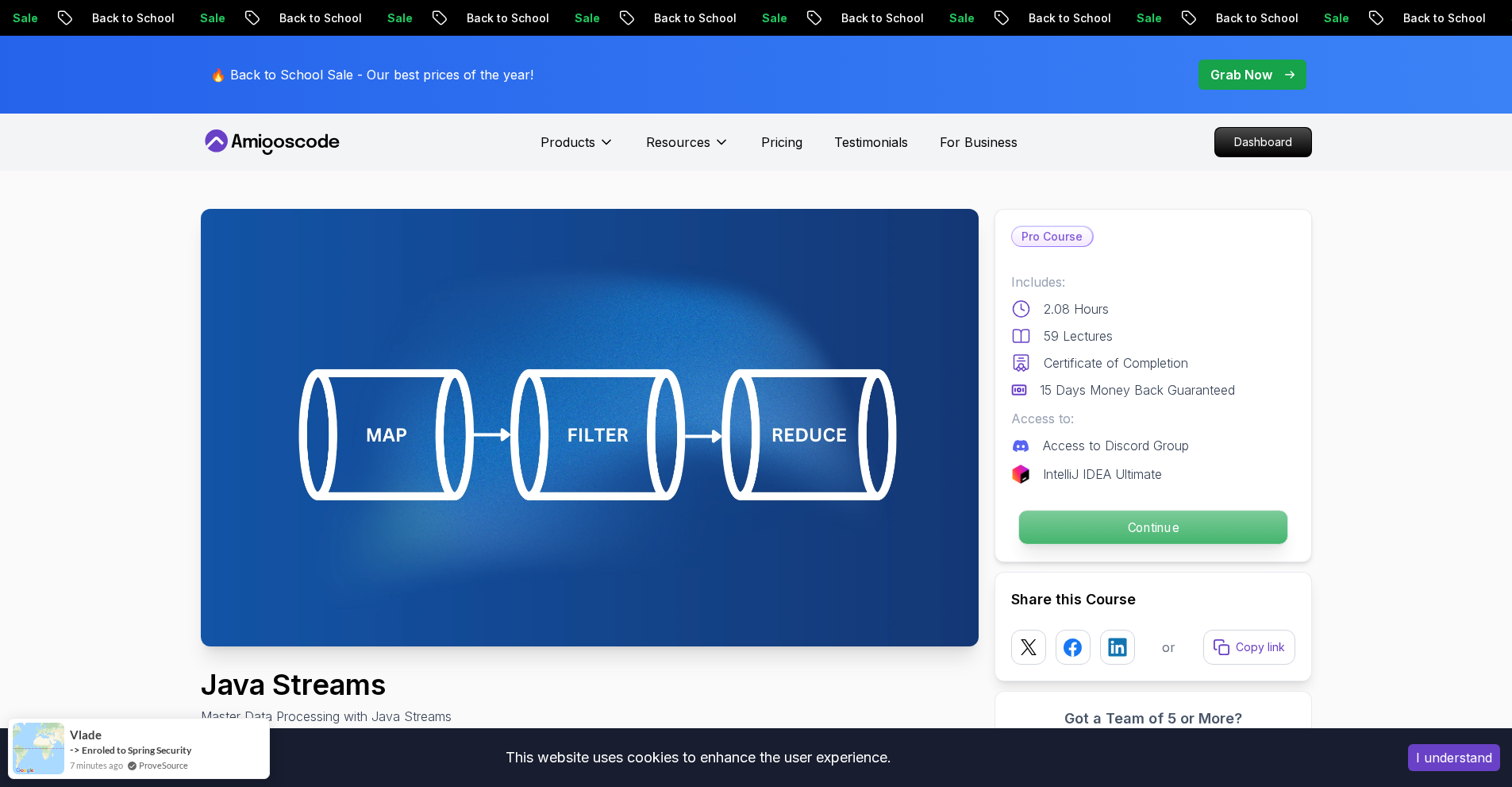
click at [1086, 533] on p "Continue" at bounding box center [1153, 527] width 269 height 34
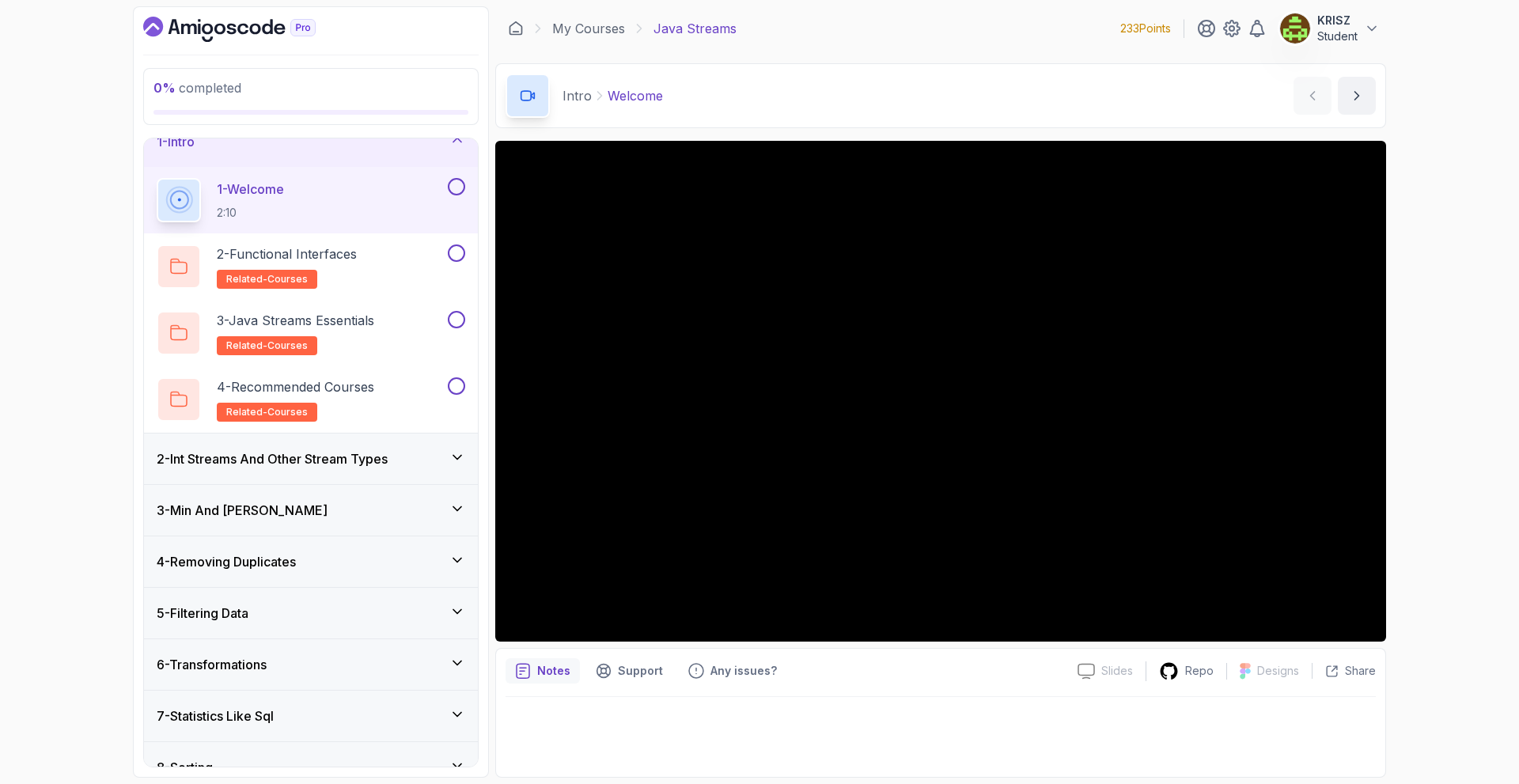
scroll to position [17, 0]
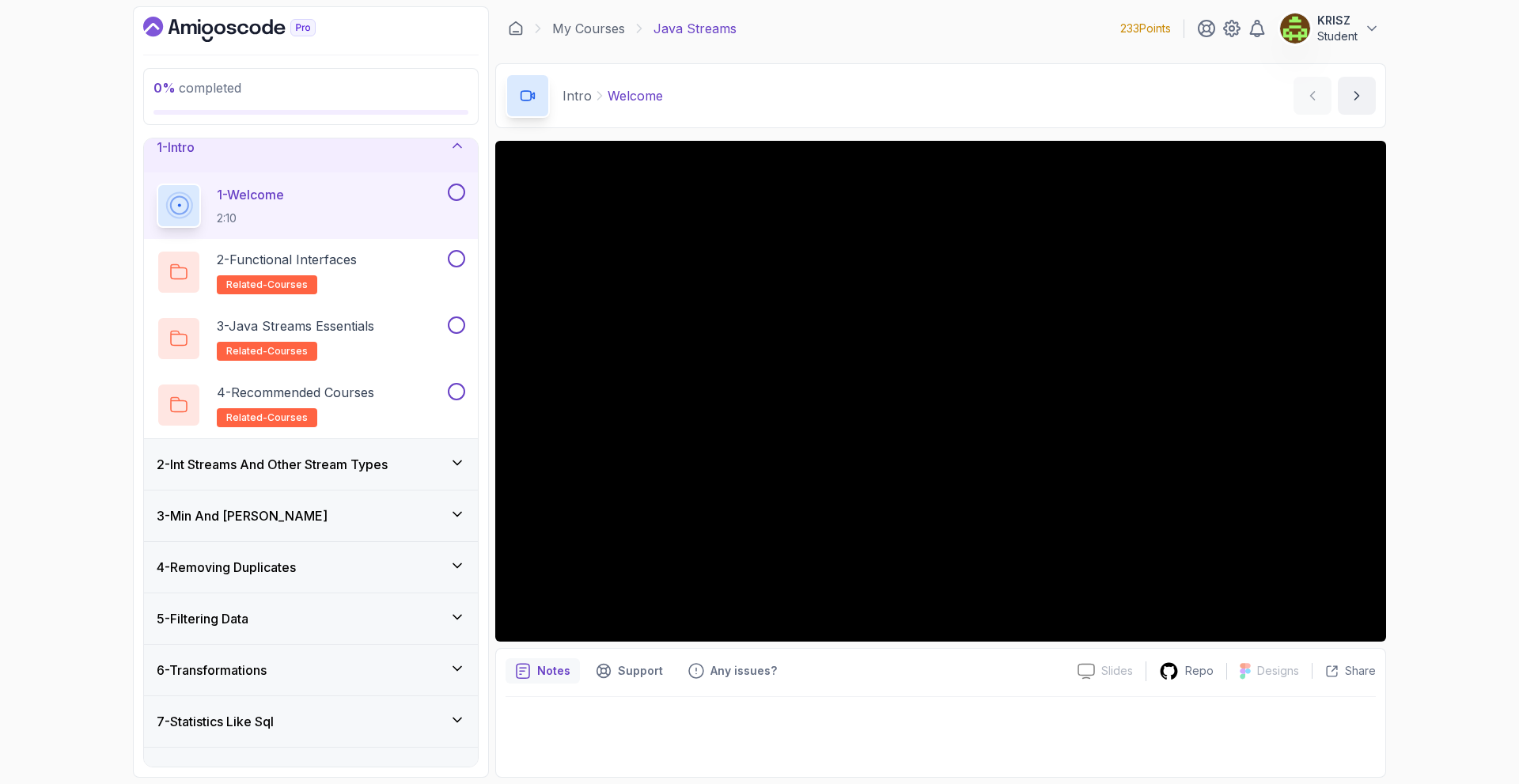
click at [324, 155] on div "1 - Intro" at bounding box center [311, 147] width 308 height 19
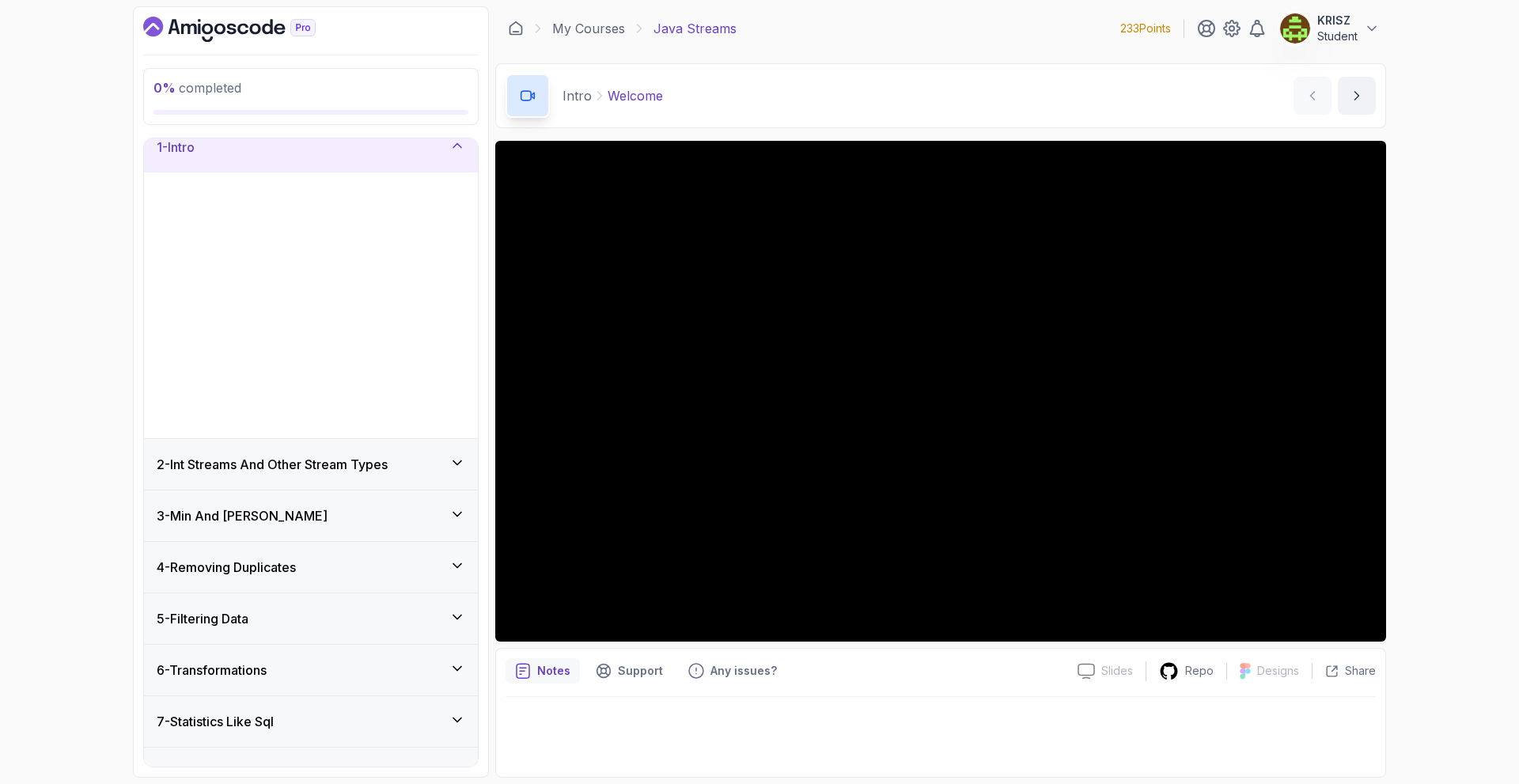
scroll to position [0, 0]
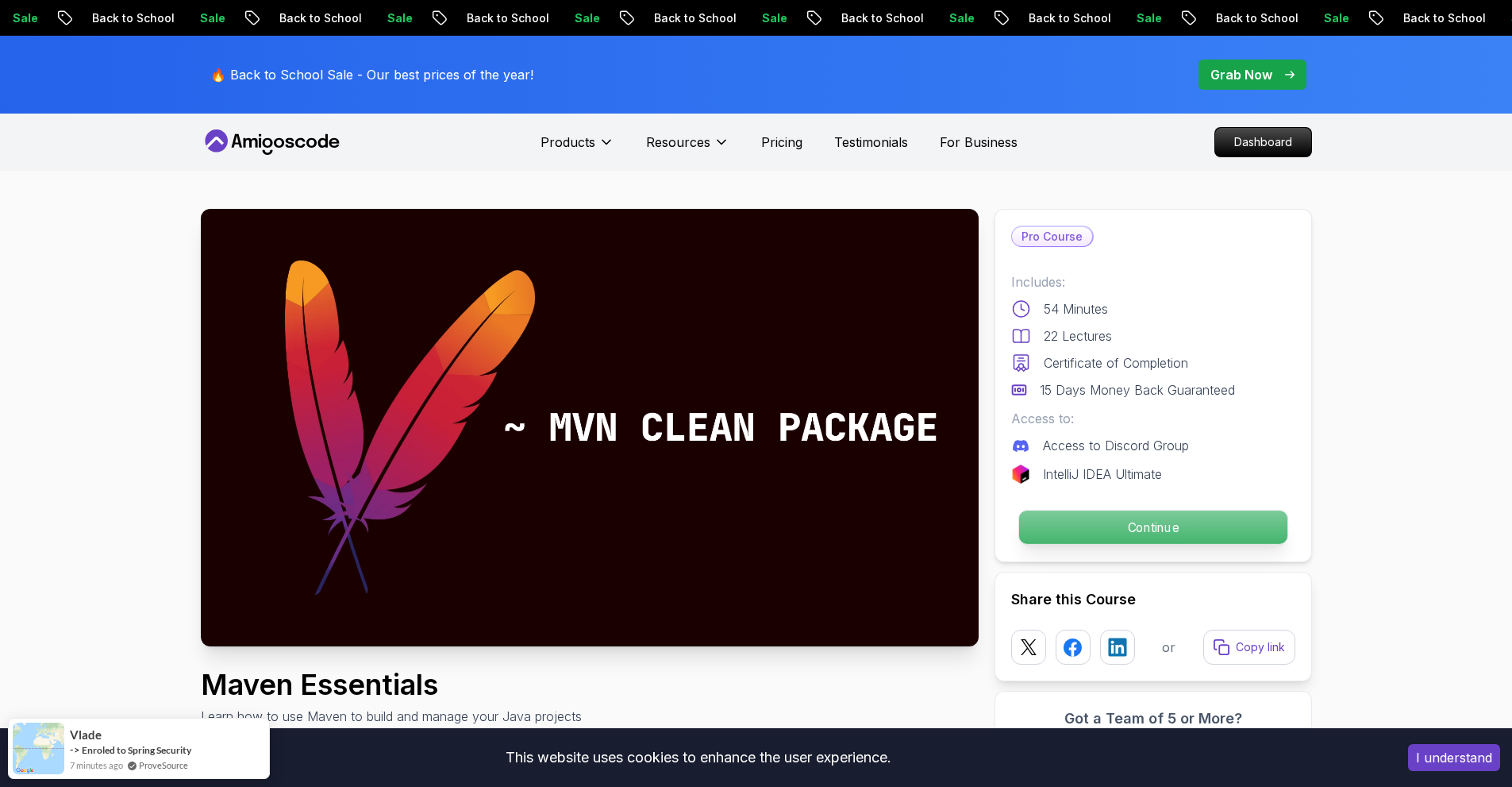
click at [1127, 513] on p "Continue" at bounding box center [1153, 527] width 269 height 34
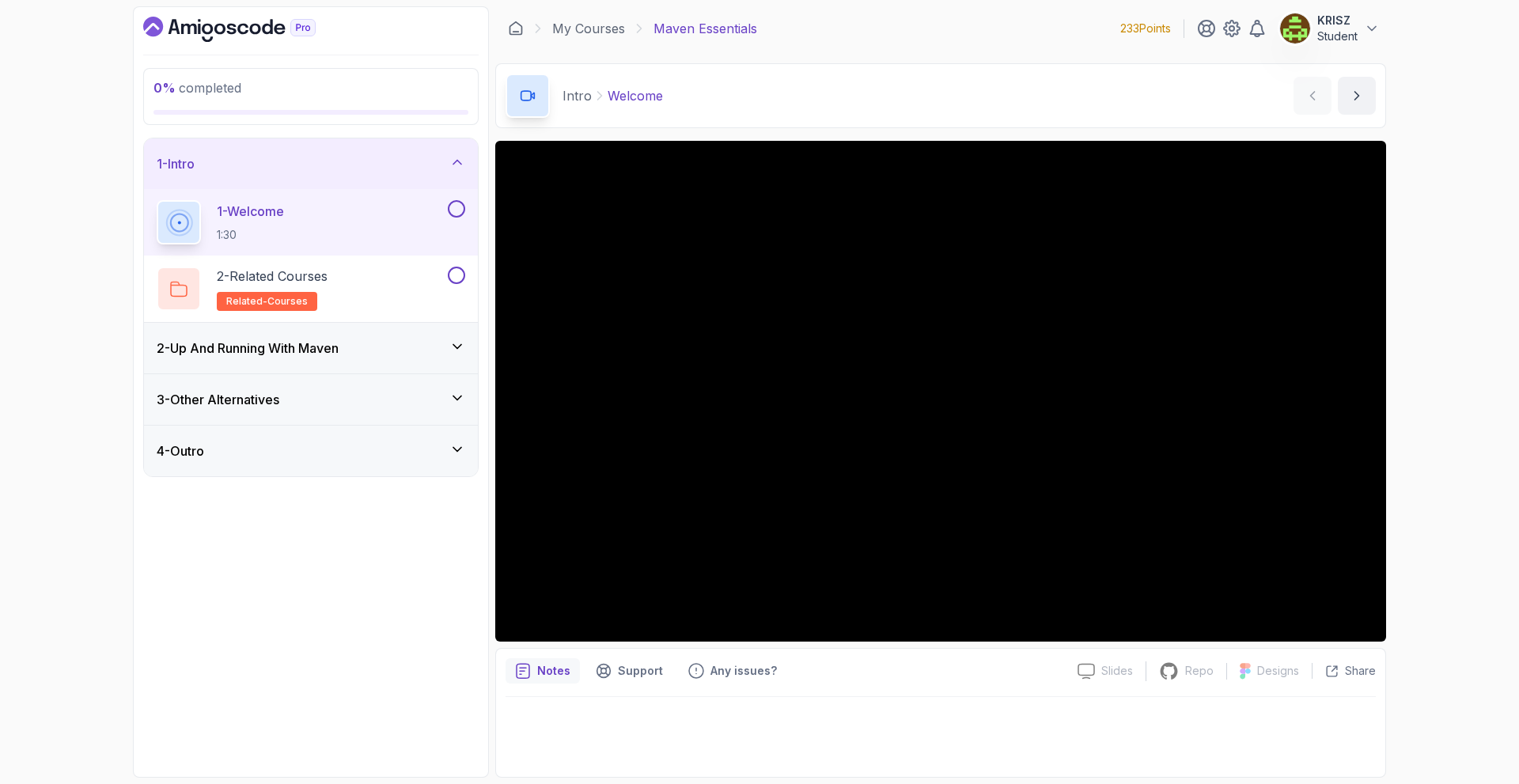
click at [401, 348] on div "2 - Up And Running With Maven" at bounding box center [311, 348] width 308 height 19
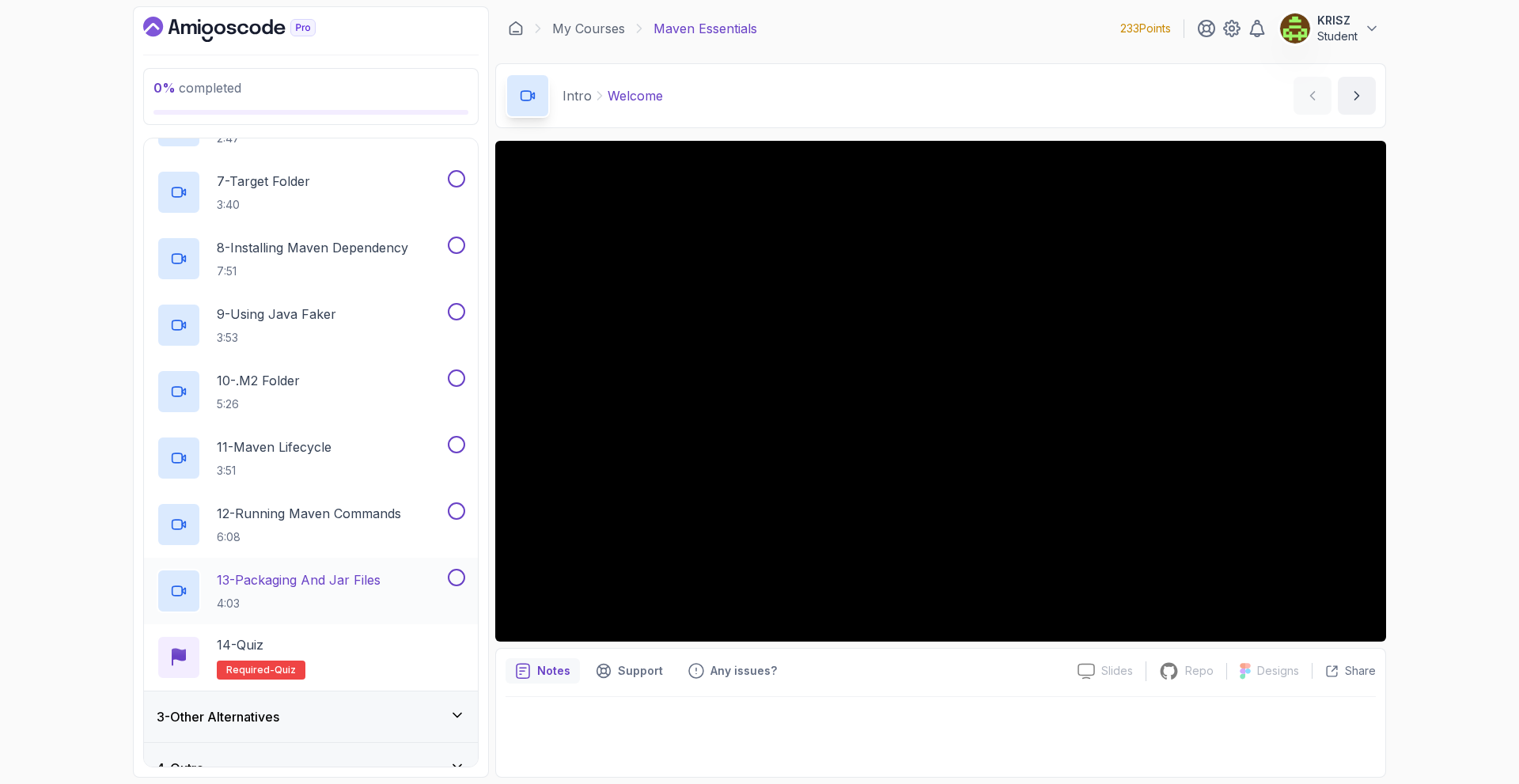
scroll to position [507, 0]
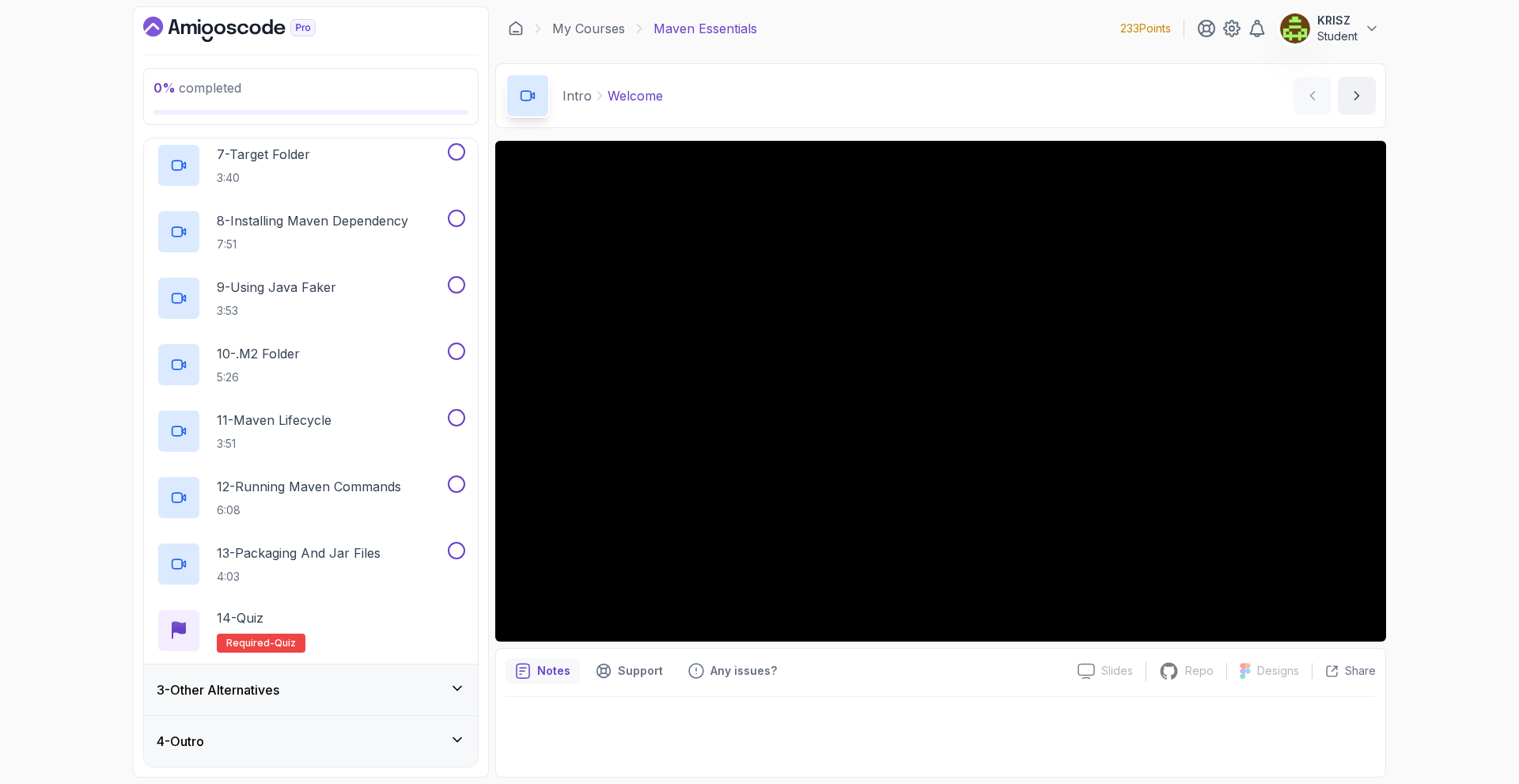
click at [398, 678] on div "3 - Other Alternatives" at bounding box center [311, 690] width 334 height 51
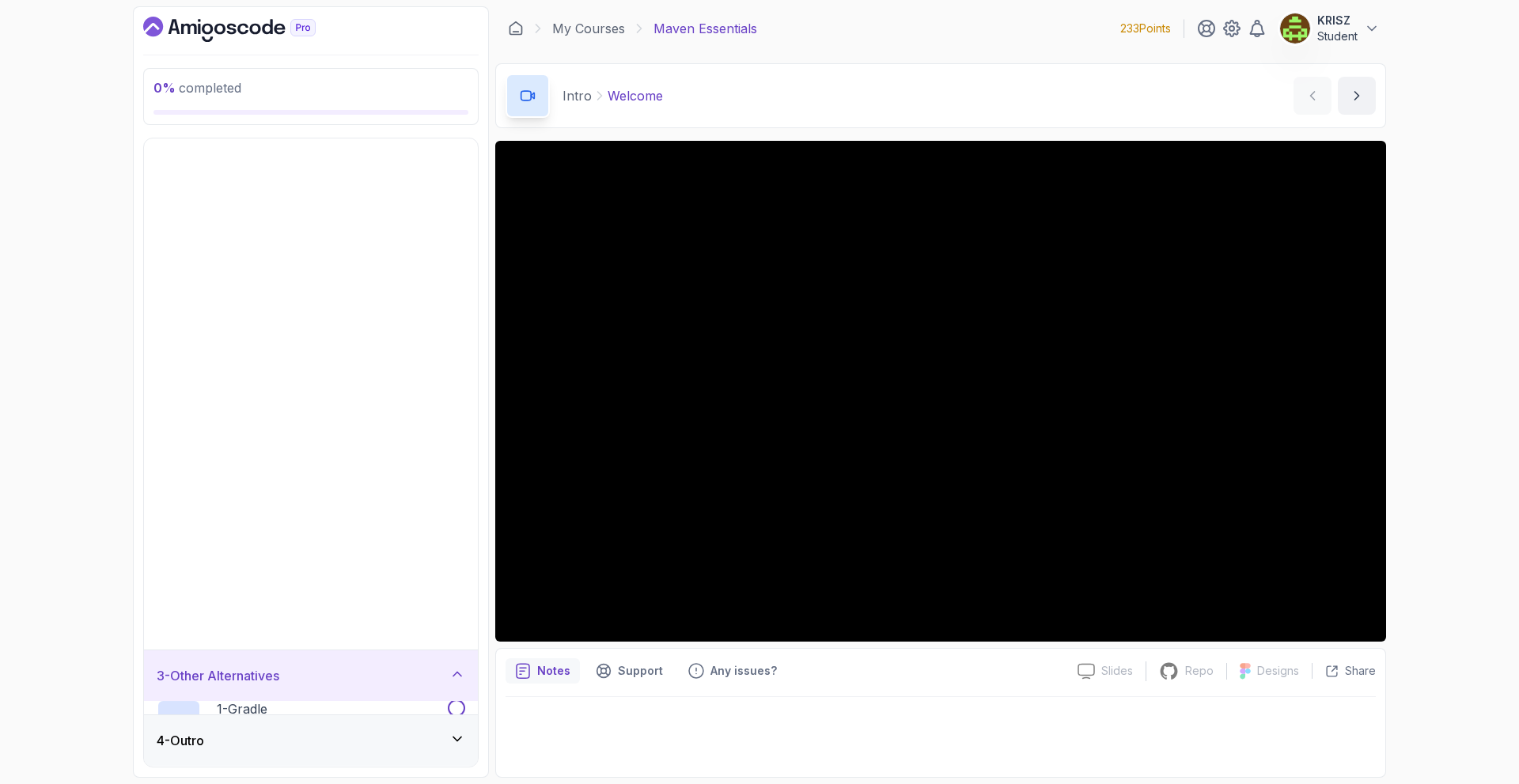
scroll to position [0, 0]
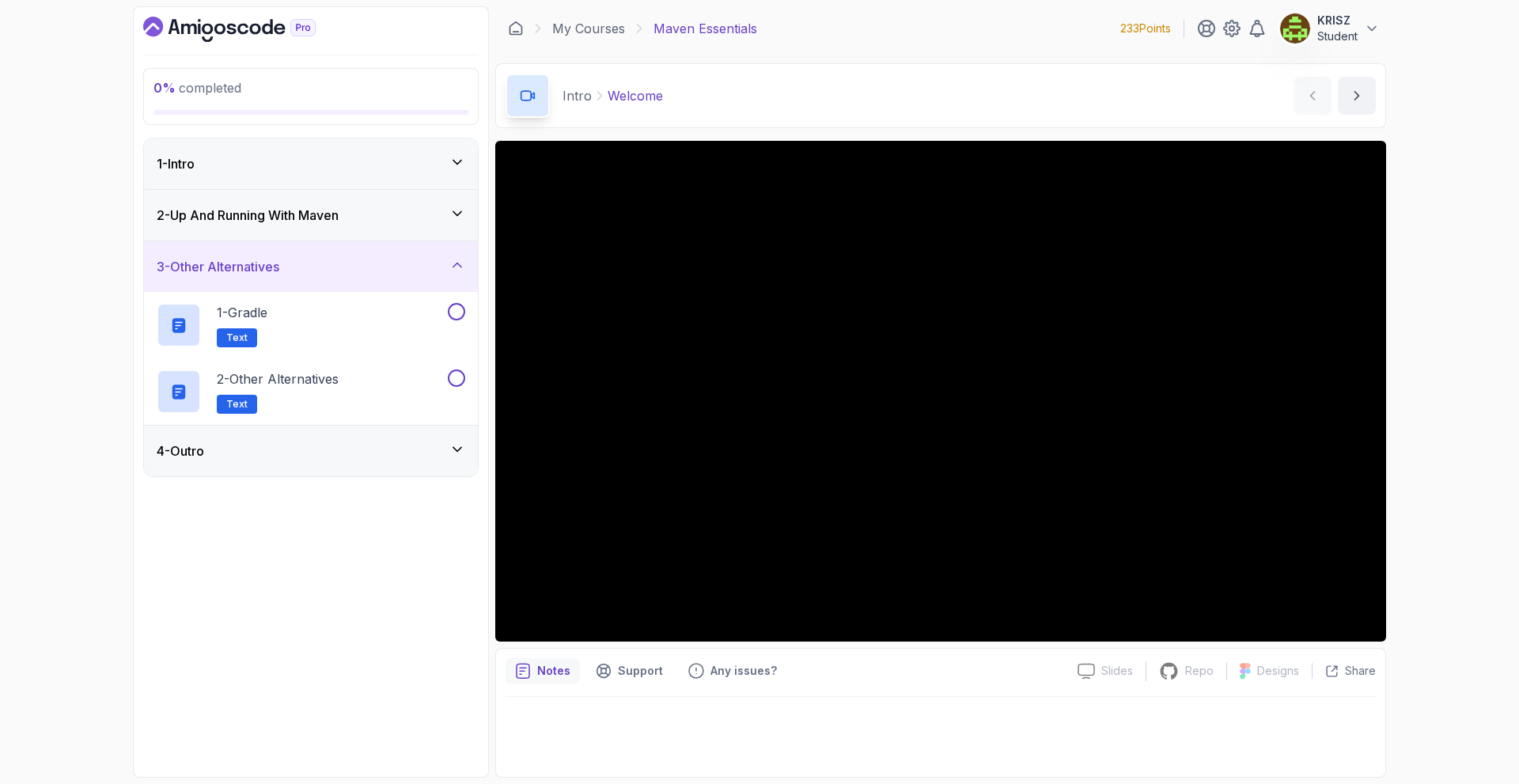
click at [315, 468] on div "4 - Outro" at bounding box center [311, 451] width 334 height 51
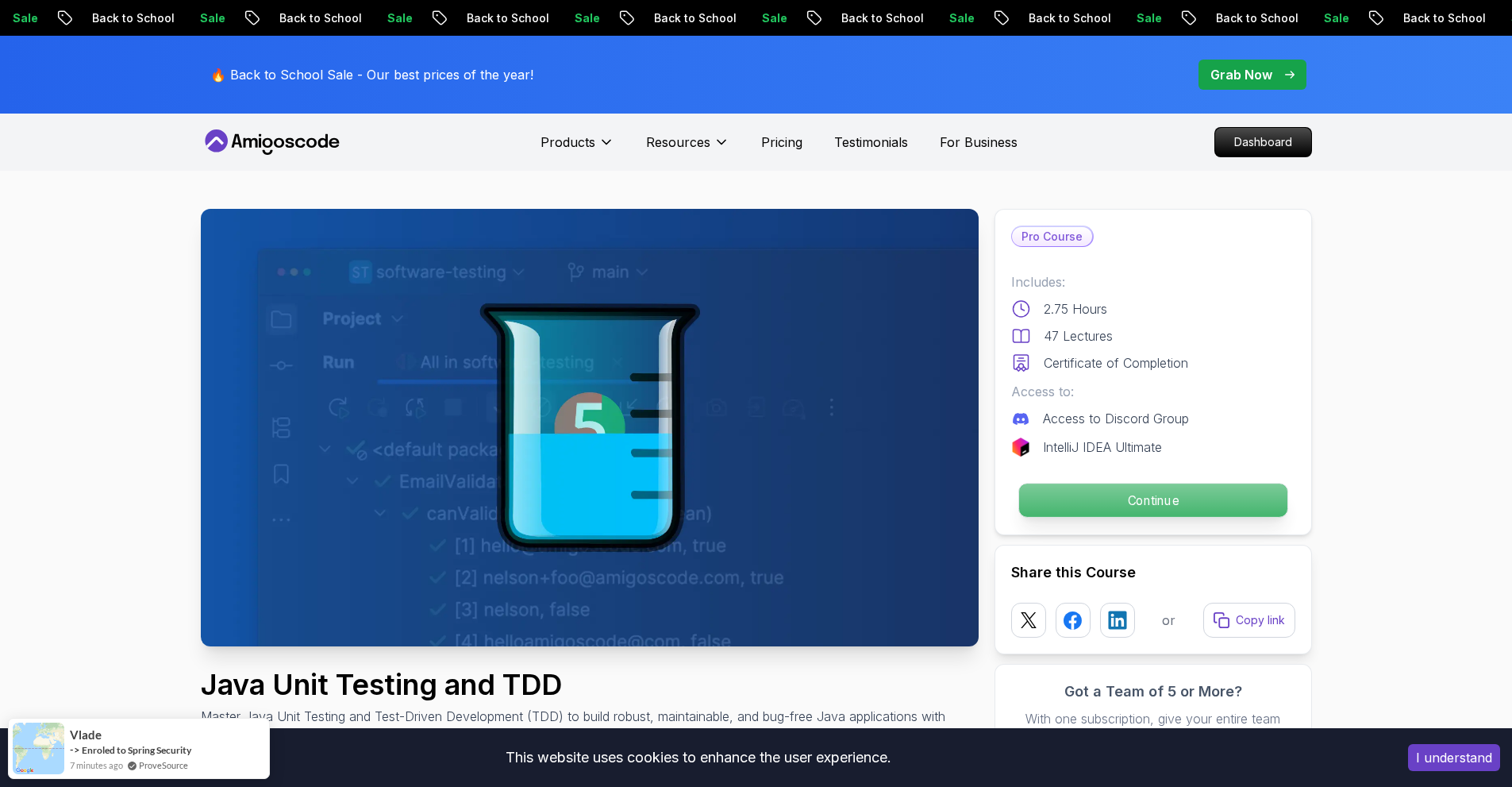
click at [1085, 494] on p "Continue" at bounding box center [1153, 501] width 269 height 34
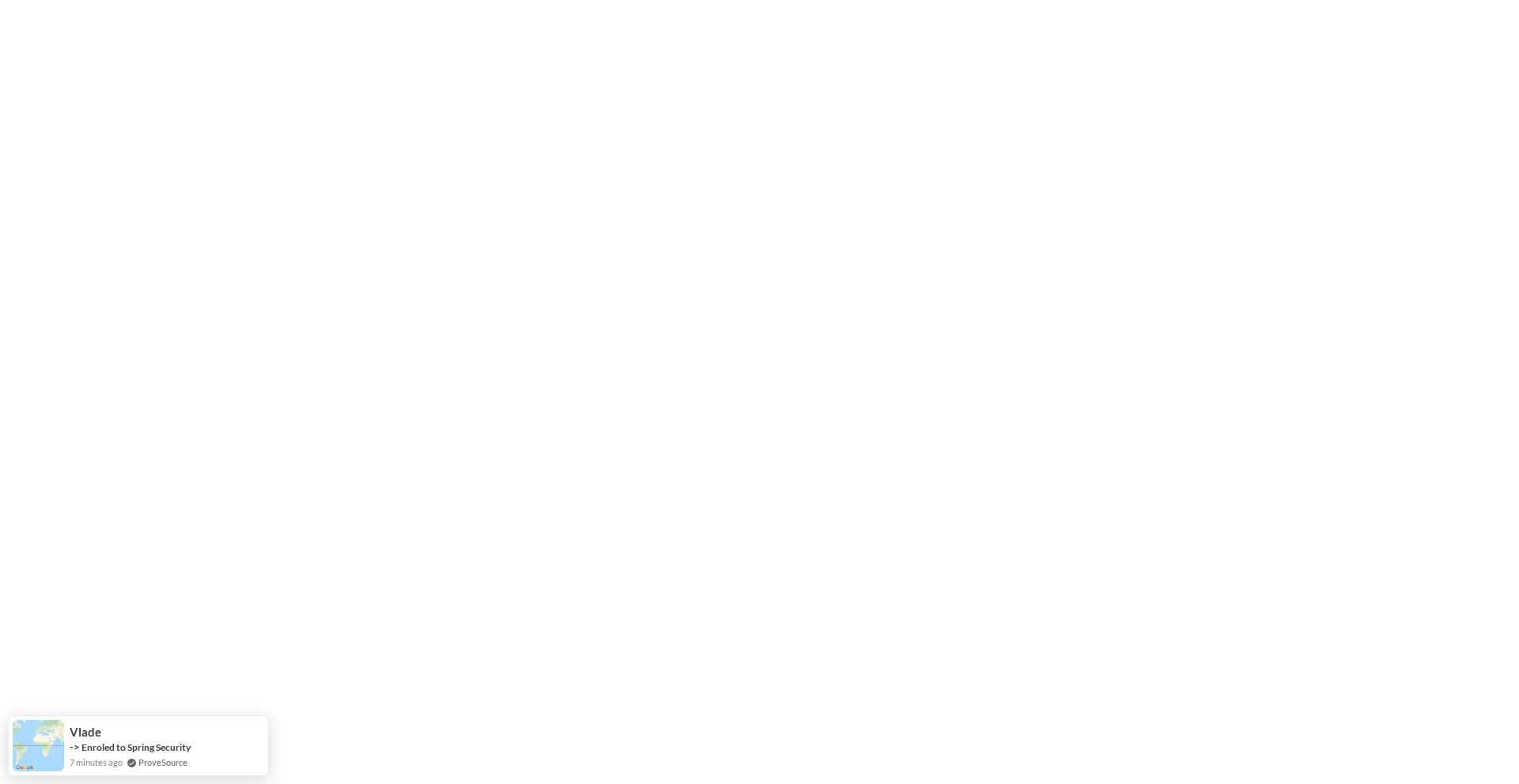
click at [1073, 0] on html "Vlade -> Enroled to Spring Security 7 minutes ago ProveSource" at bounding box center [760, 0] width 1519 height 0
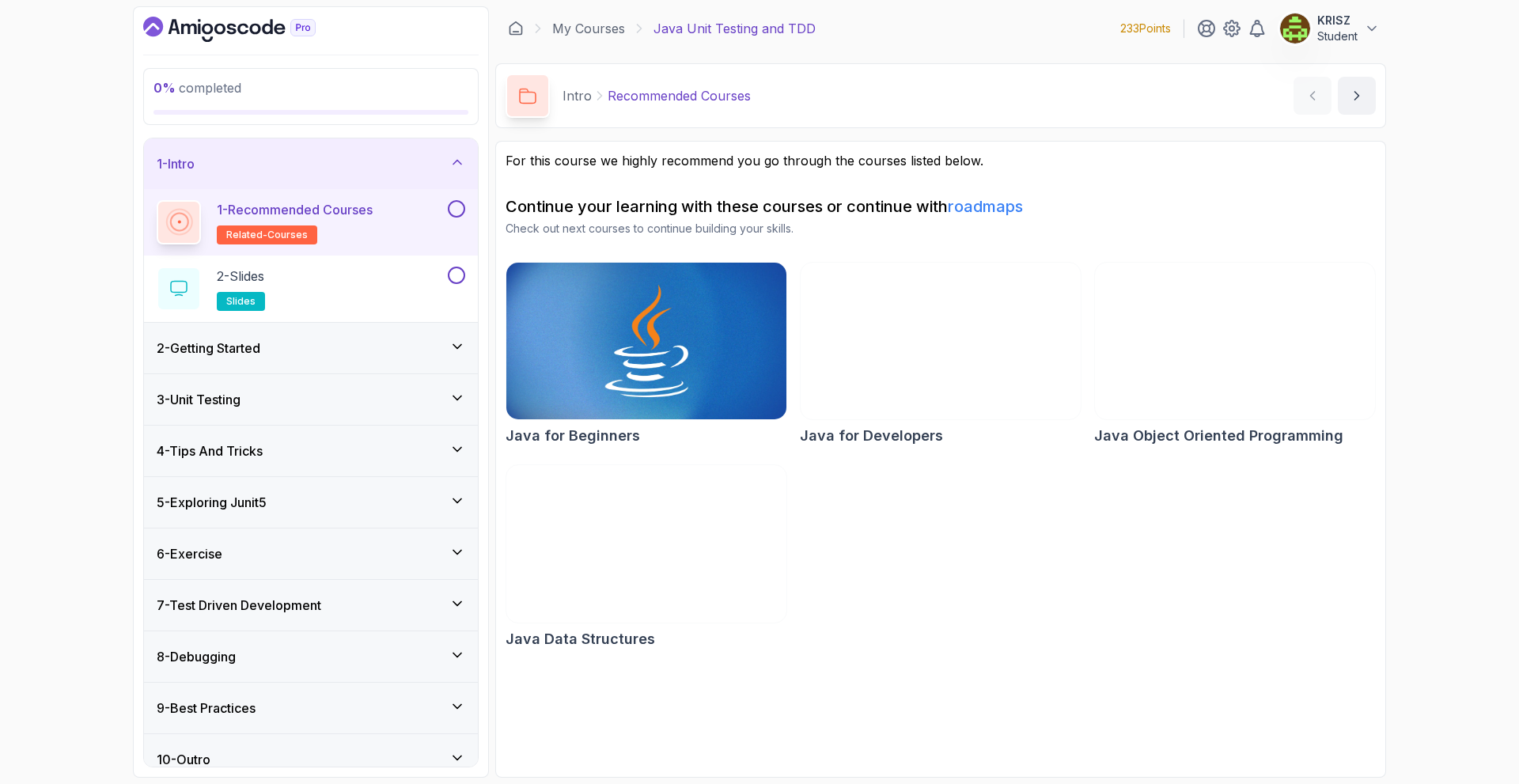
scroll to position [18, 0]
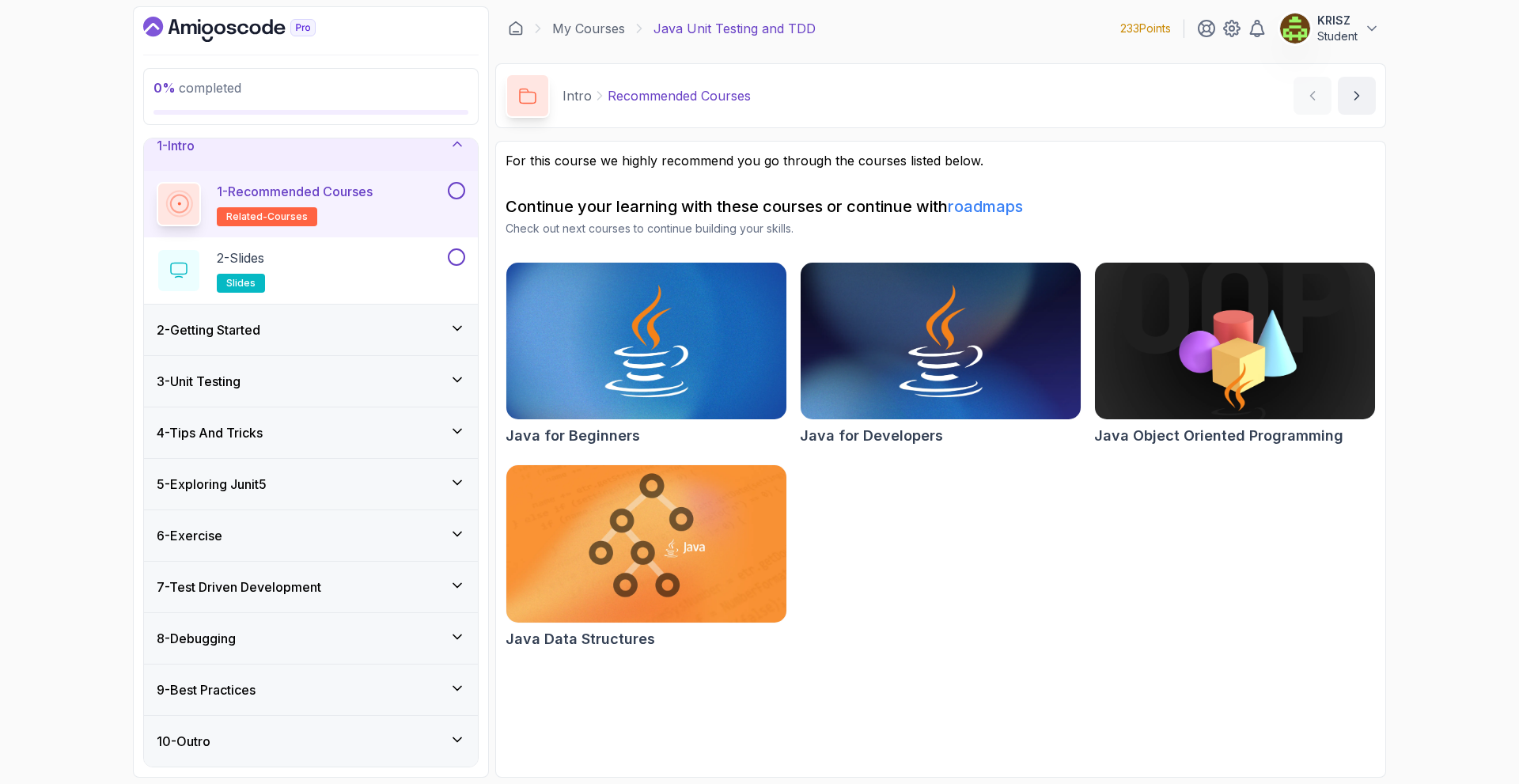
click at [441, 154] on div "1 - Intro" at bounding box center [311, 146] width 308 height 19
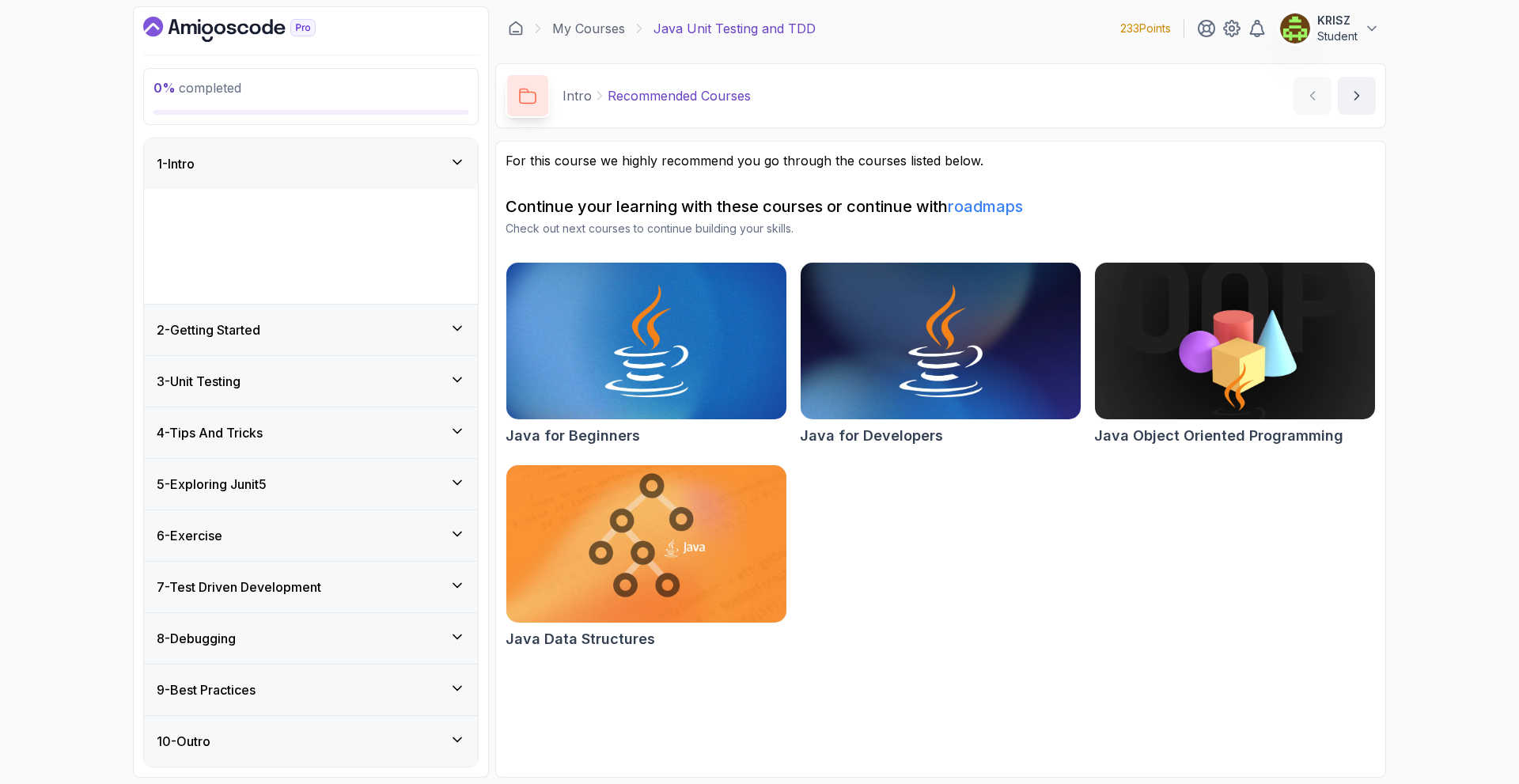
scroll to position [0, 0]
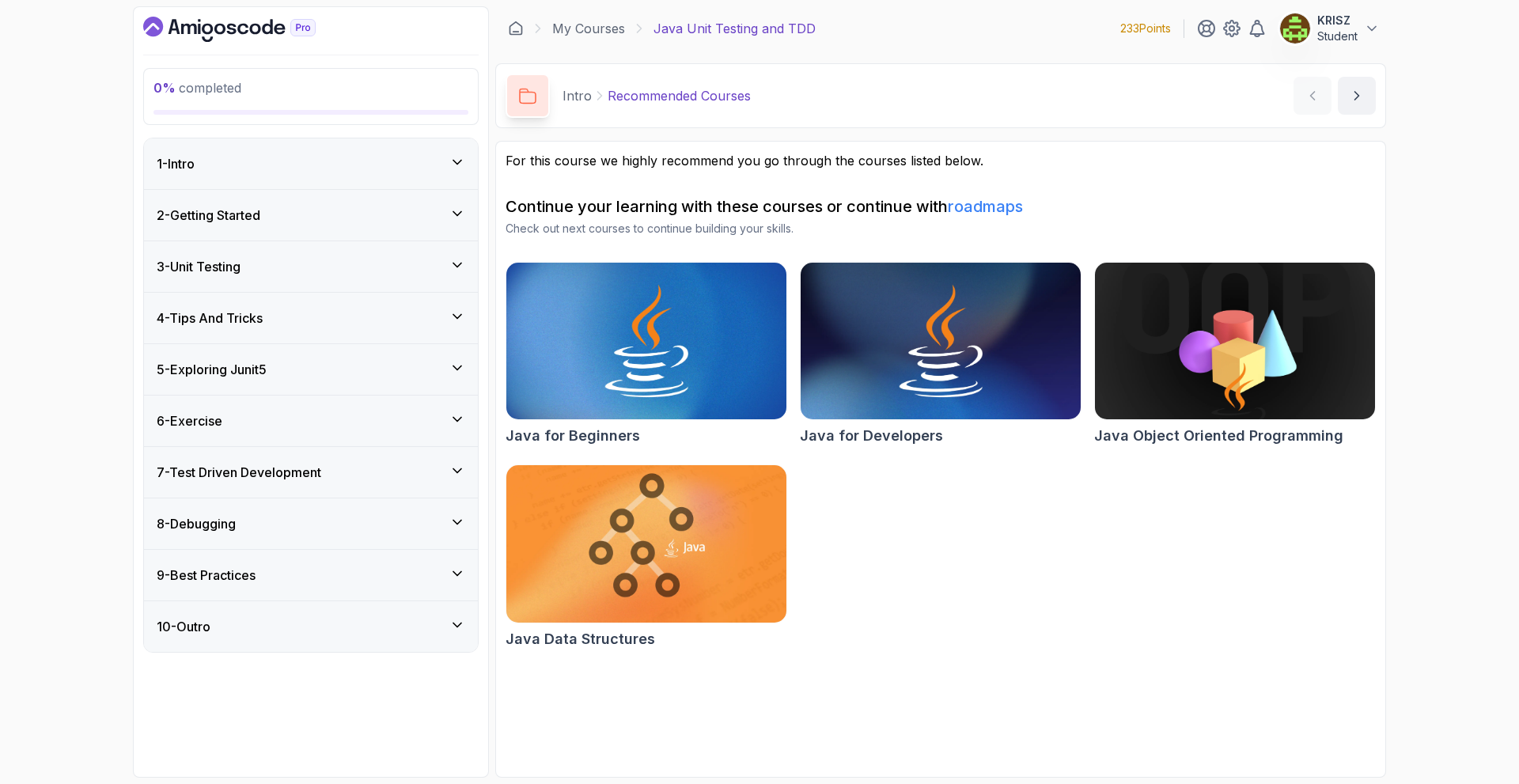
click at [315, 214] on div "2 - Getting Started" at bounding box center [311, 215] width 308 height 19
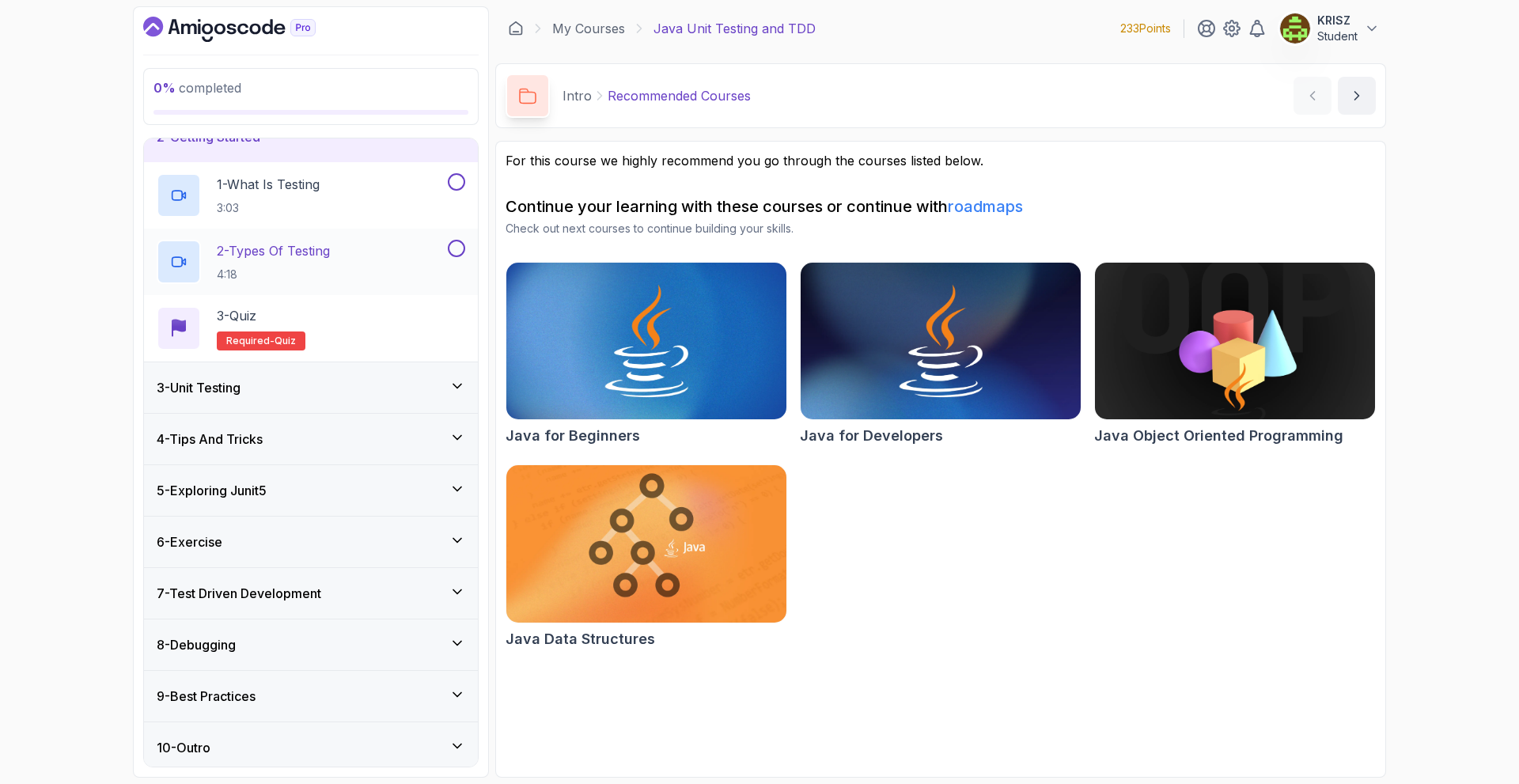
scroll to position [79, 0]
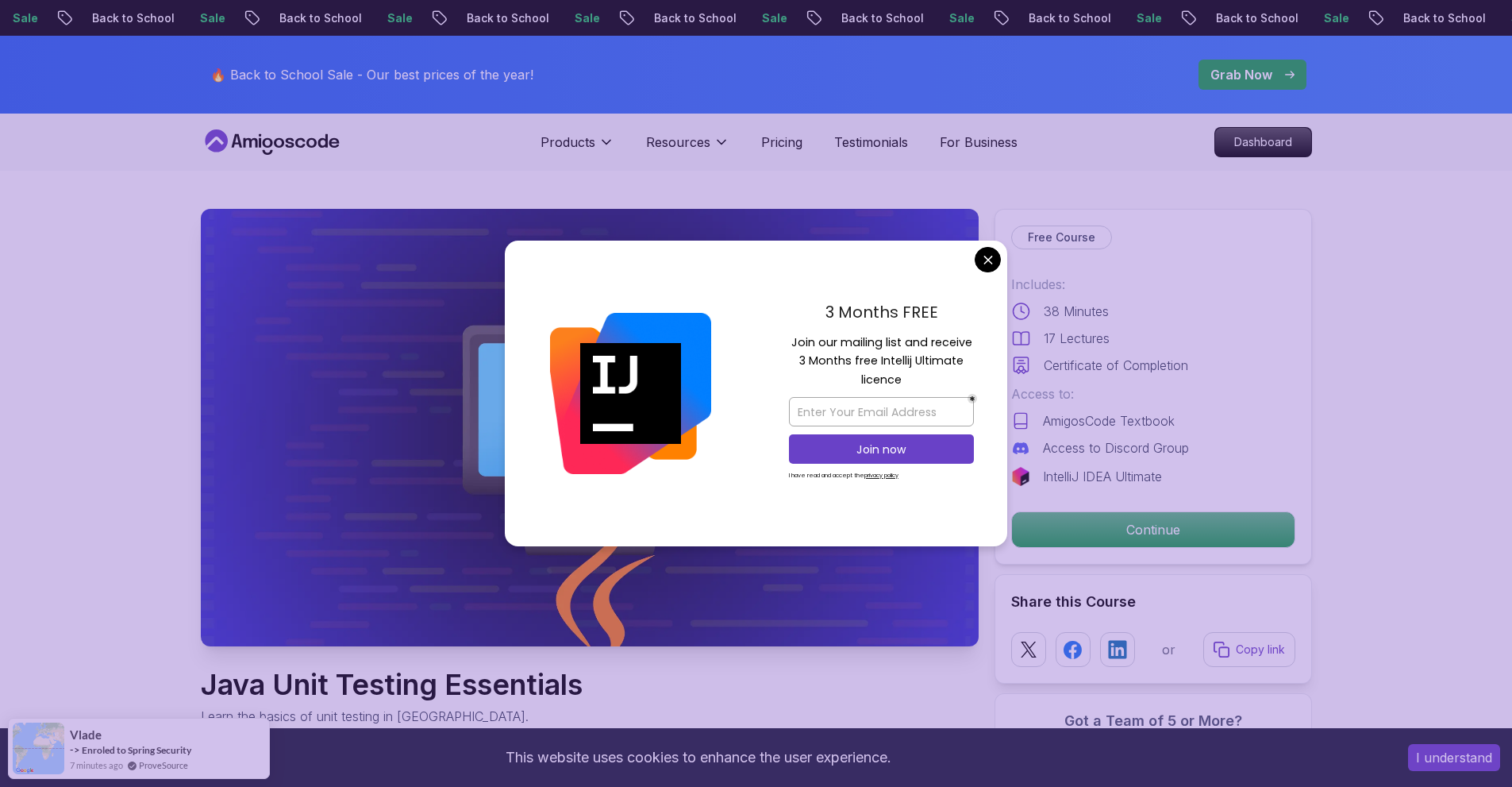
drag, startPoint x: 984, startPoint y: 262, endPoint x: 996, endPoint y: 283, distance: 24.2
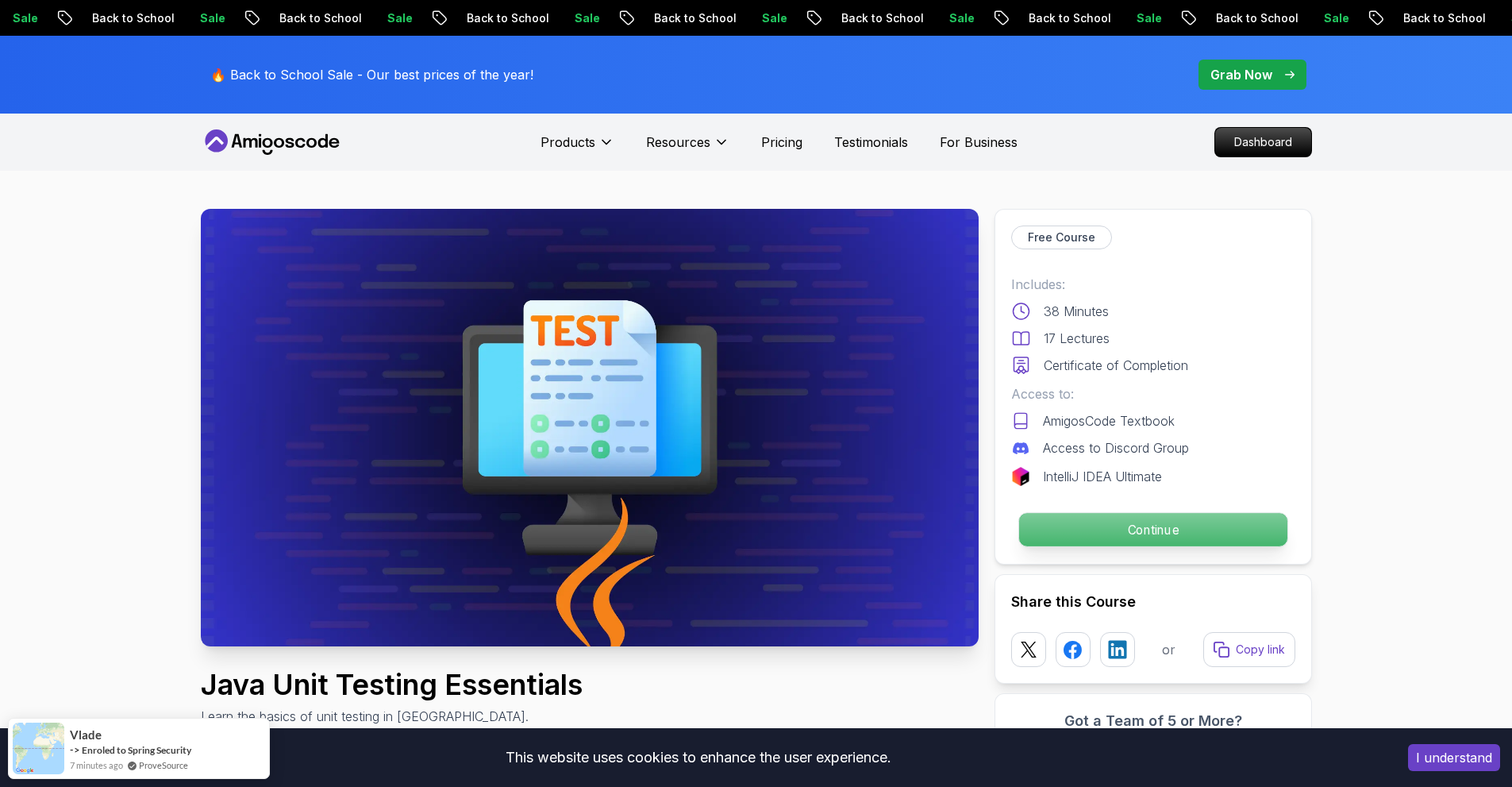
click at [1107, 545] on p "Continue" at bounding box center [1153, 529] width 269 height 34
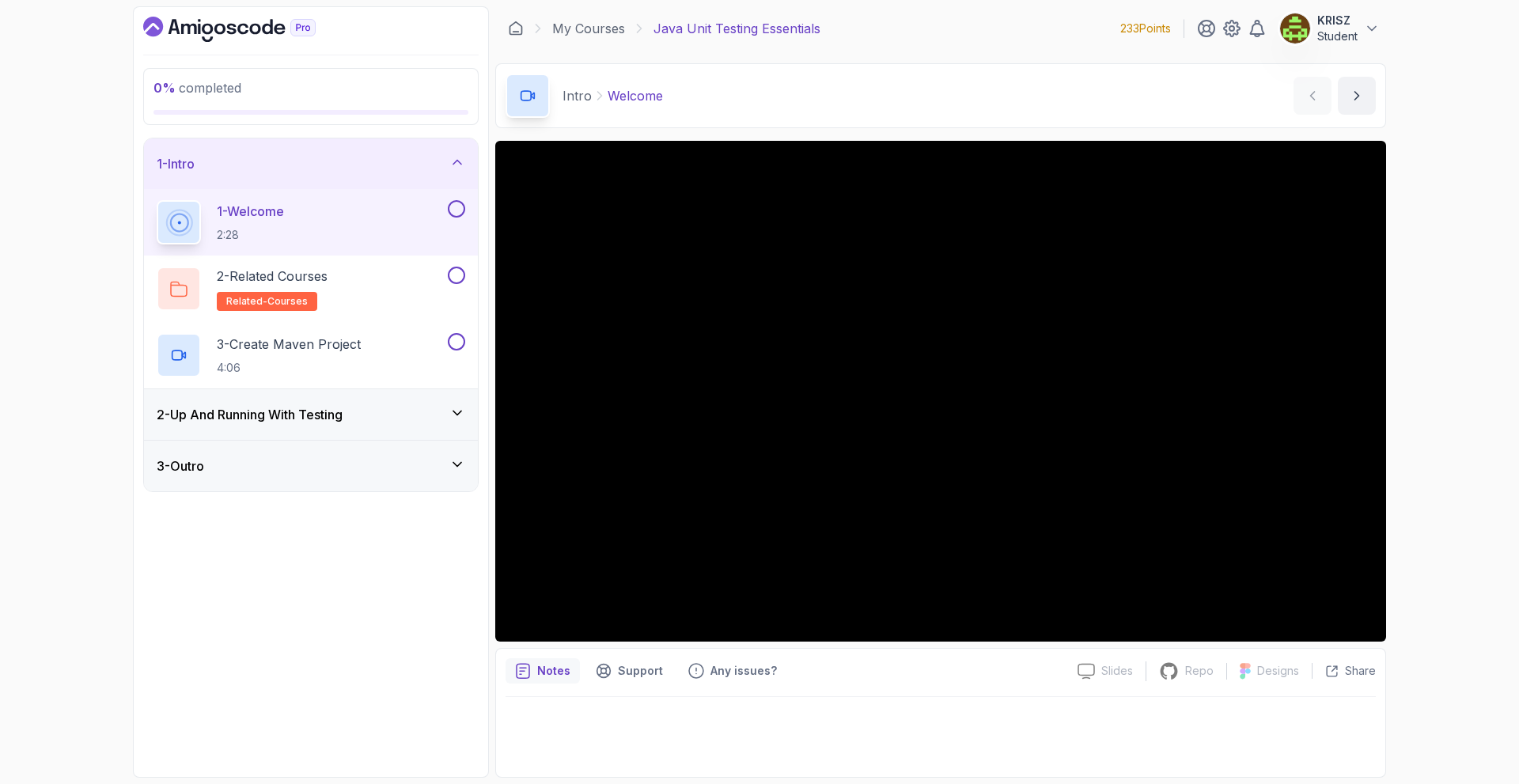
click at [366, 406] on div "2 - Up And Running With Testing" at bounding box center [311, 414] width 308 height 19
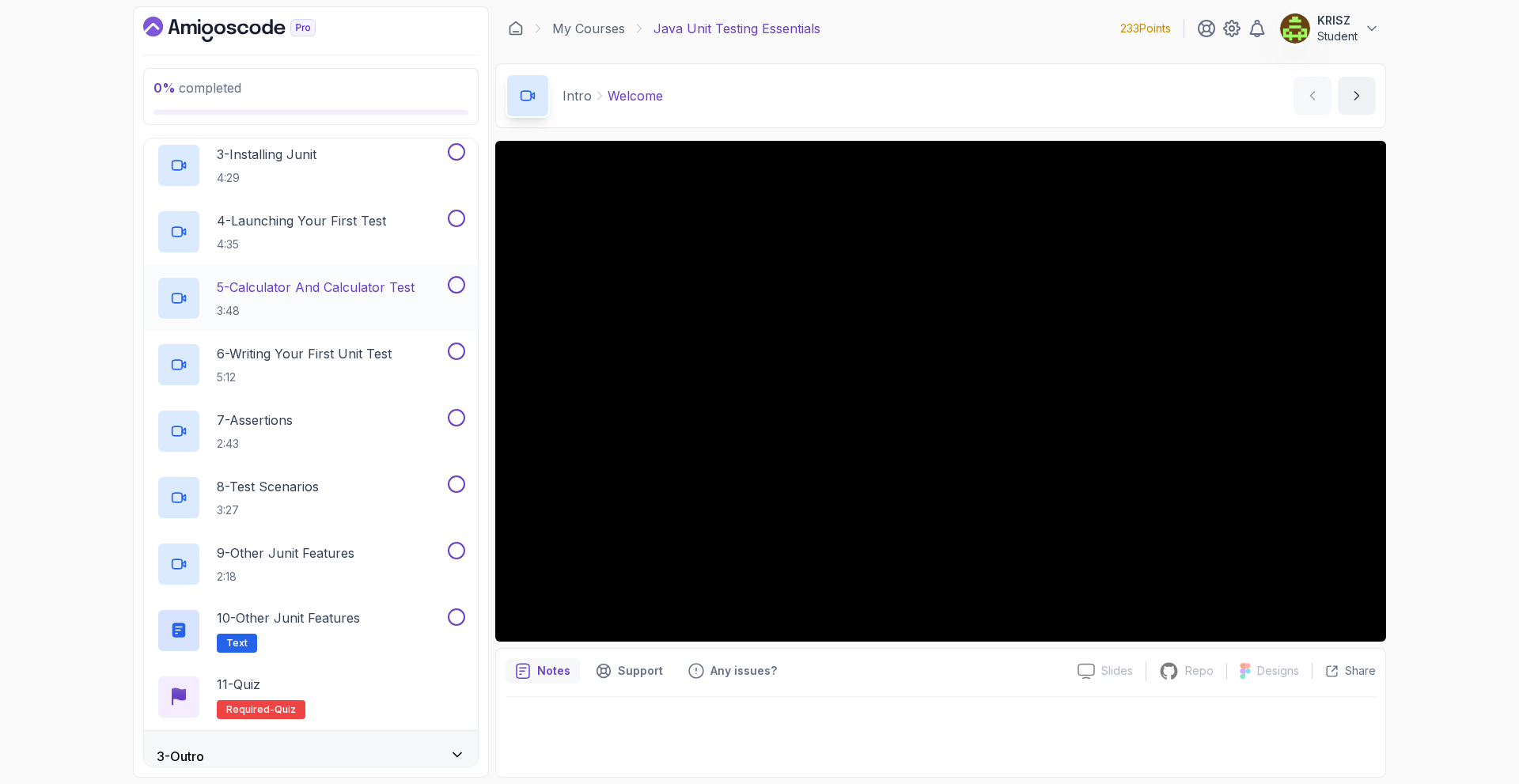
scroll to position [257, 0]
